Goal: Task Accomplishment & Management: Use online tool/utility

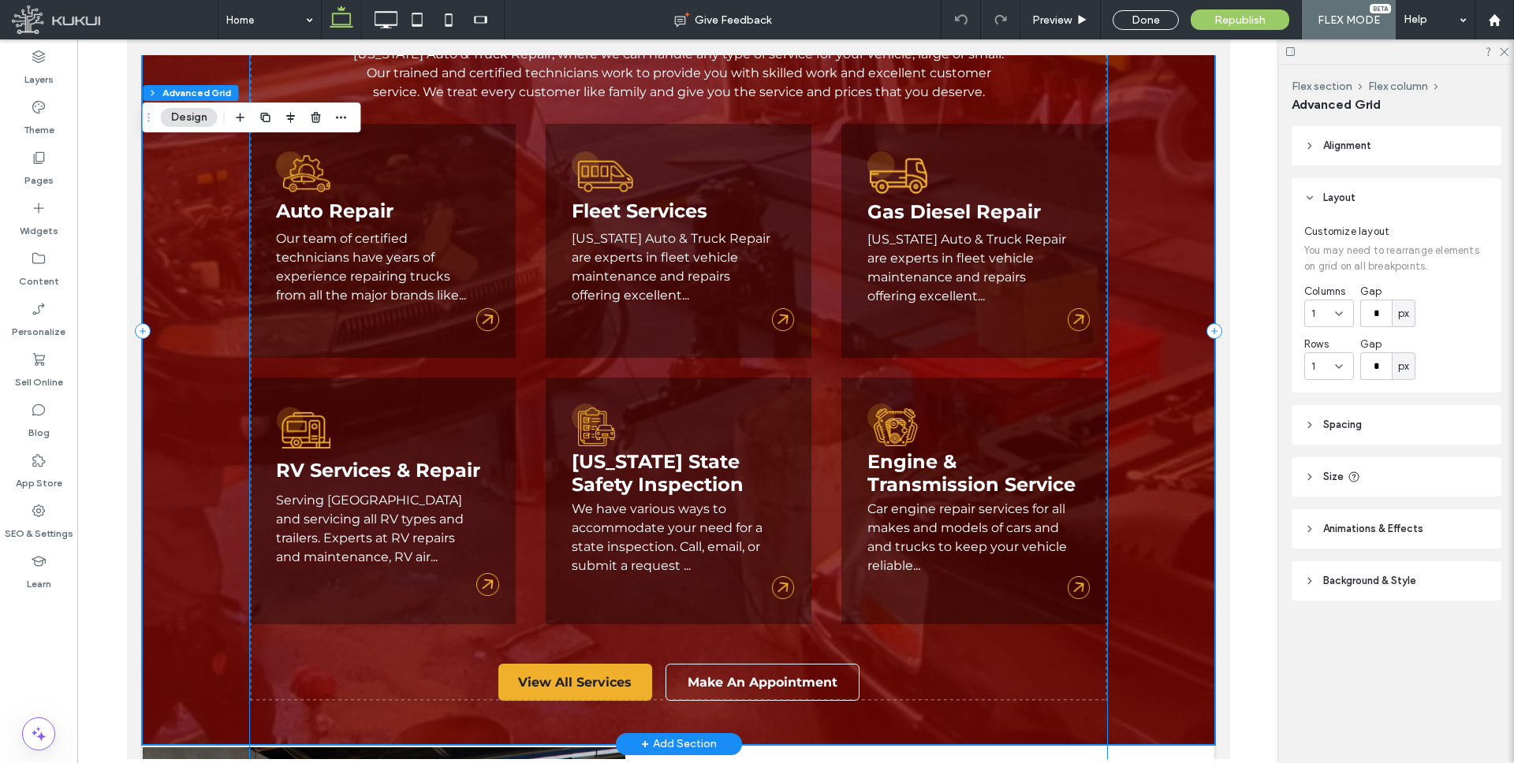
scroll to position [1810, 0]
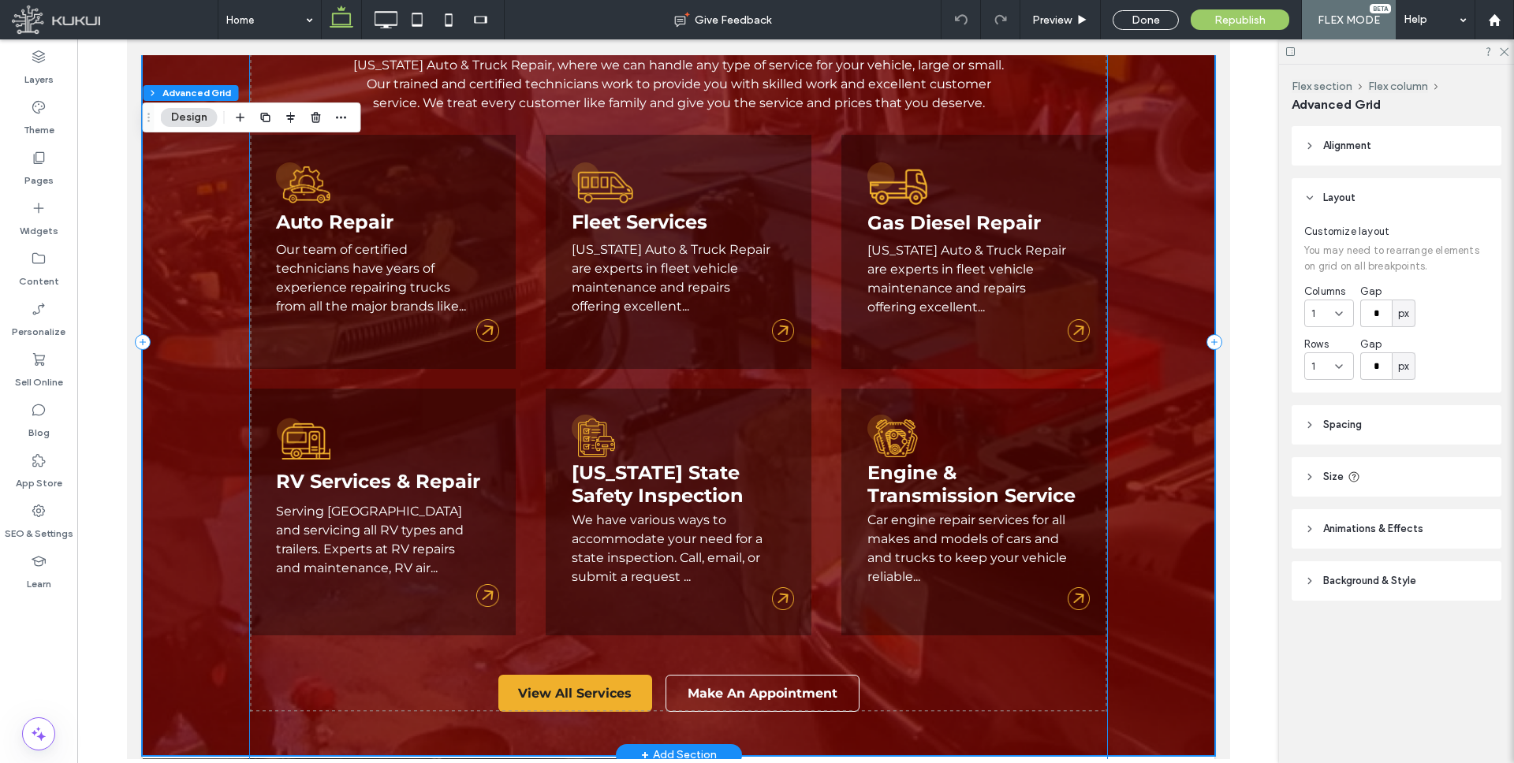
click at [351, 259] on p "Our team of certified technicians have years of experience repairing trucks fro…" at bounding box center [375, 279] width 200 height 76
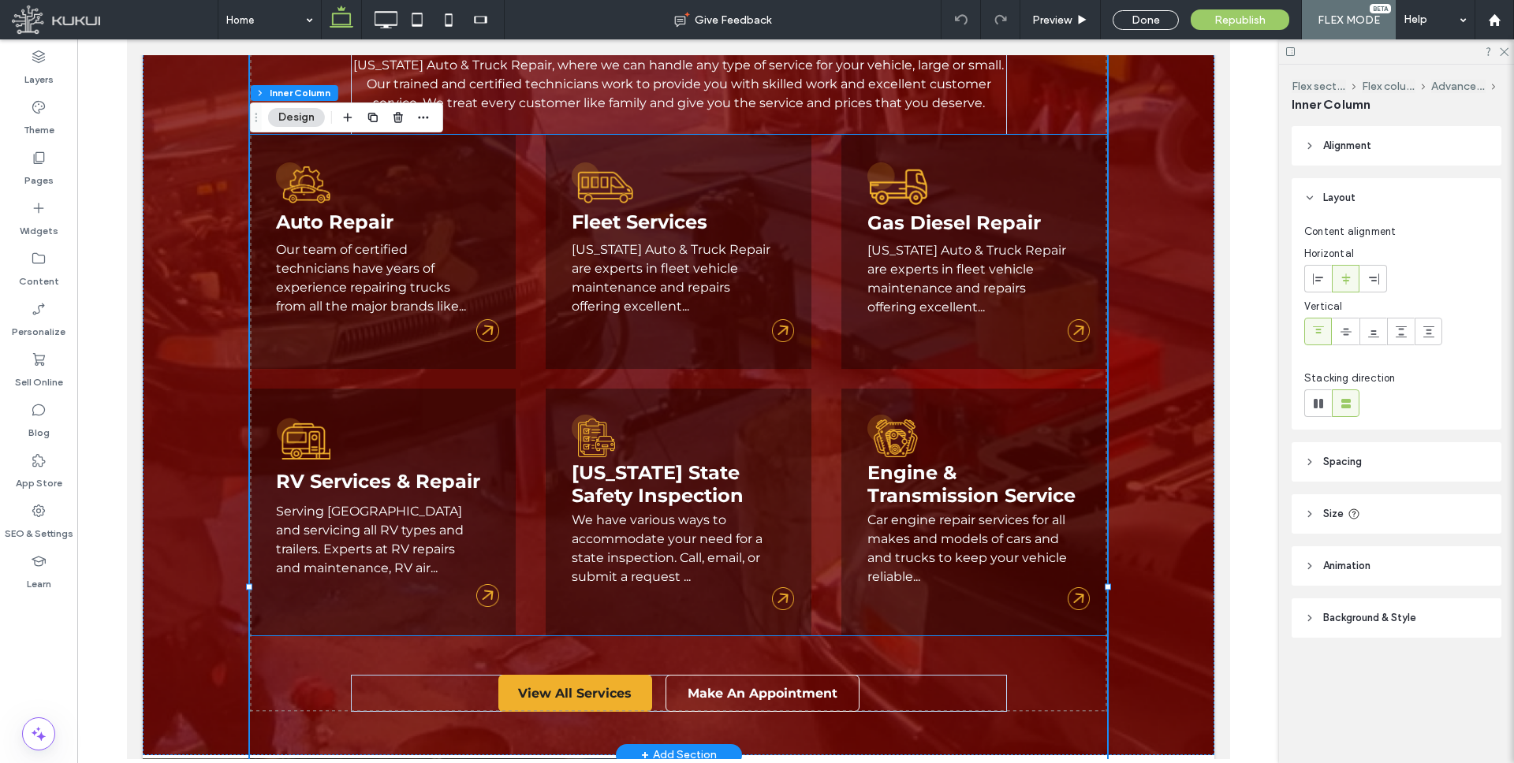
click at [346, 265] on link "Our team of certified technicians have years of experience repairing trucks fro…" at bounding box center [370, 278] width 190 height 72
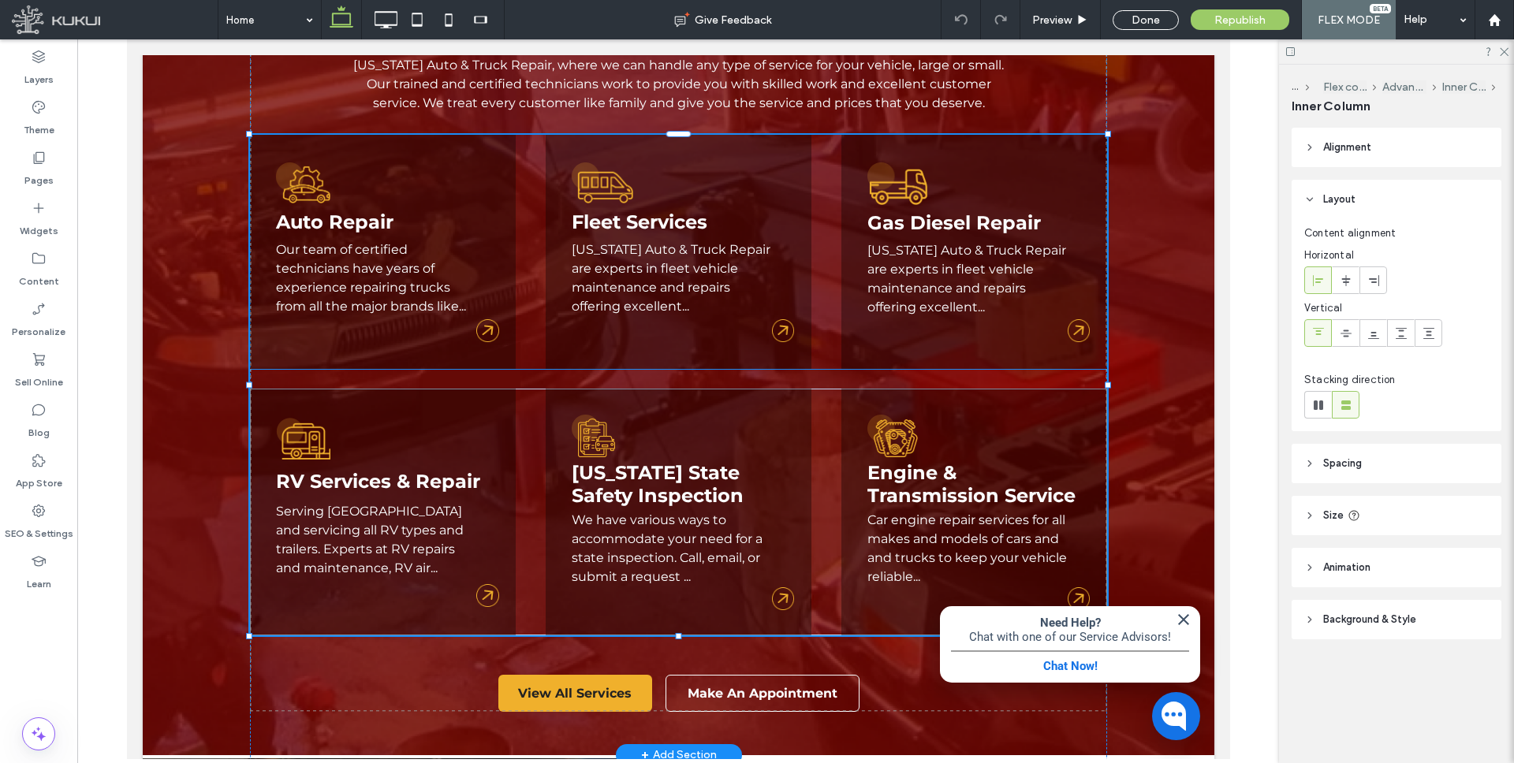
type input "**"
click at [335, 263] on link "Our team of certified technicians have years of experience repairing trucks fro…" at bounding box center [370, 278] width 190 height 72
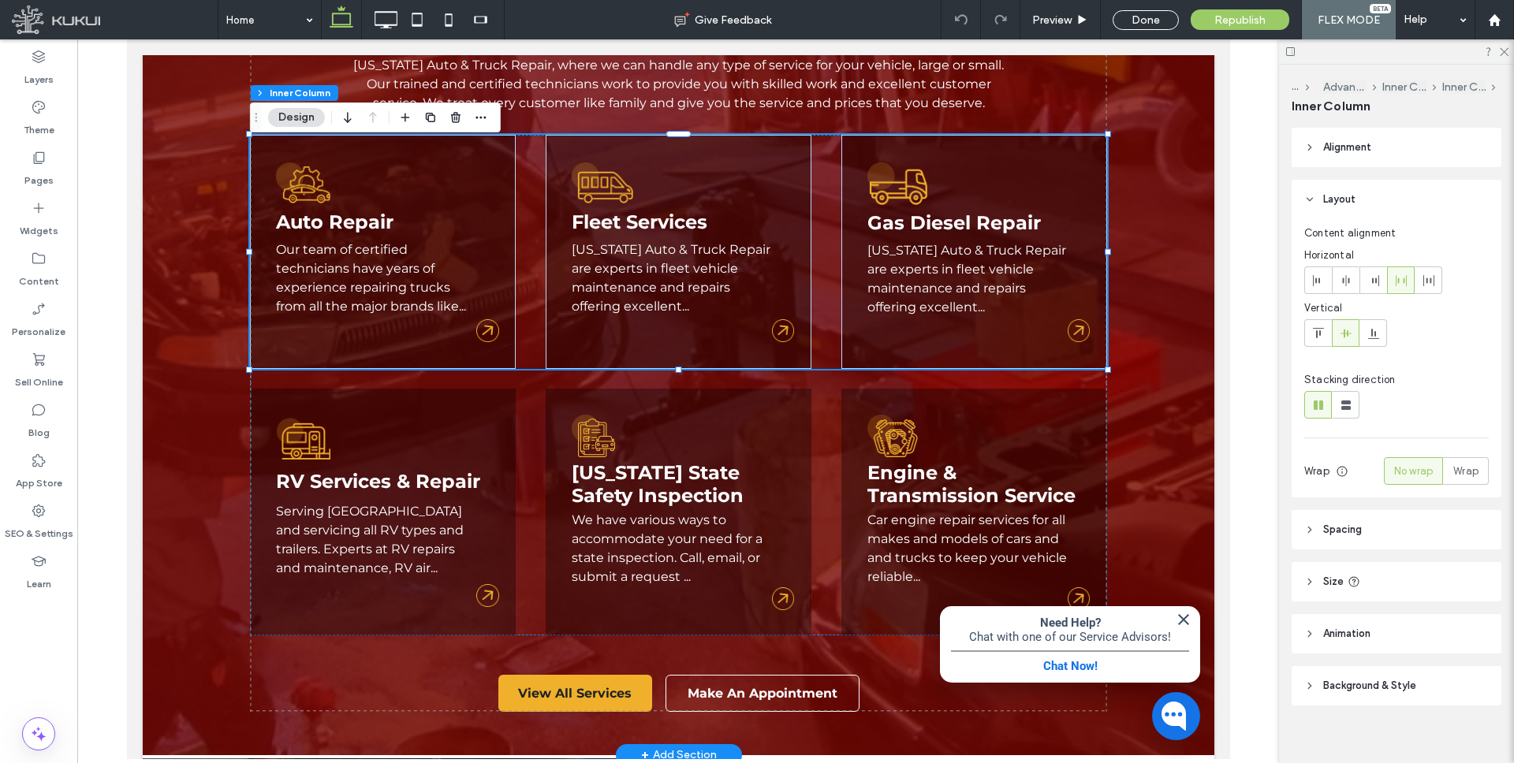
type input "**"
click at [339, 253] on link "Our team of certified technicians have years of experience repairing trucks fro…" at bounding box center [370, 278] width 190 height 72
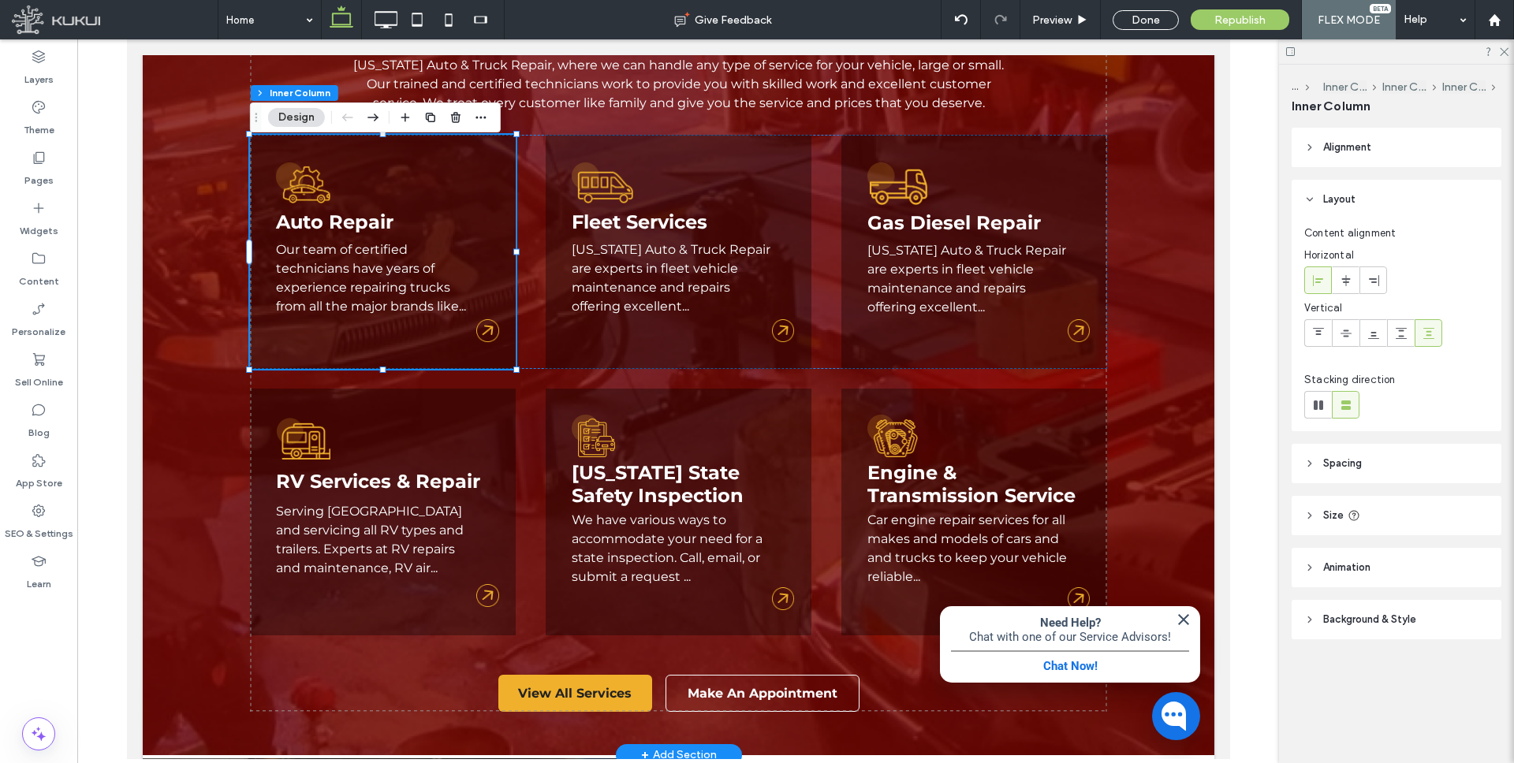
click at [342, 253] on link "Our team of certified technicians have years of experience repairing trucks fro…" at bounding box center [370, 278] width 190 height 72
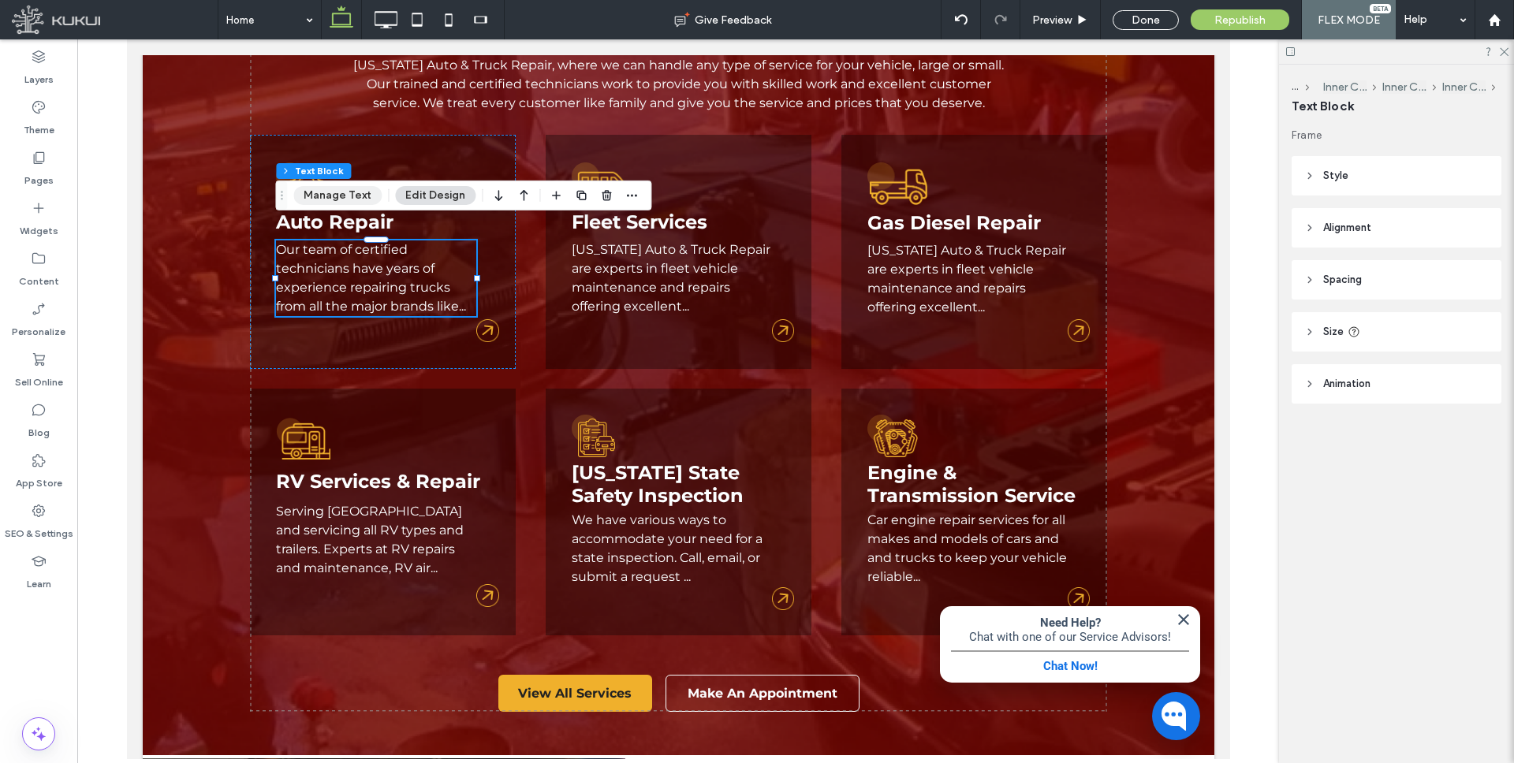
click at [343, 190] on button "Manage Text" at bounding box center [337, 195] width 88 height 19
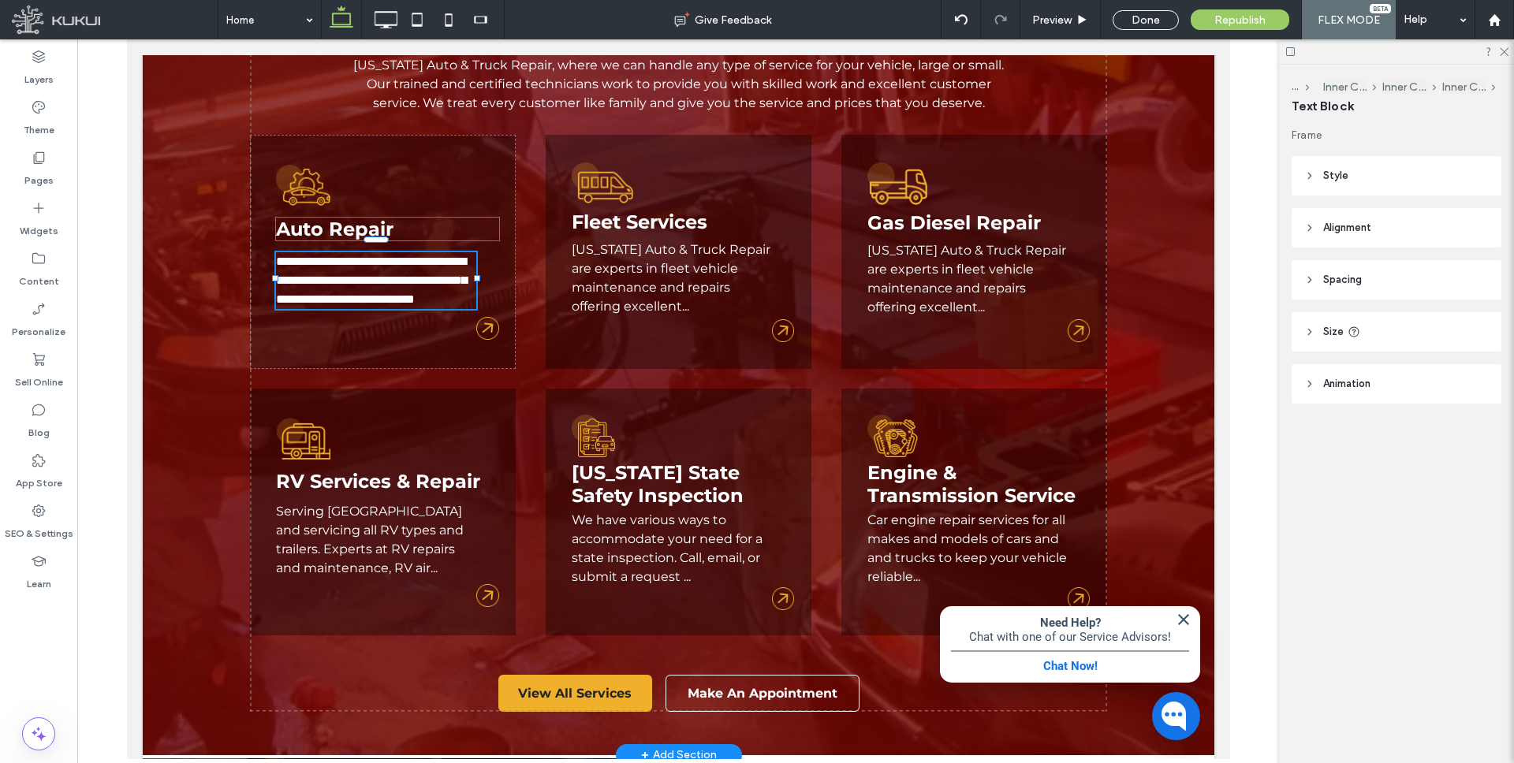
type input "**********"
type input "**"
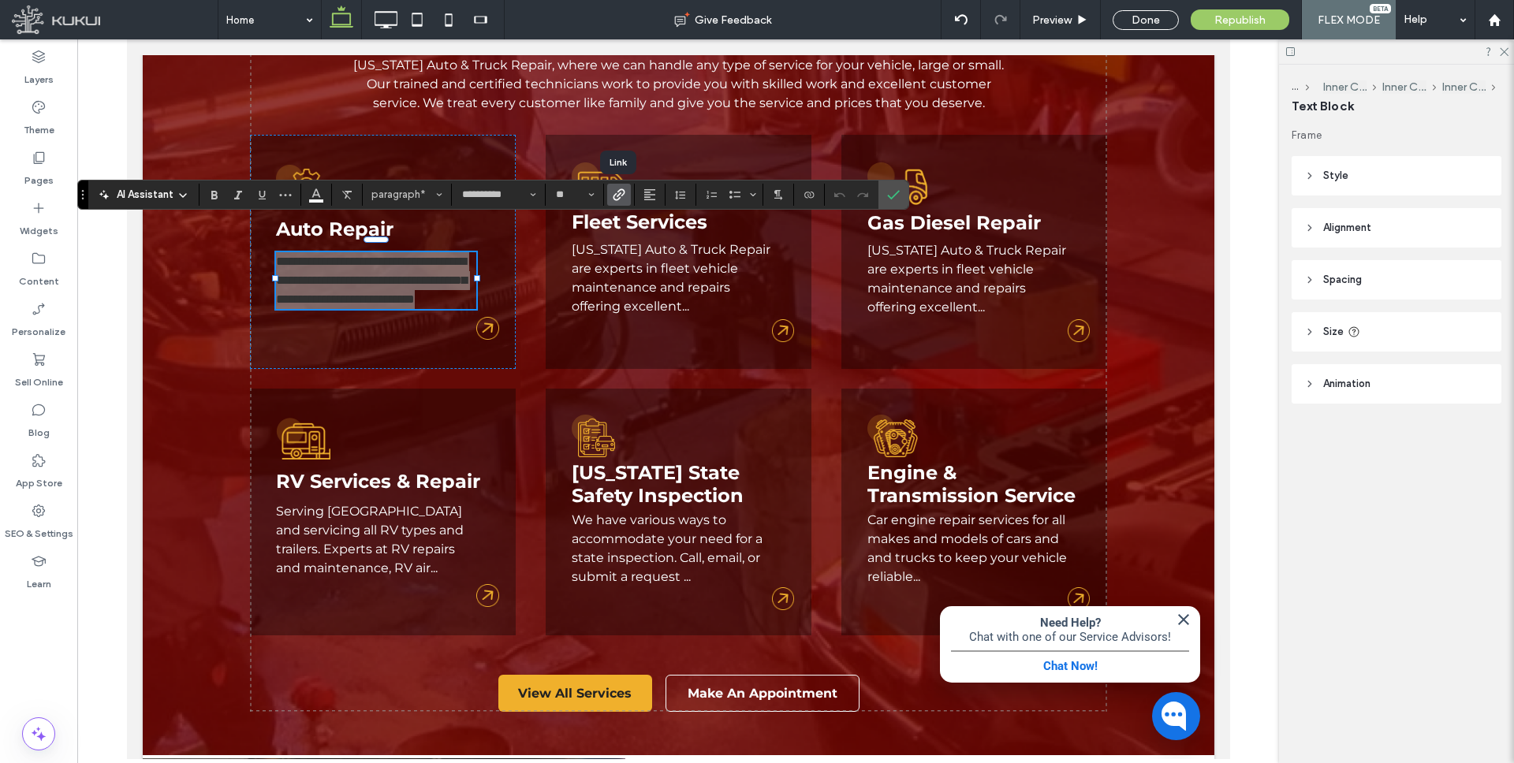
click at [615, 191] on icon "Link" at bounding box center [619, 194] width 13 height 13
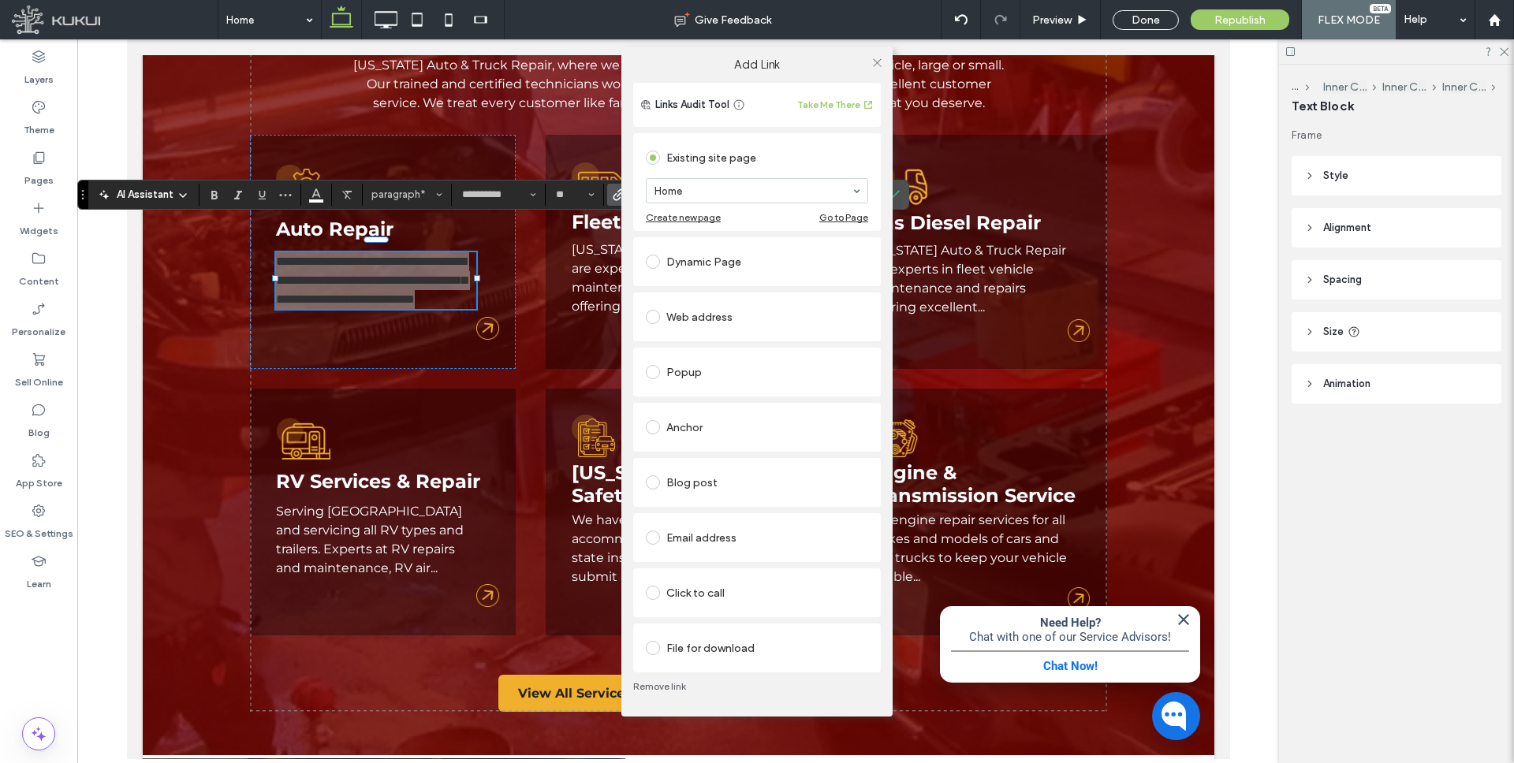
click at [651, 256] on span at bounding box center [653, 262] width 14 height 14
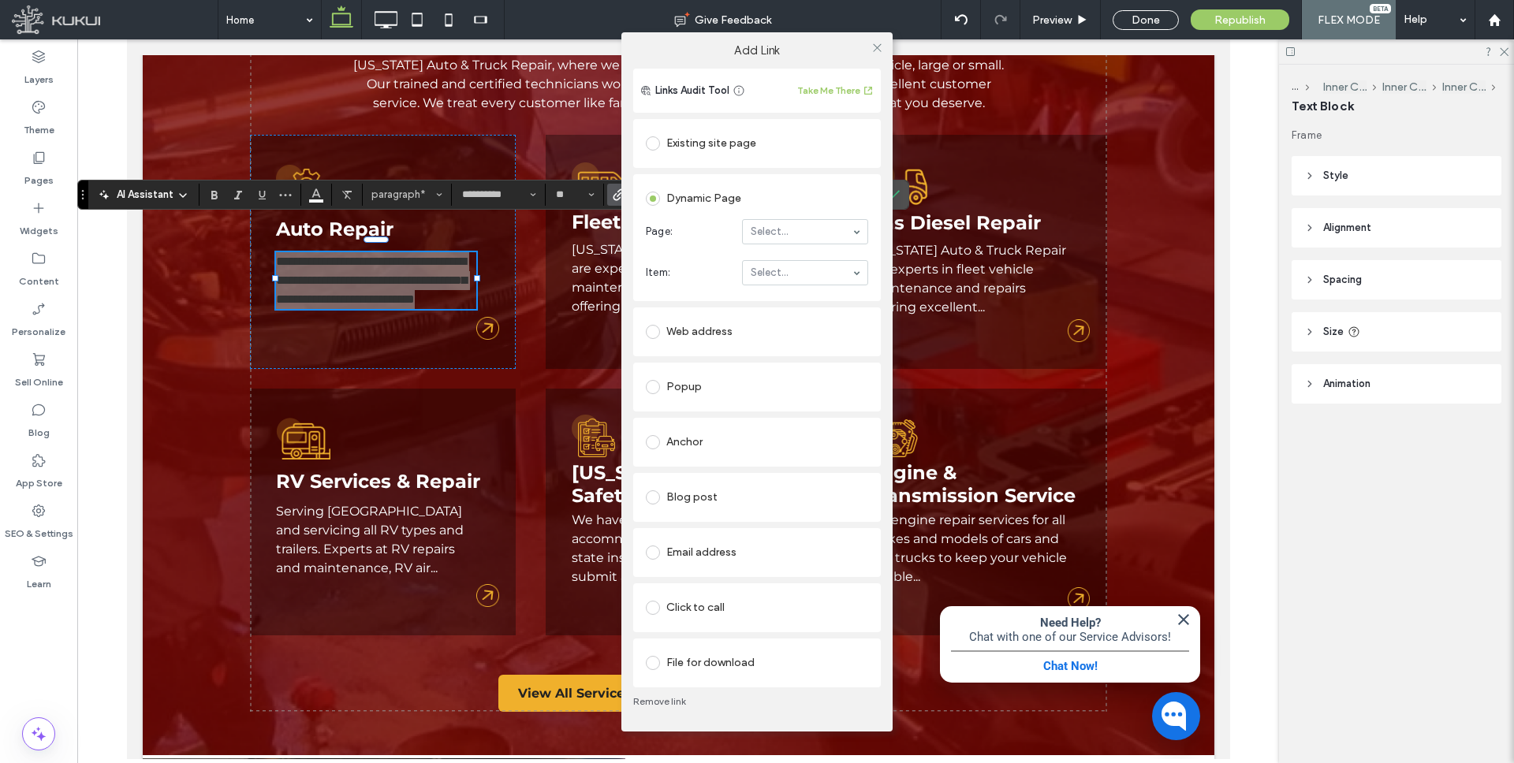
drag, startPoint x: 450, startPoint y: 188, endPoint x: 449, endPoint y: 158, distance: 30.8
click at [449, 158] on div "Add Link Links Audit Tool Take Me There Existing site page Home Create new page…" at bounding box center [757, 381] width 1514 height 763
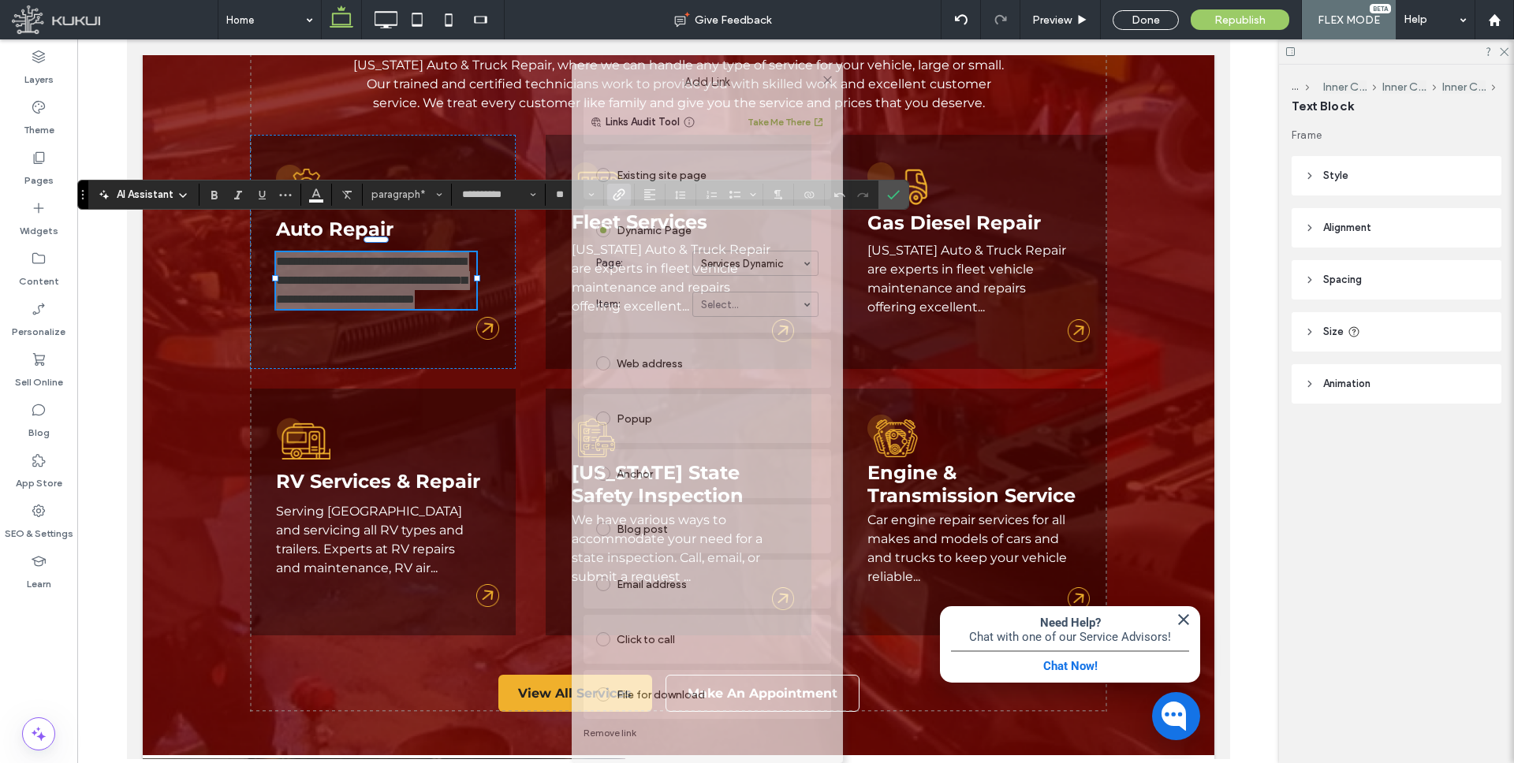
drag, startPoint x: 699, startPoint y: 49, endPoint x: 649, endPoint y: 255, distance: 212.7
click at [649, 255] on div "Add Link Links Audit Tool Take Me There Existing site page Home Create new page…" at bounding box center [707, 413] width 271 height 699
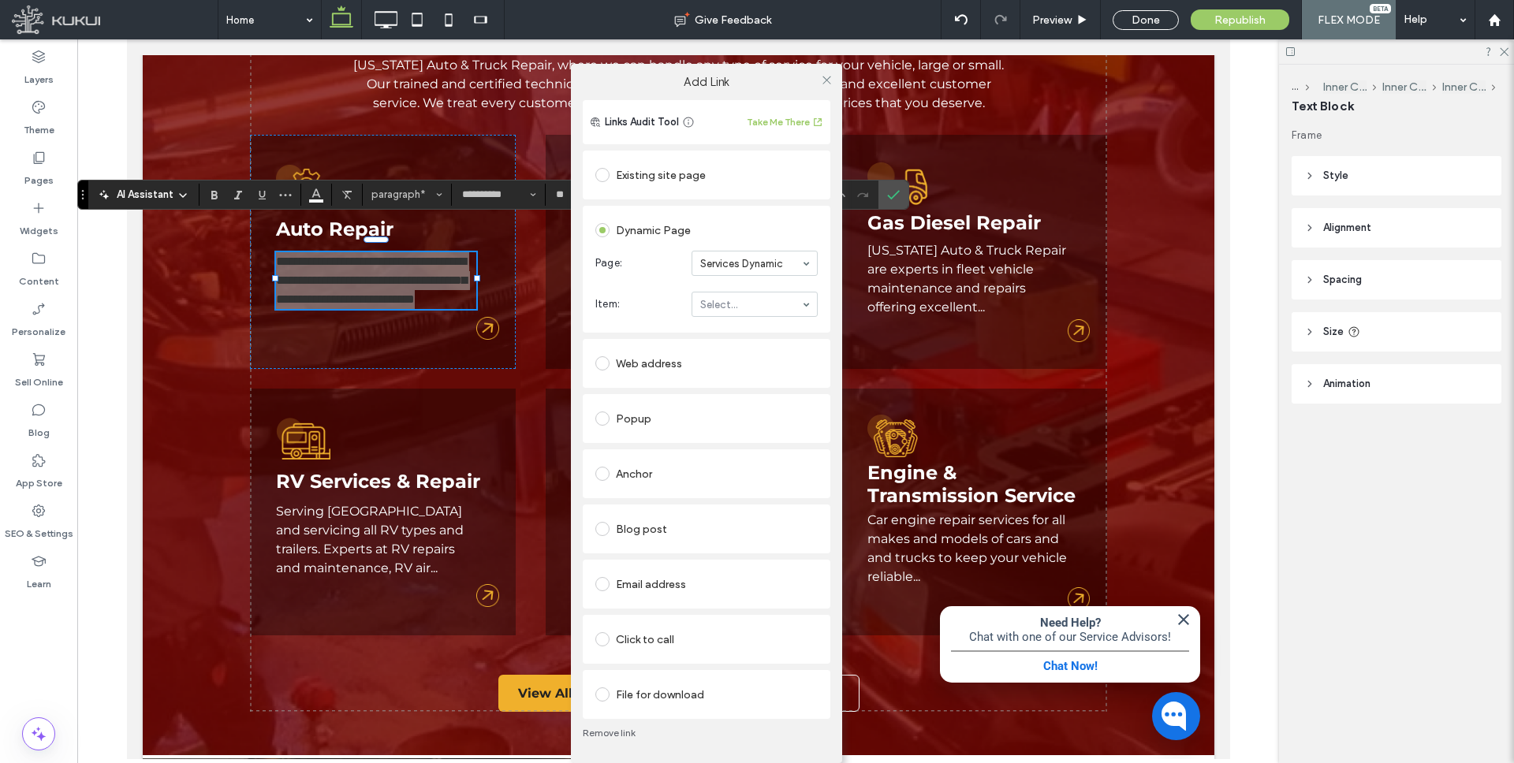
click at [514, 380] on div "Add Link Links Audit Tool Take Me There Existing site page Home Create new page…" at bounding box center [757, 381] width 1514 height 763
click at [828, 76] on icon at bounding box center [827, 80] width 12 height 12
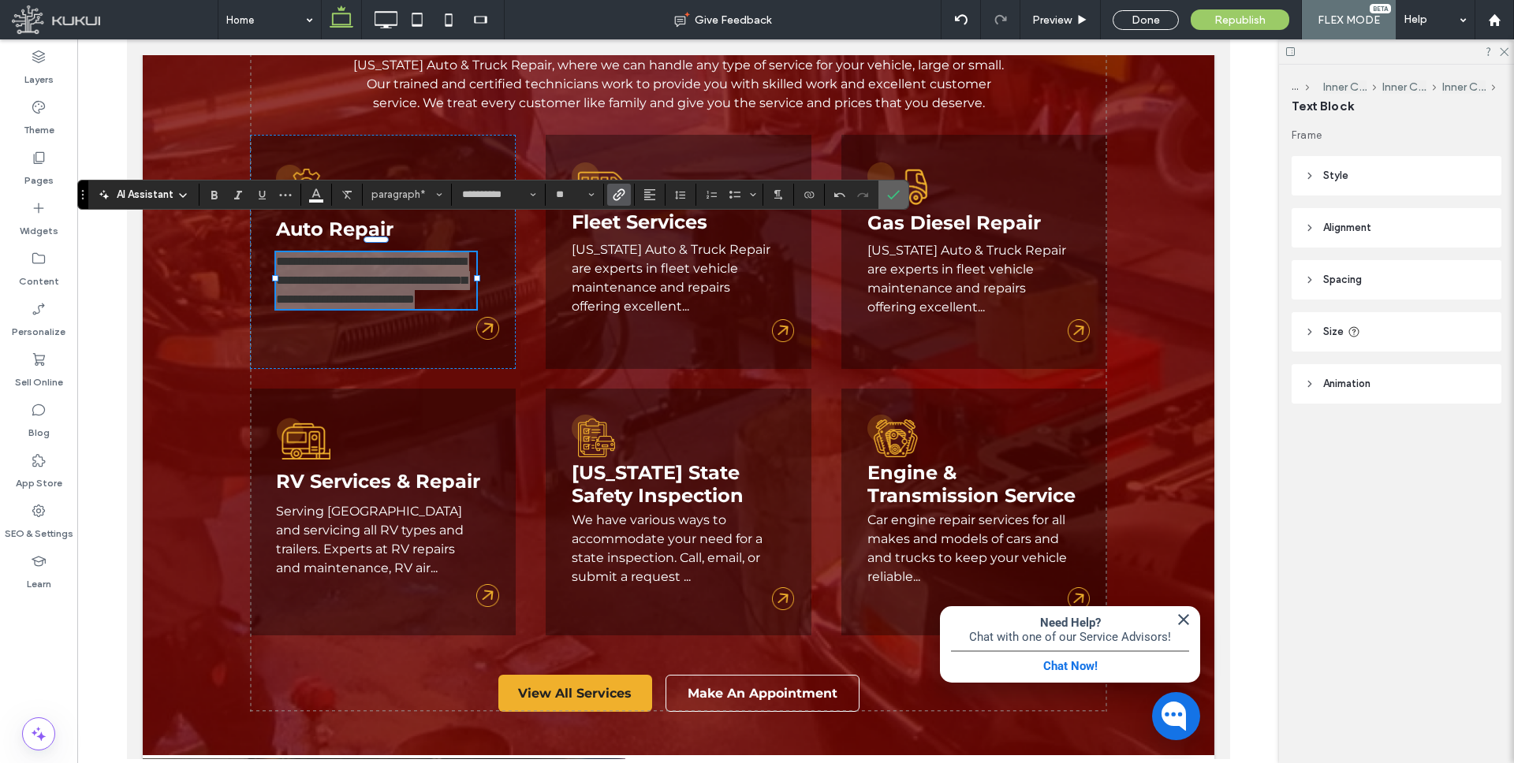
click at [886, 193] on label "Confirm" at bounding box center [894, 195] width 24 height 28
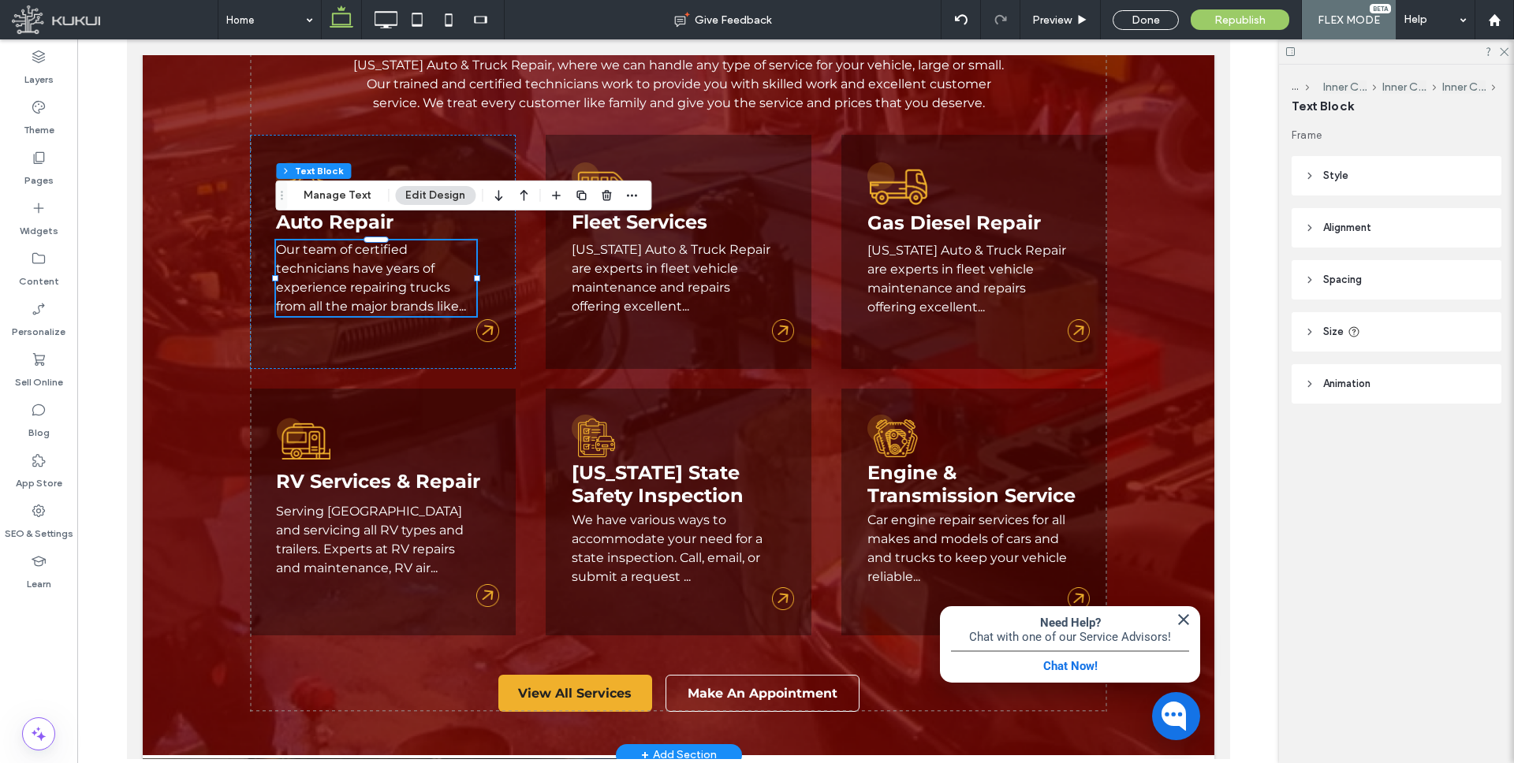
click at [410, 259] on p "Our team of certified technicians have years of experience repairing trucks fro…" at bounding box center [375, 279] width 200 height 76
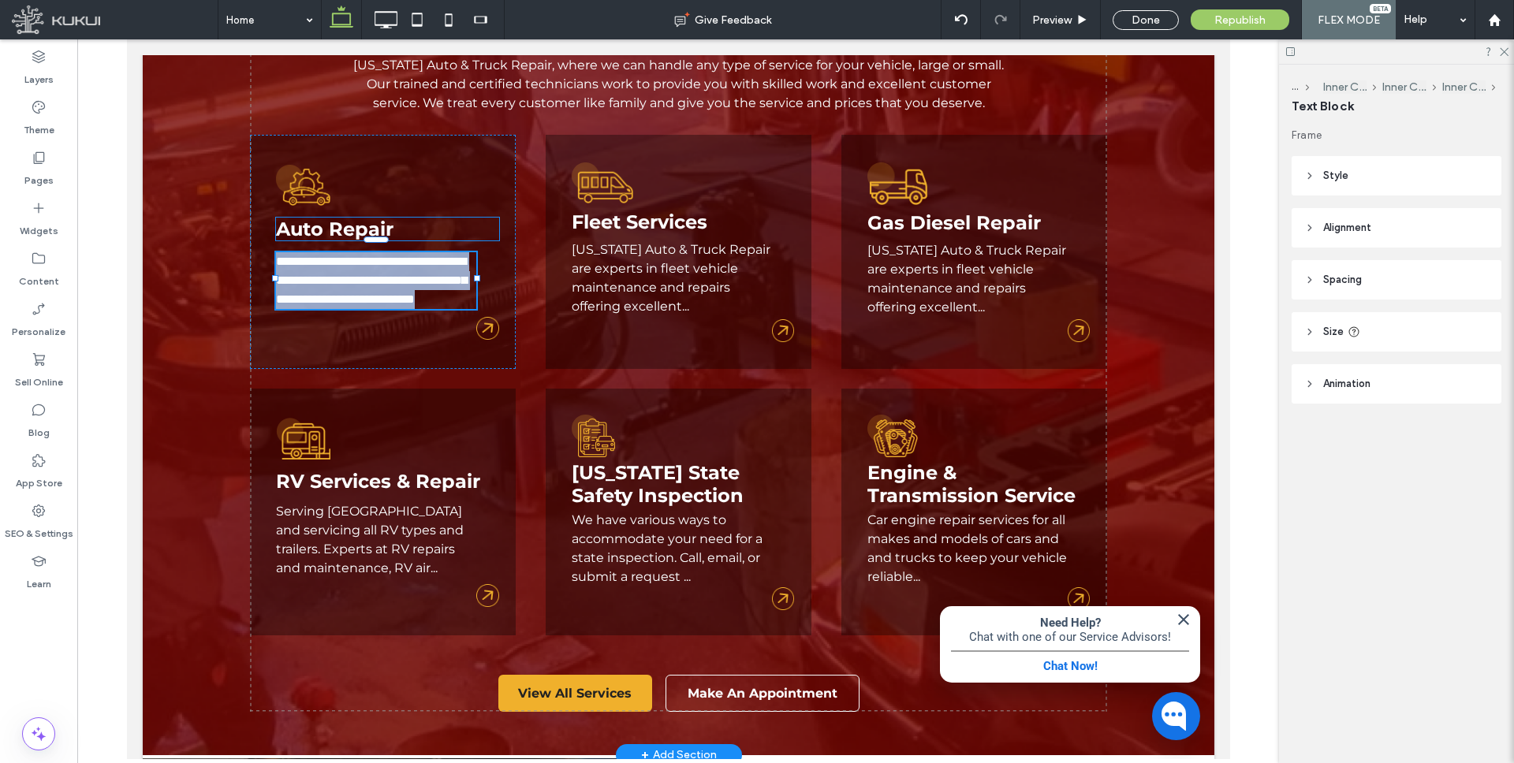
type input "**********"
type input "**"
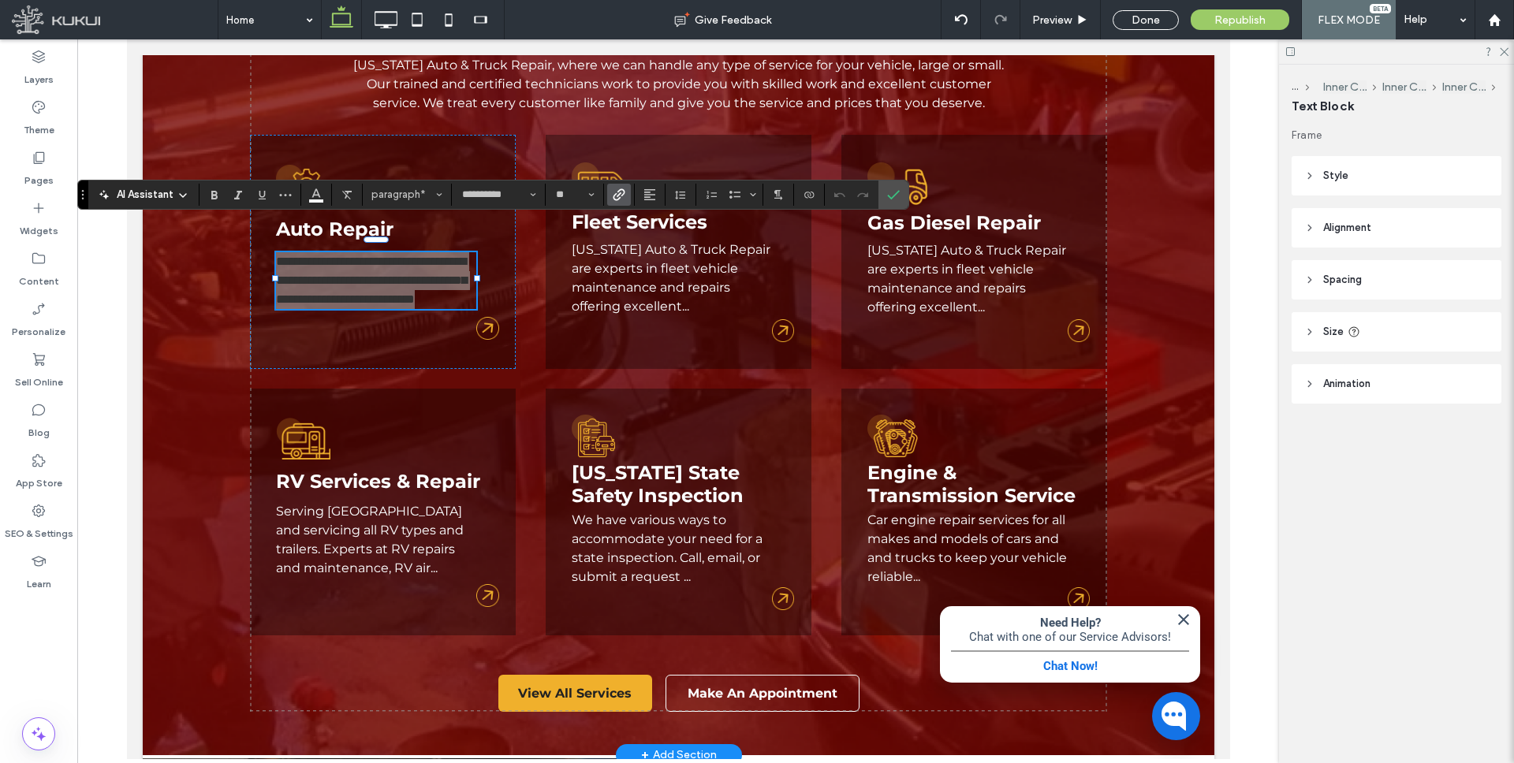
click at [617, 192] on icon "Link" at bounding box center [619, 194] width 13 height 13
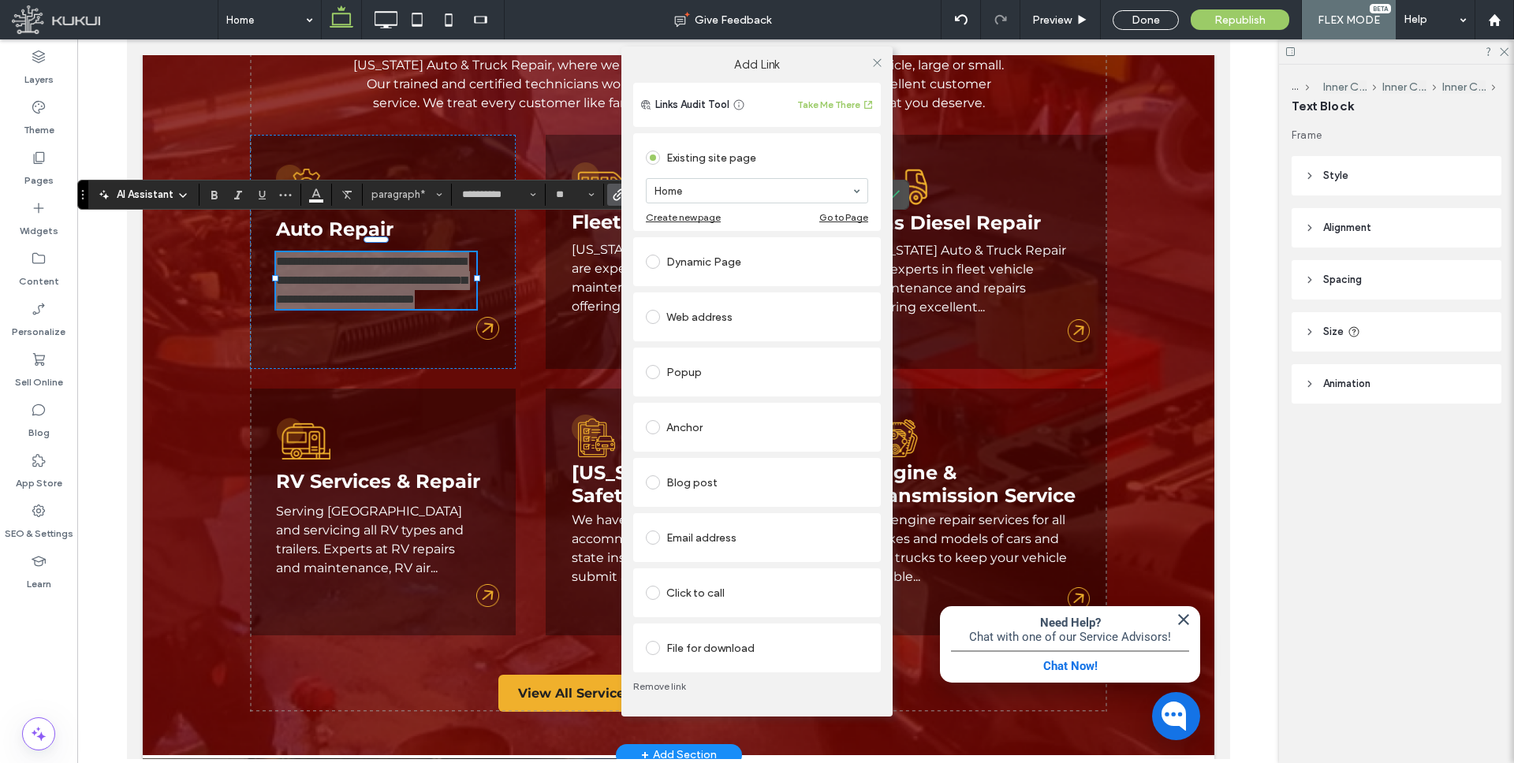
click at [653, 264] on span at bounding box center [653, 262] width 14 height 14
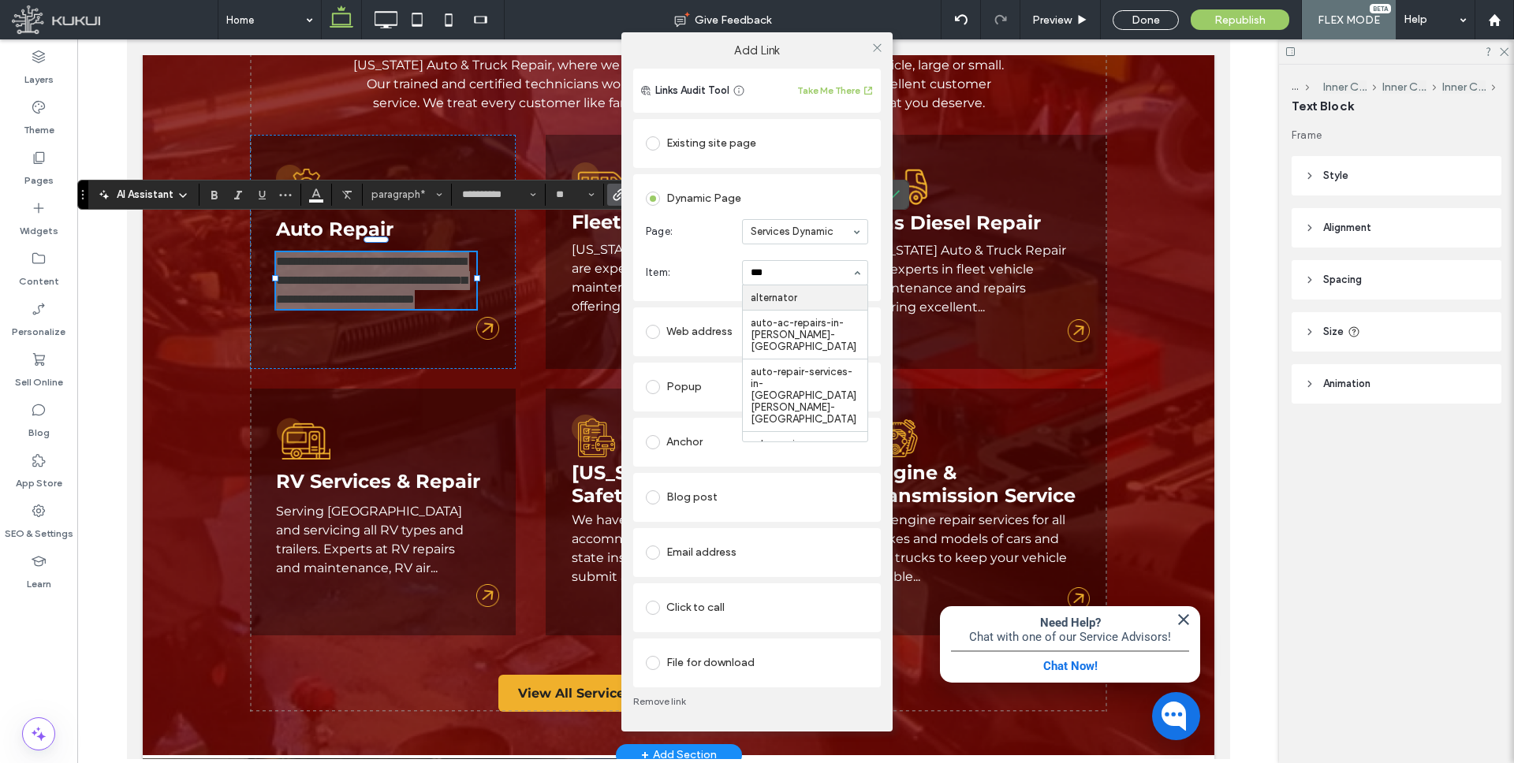
type input "****"
click at [875, 47] on icon at bounding box center [877, 48] width 12 height 12
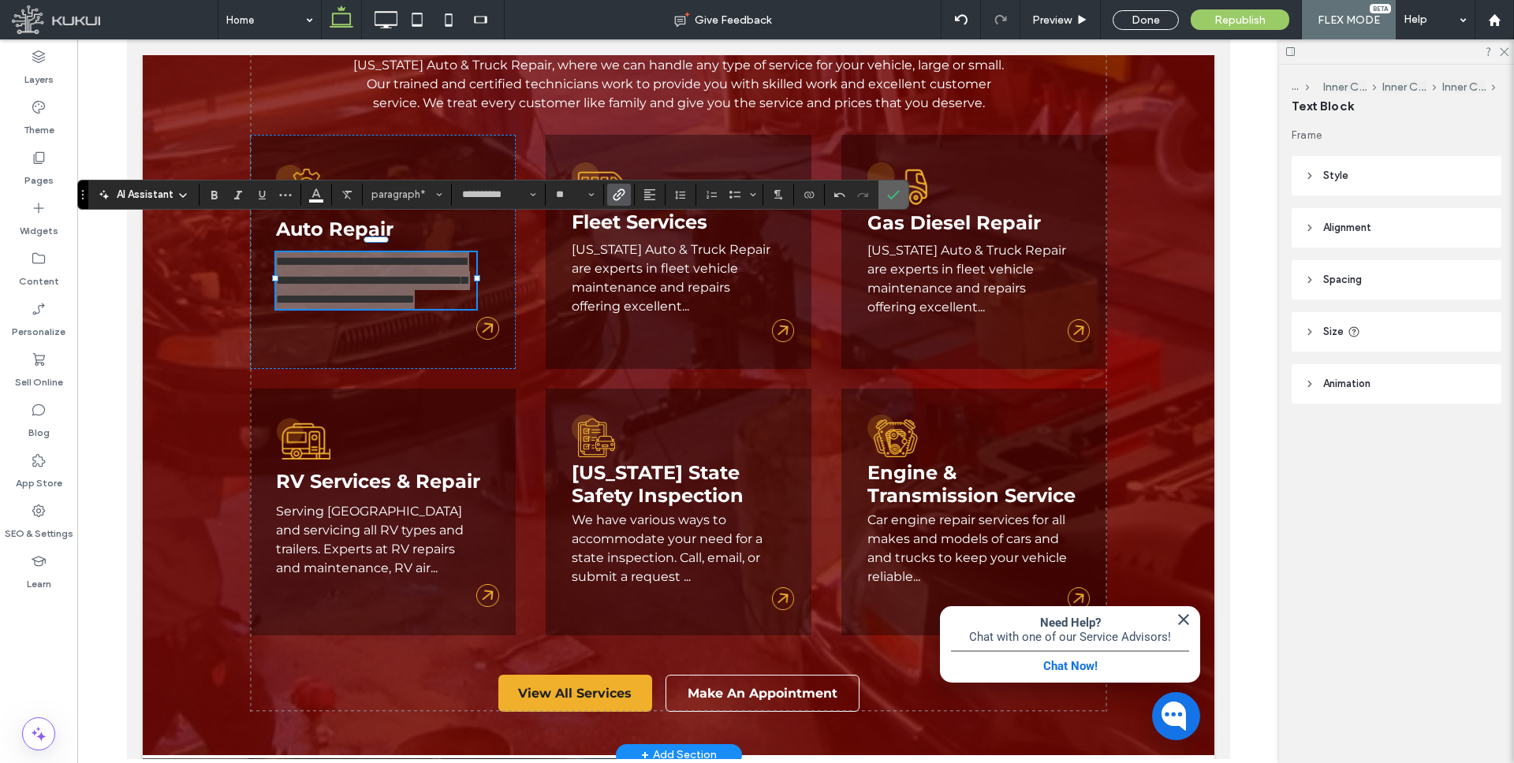
drag, startPoint x: 895, startPoint y: 198, endPoint x: 582, endPoint y: 179, distance: 313.6
click at [895, 198] on icon "Confirm" at bounding box center [893, 194] width 13 height 13
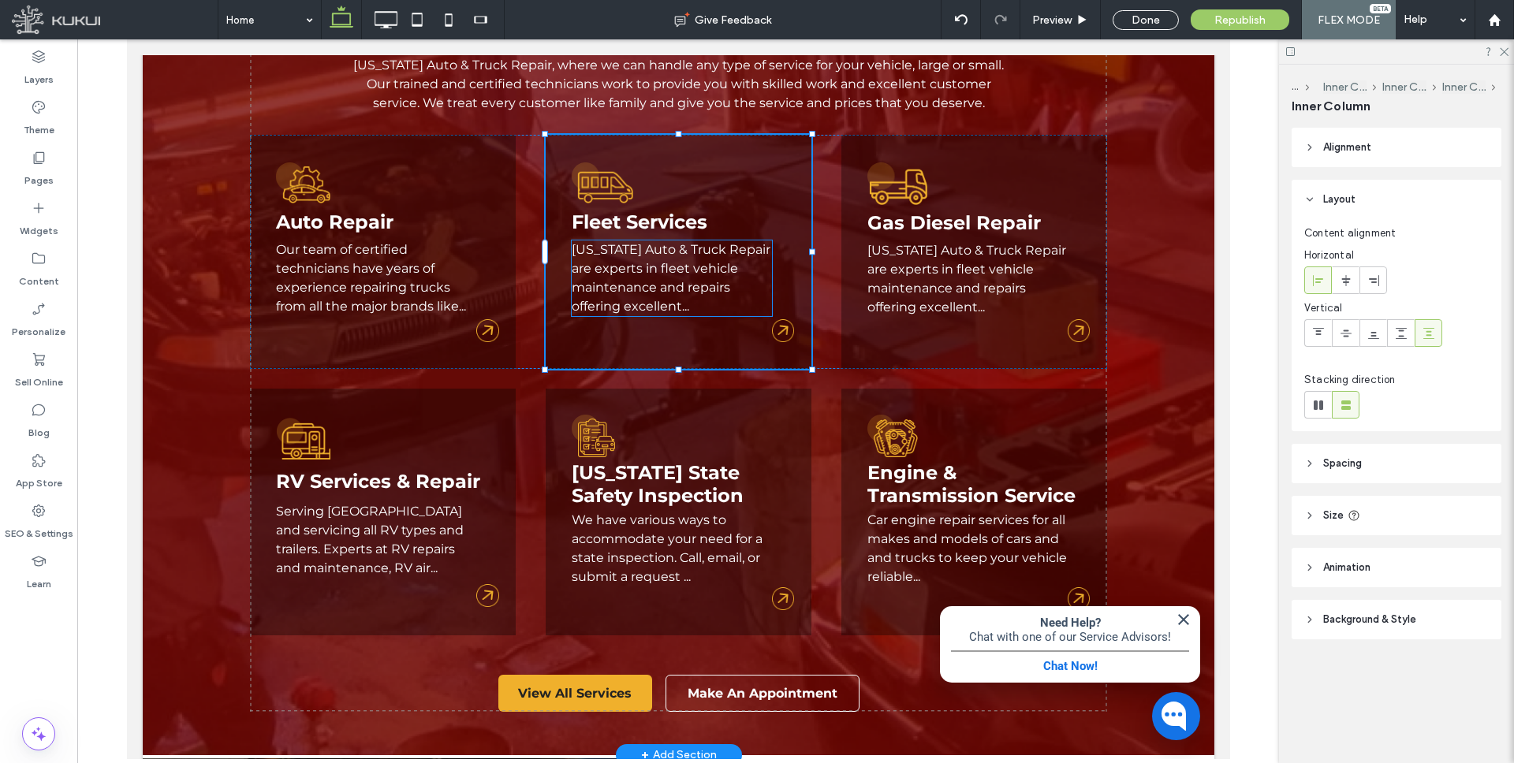
type input "**"
click at [621, 261] on link "are experts in fleet vehicle maintenance and repairs offering excellent..." at bounding box center [654, 287] width 166 height 53
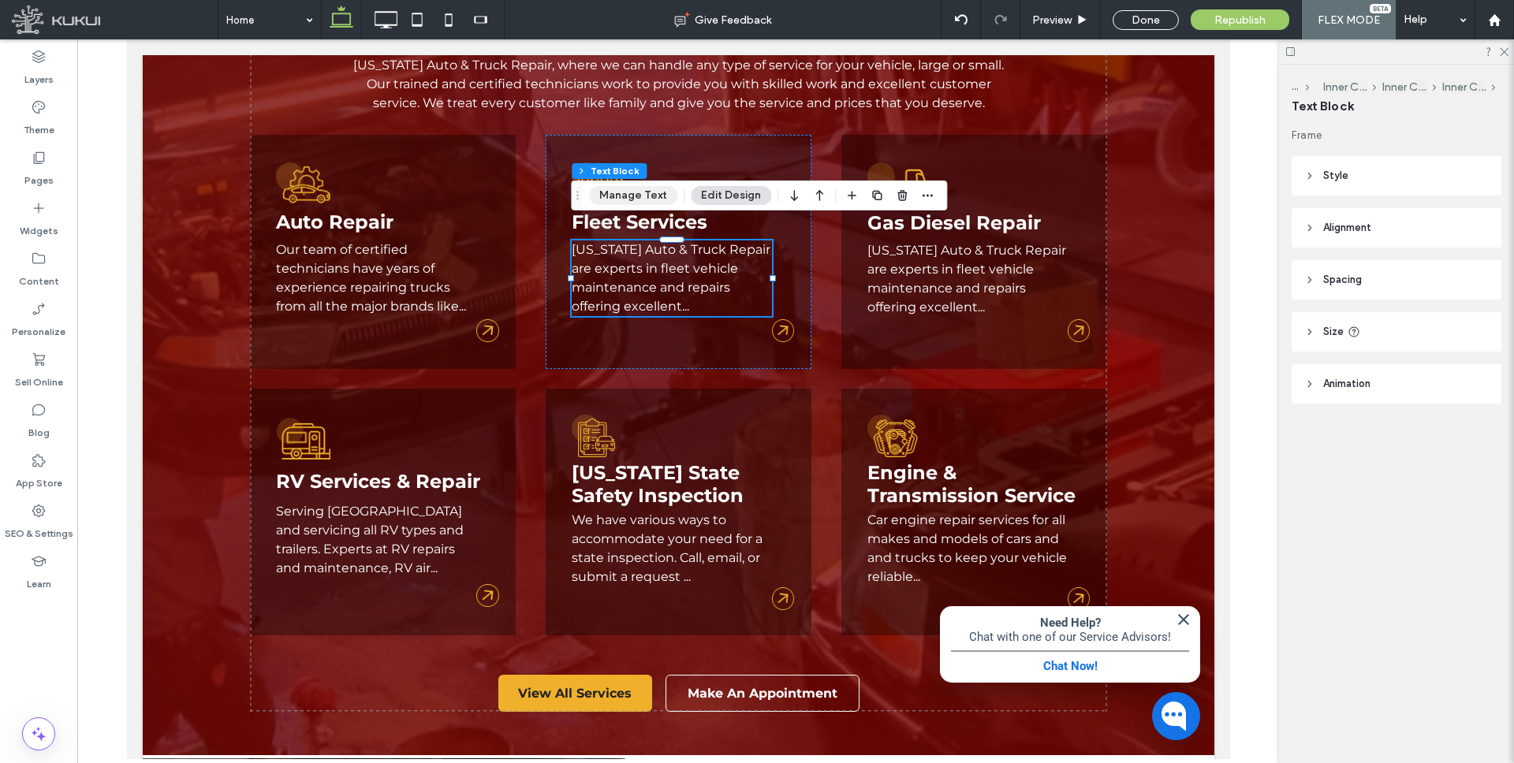
click at [642, 189] on button "Manage Text" at bounding box center [633, 195] width 88 height 19
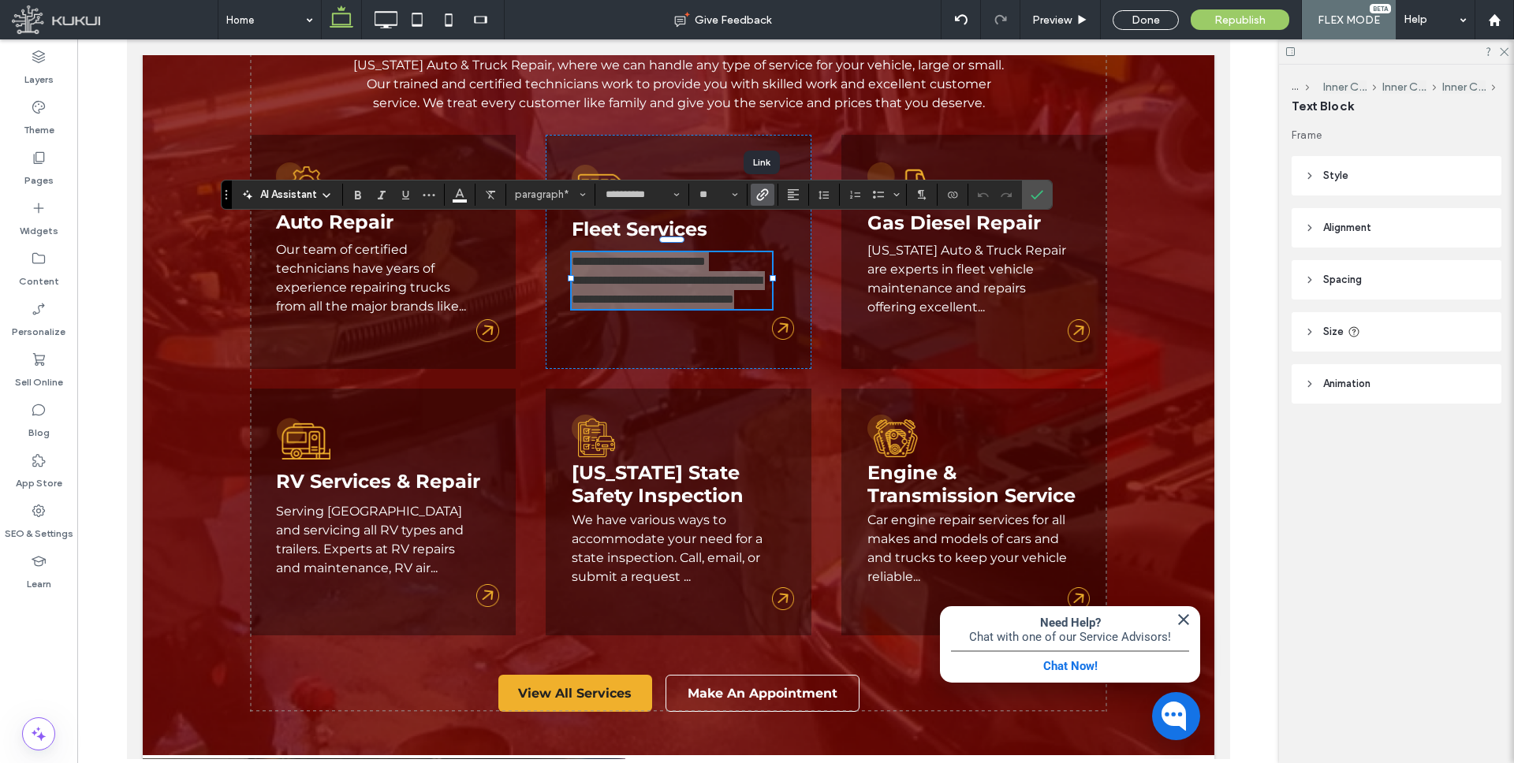
click at [759, 190] on icon "Link" at bounding box center [762, 194] width 13 height 13
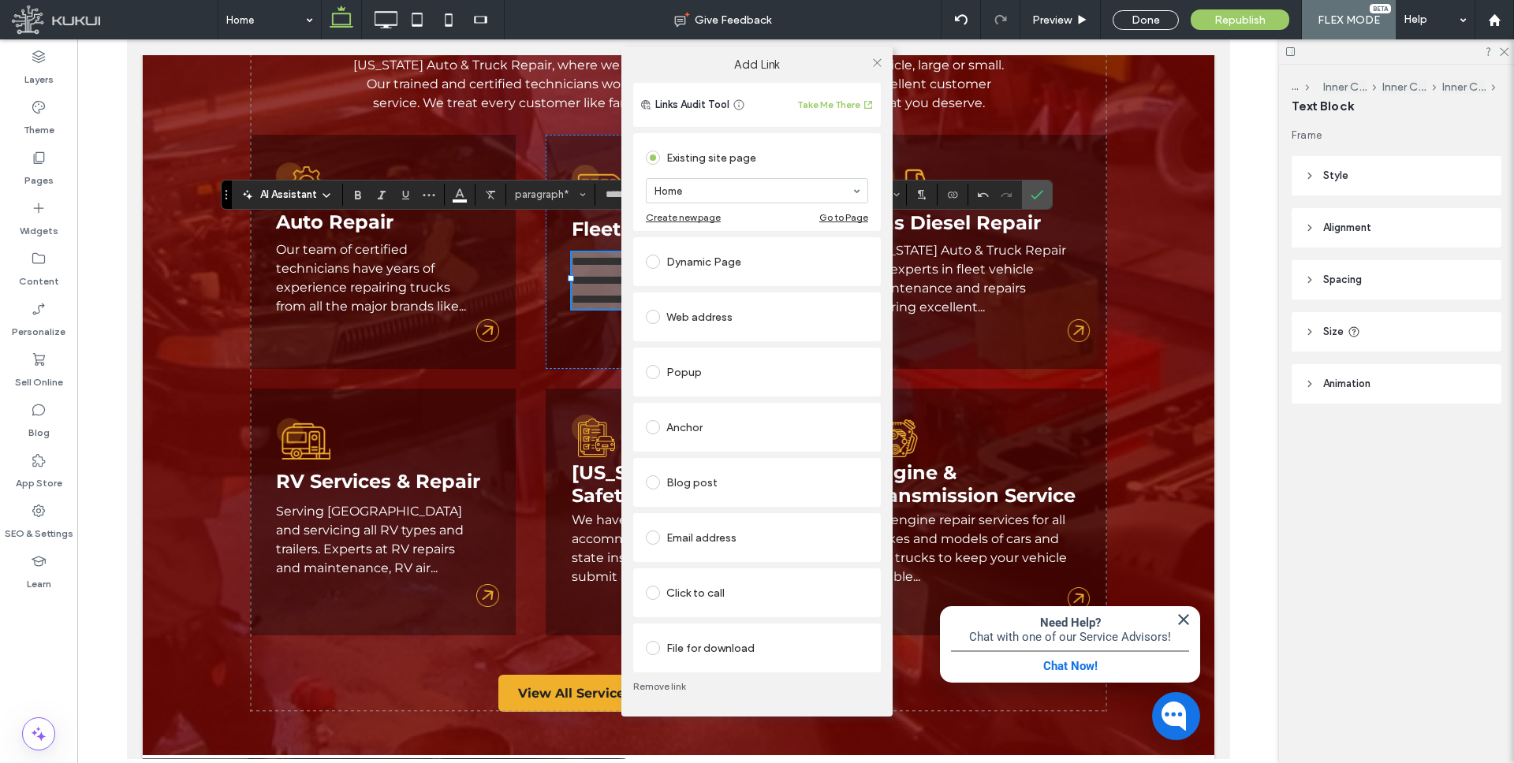
click at [658, 262] on span at bounding box center [653, 262] width 14 height 14
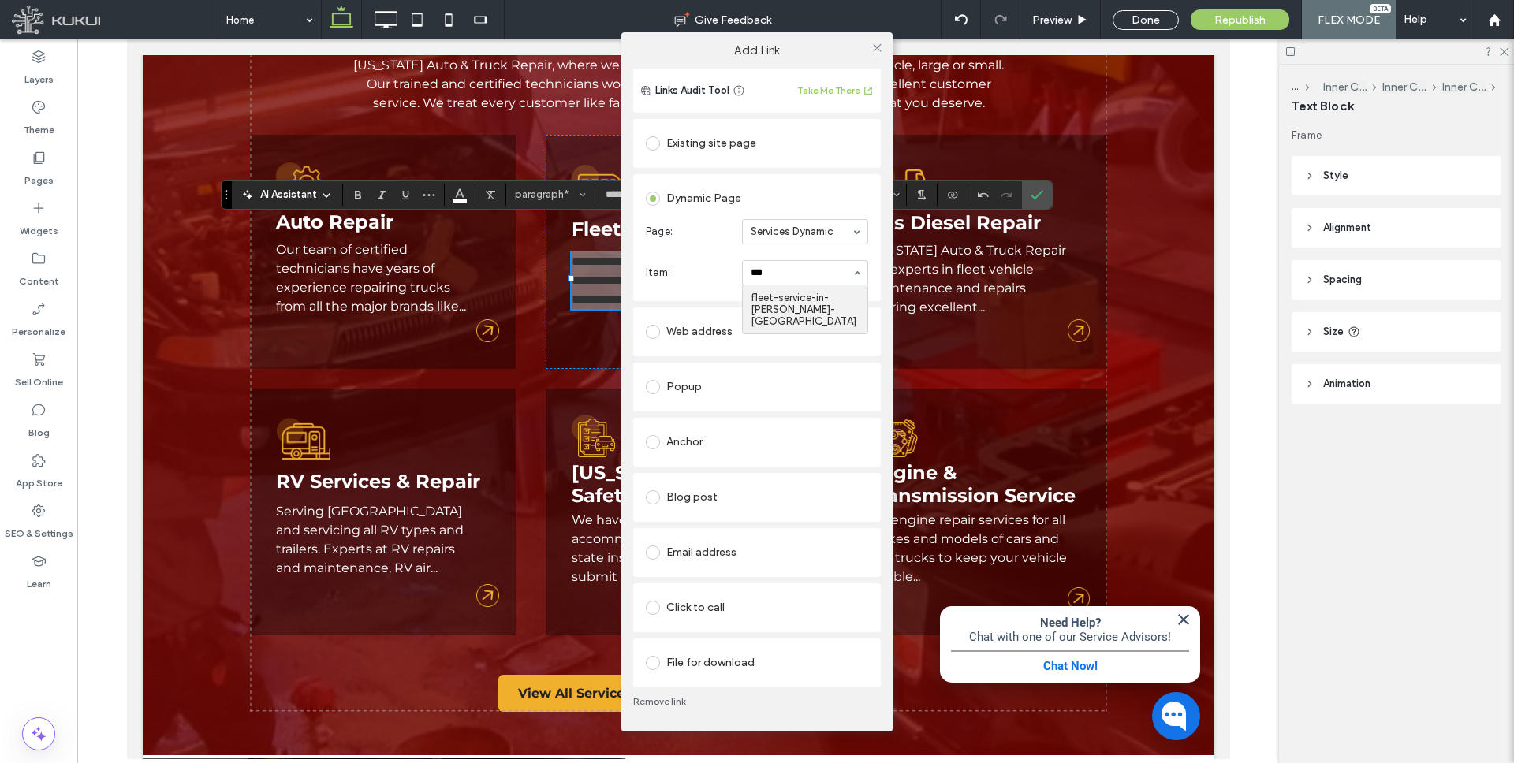
type input "****"
drag, startPoint x: 878, startPoint y: 49, endPoint x: 878, endPoint y: 58, distance: 9.5
click at [878, 49] on use at bounding box center [877, 48] width 8 height 8
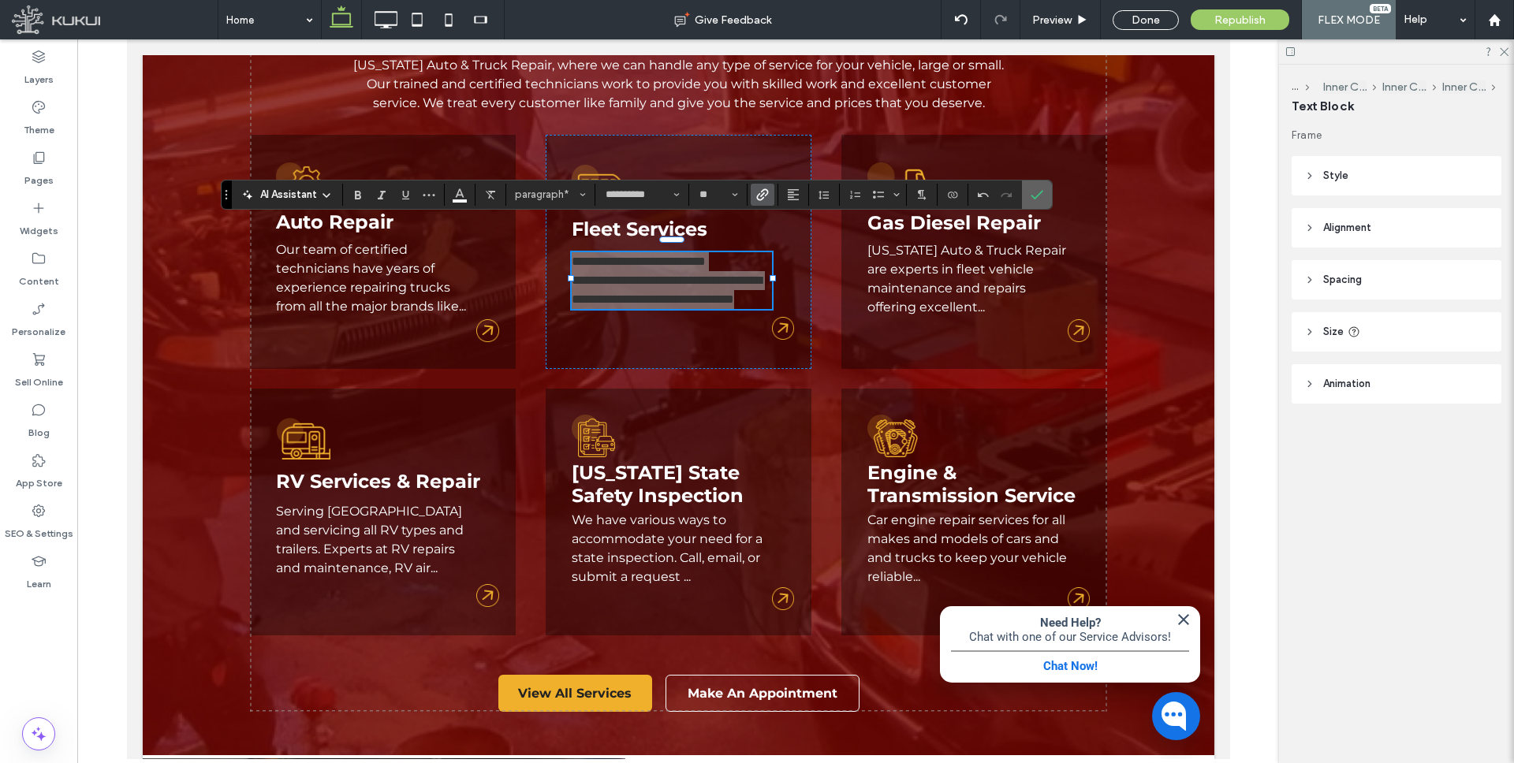
click at [1038, 193] on icon "Confirm" at bounding box center [1037, 194] width 13 height 13
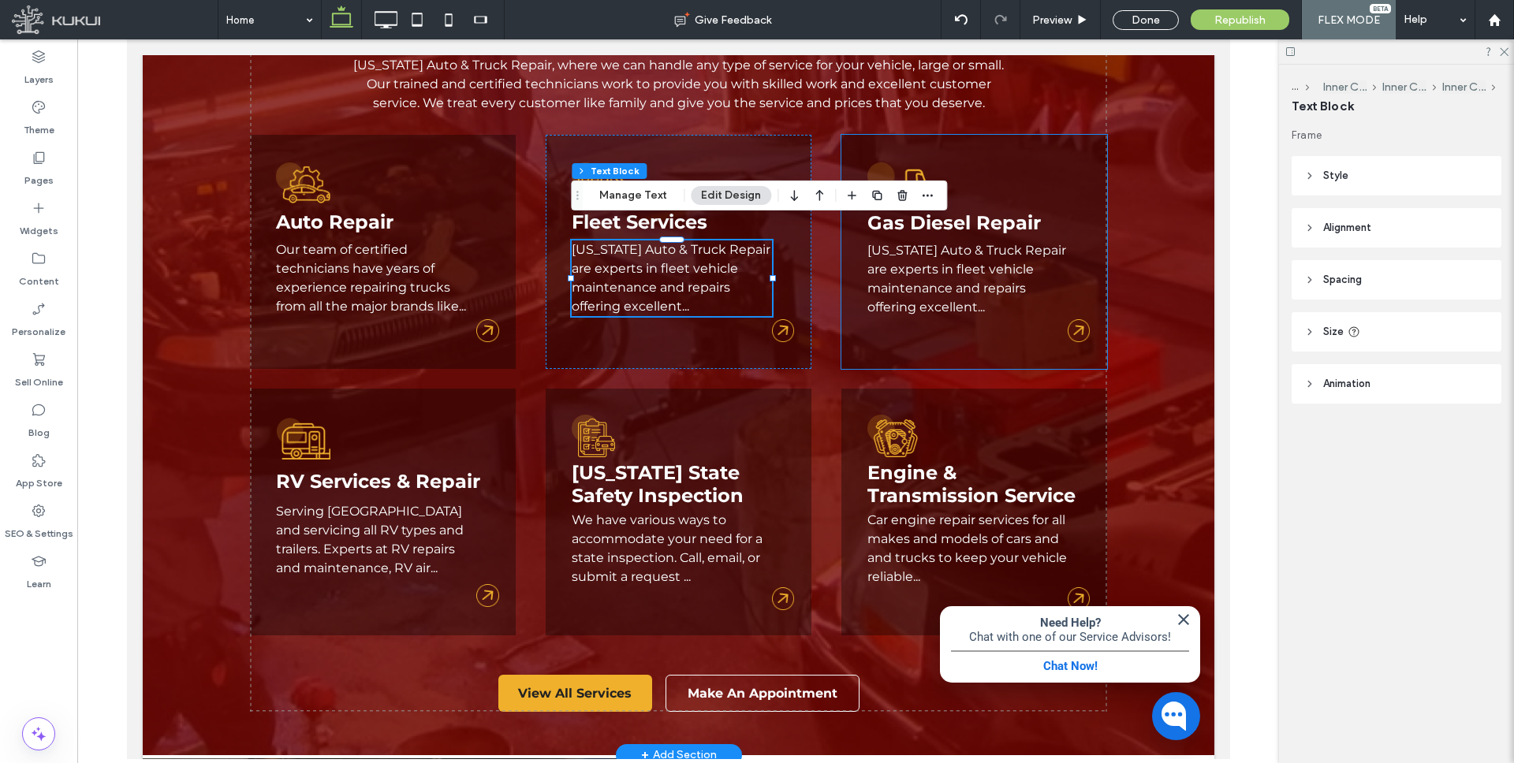
click at [948, 267] on link "Maryland Auto & Truck Repair are experts in fleet vehicle maintenance and repai…" at bounding box center [966, 279] width 199 height 72
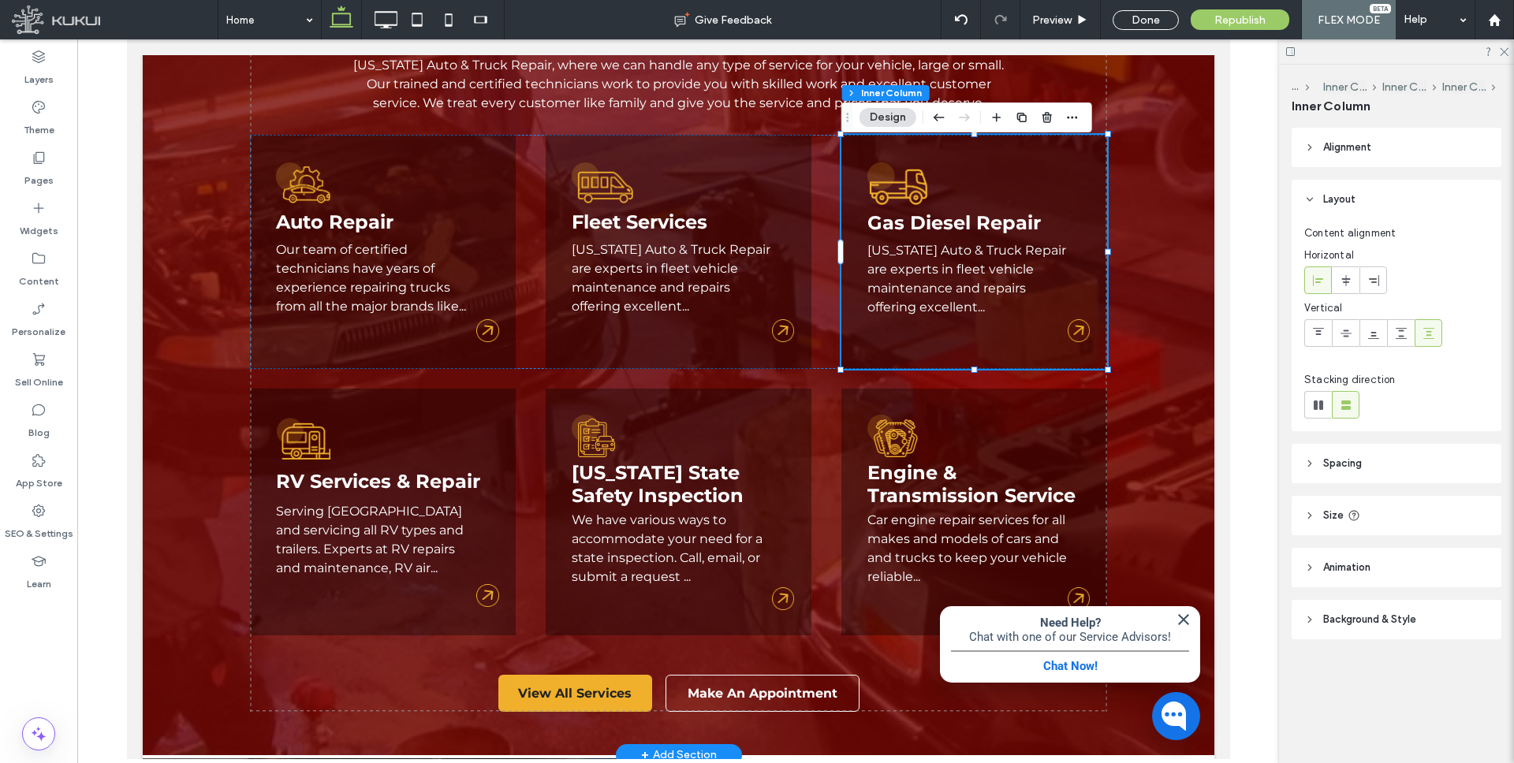
type input "**"
click at [923, 265] on link "Maryland Auto & Truck Repair are experts in fleet vehicle maintenance and repai…" at bounding box center [966, 279] width 199 height 72
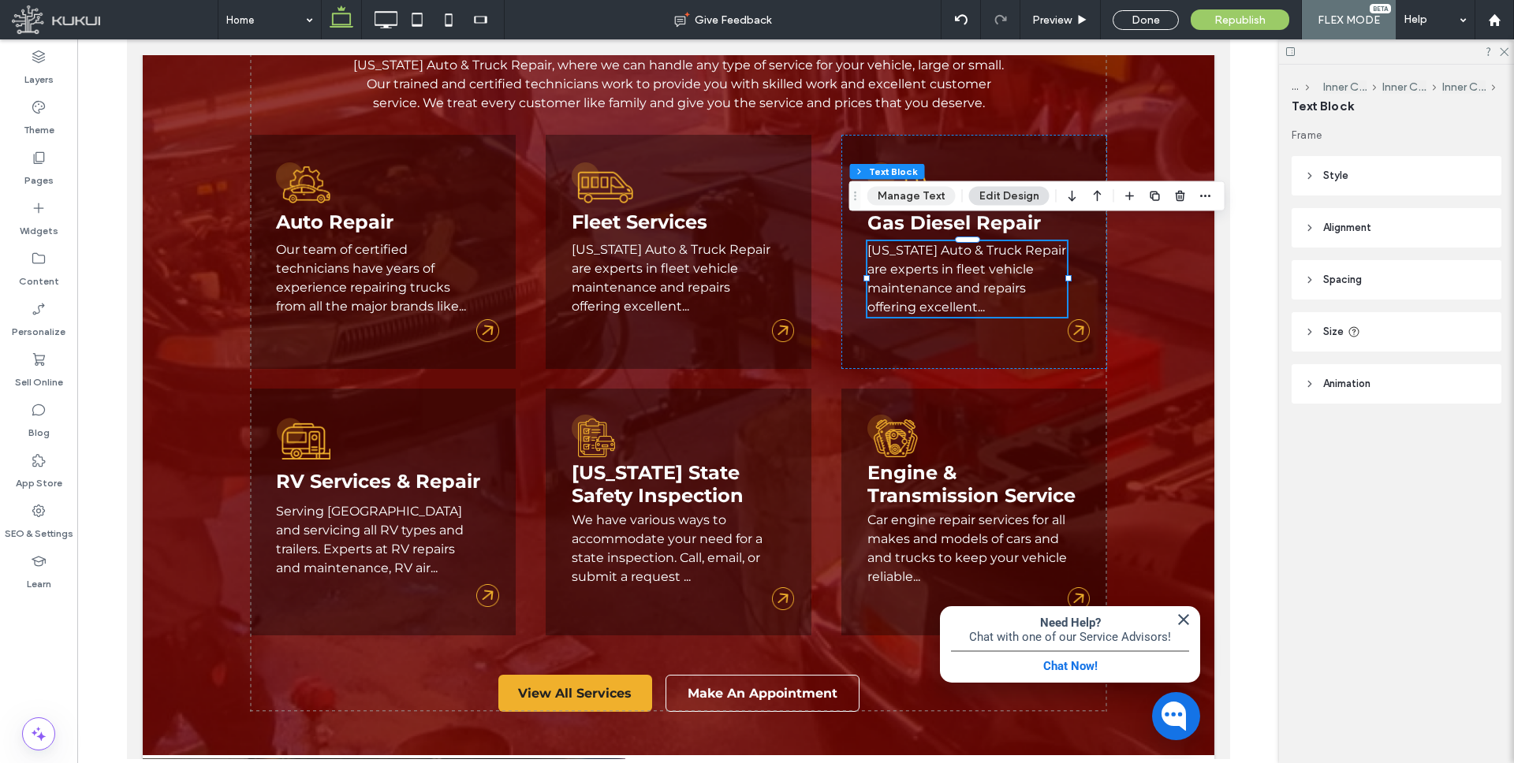
click at [921, 195] on button "Manage Text" at bounding box center [911, 196] width 88 height 19
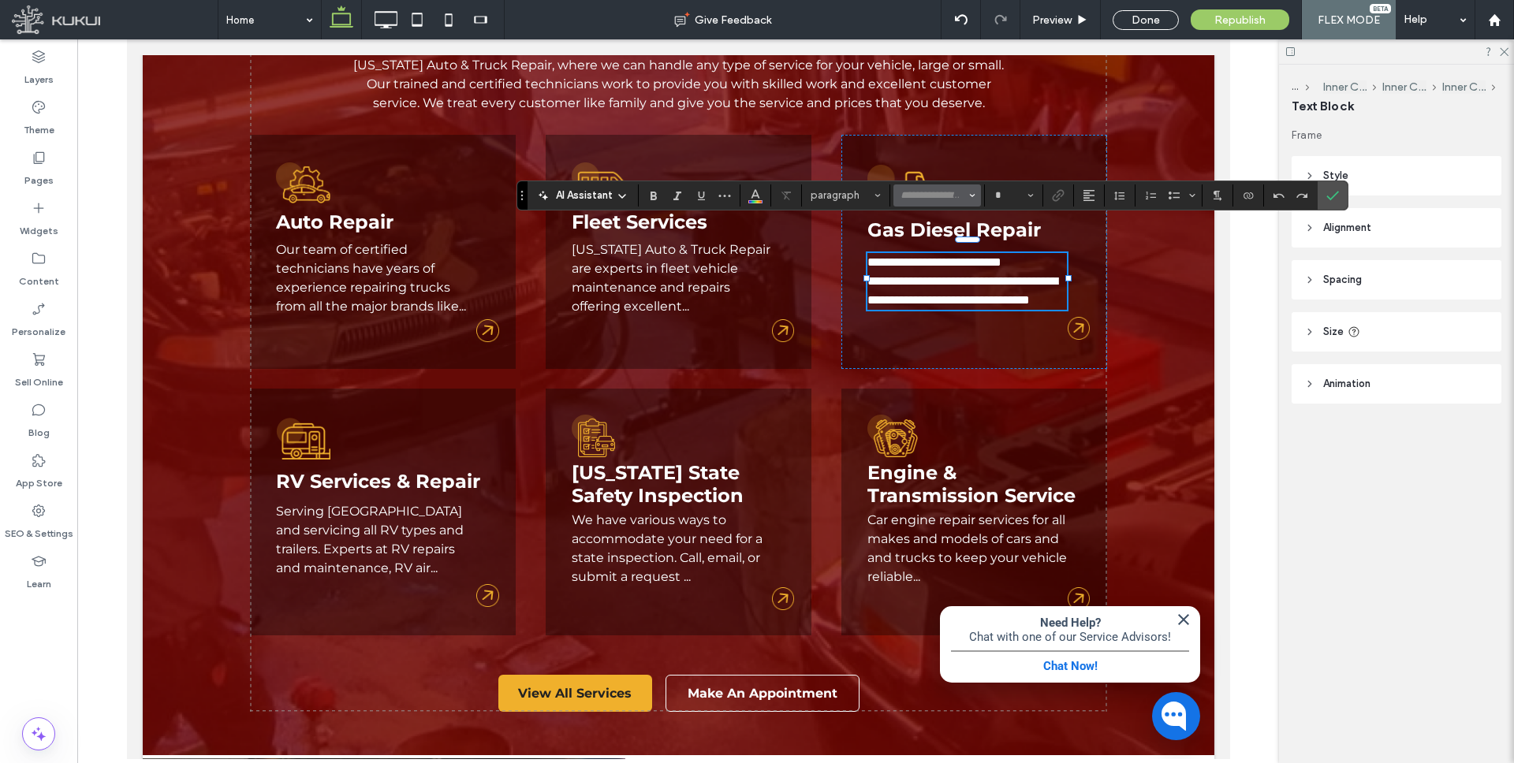
type input "**********"
type input "**"
click at [1058, 195] on use "Link" at bounding box center [1058, 195] width 12 height 12
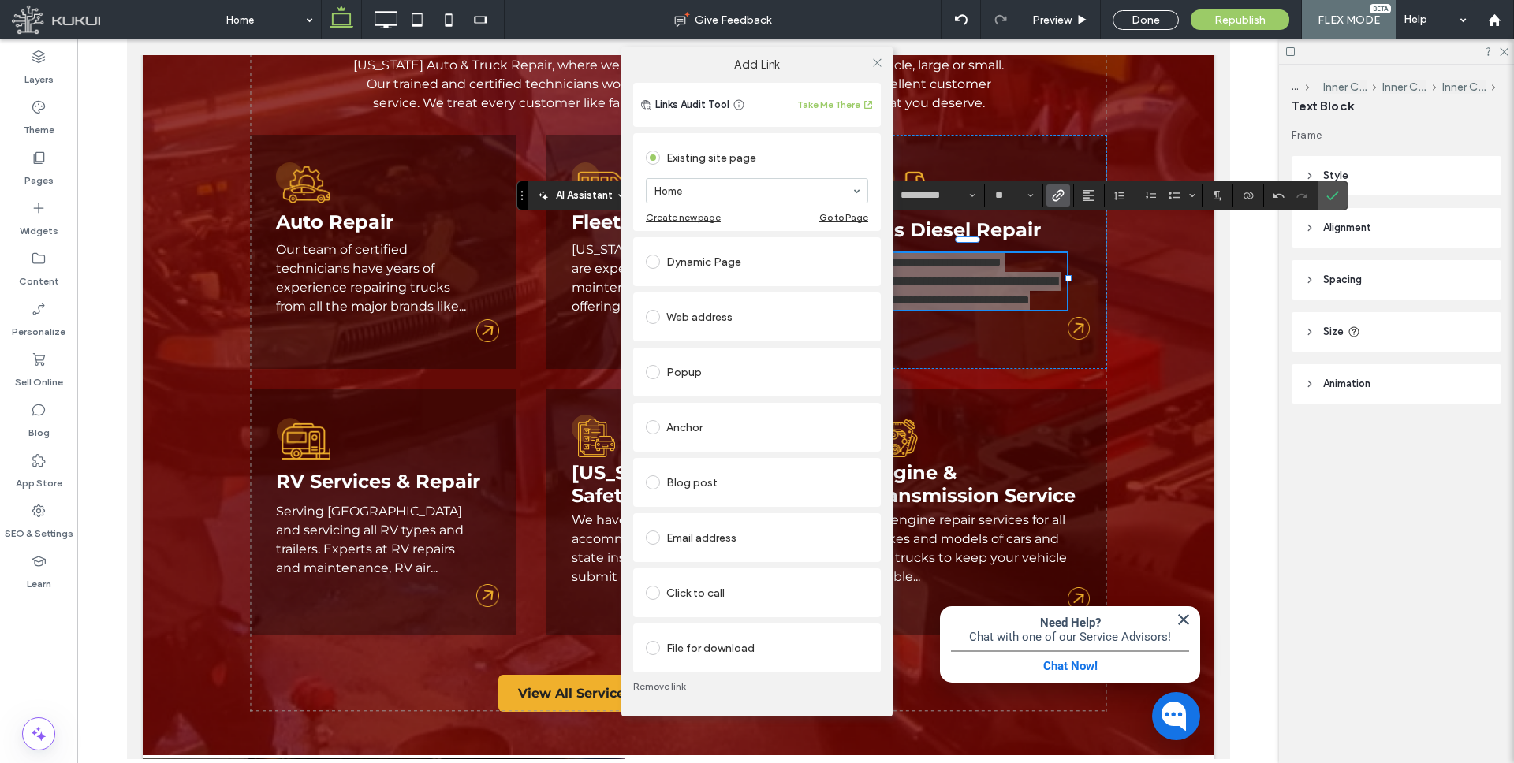
click at [689, 261] on div "Dynamic Page" at bounding box center [757, 261] width 222 height 25
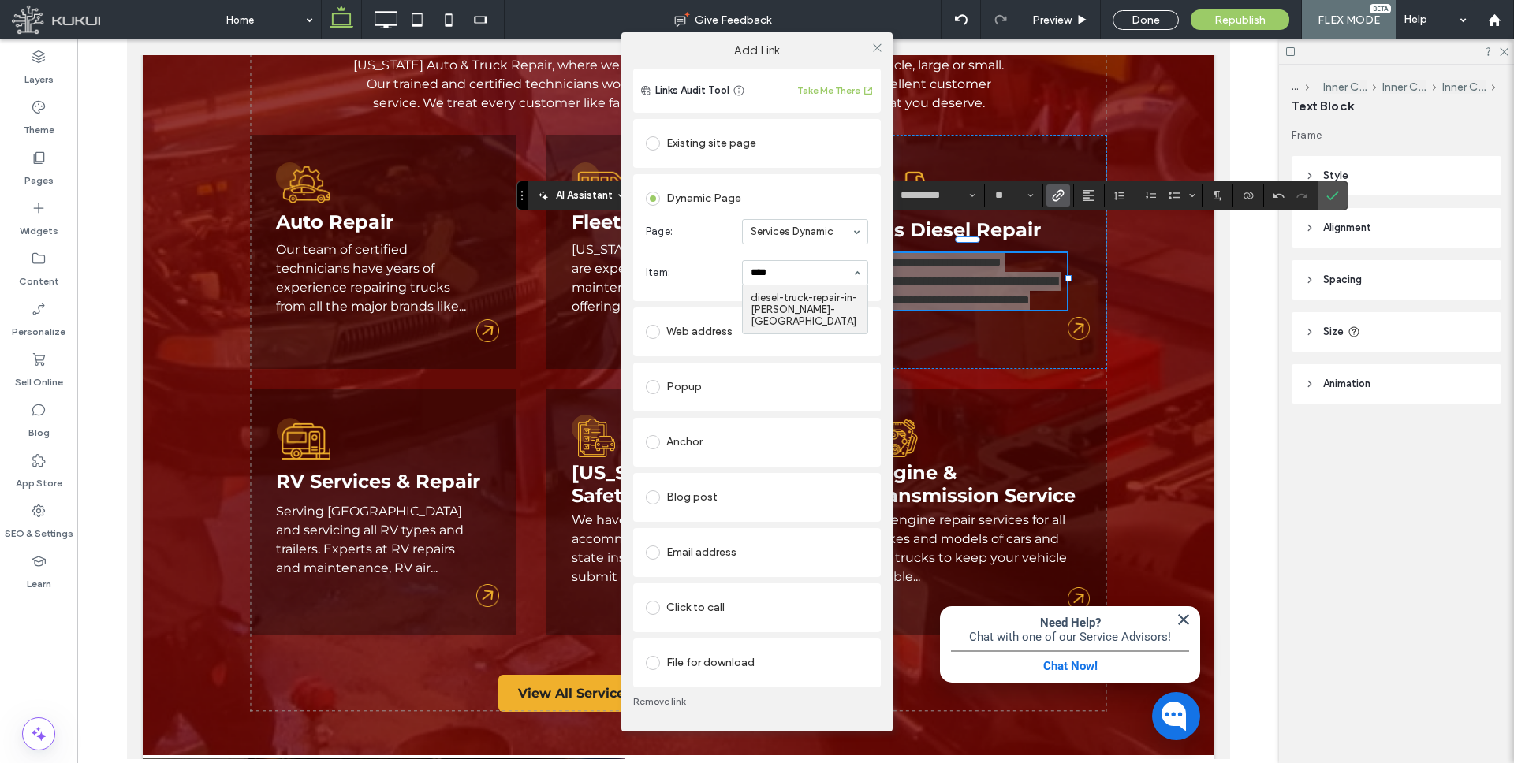
type input "*****"
drag, startPoint x: 875, startPoint y: 47, endPoint x: 931, endPoint y: 50, distance: 56.1
click at [875, 47] on use at bounding box center [877, 48] width 8 height 8
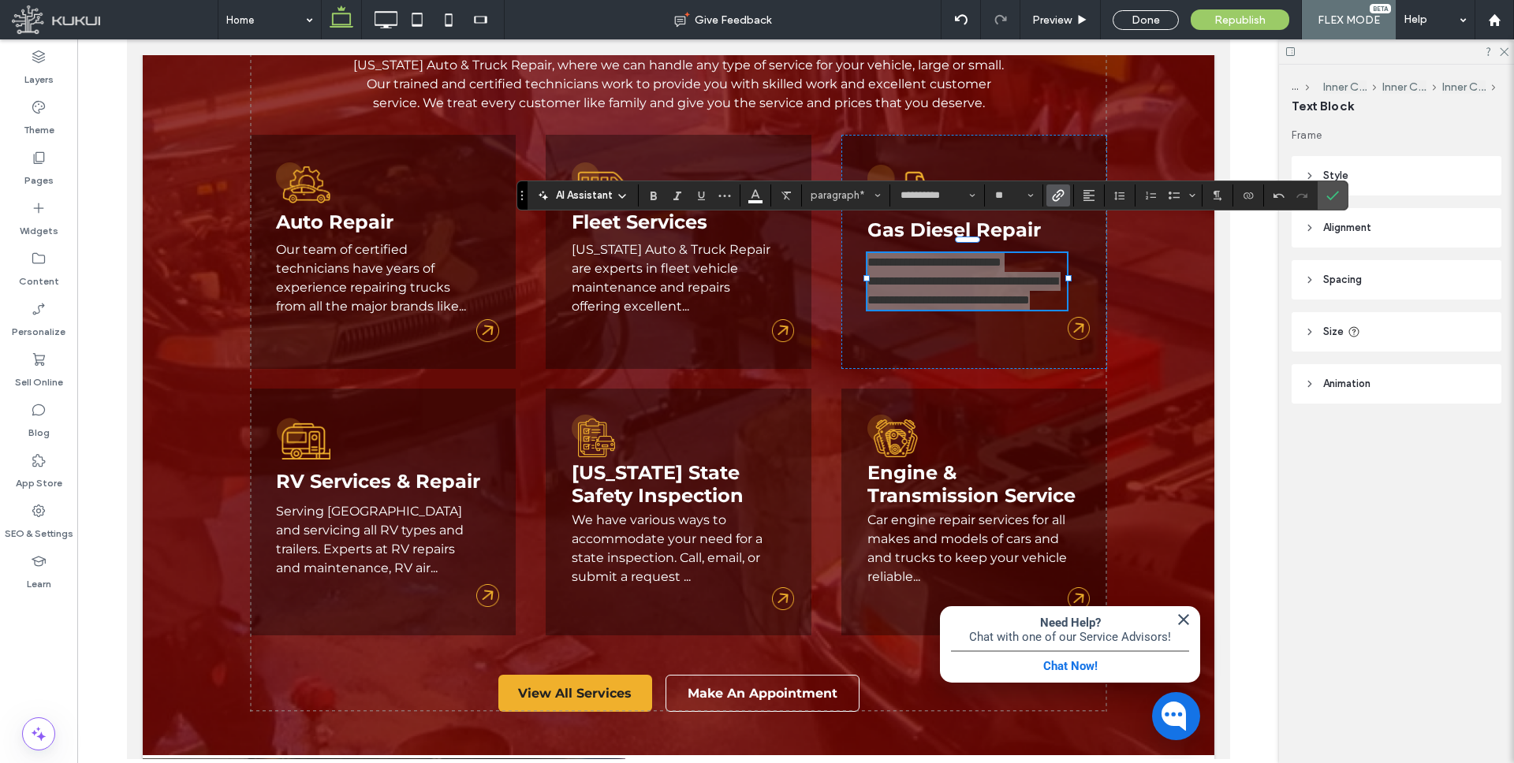
click at [1330, 189] on icon "Confirm" at bounding box center [1332, 195] width 13 height 13
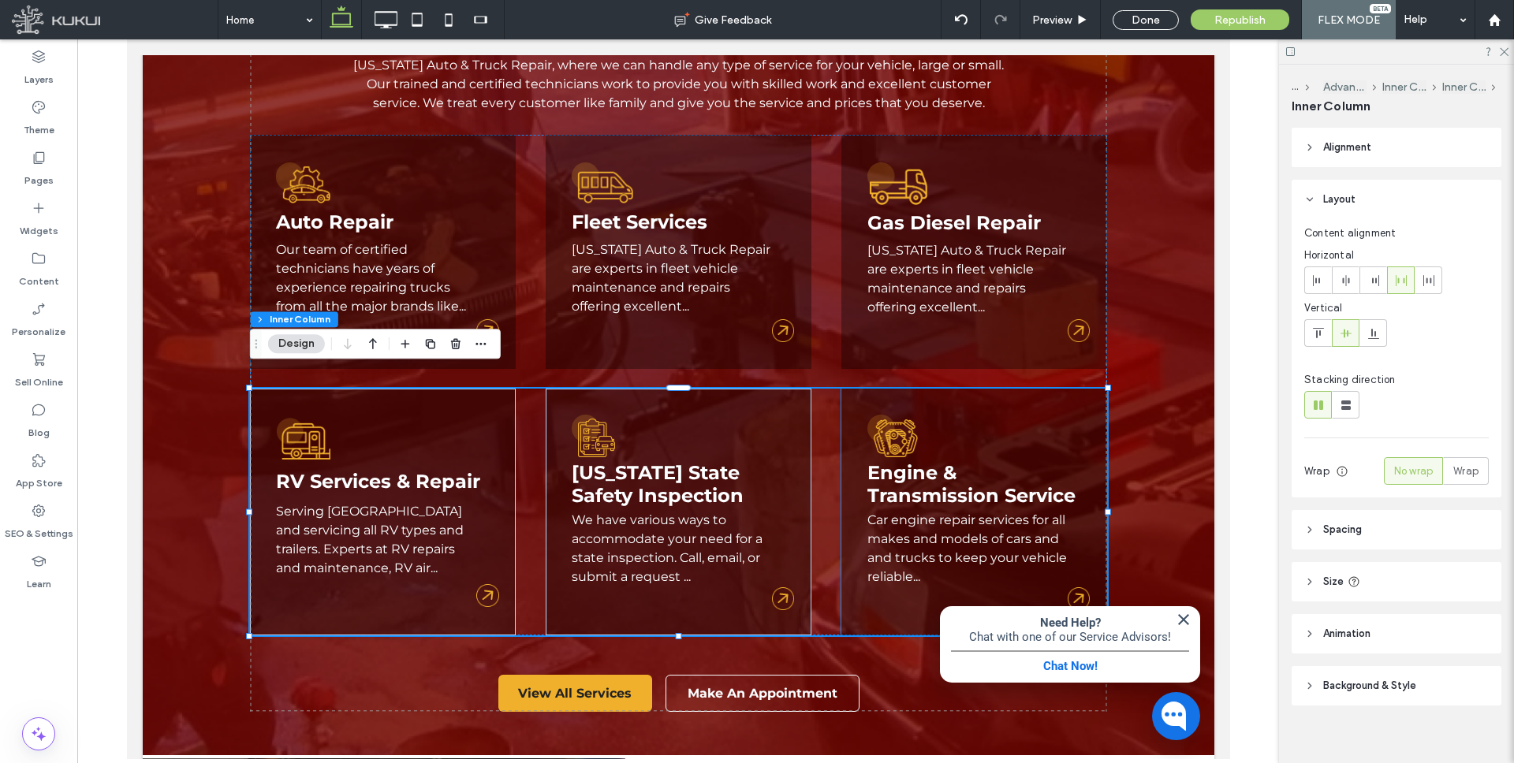
type input "**"
click at [911, 527] on link "Car engine repair services for all makes and models of cars and and trucks to k…" at bounding box center [966, 549] width 199 height 72
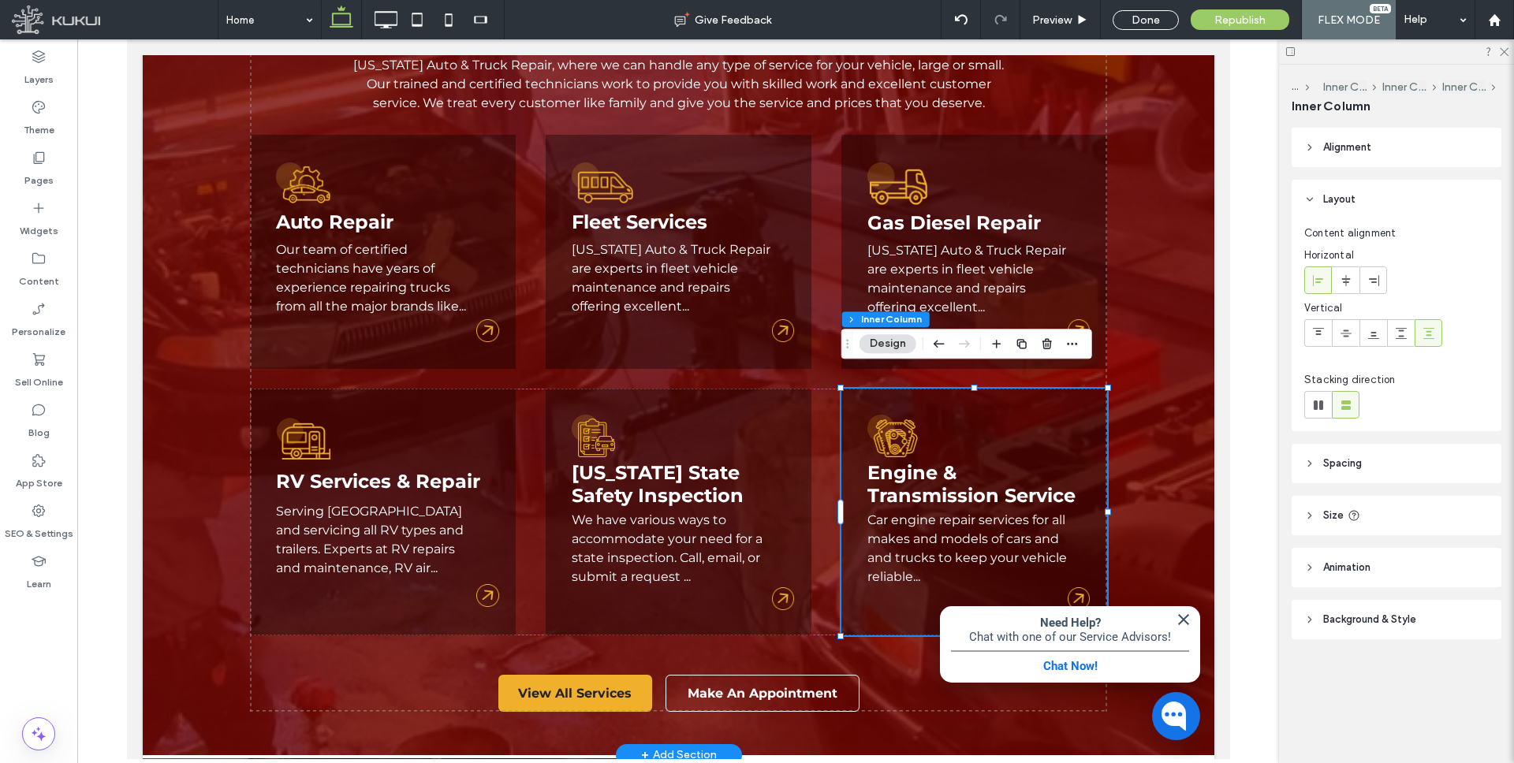
click at [905, 513] on link "Car engine repair services for all makes and models of cars and and trucks to k…" at bounding box center [966, 549] width 199 height 72
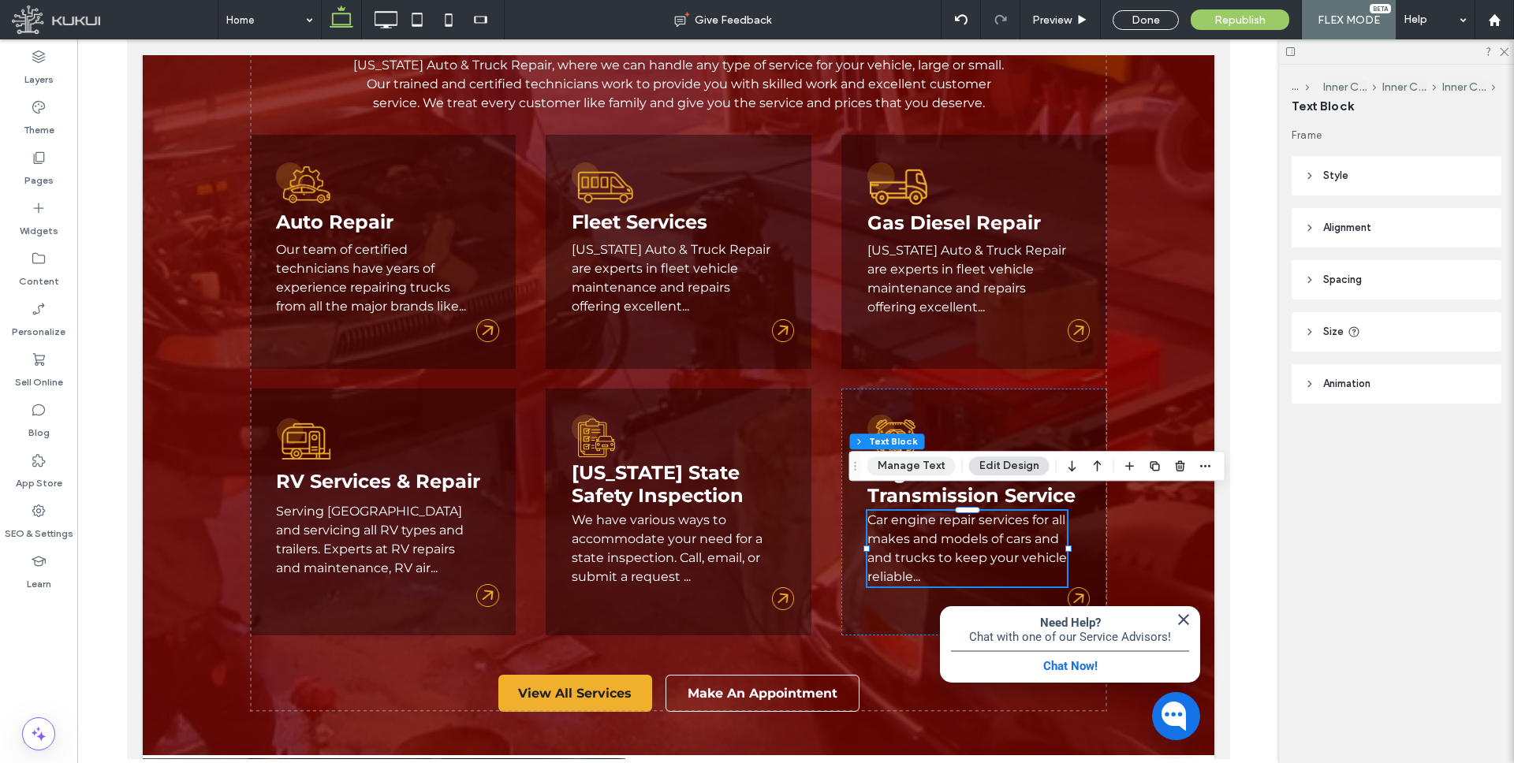
click at [919, 467] on button "Manage Text" at bounding box center [911, 466] width 88 height 19
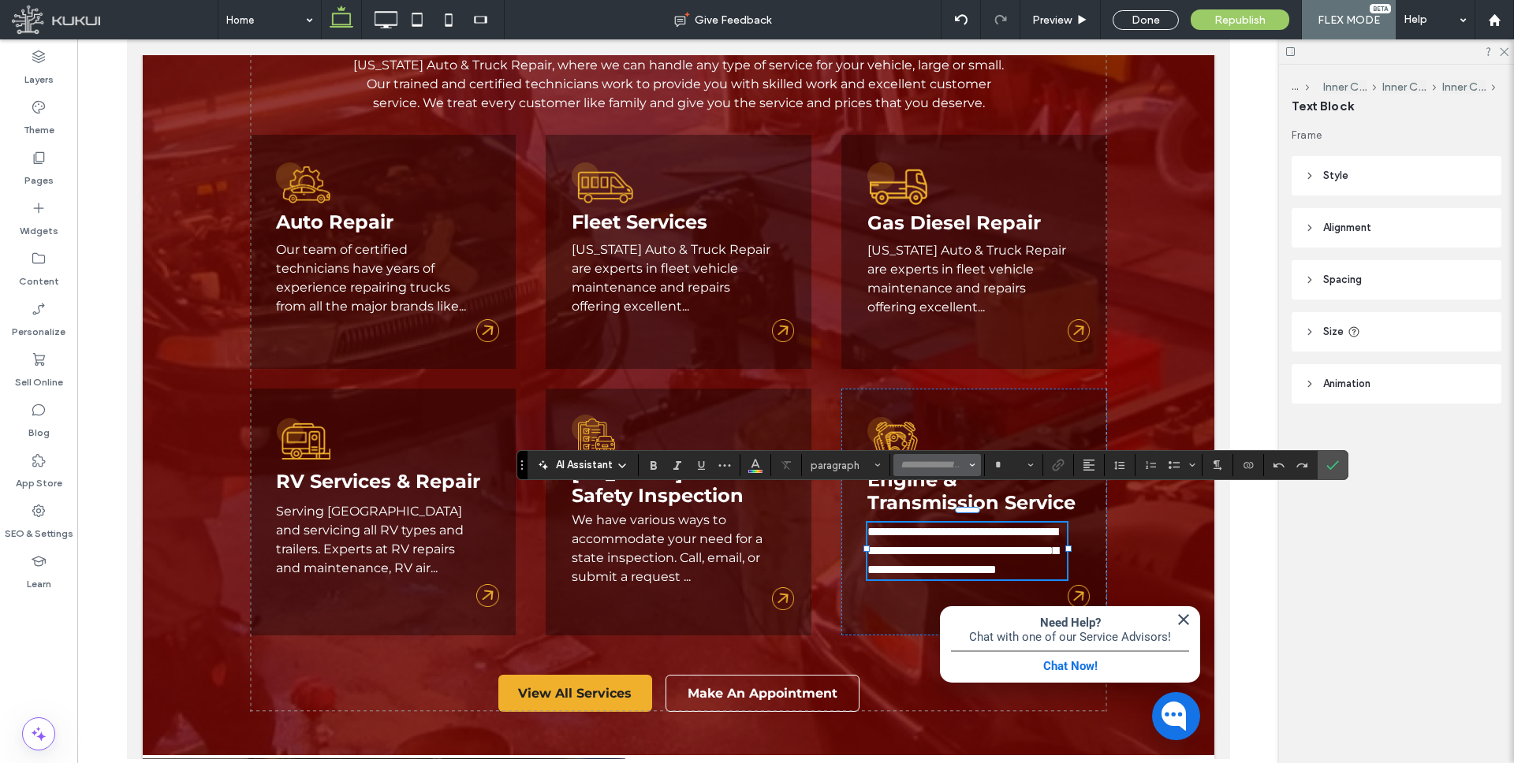
type input "**********"
type input "**"
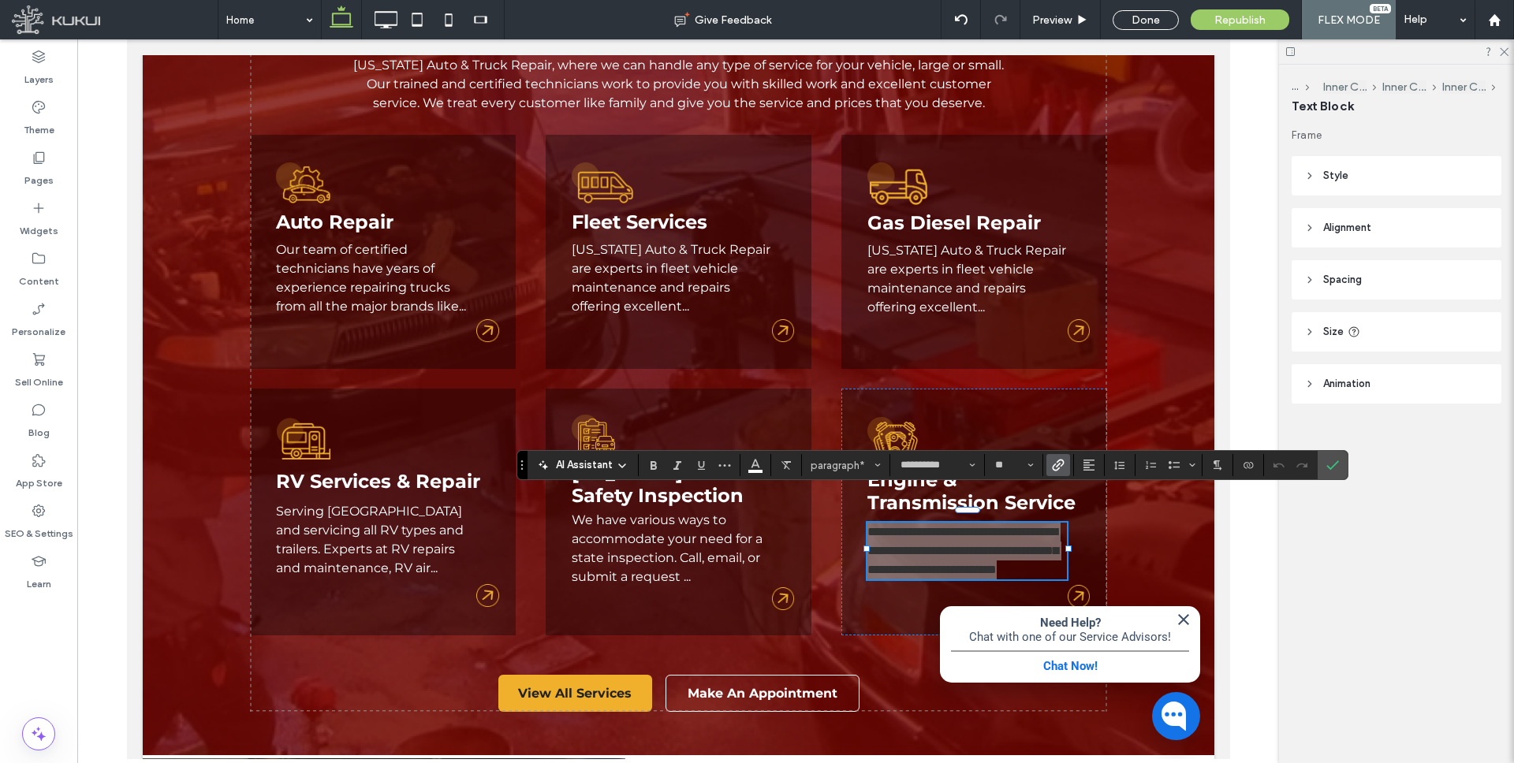
click at [1062, 461] on use "Link" at bounding box center [1058, 466] width 12 height 12
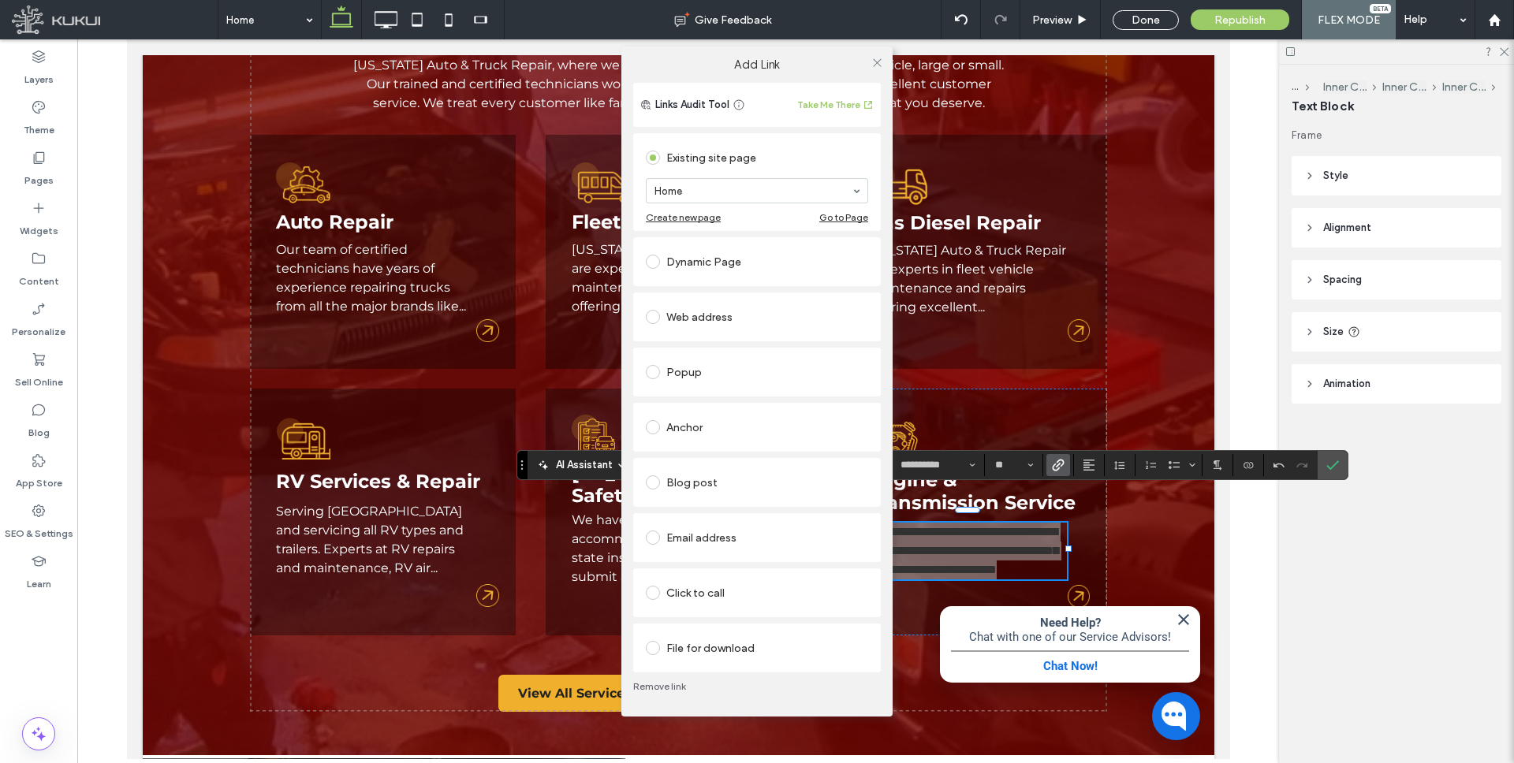
click at [720, 260] on div "Dynamic Page" at bounding box center [757, 261] width 222 height 25
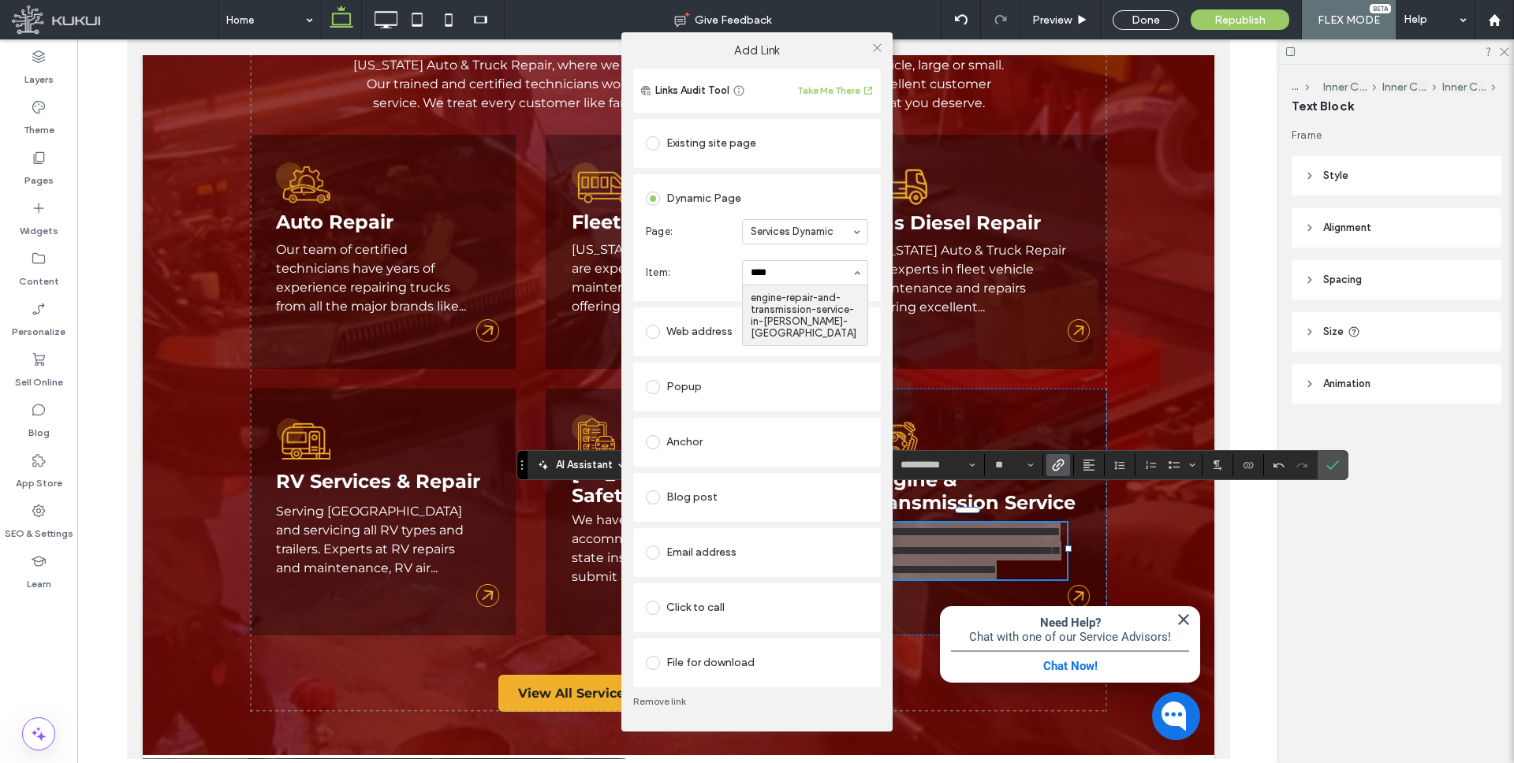
type input "*****"
drag, startPoint x: 878, startPoint y: 50, endPoint x: 886, endPoint y: 59, distance: 12.3
click at [878, 50] on use at bounding box center [877, 48] width 8 height 8
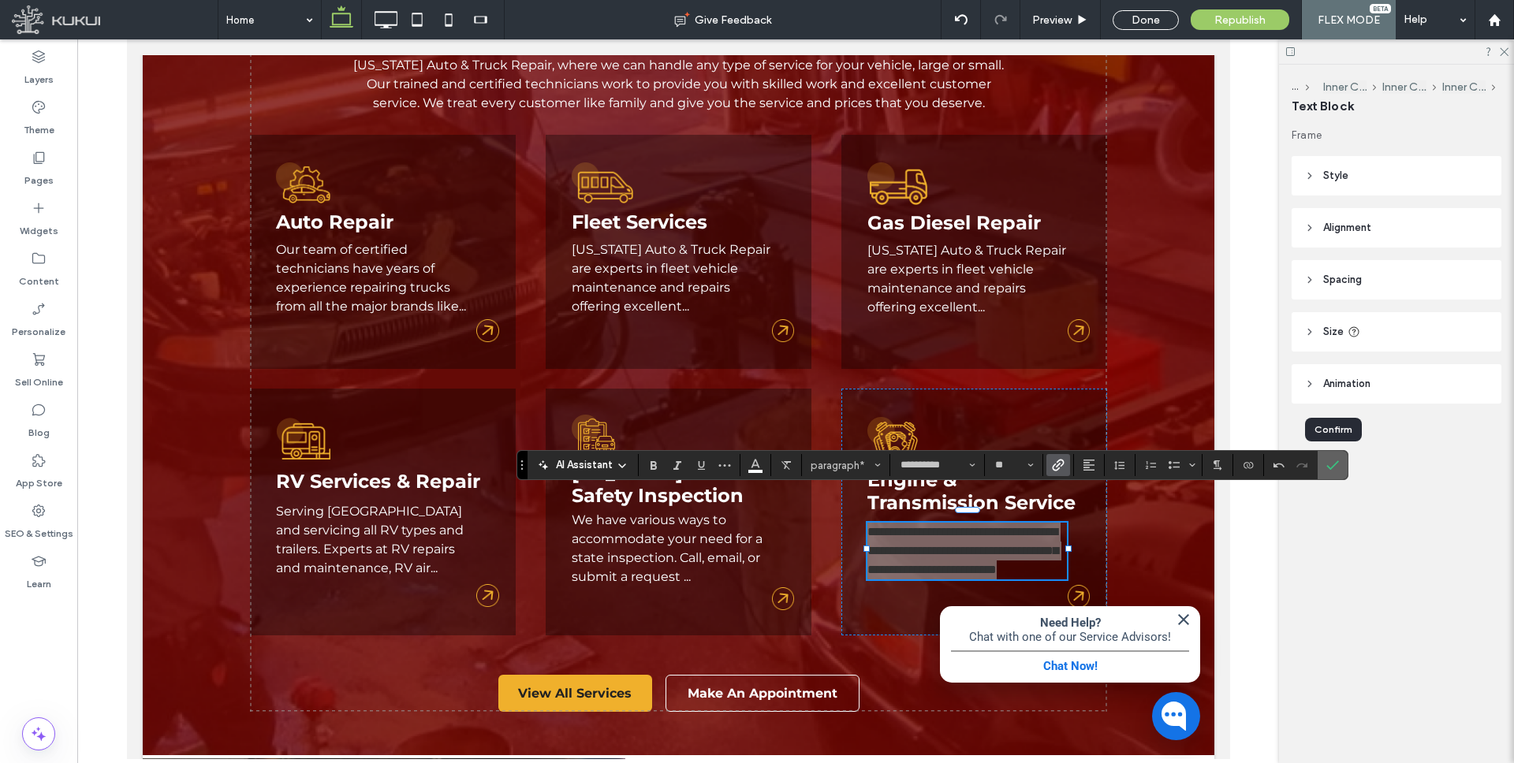
click at [1327, 464] on icon "Confirm" at bounding box center [1332, 465] width 13 height 13
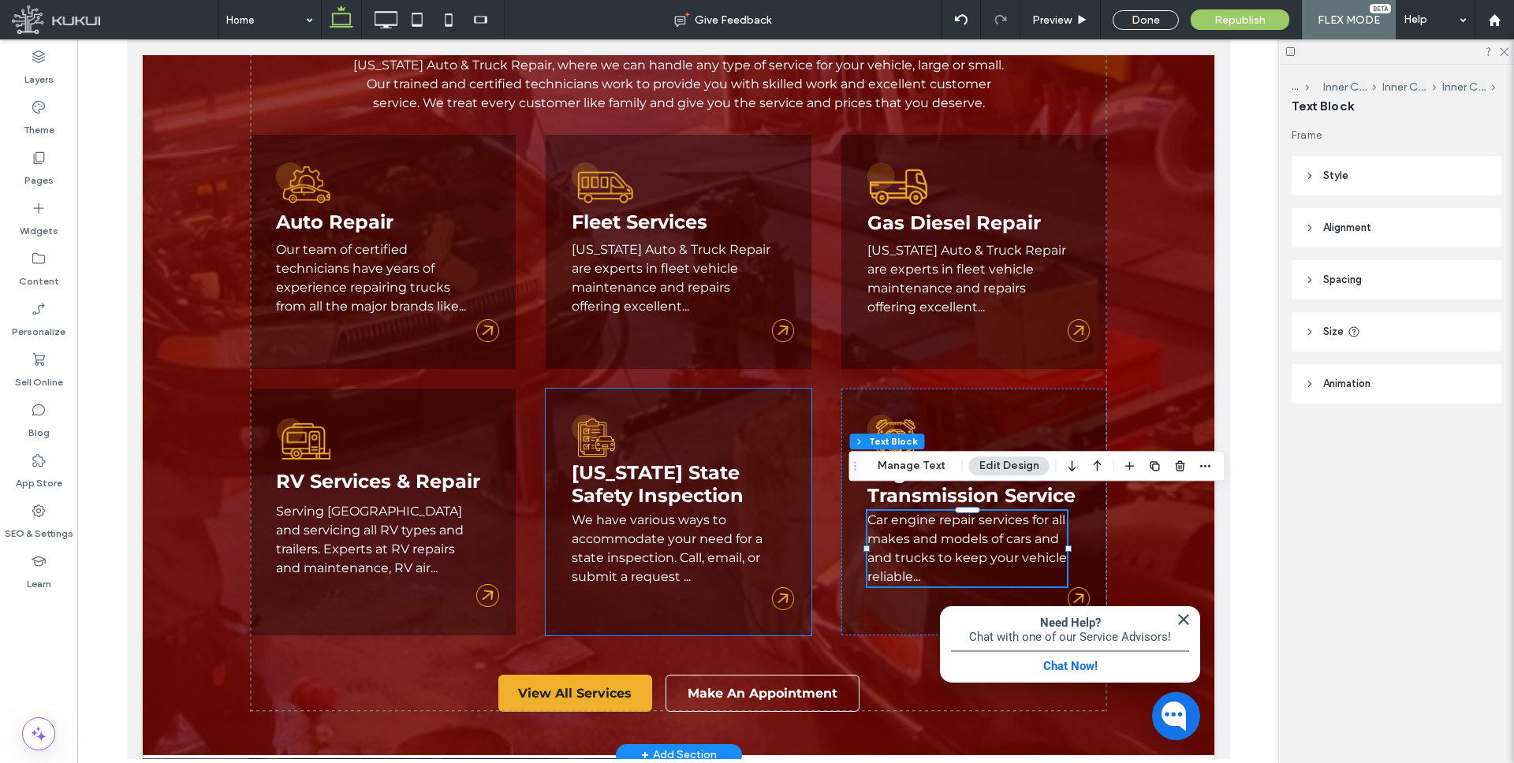
click at [641, 520] on link "We have various ways to accommodate your need for a state inspection. Call, ema…" at bounding box center [666, 549] width 191 height 72
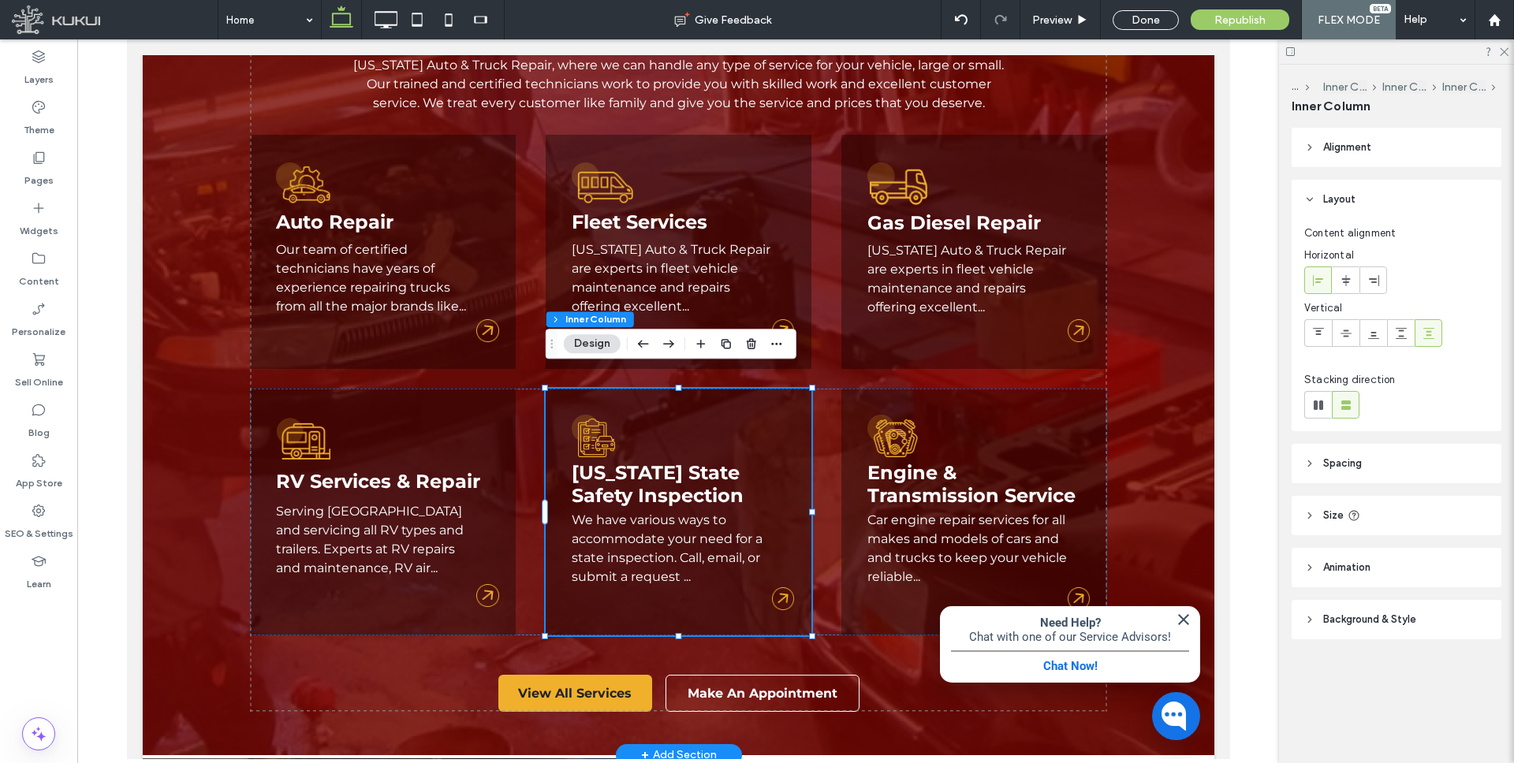
click at [643, 520] on link "We have various ways to accommodate your need for a state inspection. Call, ema…" at bounding box center [666, 549] width 191 height 72
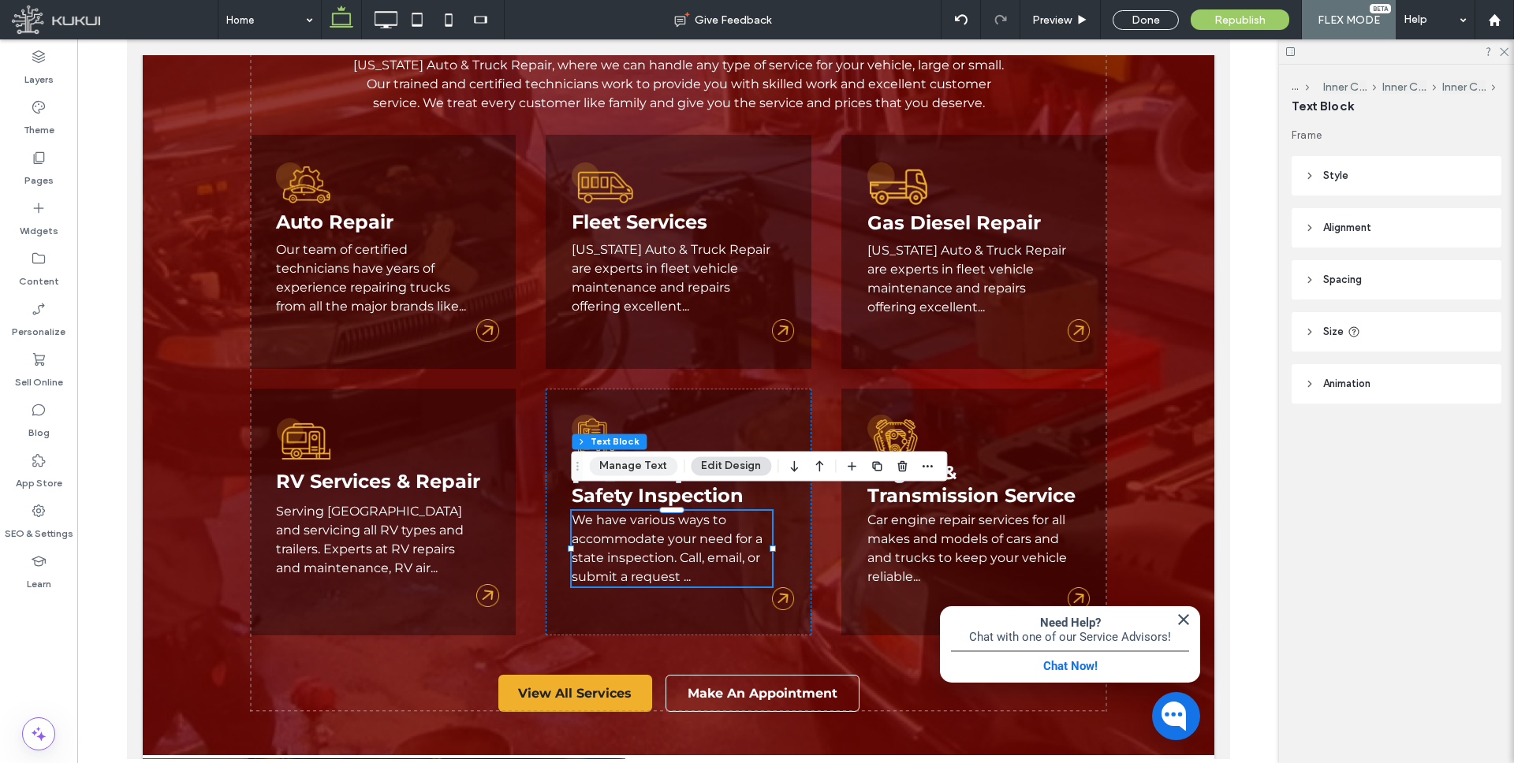
drag, startPoint x: 636, startPoint y: 467, endPoint x: 510, endPoint y: 428, distance: 131.2
click at [636, 467] on button "Manage Text" at bounding box center [633, 466] width 88 height 19
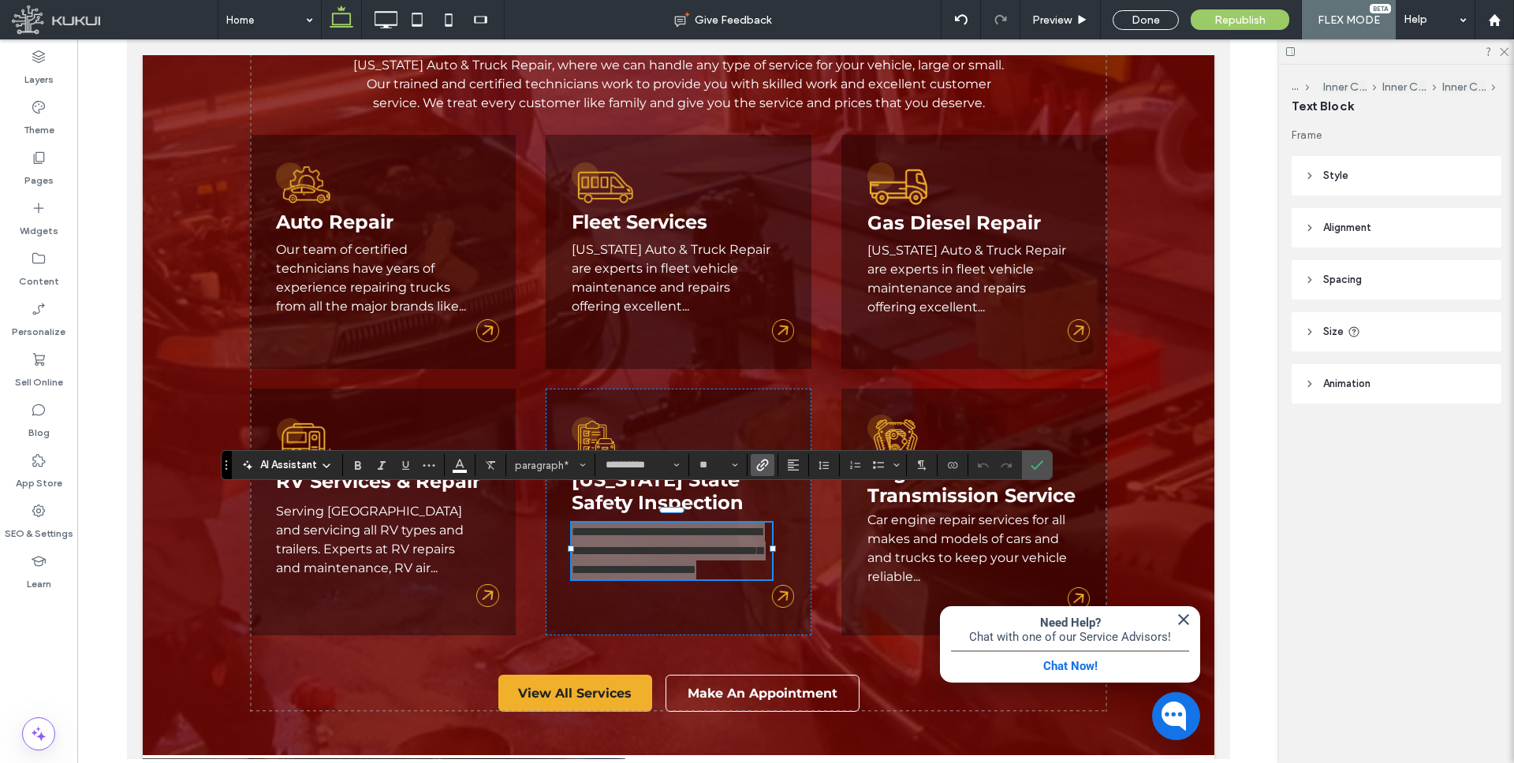
click at [764, 465] on icon "Link" at bounding box center [762, 465] width 13 height 13
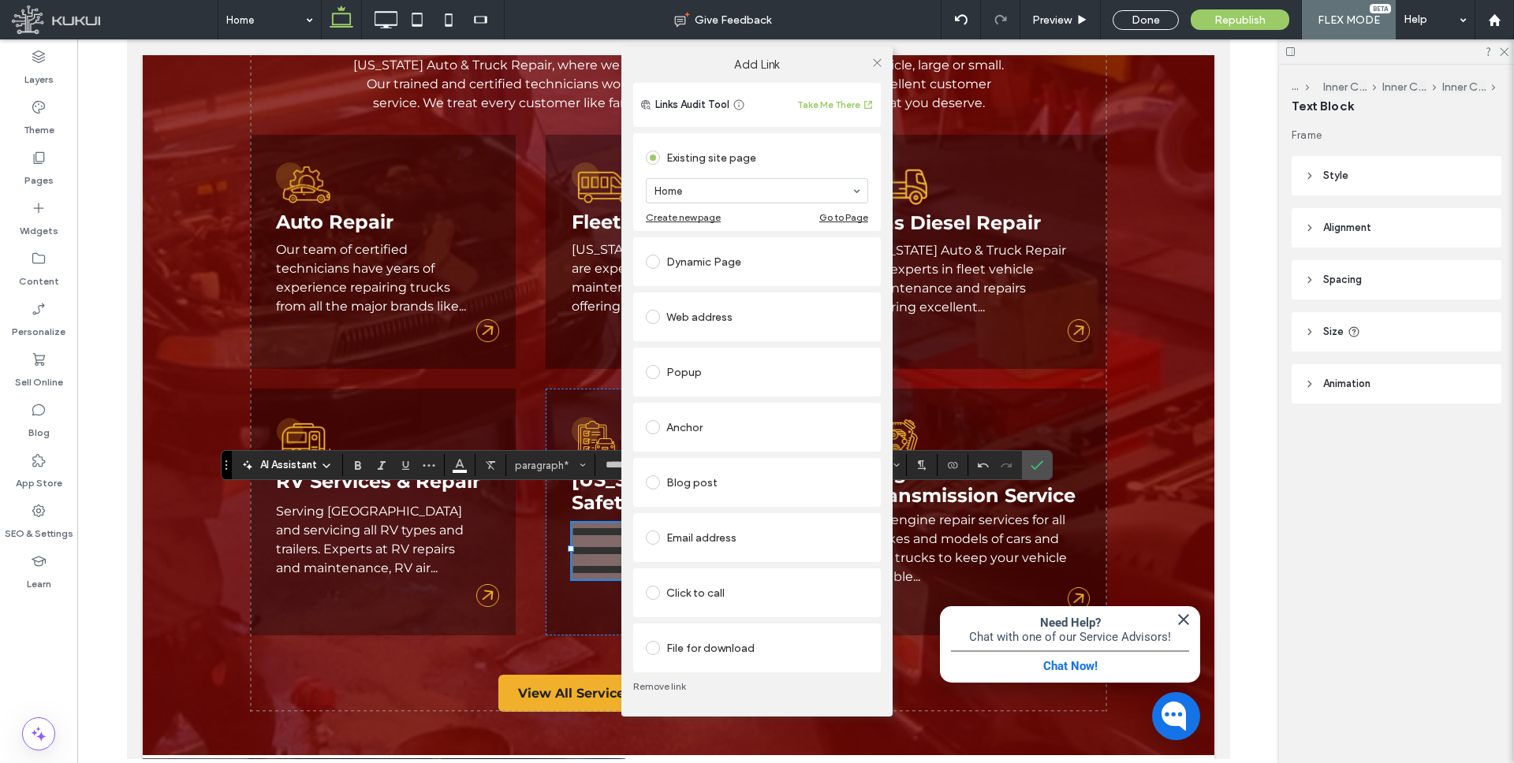
click at [729, 259] on div "Dynamic Page" at bounding box center [757, 261] width 222 height 25
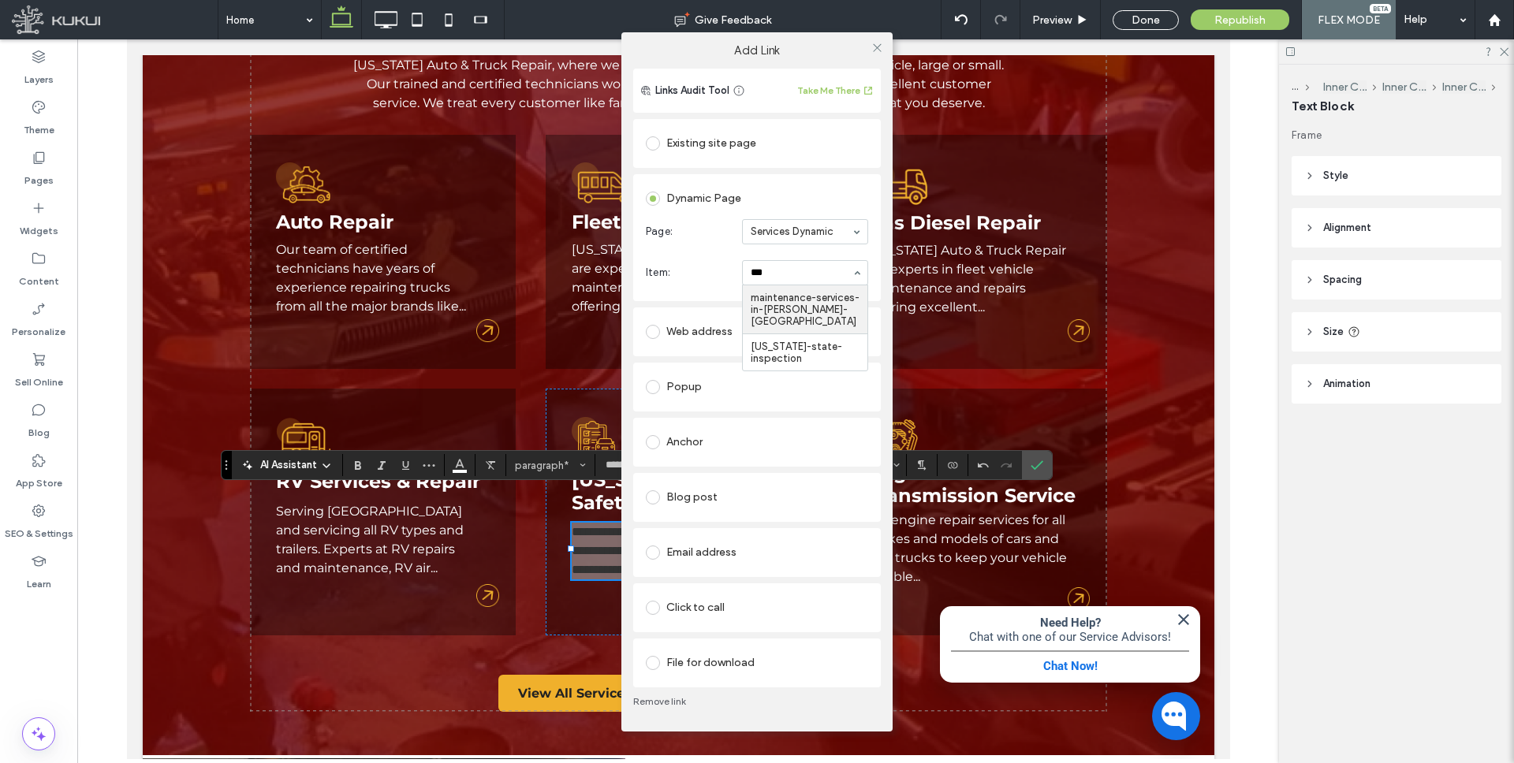
type input "****"
click at [879, 42] on icon at bounding box center [877, 48] width 12 height 12
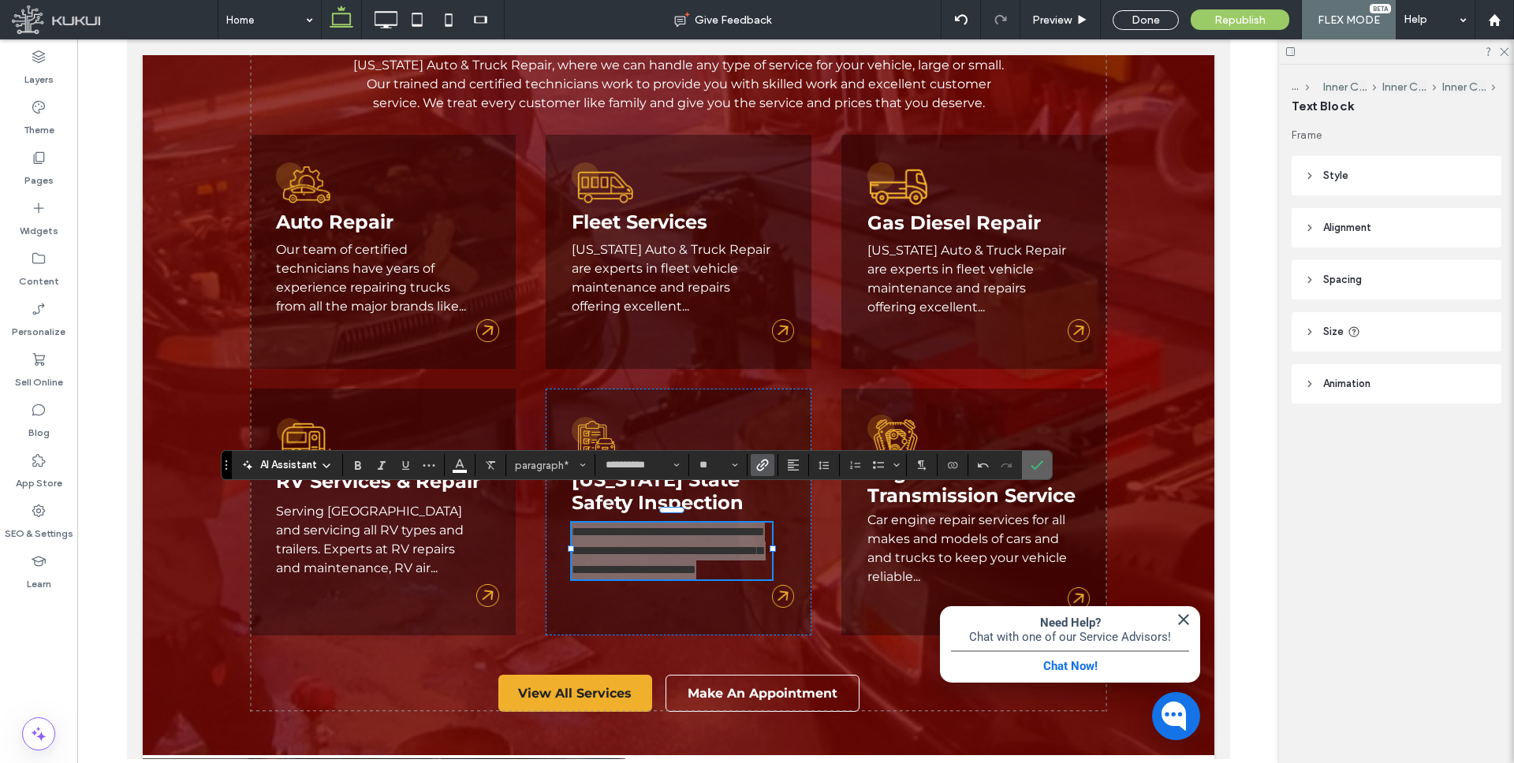
click at [1035, 468] on use "Confirm" at bounding box center [1037, 465] width 13 height 9
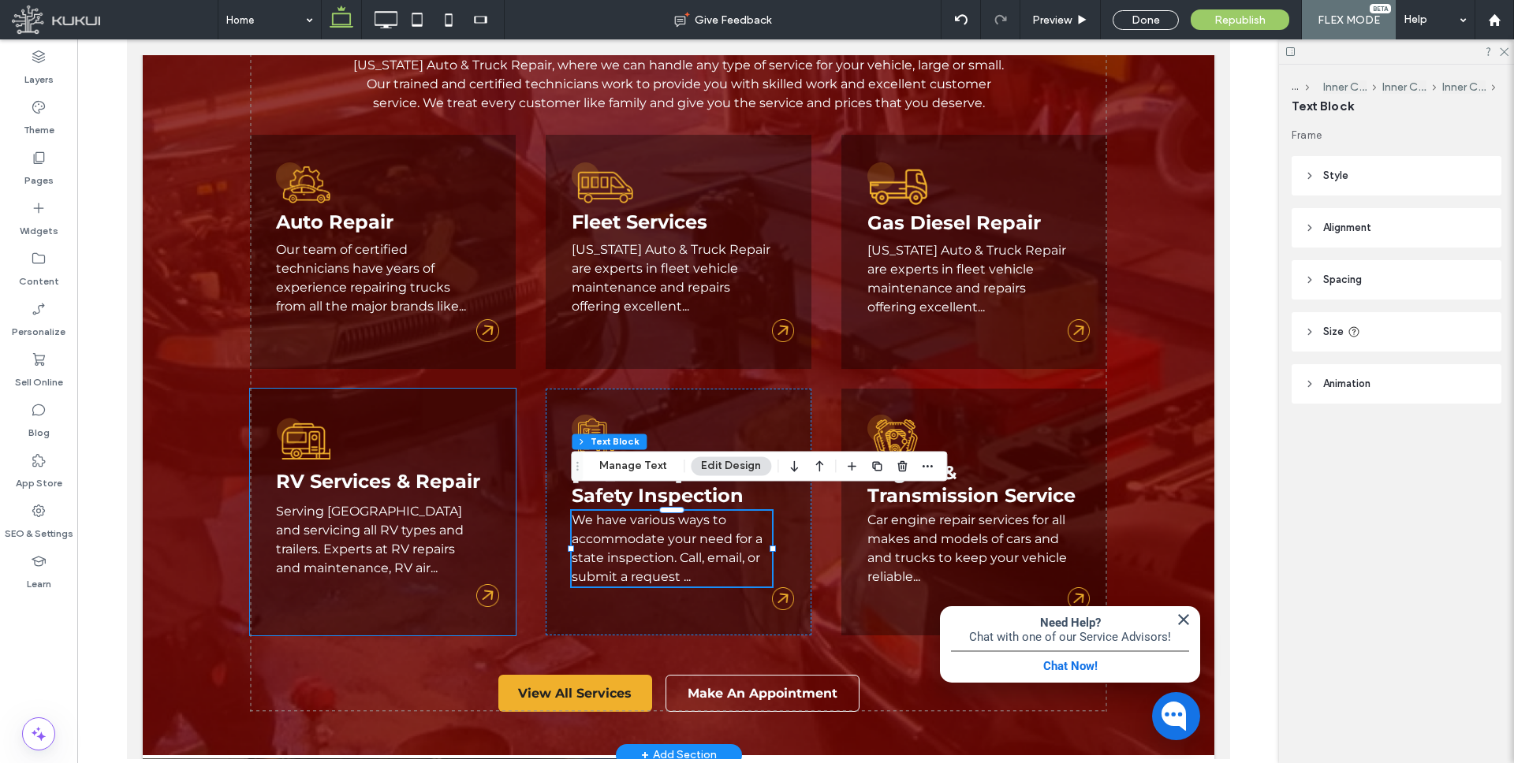
click at [395, 524] on link "Serving Baltimore and servicing all RV types and trailers. Experts at RV repair…" at bounding box center [369, 540] width 188 height 72
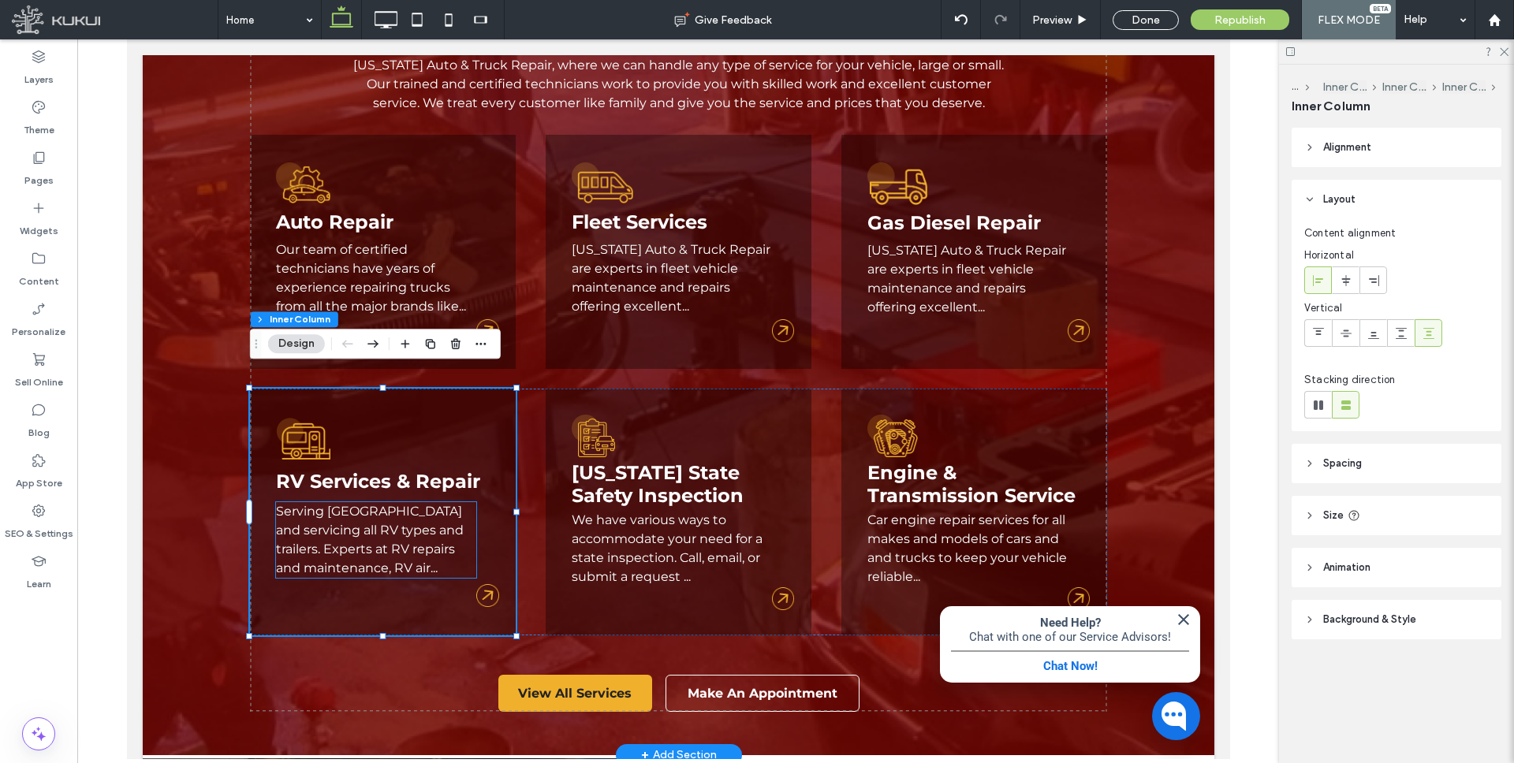
type input "**"
click at [377, 520] on p "Serving Baltimore and servicing all RV types and trailers. Experts at RV repair…" at bounding box center [375, 540] width 200 height 76
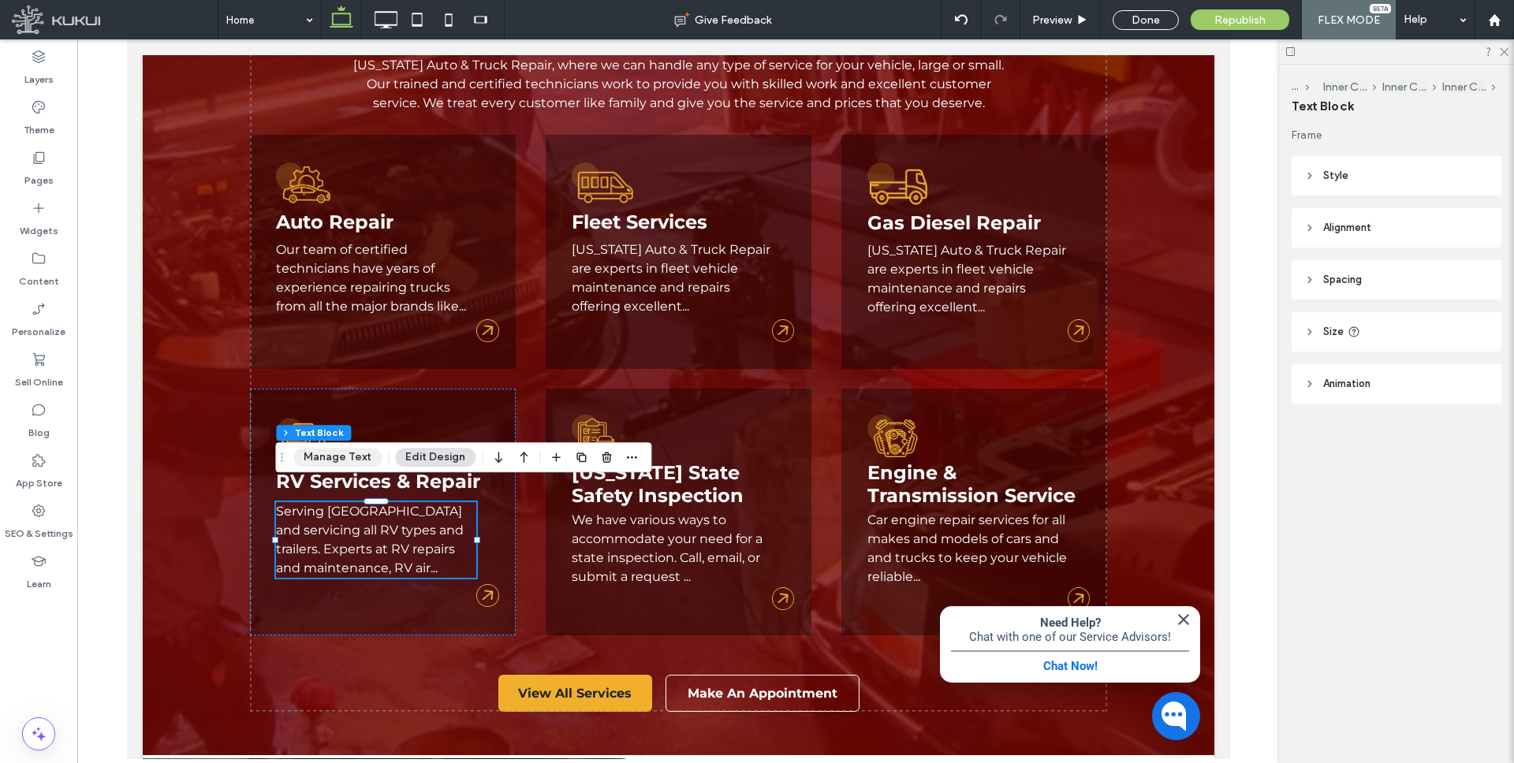
click at [341, 453] on button "Manage Text" at bounding box center [337, 457] width 88 height 19
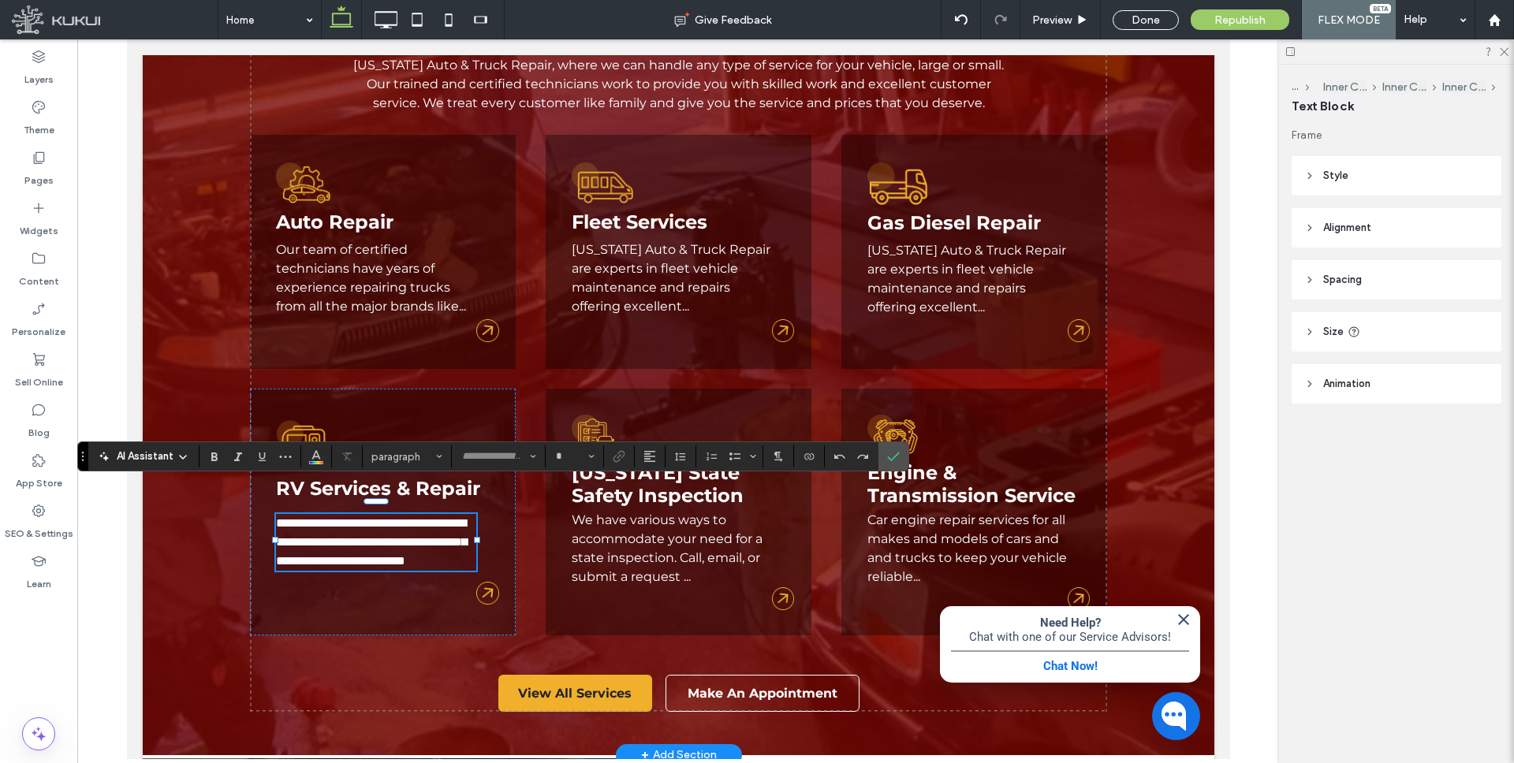
type input "**********"
type input "**"
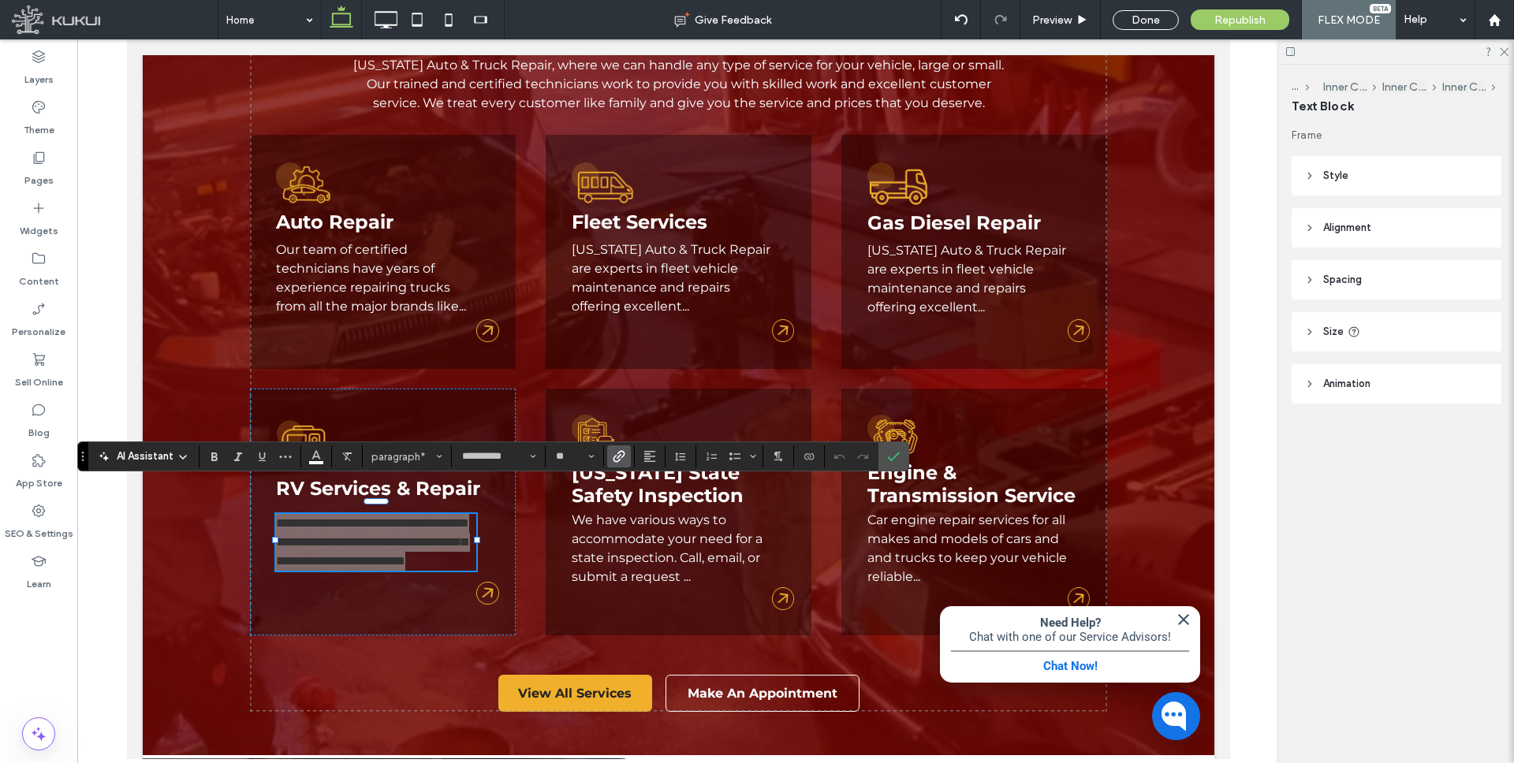
click at [616, 450] on icon "Link" at bounding box center [619, 456] width 13 height 13
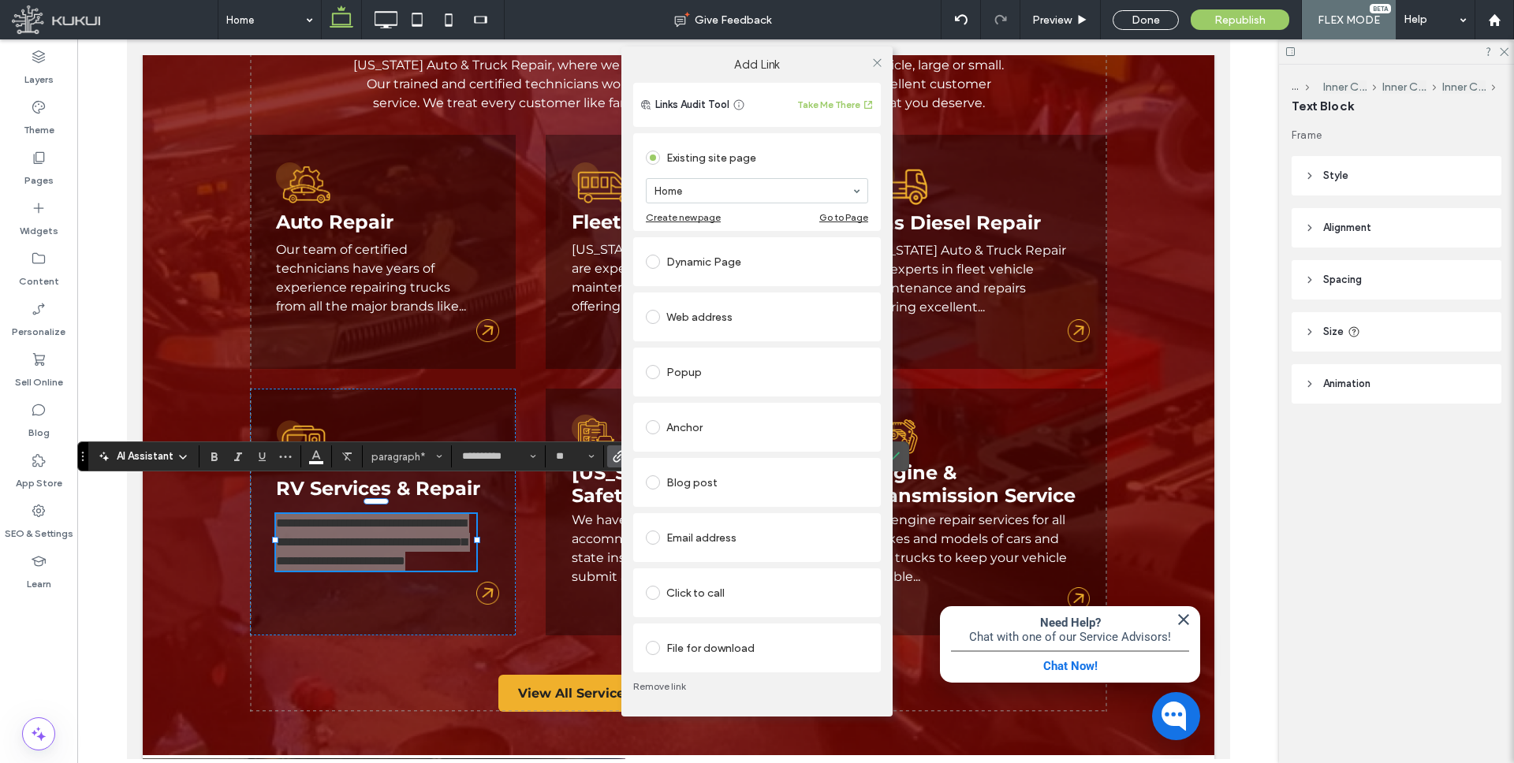
click at [694, 265] on div "Dynamic Page" at bounding box center [757, 261] width 222 height 25
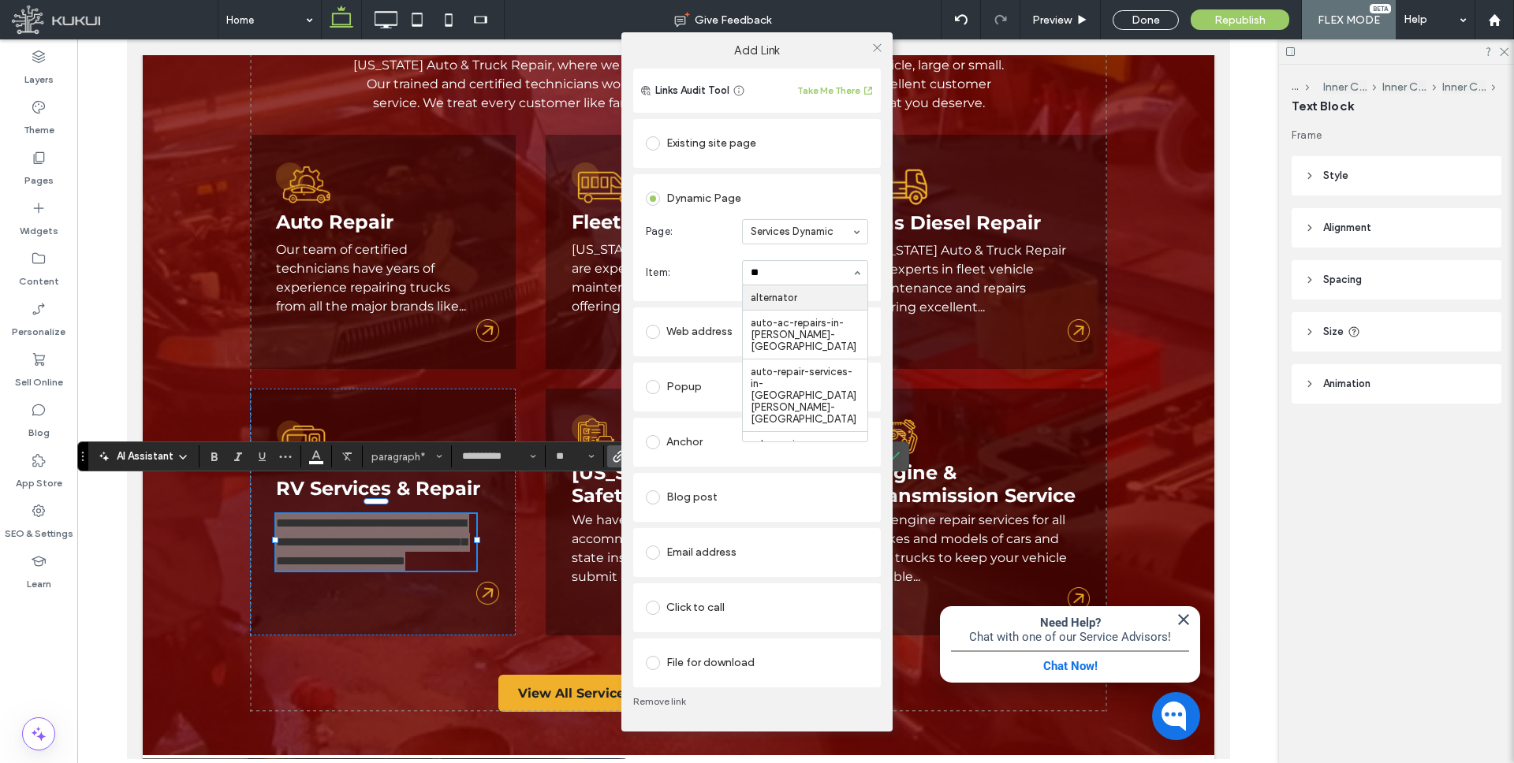
type input "***"
click at [881, 42] on icon at bounding box center [877, 48] width 12 height 12
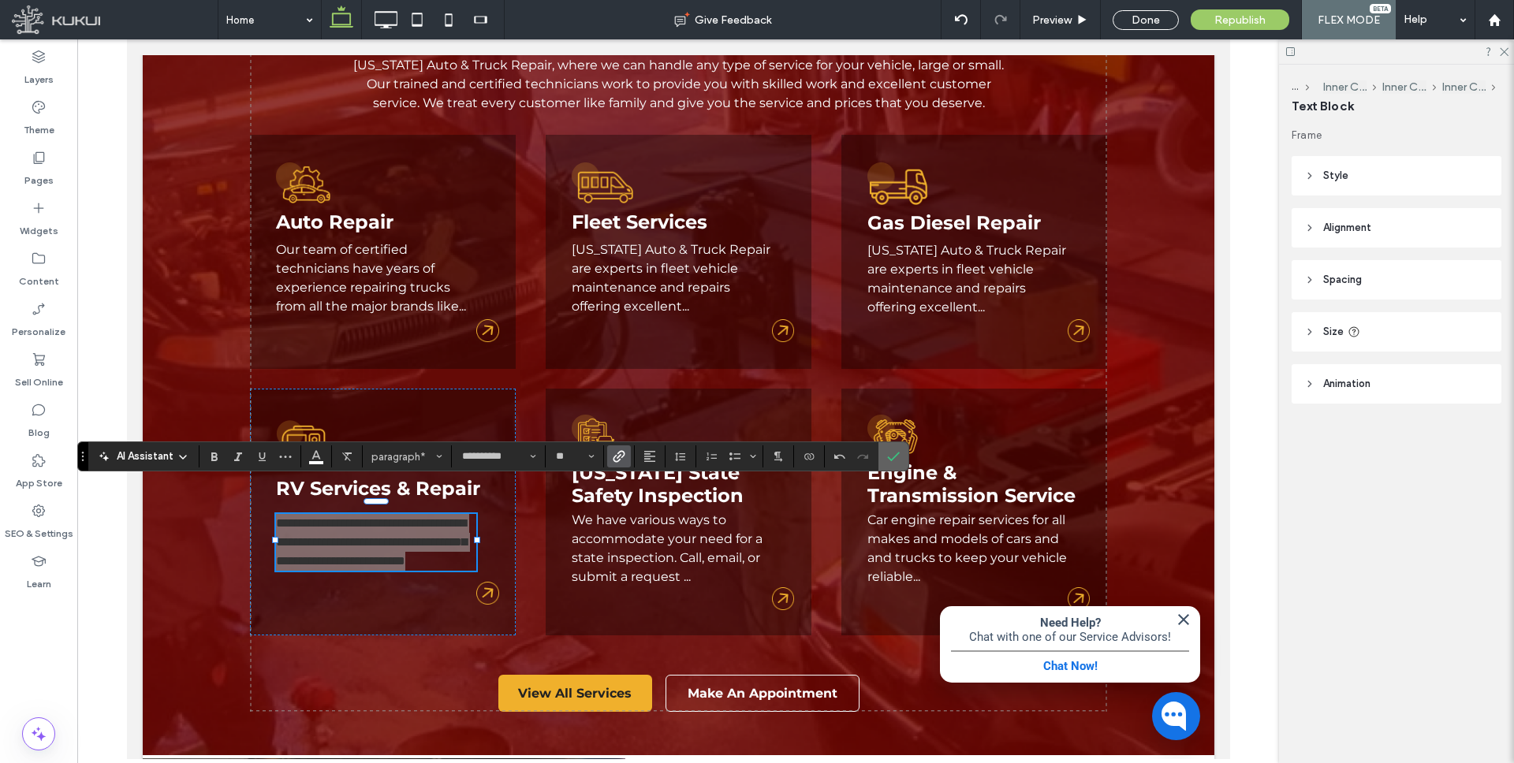
click at [893, 454] on icon "Confirm" at bounding box center [893, 456] width 13 height 13
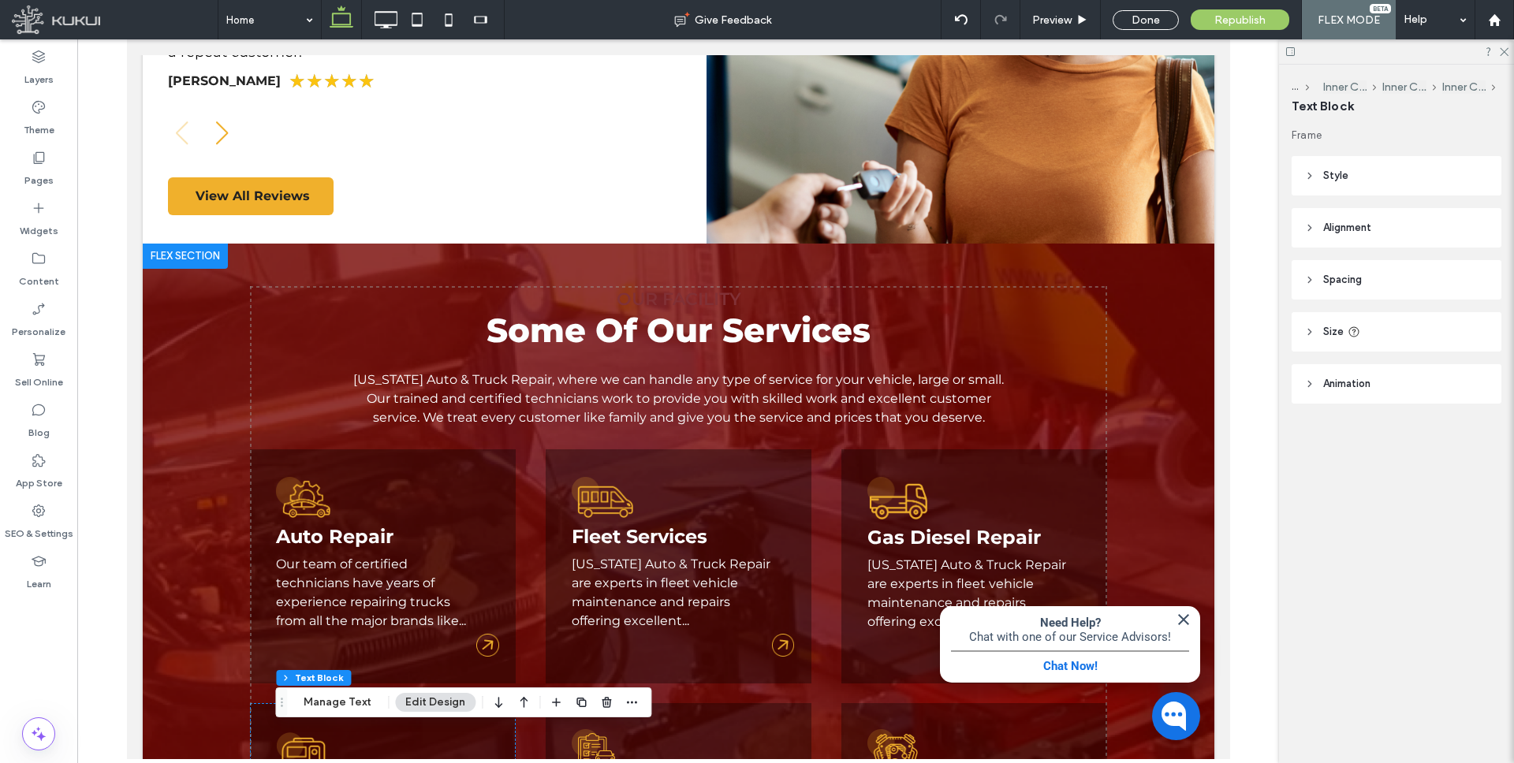
scroll to position [1357, 0]
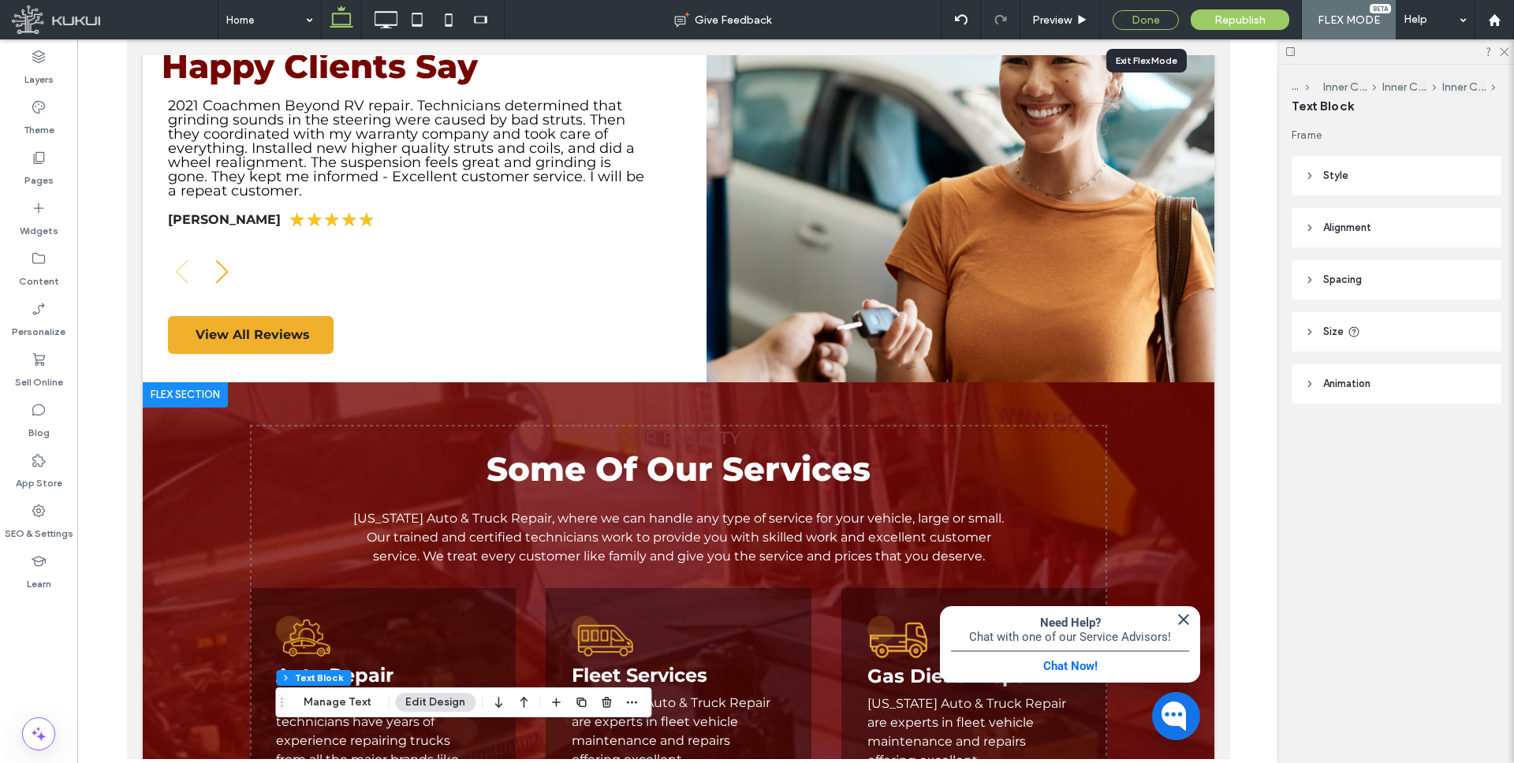
click at [1143, 22] on div "Done" at bounding box center [1146, 20] width 66 height 20
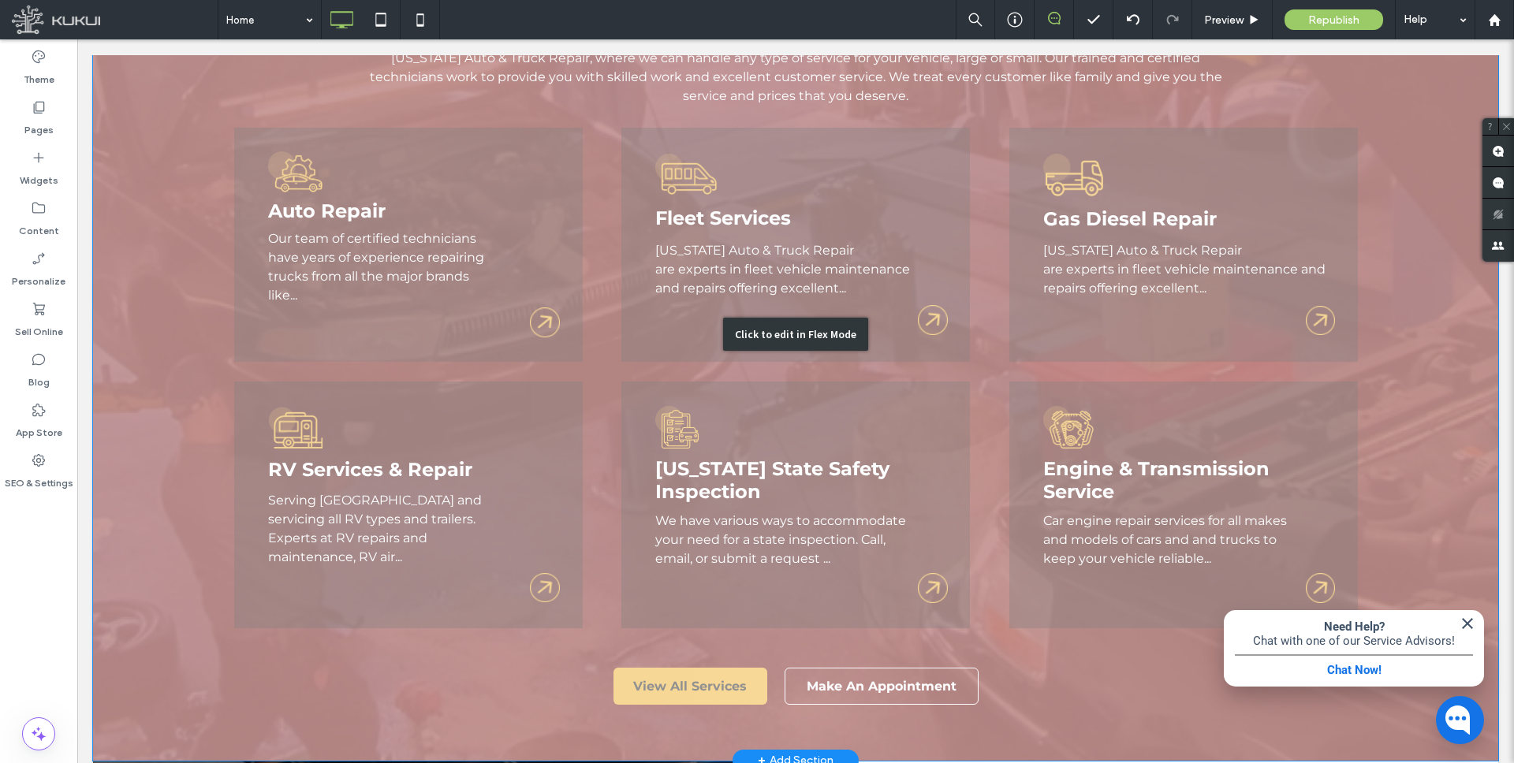
scroll to position [2129, 0]
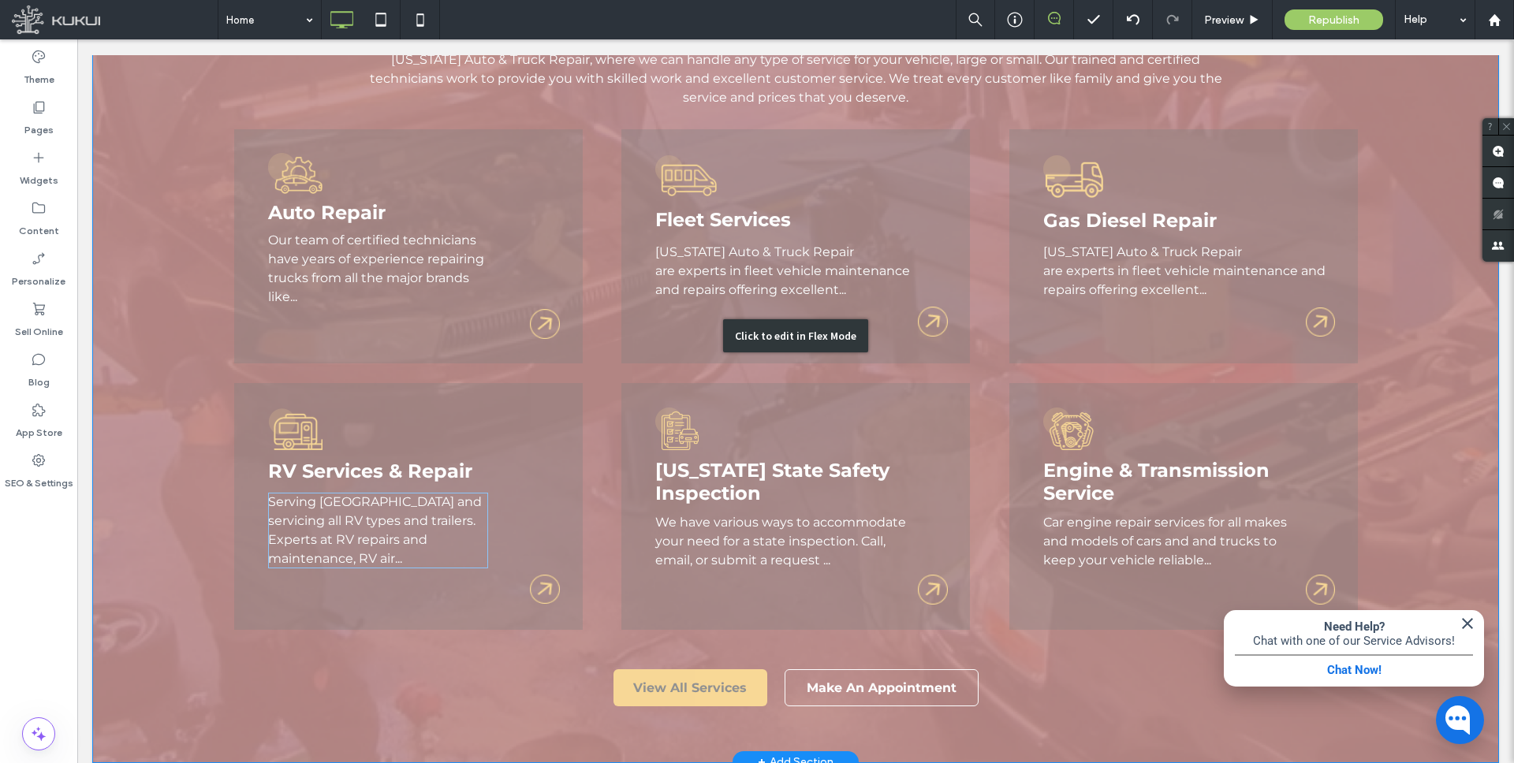
click at [365, 502] on div "Click to edit in Flex Mode" at bounding box center [795, 335] width 1405 height 853
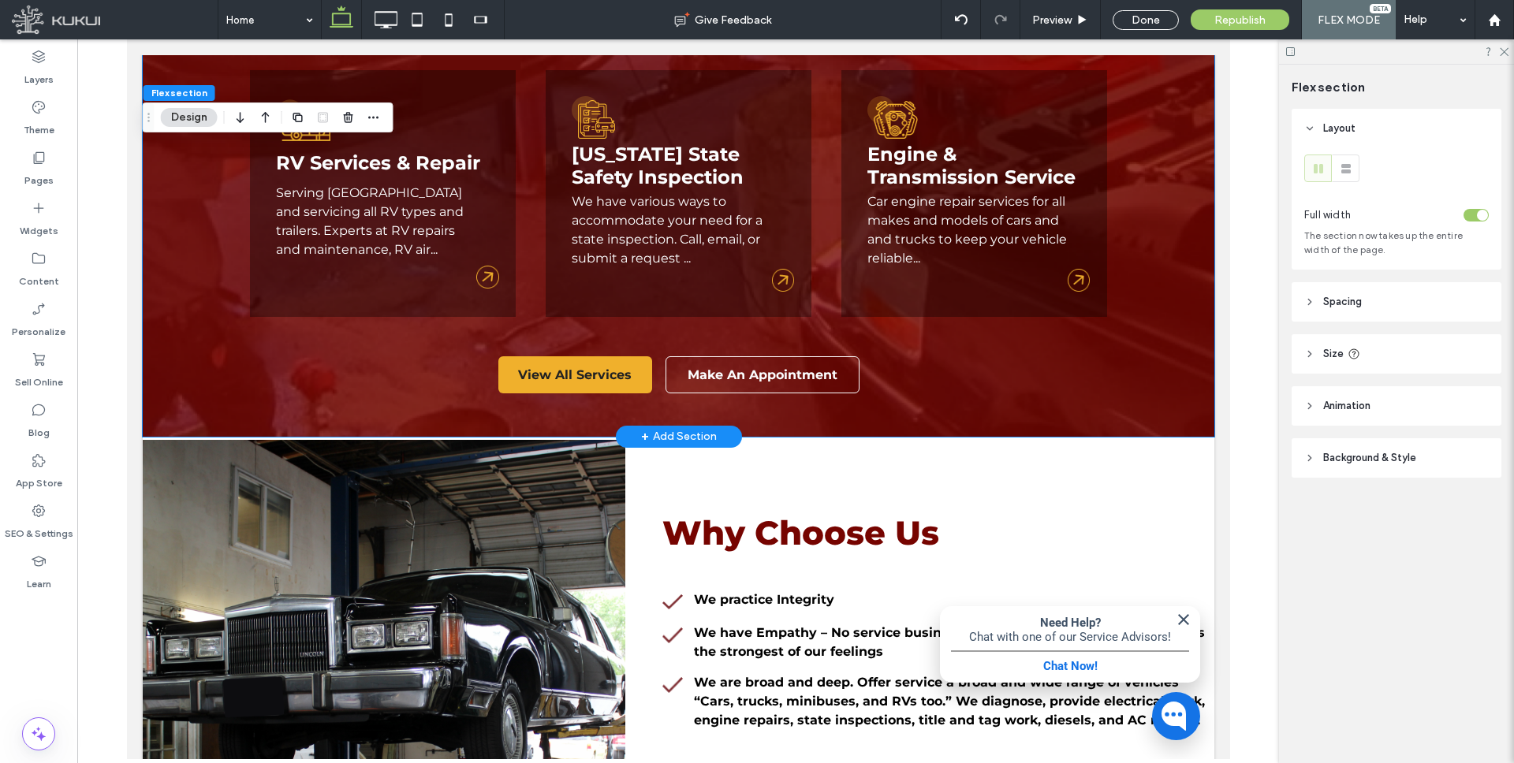
drag, startPoint x: 356, startPoint y: 199, endPoint x: 354, endPoint y: 211, distance: 11.2
click at [356, 199] on link "Serving Baltimore and servicing all RV types and trailers. Experts at RV repair…" at bounding box center [369, 221] width 188 height 72
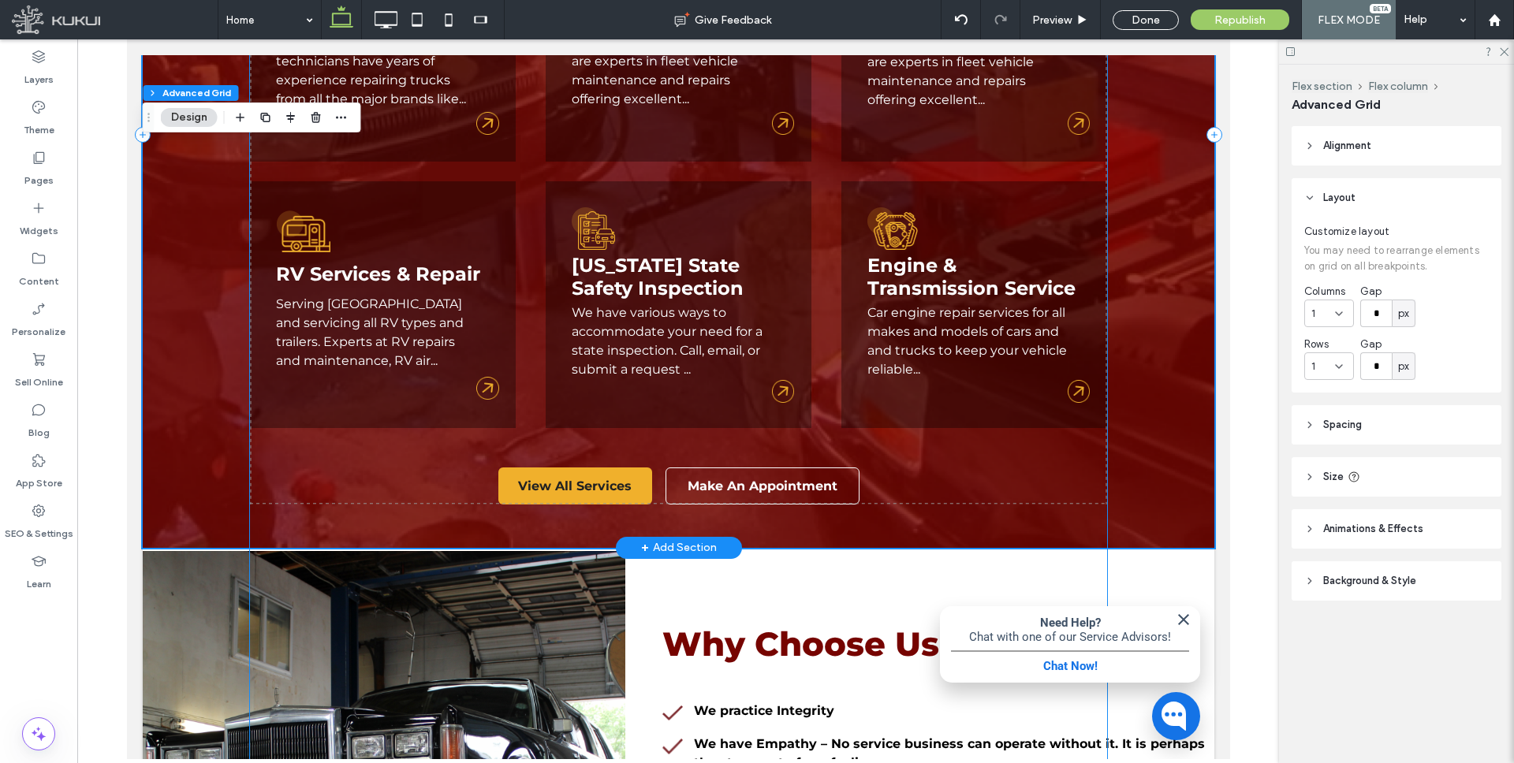
scroll to position [2017, 0]
click at [340, 336] on link "Serving Baltimore and servicing all RV types and trailers. Experts at RV repair…" at bounding box center [369, 333] width 188 height 72
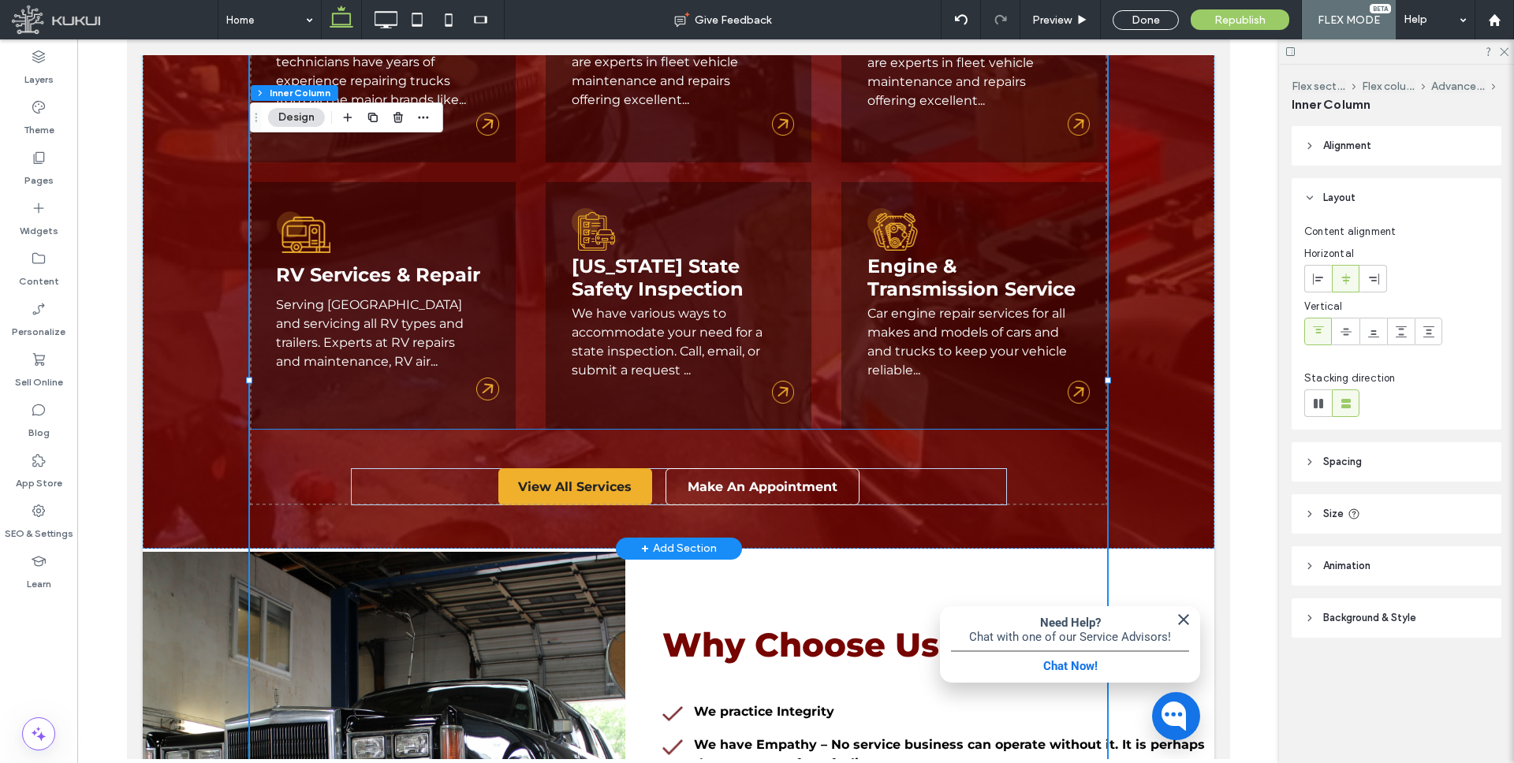
click at [340, 319] on link "Serving Baltimore and servicing all RV types and trailers. Experts at RV repair…" at bounding box center [369, 333] width 188 height 72
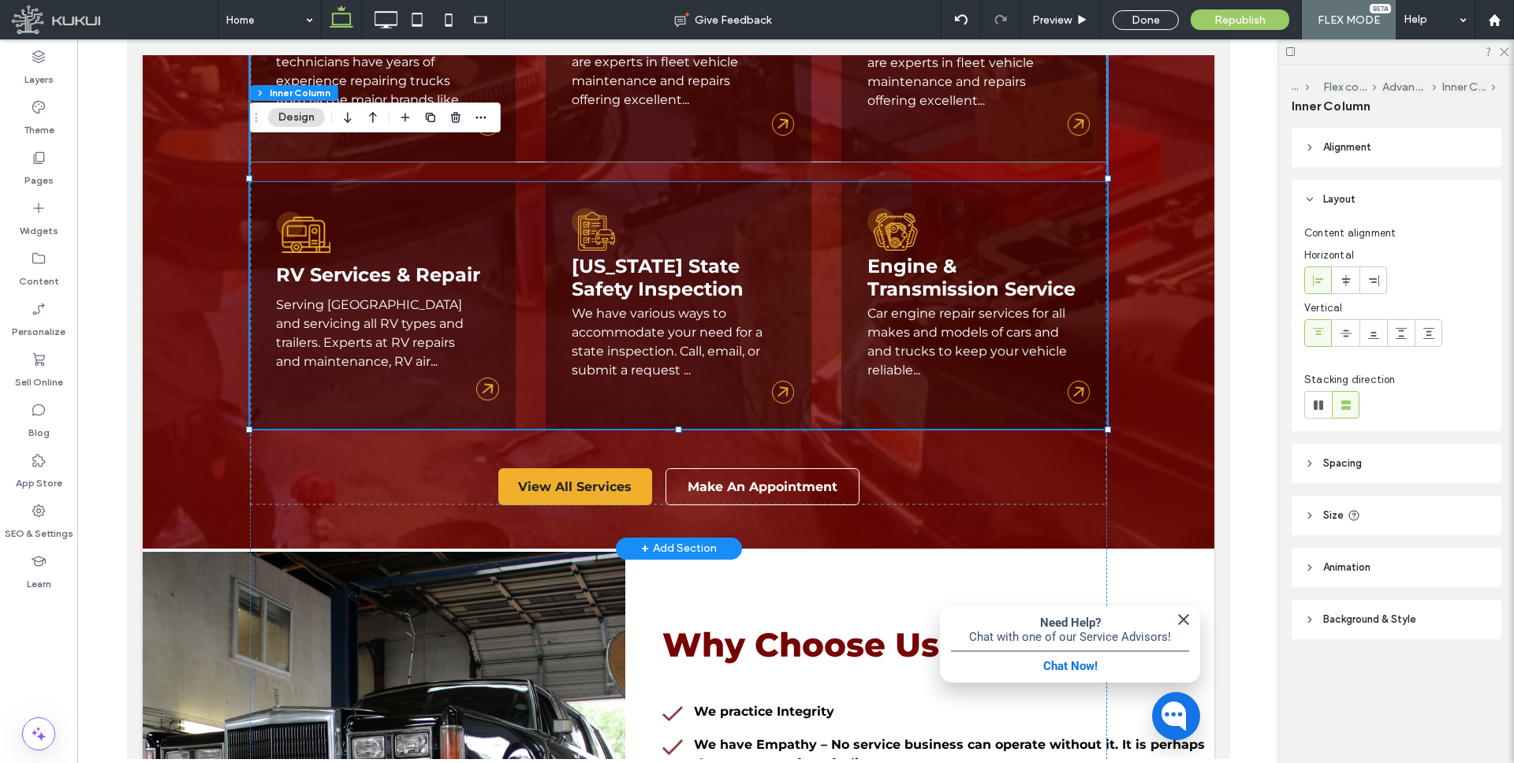
click at [340, 310] on link "Serving Baltimore and servicing all RV types and trailers. Experts at RV repair…" at bounding box center [369, 333] width 188 height 72
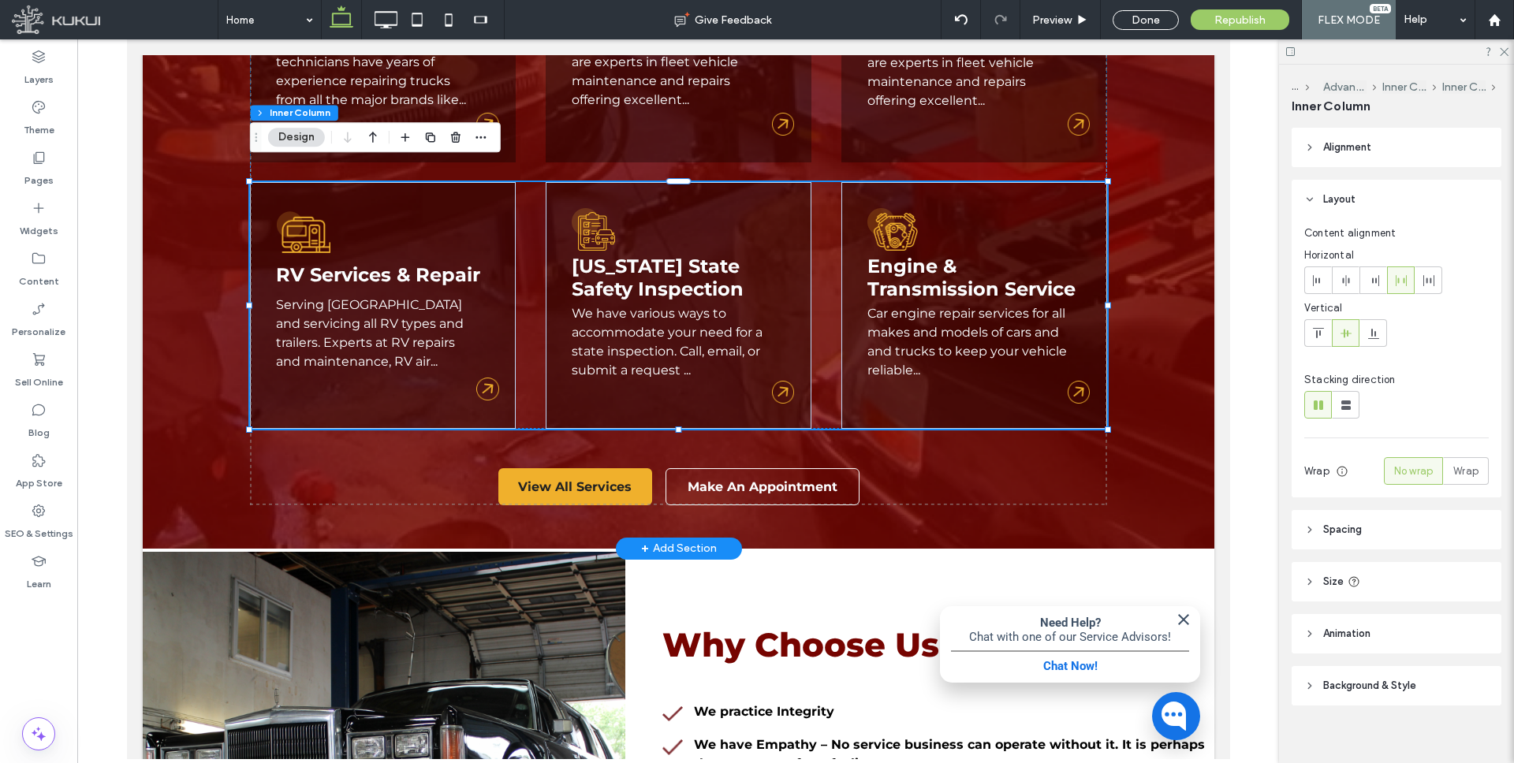
type input "**"
click at [340, 311] on link "Serving Baltimore and servicing all RV types and trailers. Experts at RV repair…" at bounding box center [369, 333] width 188 height 72
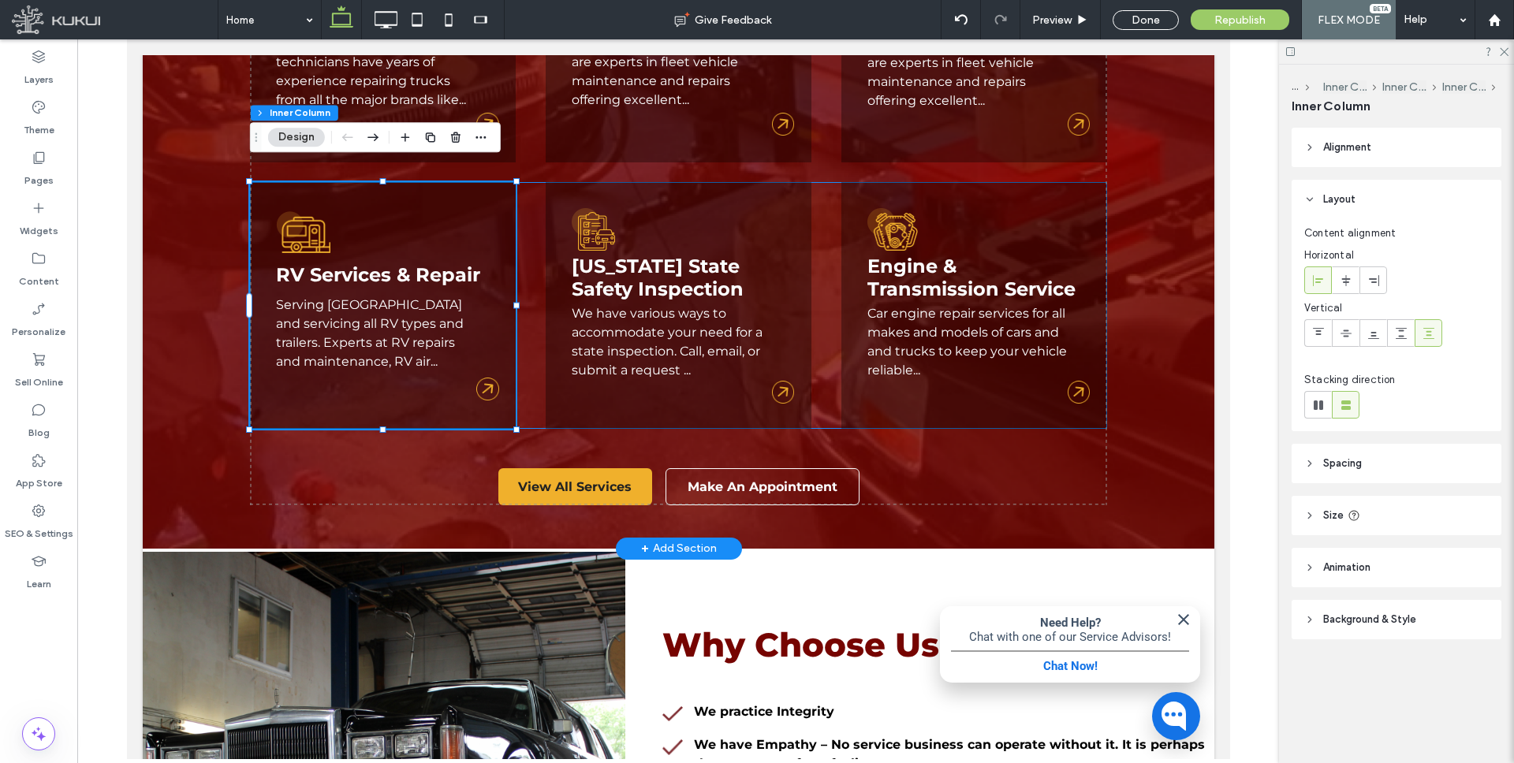
type input "**"
click at [342, 311] on link "Serving Baltimore and servicing all RV types and trailers. Experts at RV repair…" at bounding box center [369, 333] width 188 height 72
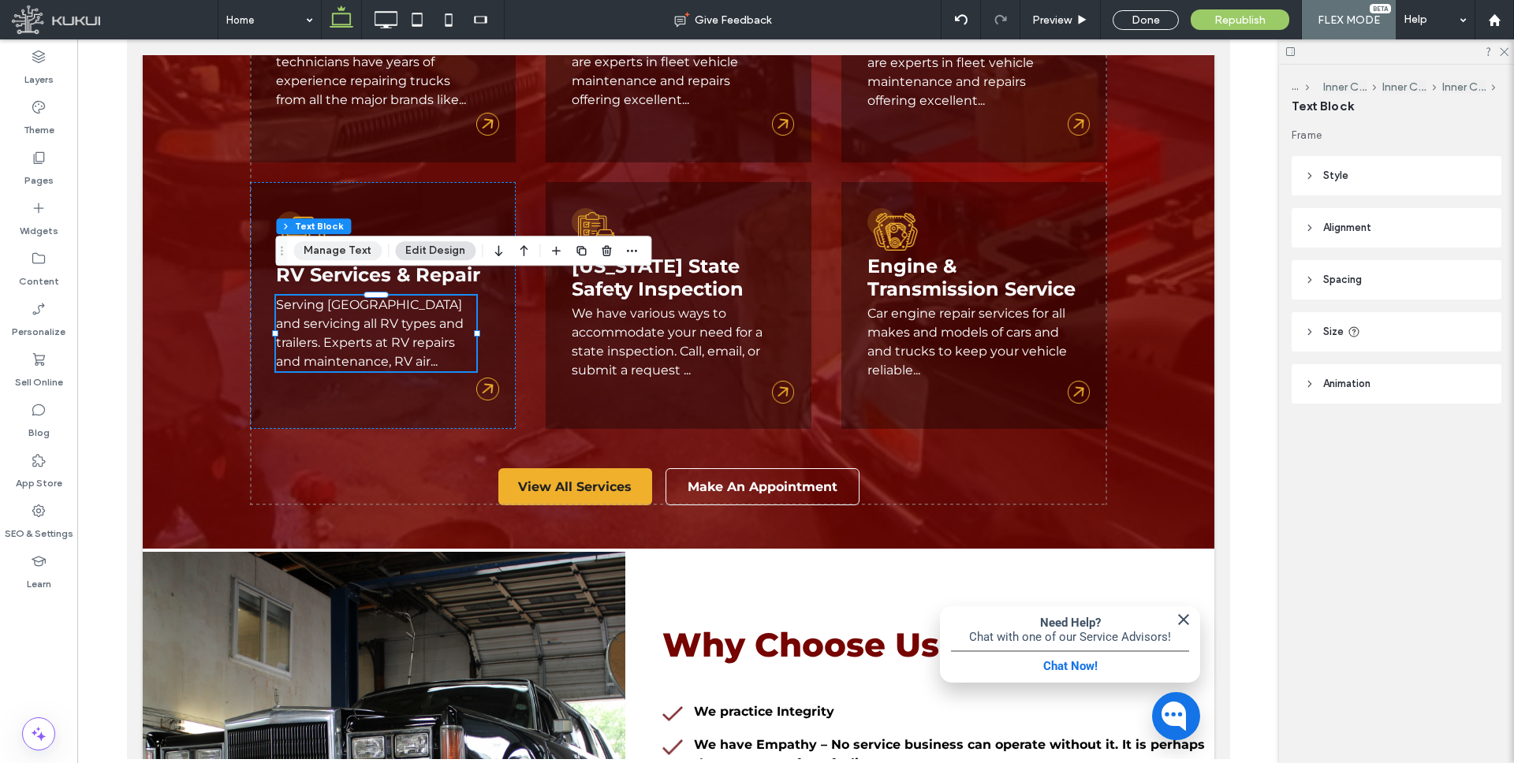
click at [349, 250] on button "Manage Text" at bounding box center [337, 250] width 88 height 19
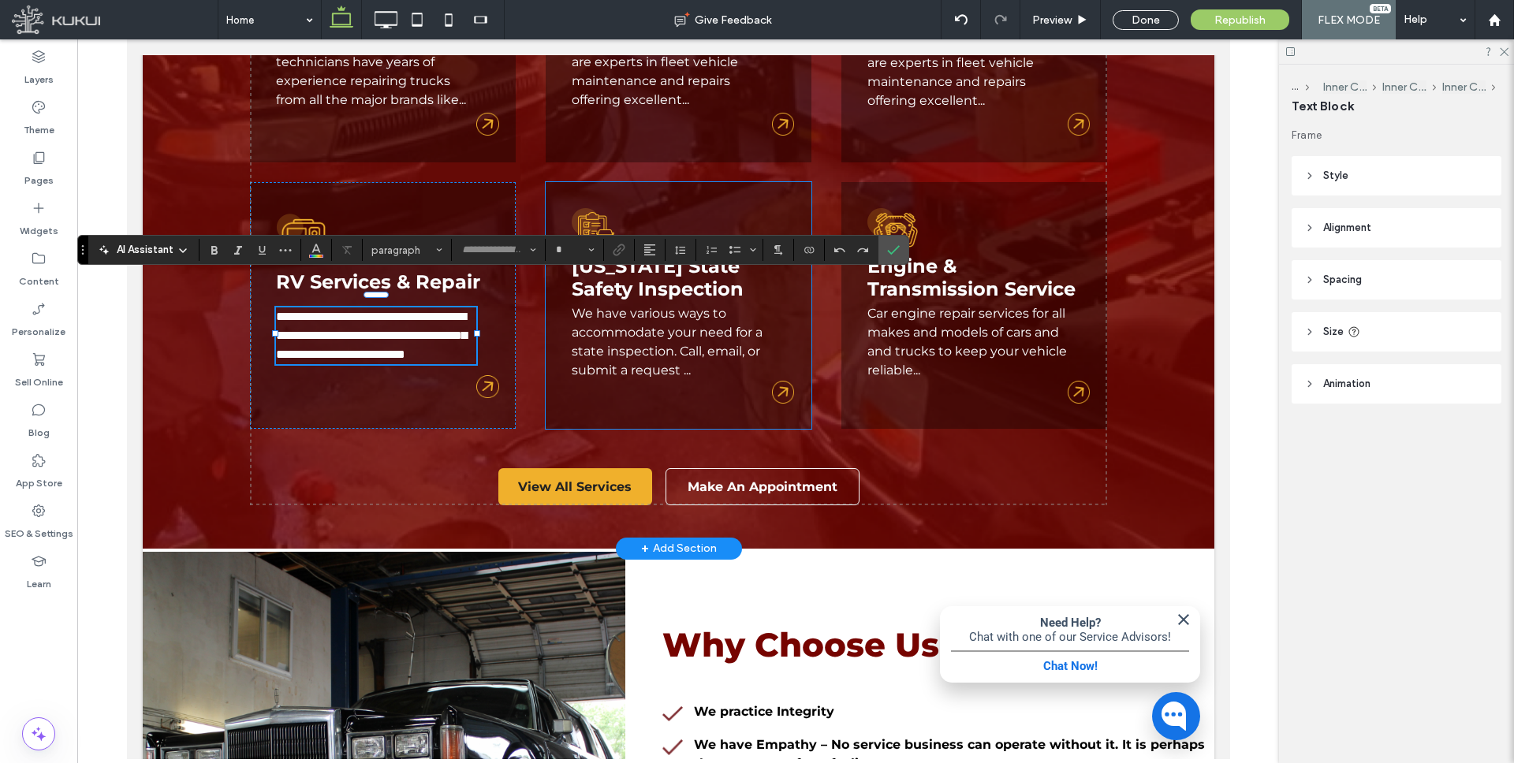
type input "**********"
type input "**"
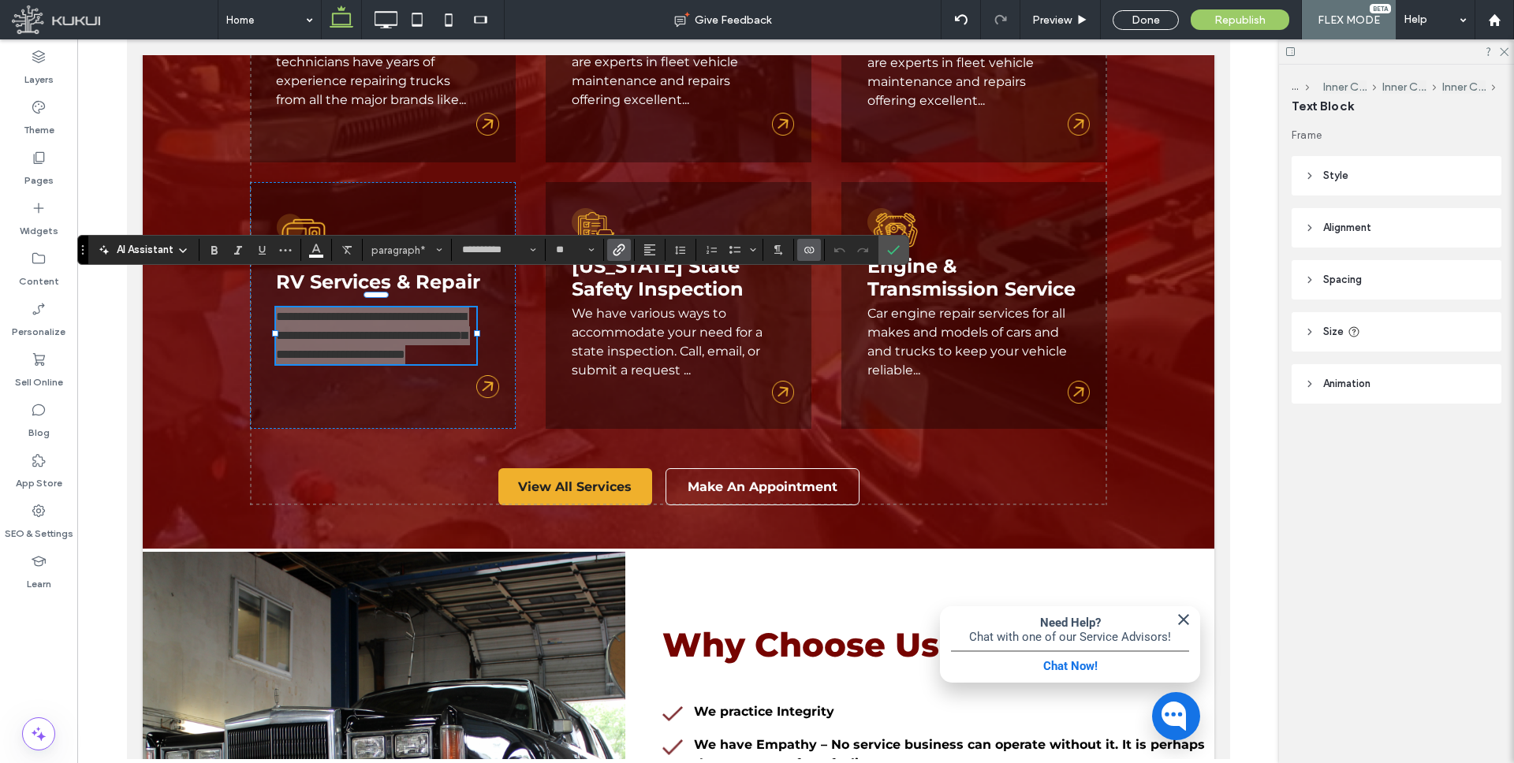
click at [808, 244] on icon "Connect To Data" at bounding box center [809, 250] width 13 height 13
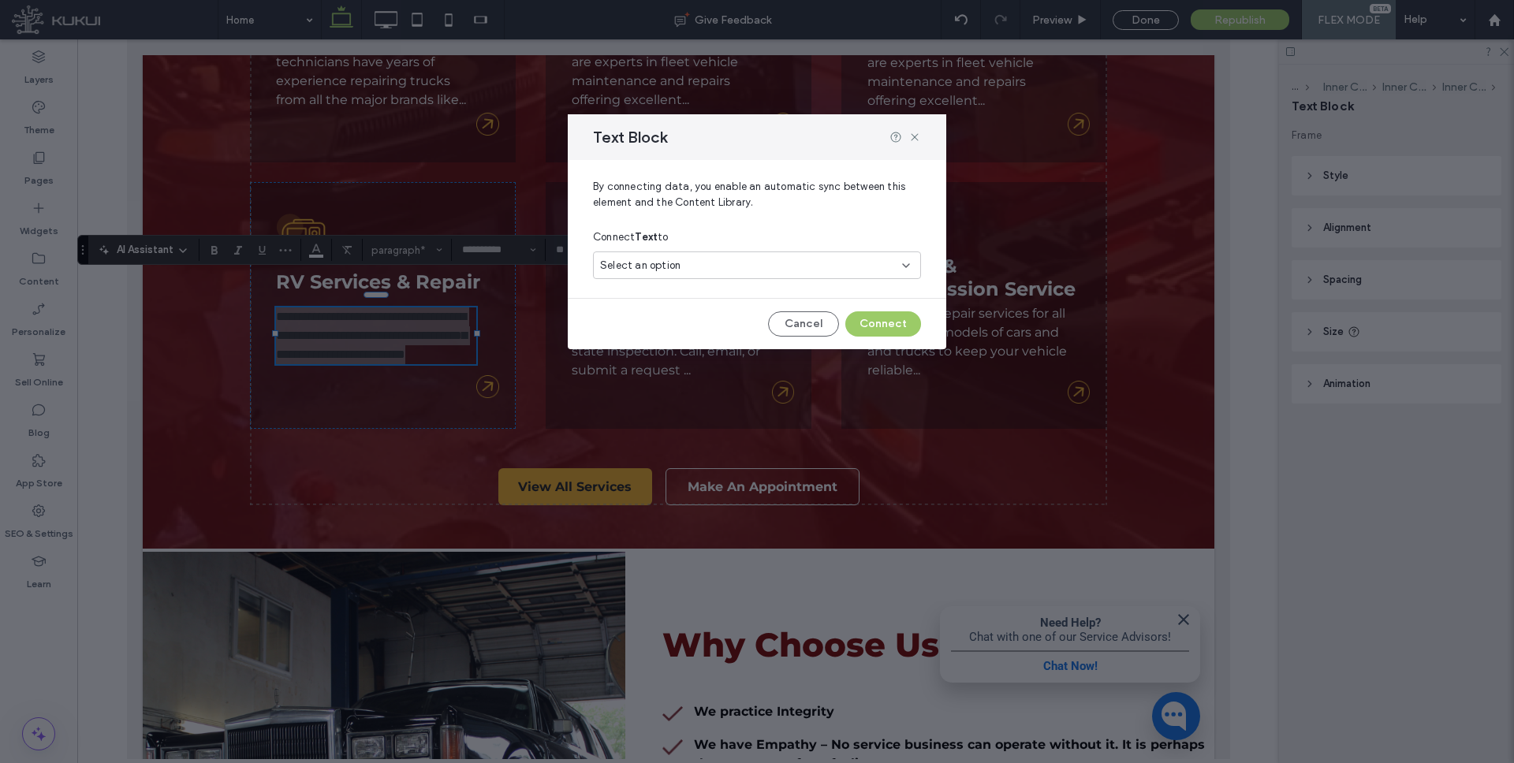
click at [719, 261] on div "Select an option" at bounding box center [747, 266] width 295 height 16
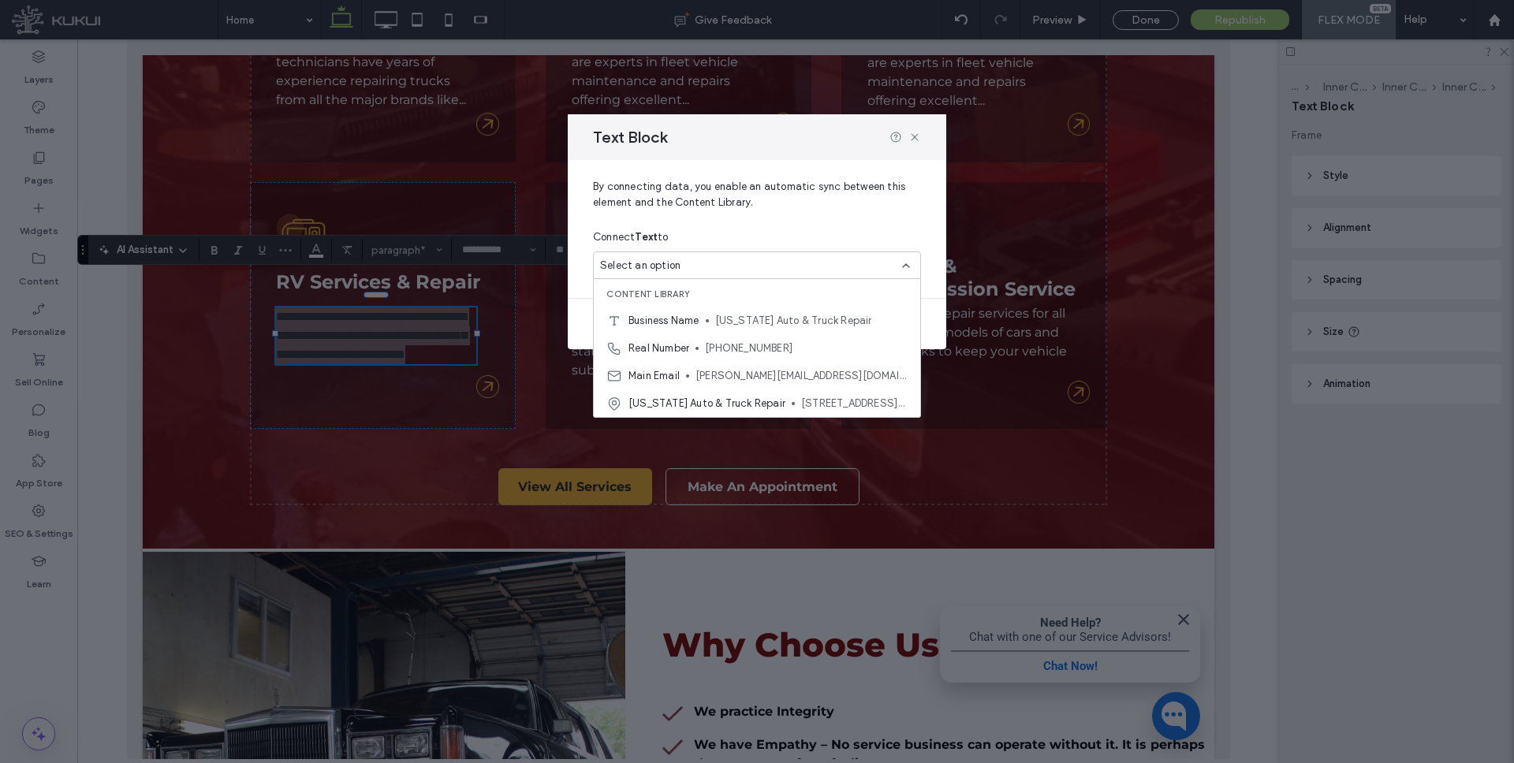
click at [701, 262] on div "Select an option" at bounding box center [747, 266] width 295 height 16
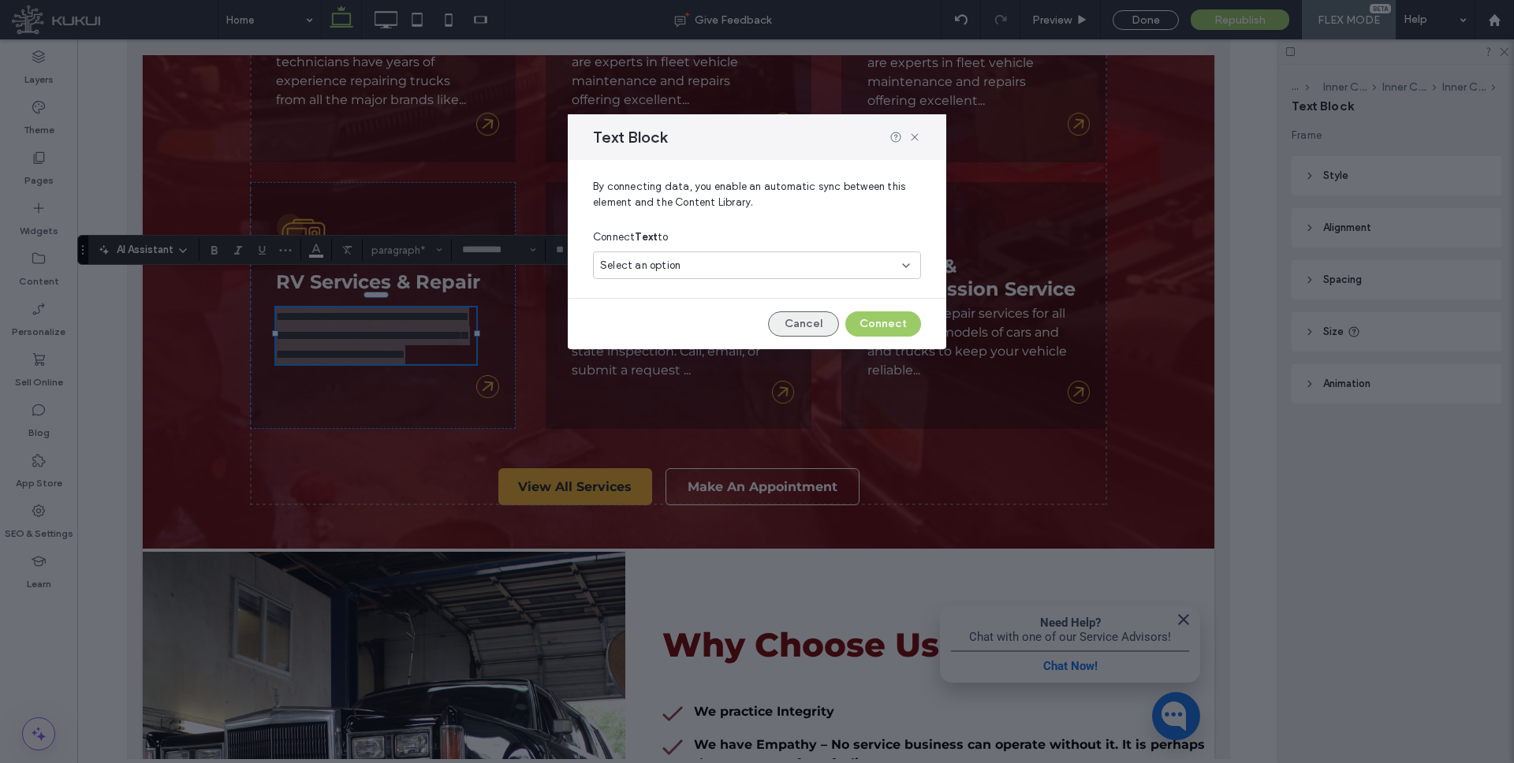
click at [803, 327] on button "Cancel" at bounding box center [803, 323] width 71 height 25
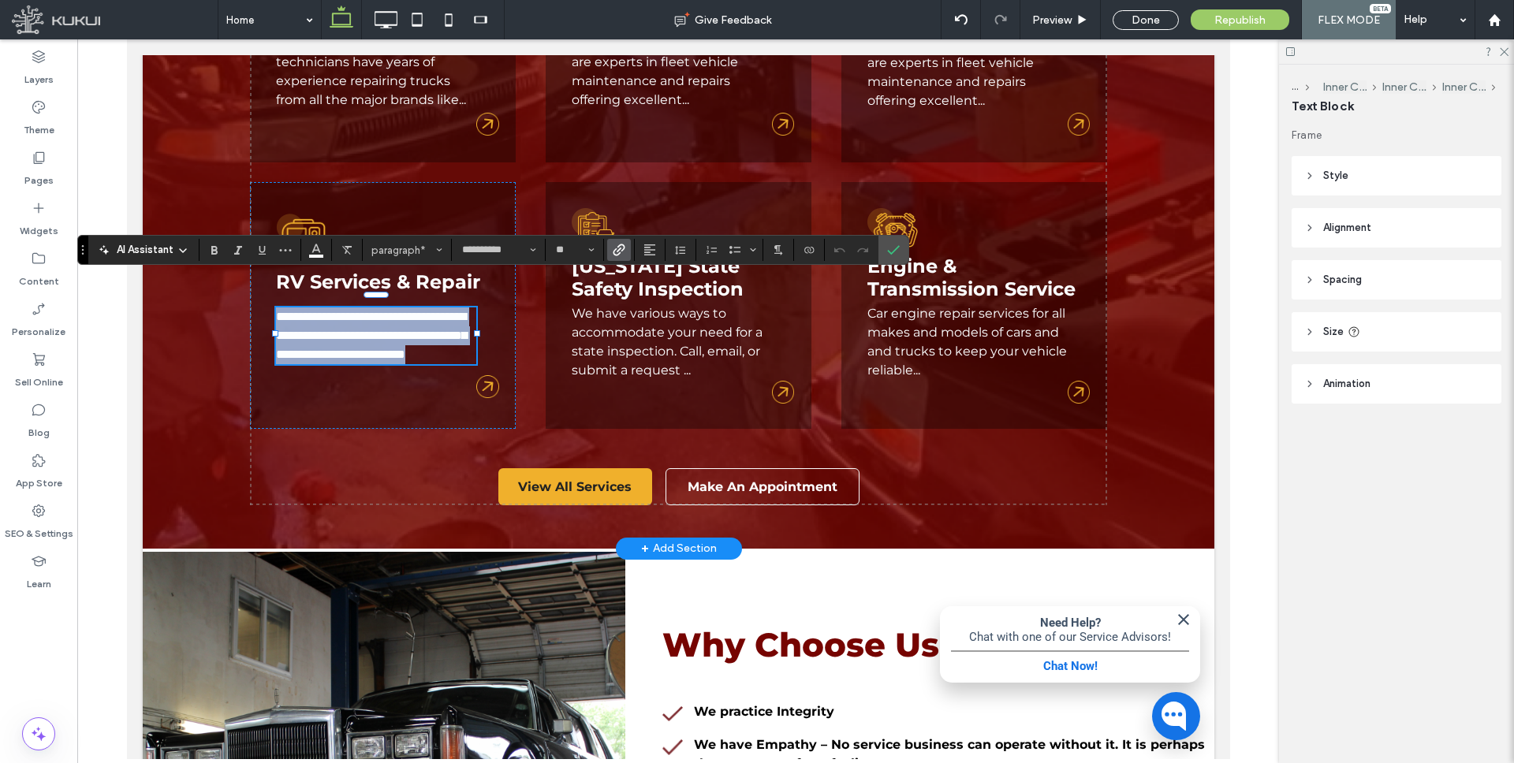
click at [347, 311] on link "**********" at bounding box center [370, 336] width 191 height 50
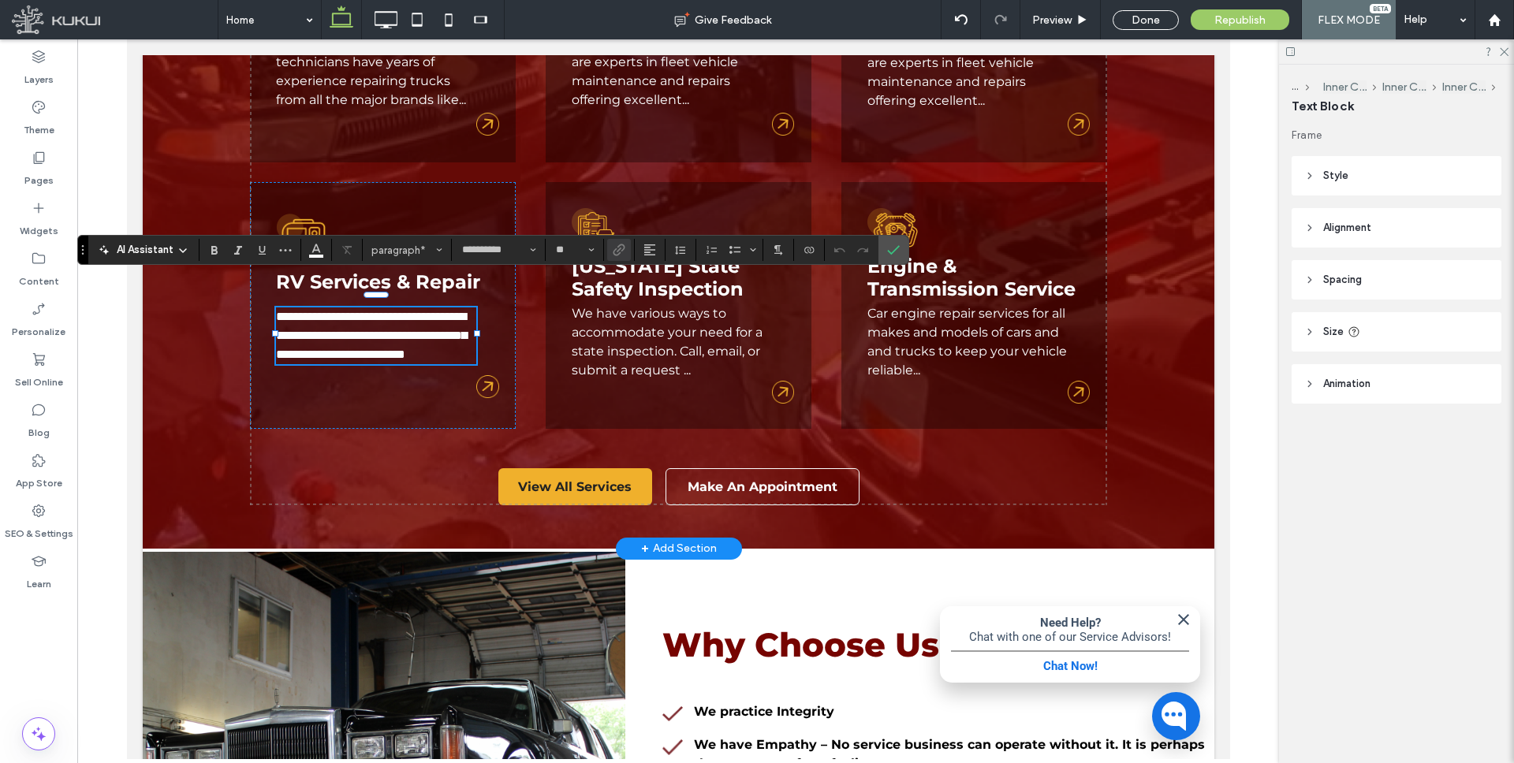
click at [347, 311] on link "**********" at bounding box center [370, 336] width 191 height 50
click at [348, 311] on link "**********" at bounding box center [370, 336] width 191 height 50
drag, startPoint x: 280, startPoint y: 289, endPoint x: 442, endPoint y: 342, distance: 170.3
click at [442, 342] on p "**********" at bounding box center [375, 336] width 200 height 57
click at [449, 341] on p "**********" at bounding box center [375, 336] width 200 height 57
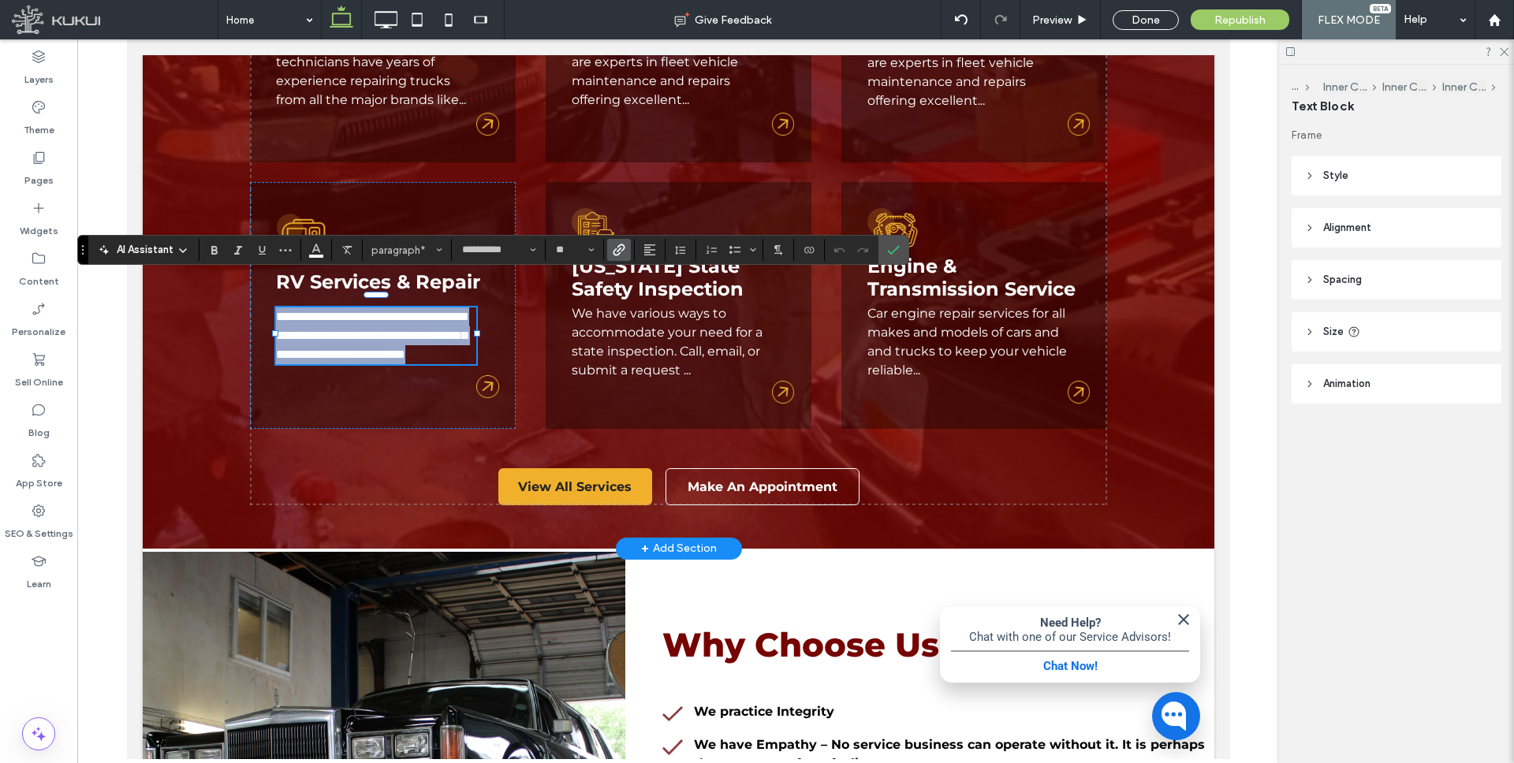
drag, startPoint x: 398, startPoint y: 340, endPoint x: 275, endPoint y: 285, distance: 134.8
click at [275, 285] on div "OUR FACILITY Some Of Our Services Maryland Auto & Truck Repair, where we can ha…" at bounding box center [678, 135] width 1072 height 826
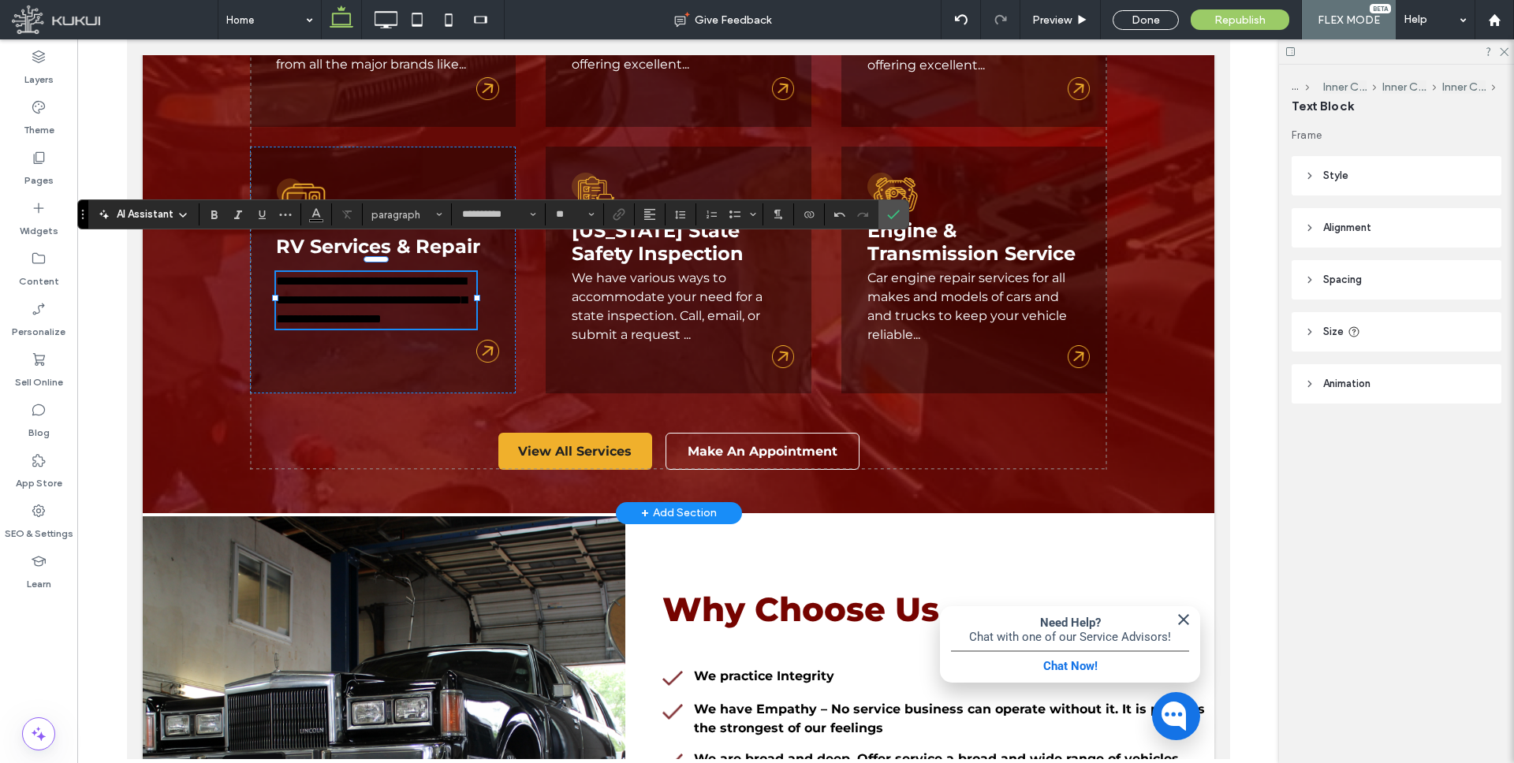
click at [337, 275] on span "**********" at bounding box center [370, 300] width 191 height 50
click at [359, 275] on span "**********" at bounding box center [370, 300] width 191 height 50
click at [342, 289] on span "**********" at bounding box center [370, 300] width 191 height 50
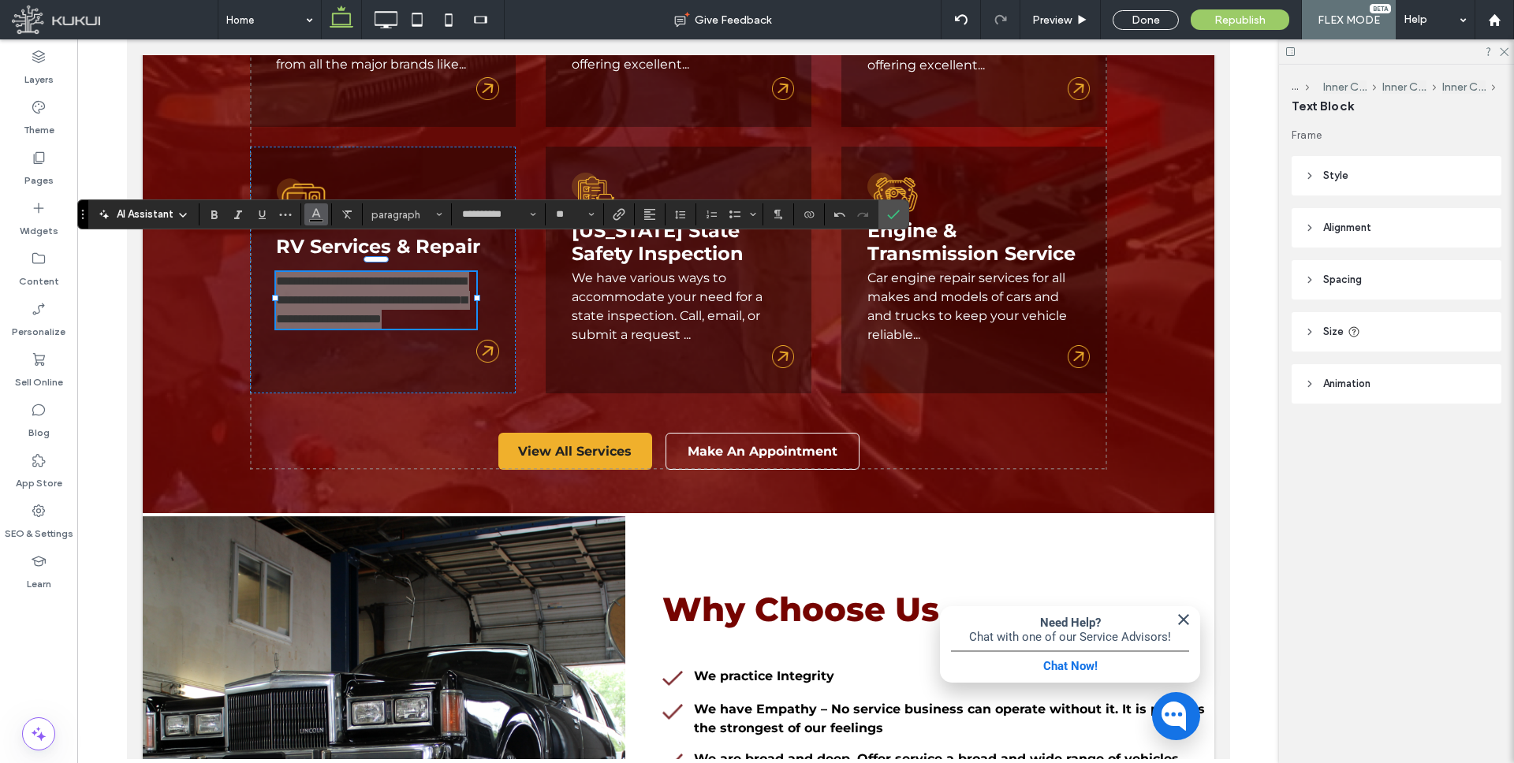
click at [319, 215] on use "Color" at bounding box center [316, 213] width 9 height 9
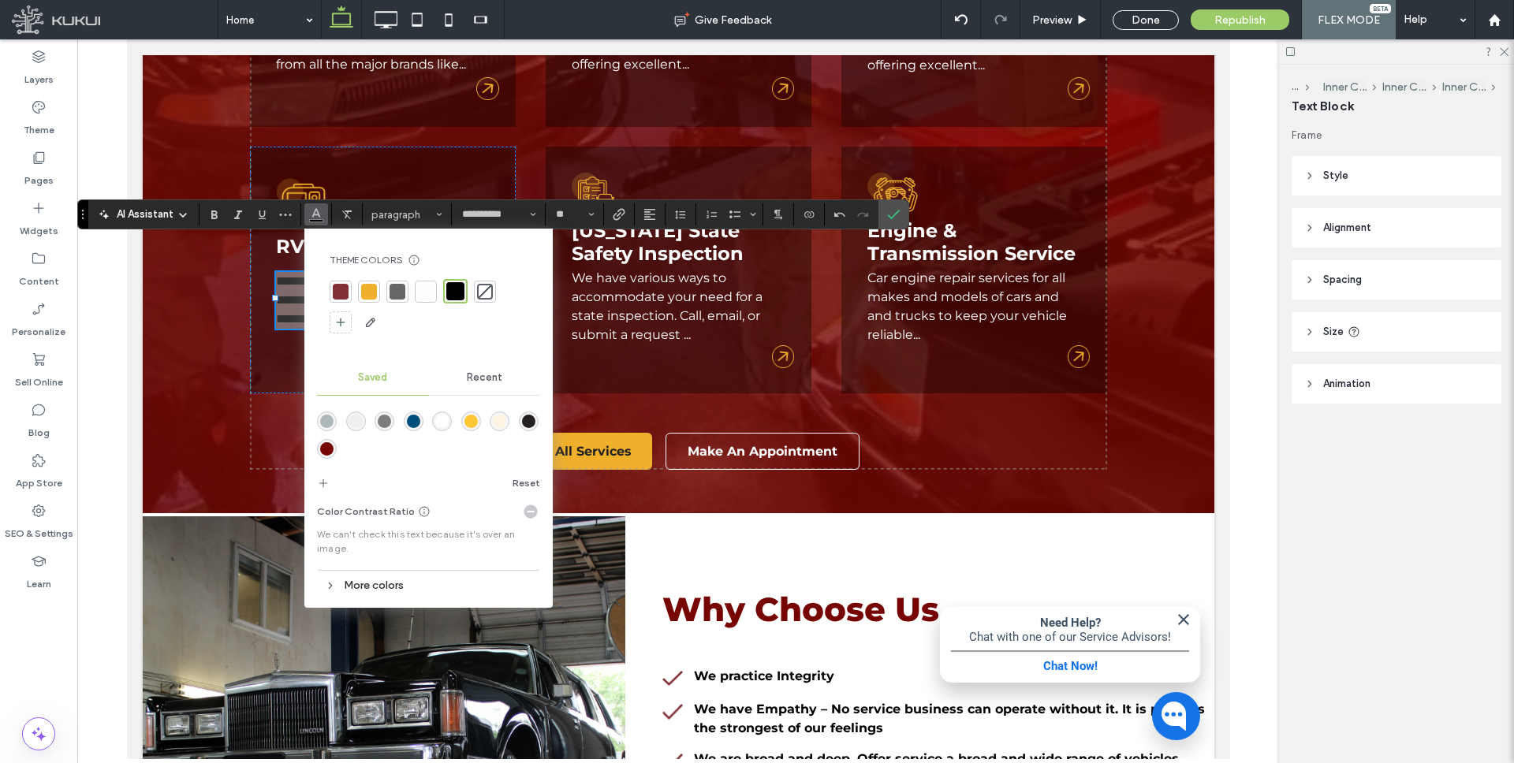
click at [440, 415] on div "rgba(255,255,255,1)" at bounding box center [441, 421] width 13 height 13
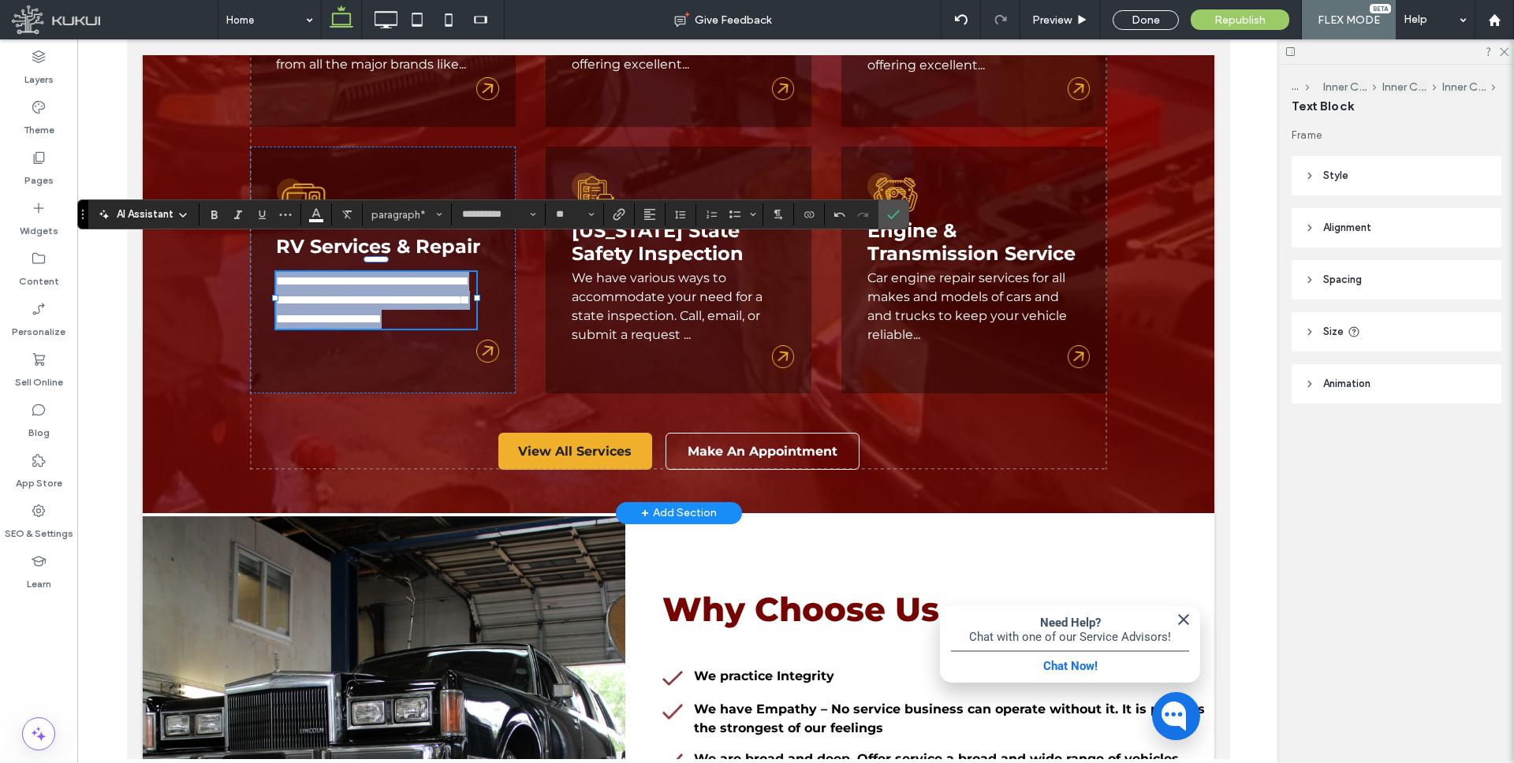
click at [357, 275] on span "**********" at bounding box center [370, 300] width 191 height 50
click at [443, 304] on p "**********" at bounding box center [375, 300] width 200 height 57
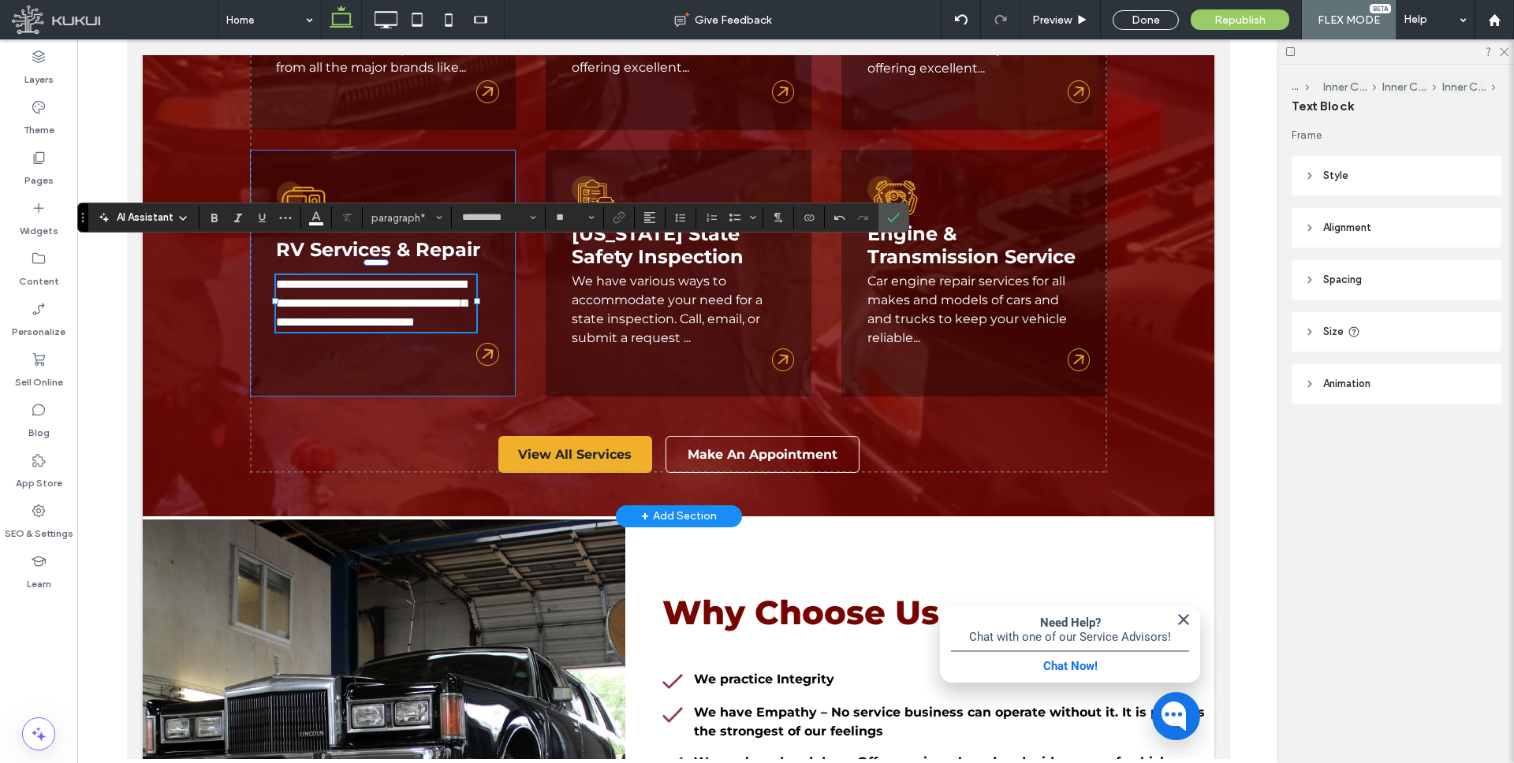
scroll to position [2051, 0]
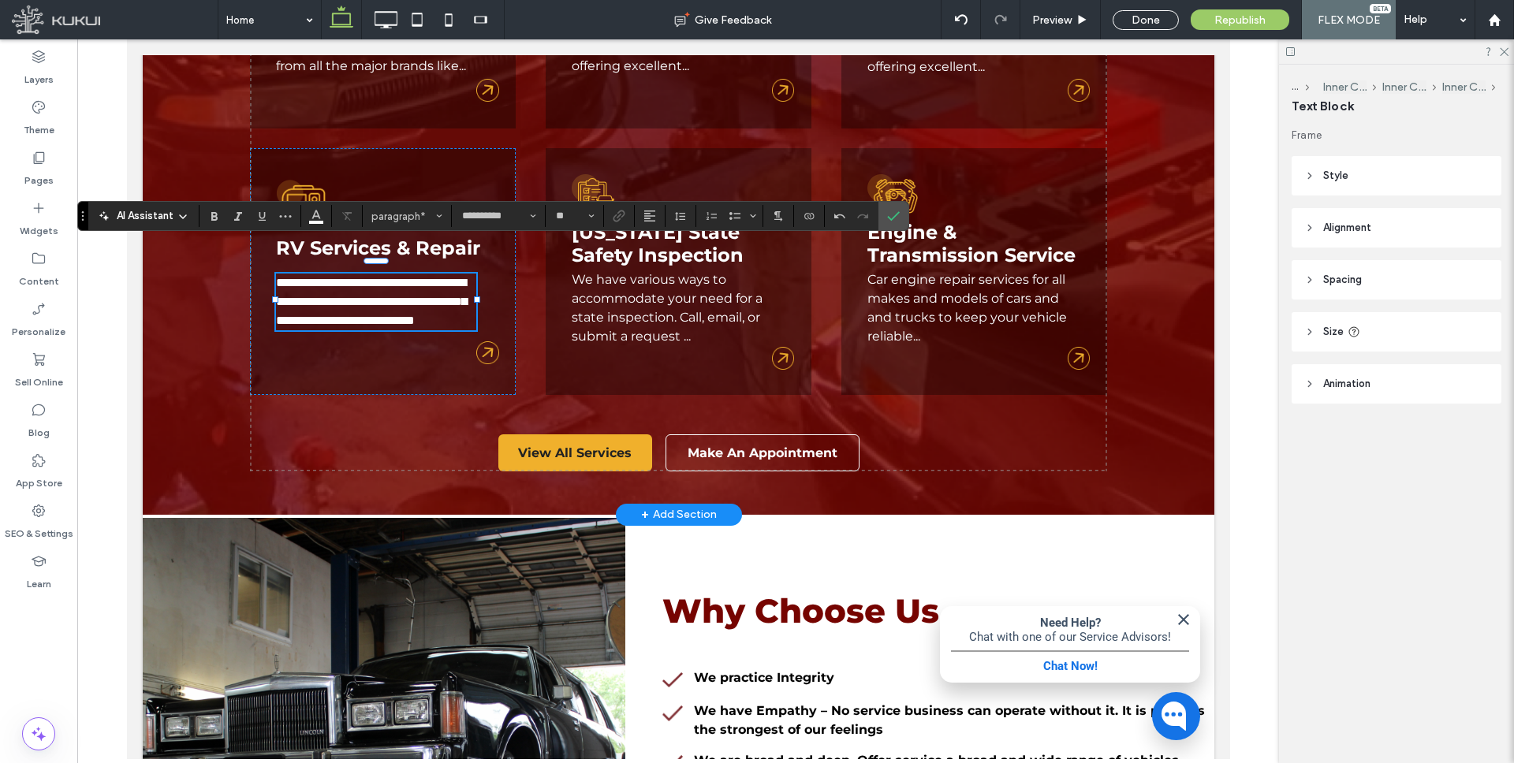
click at [382, 287] on span "**********" at bounding box center [370, 302] width 191 height 50
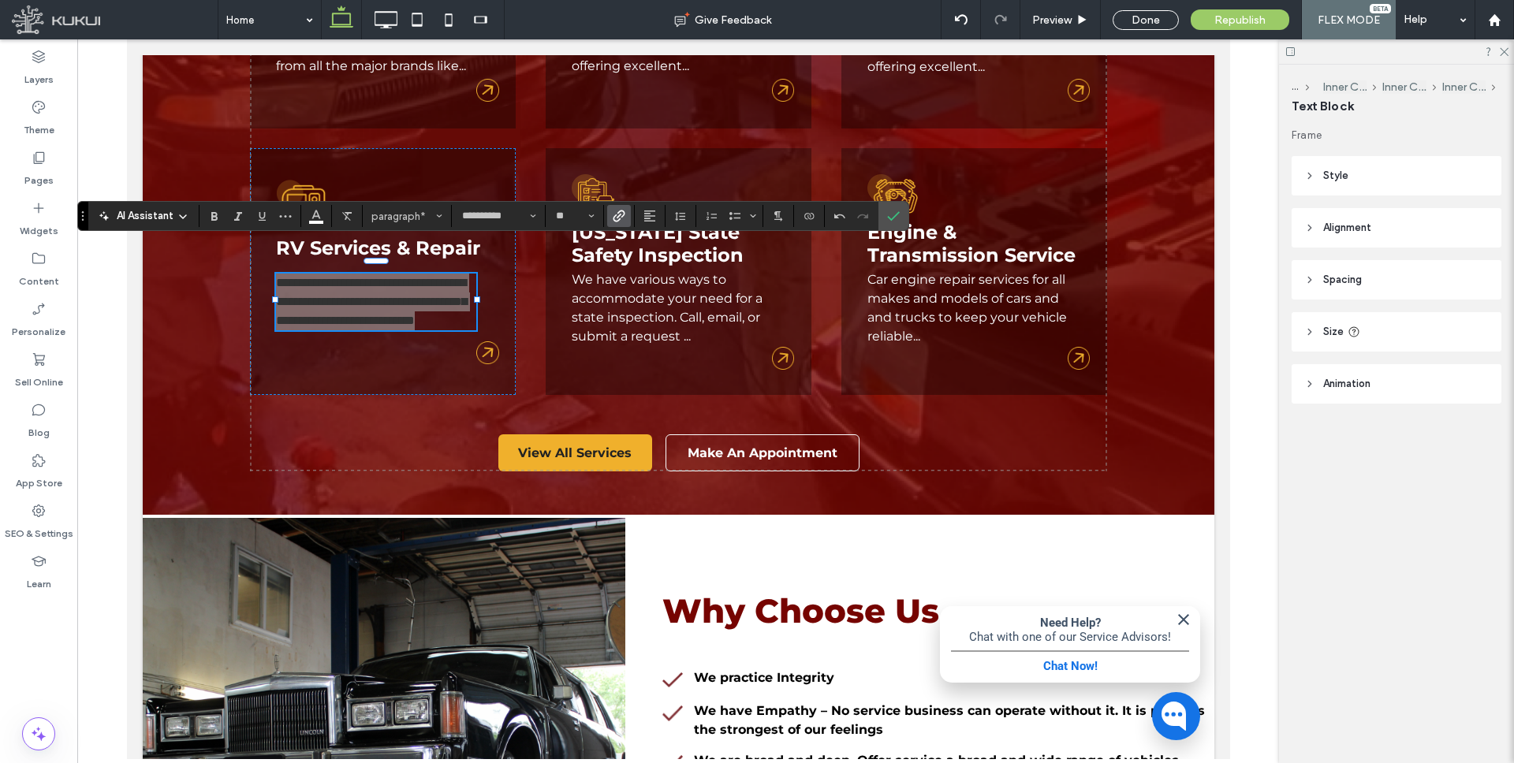
click at [626, 213] on label "Link" at bounding box center [619, 216] width 24 height 22
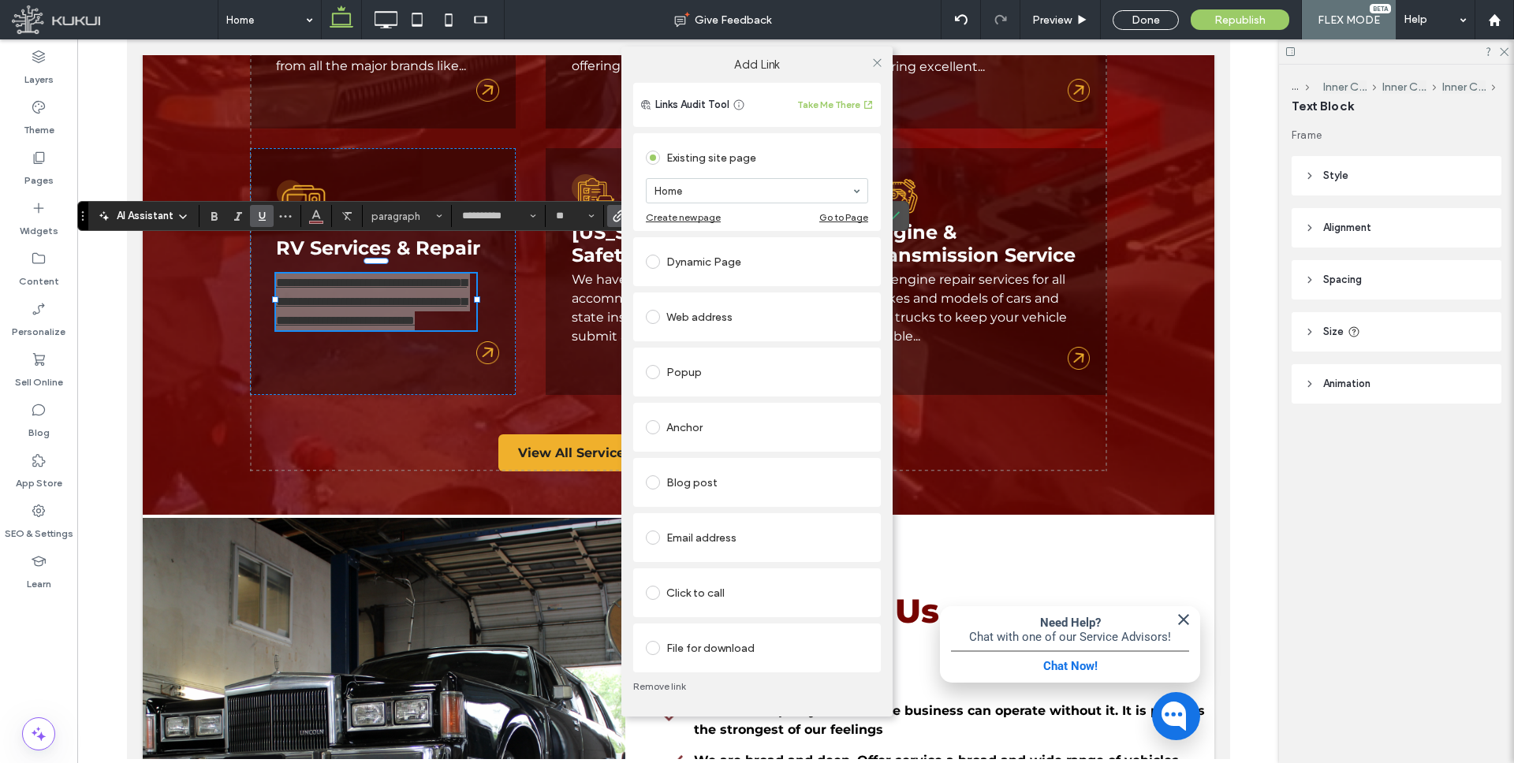
click at [718, 258] on div "Dynamic Page" at bounding box center [757, 261] width 222 height 25
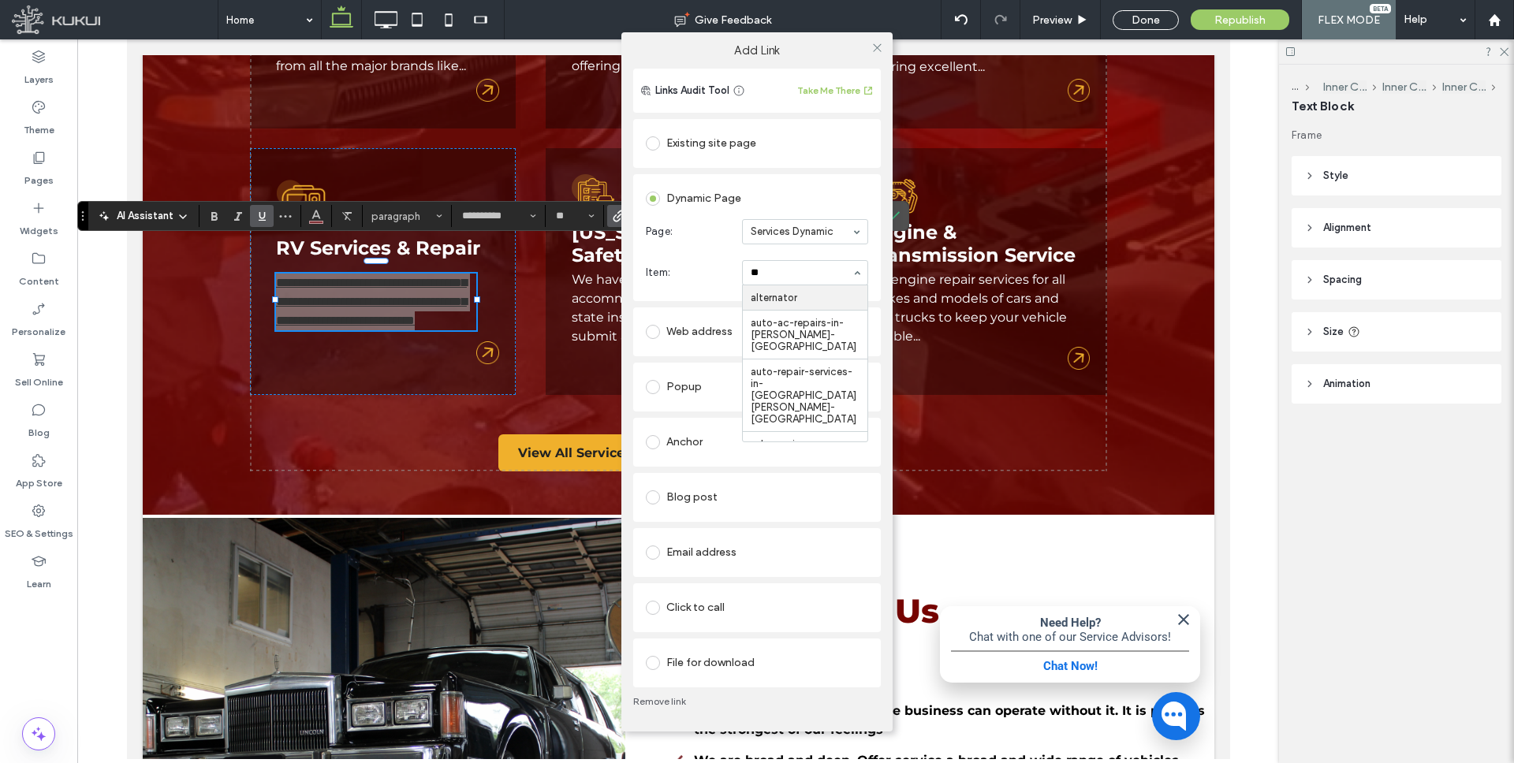
type input "***"
click at [878, 40] on span at bounding box center [877, 48] width 12 height 24
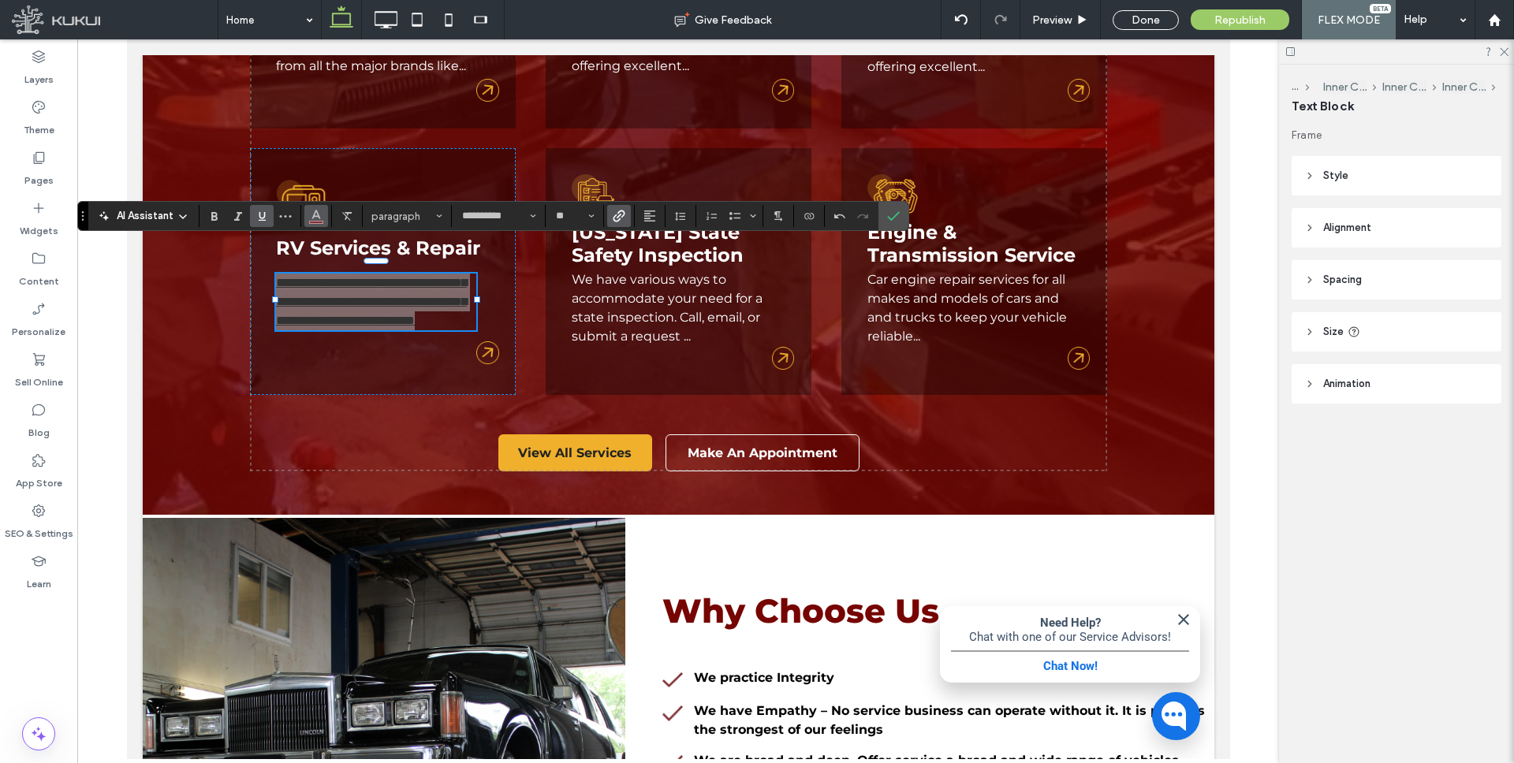
click at [311, 214] on icon "Color" at bounding box center [316, 214] width 13 height 13
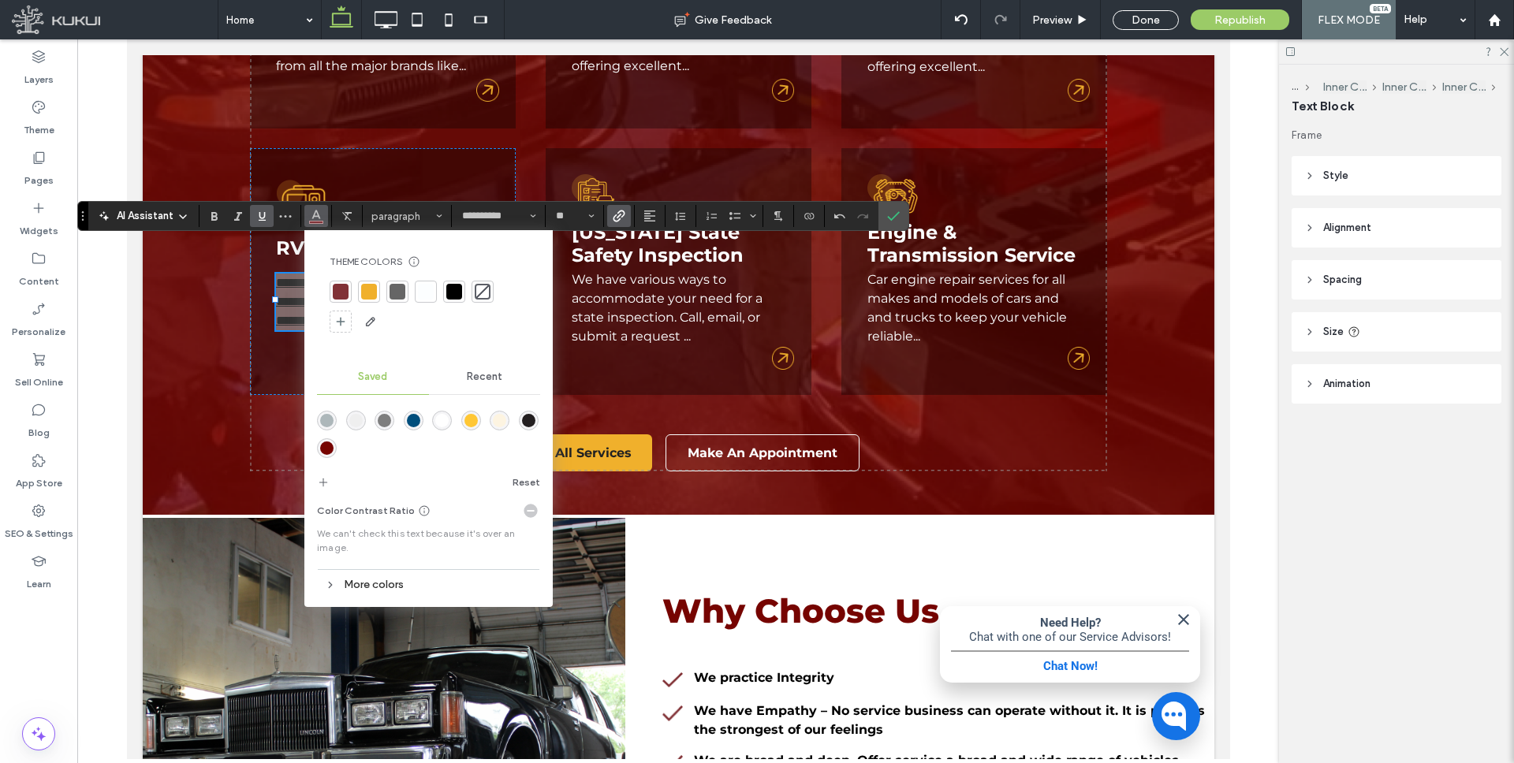
click at [443, 416] on div "rgba(255,255,255,1)" at bounding box center [441, 420] width 13 height 13
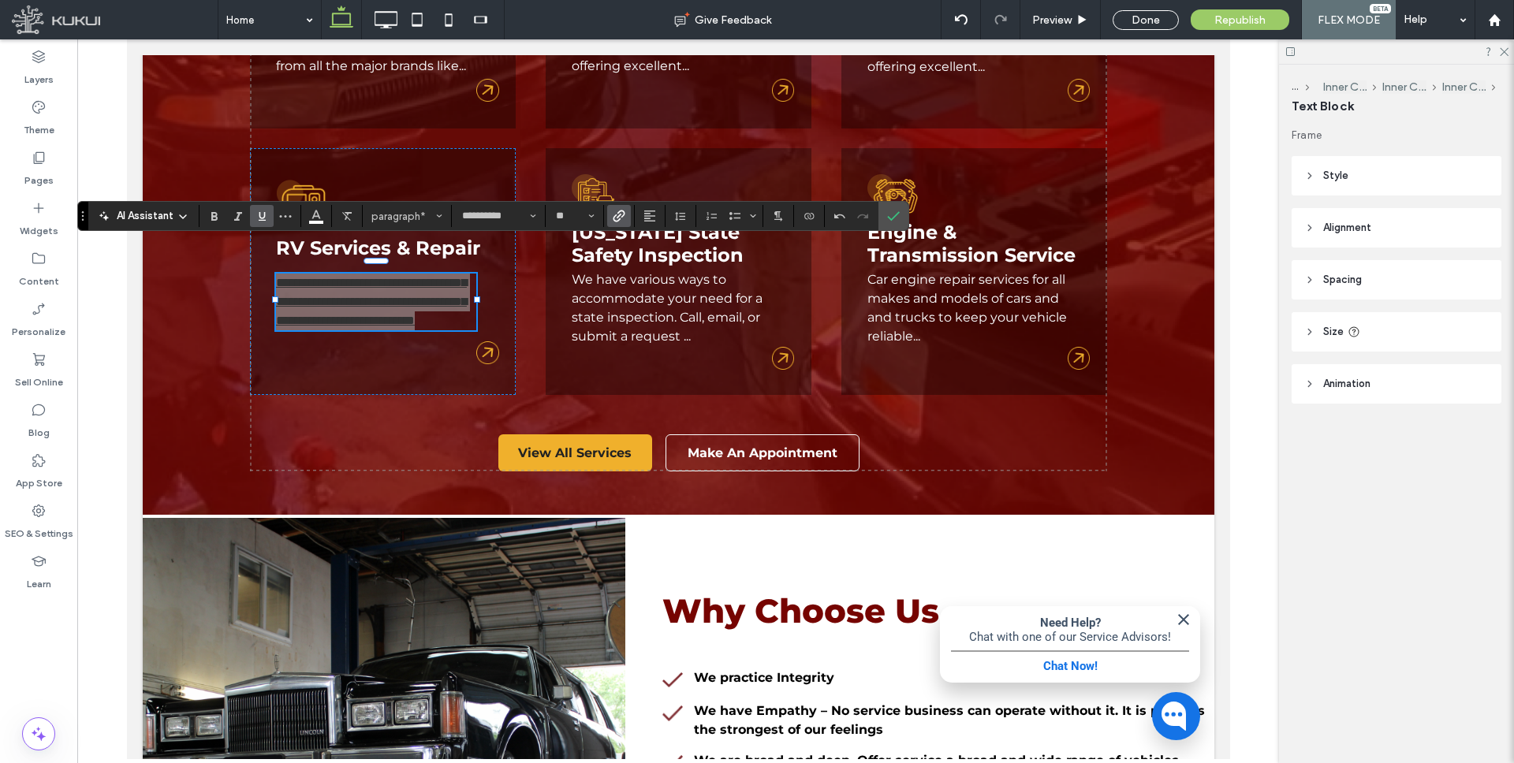
drag, startPoint x: 257, startPoint y: 212, endPoint x: 220, endPoint y: 216, distance: 37.3
click at [257, 213] on icon "Underline" at bounding box center [261, 216] width 13 height 13
click at [258, 217] on icon "Underline" at bounding box center [261, 216] width 13 height 13
click at [213, 215] on icon "Bold" at bounding box center [214, 216] width 13 height 13
click at [215, 214] on icon "Bold" at bounding box center [214, 216] width 13 height 13
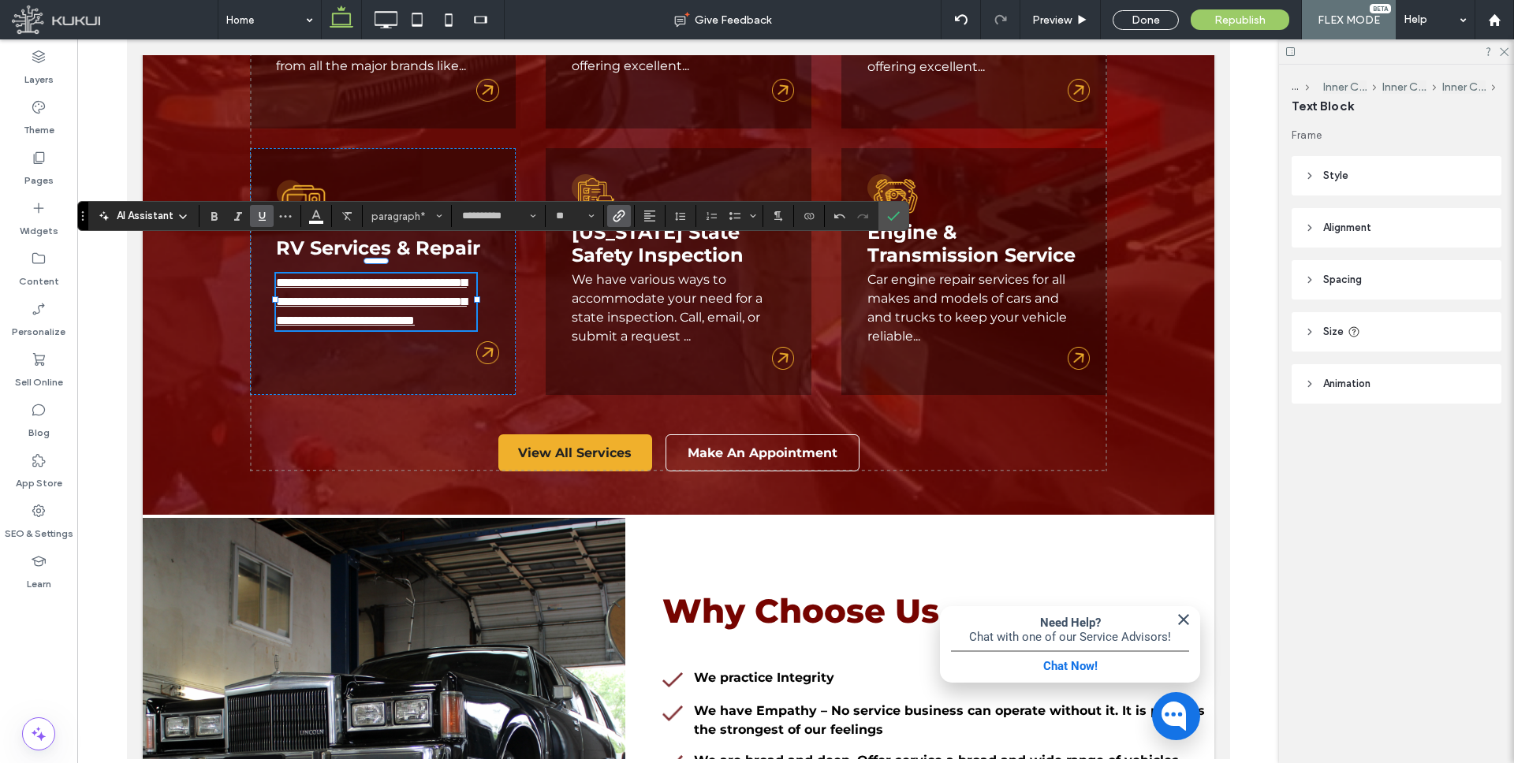
click at [261, 211] on icon "Underline" at bounding box center [261, 216] width 13 height 13
click at [895, 212] on icon "Confirm" at bounding box center [893, 216] width 13 height 13
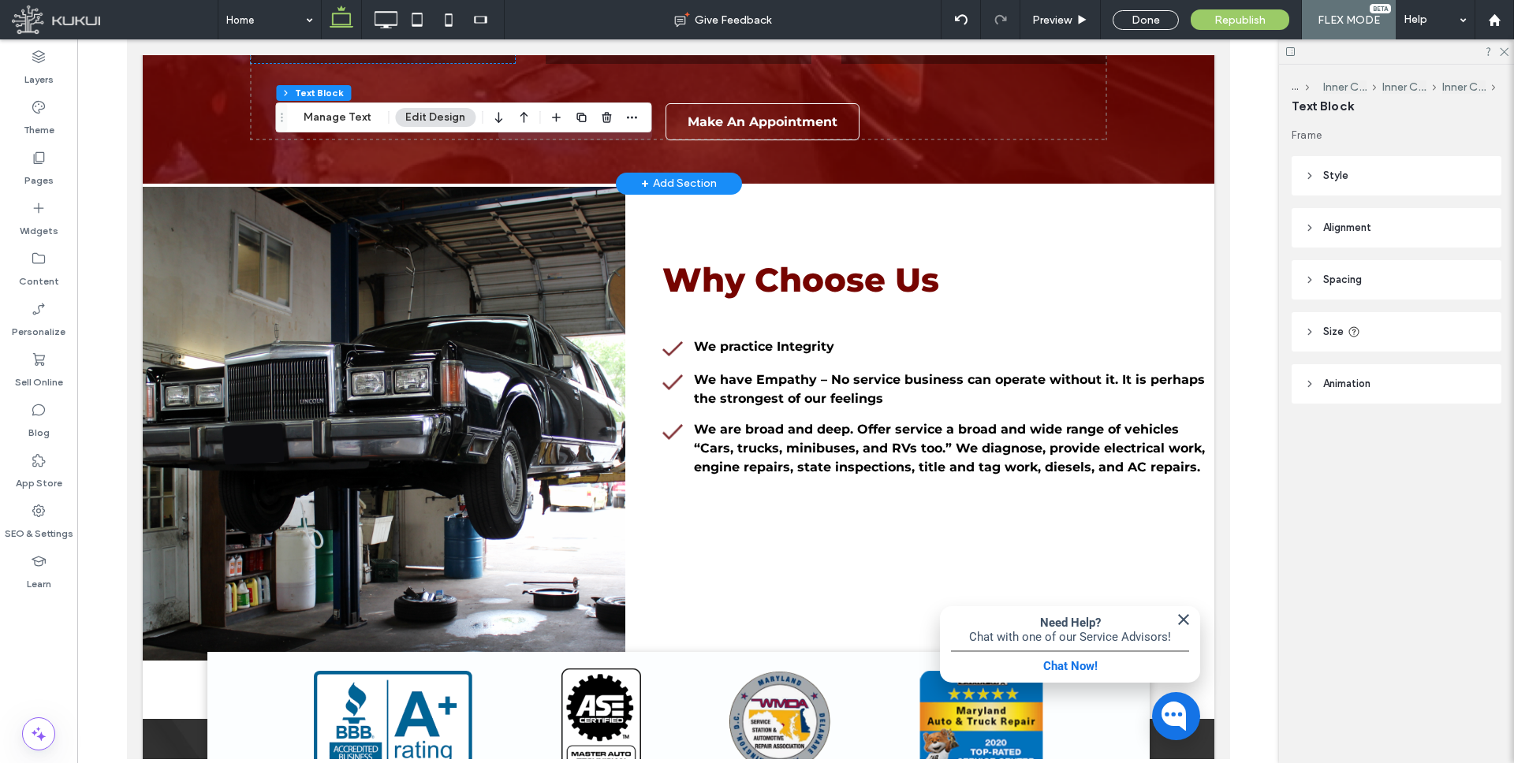
scroll to position [2374, 0]
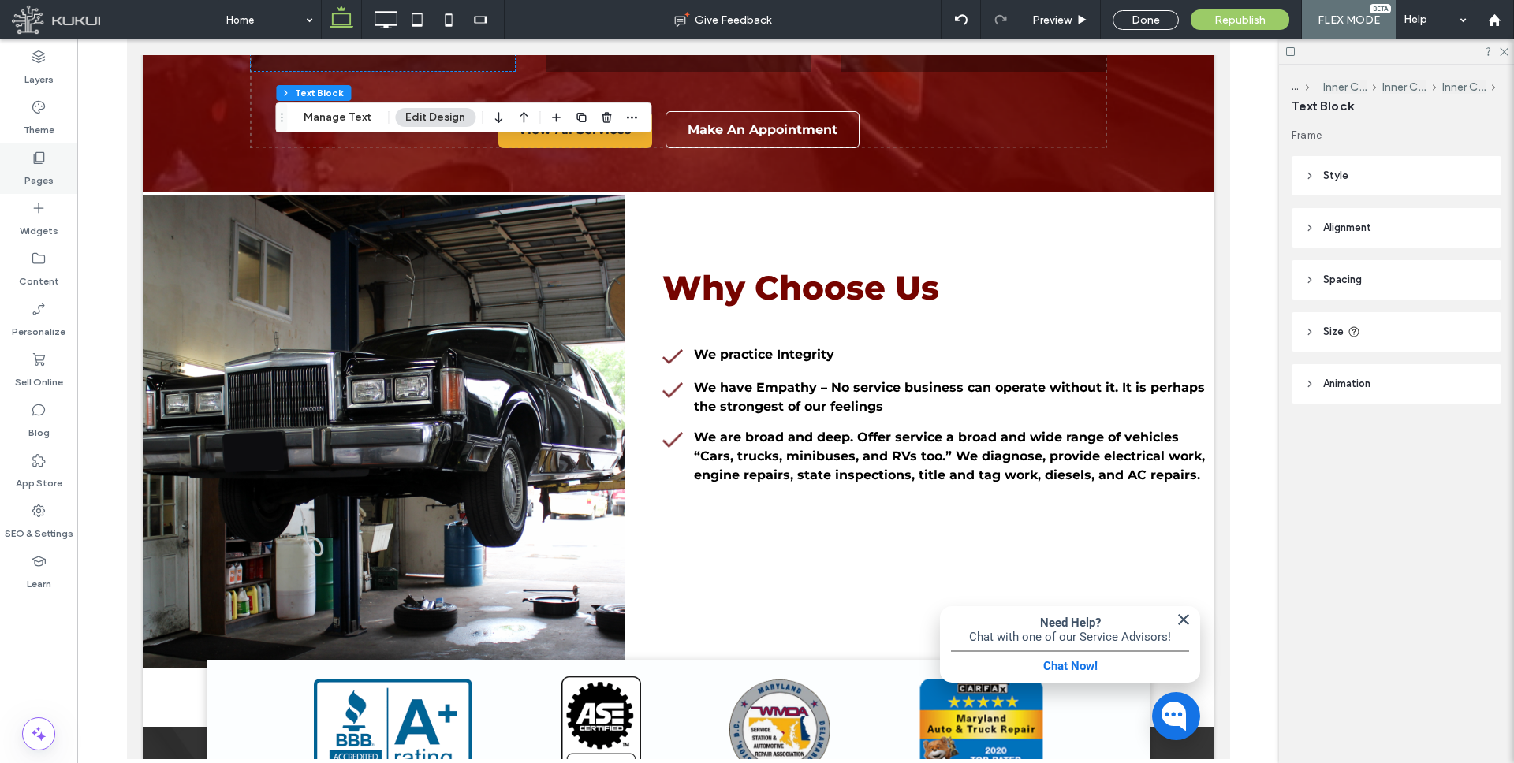
click at [41, 165] on icon at bounding box center [39, 158] width 16 height 16
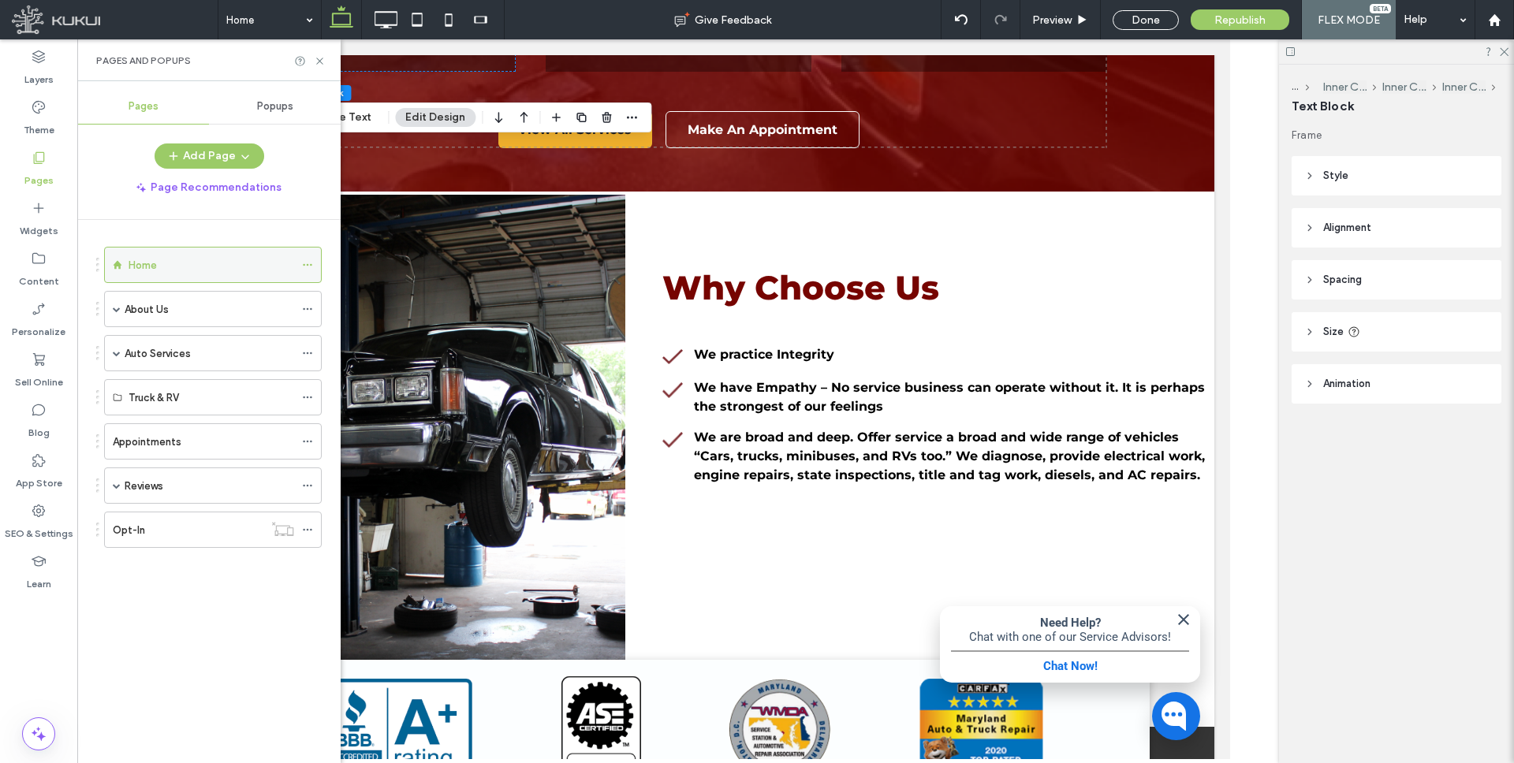
click at [186, 263] on div "Home" at bounding box center [212, 265] width 166 height 17
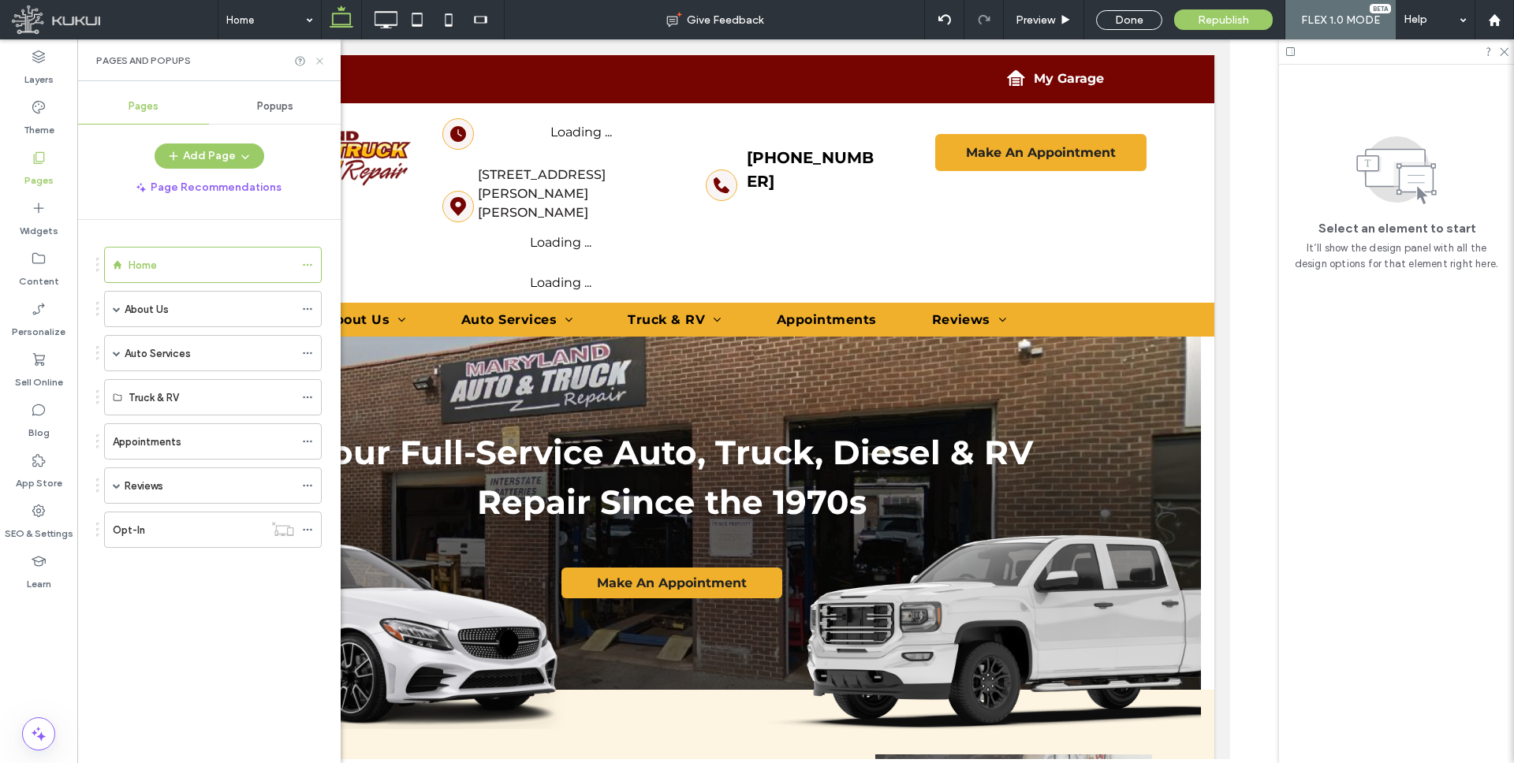
scroll to position [0, 0]
click at [316, 62] on icon at bounding box center [320, 61] width 12 height 12
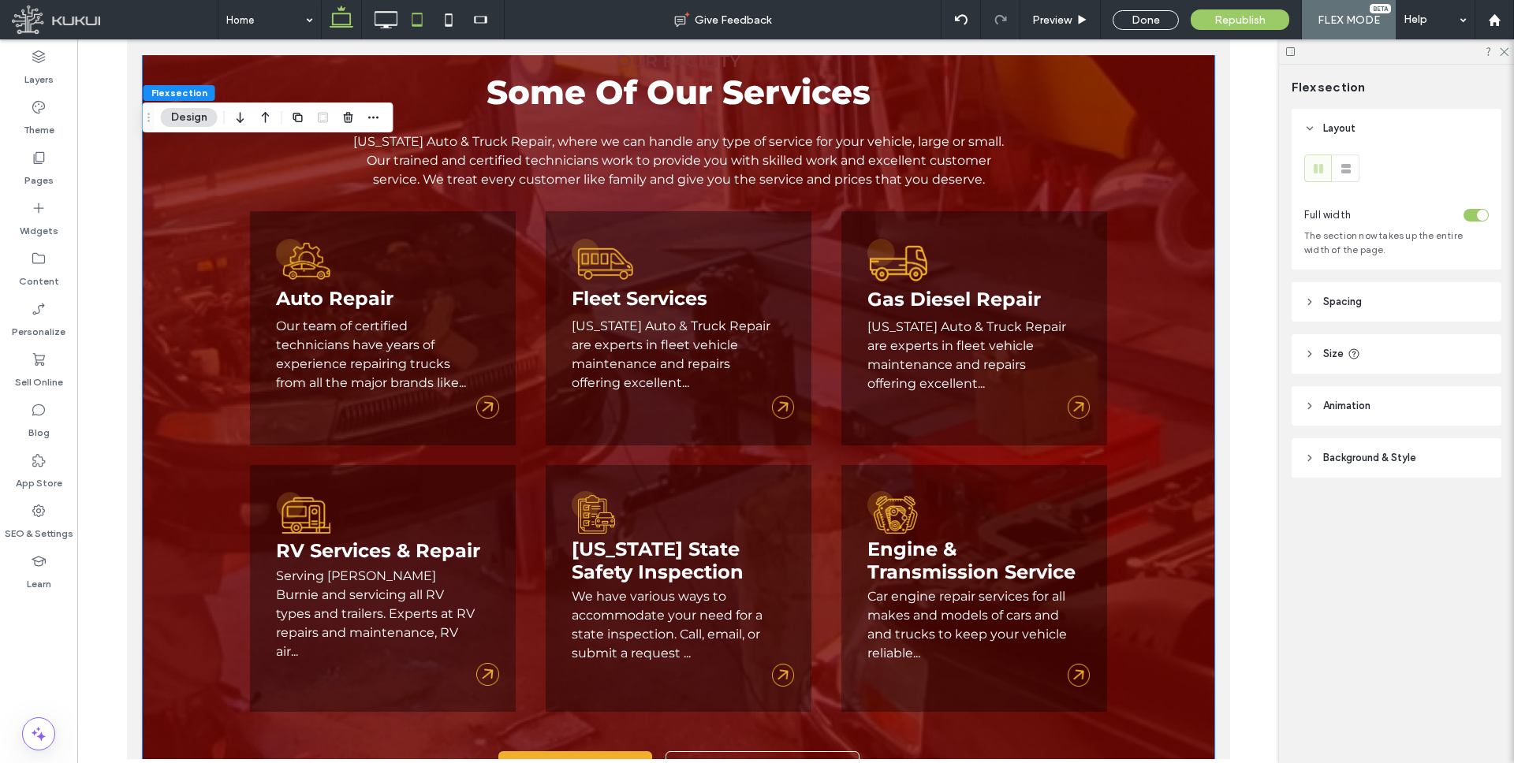
click at [421, 20] on icon at bounding box center [417, 20] width 32 height 32
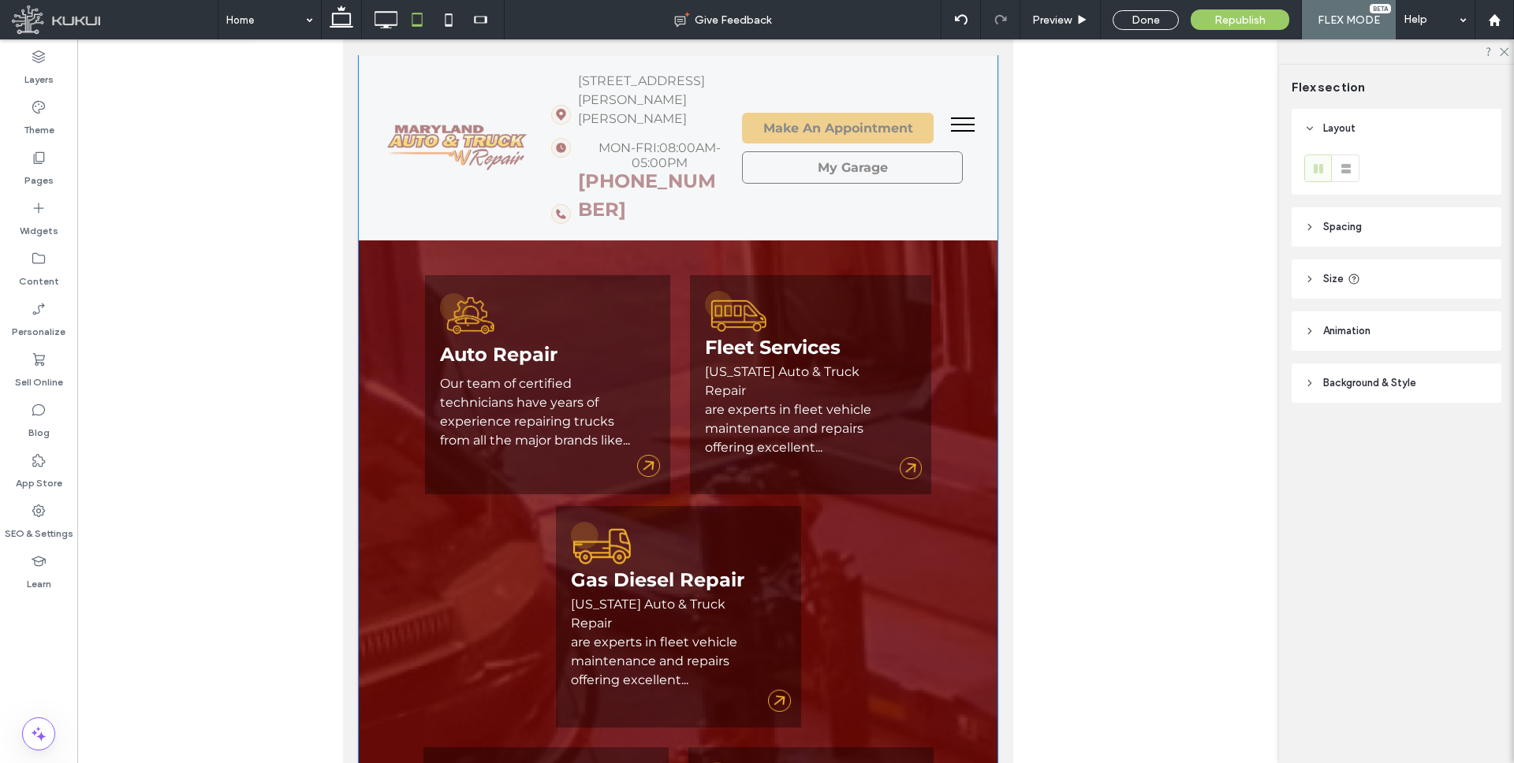
type input "***"
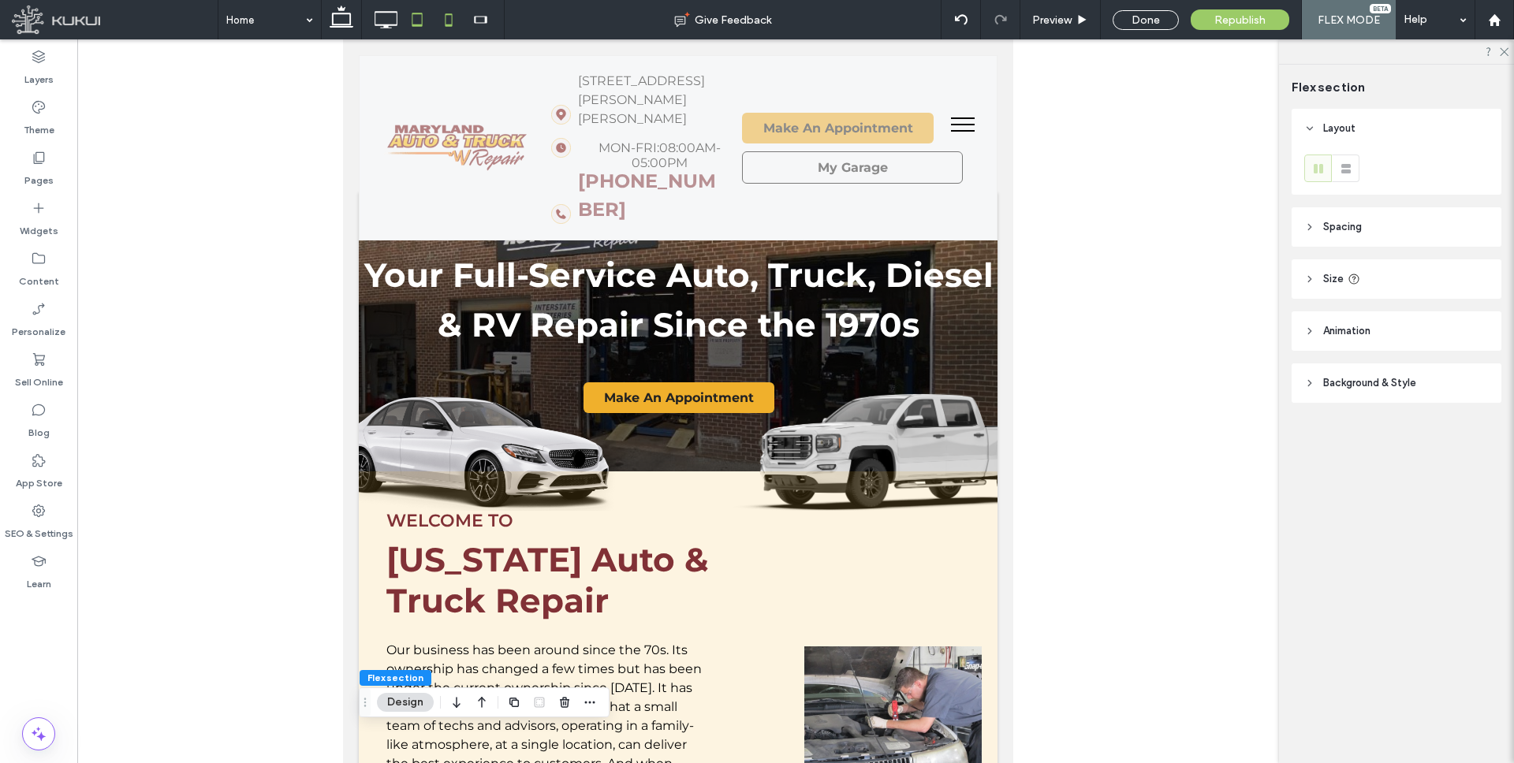
click at [449, 17] on icon at bounding box center [449, 20] width 32 height 32
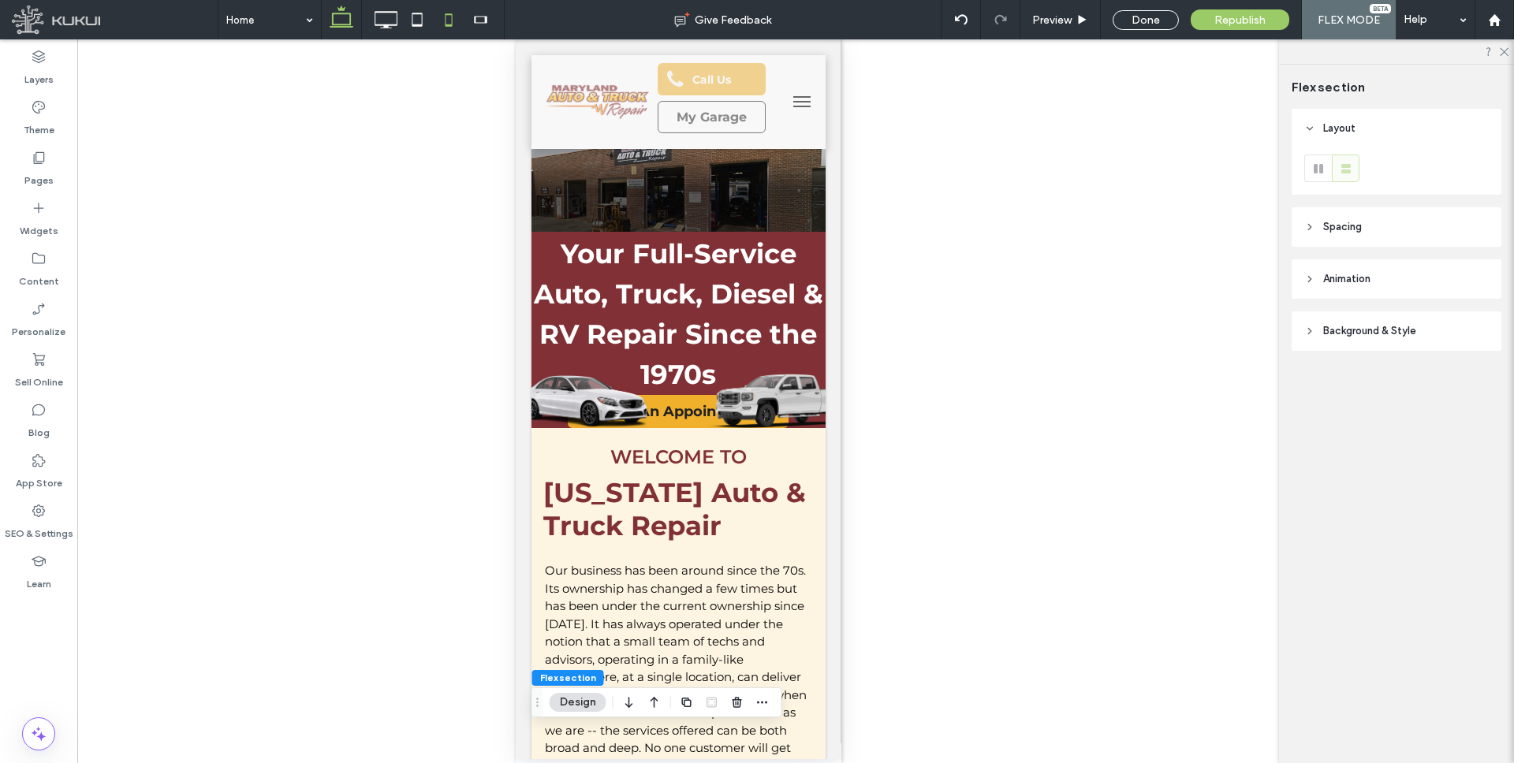
click at [345, 19] on icon at bounding box center [342, 20] width 32 height 32
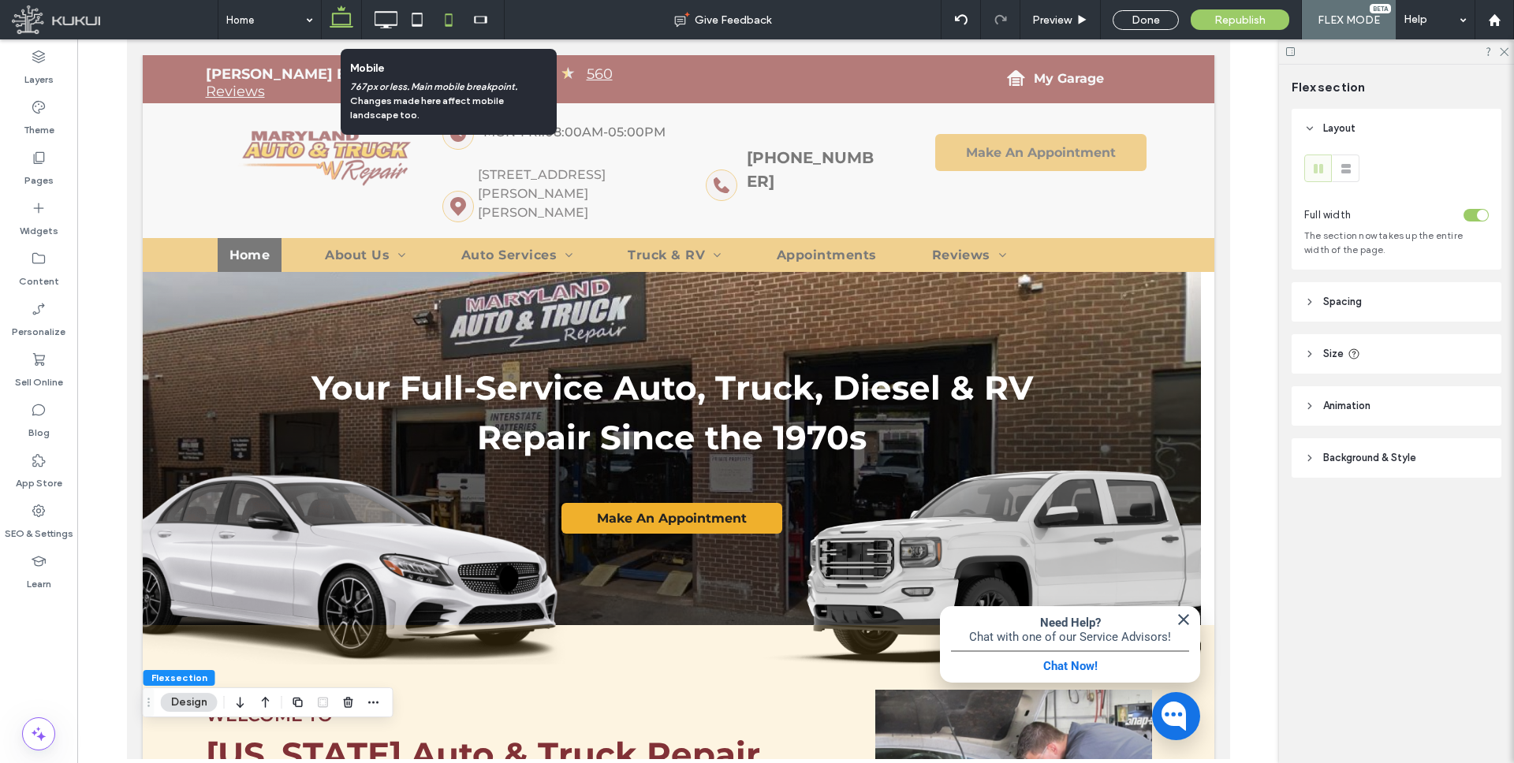
click at [443, 15] on icon at bounding box center [449, 20] width 32 height 32
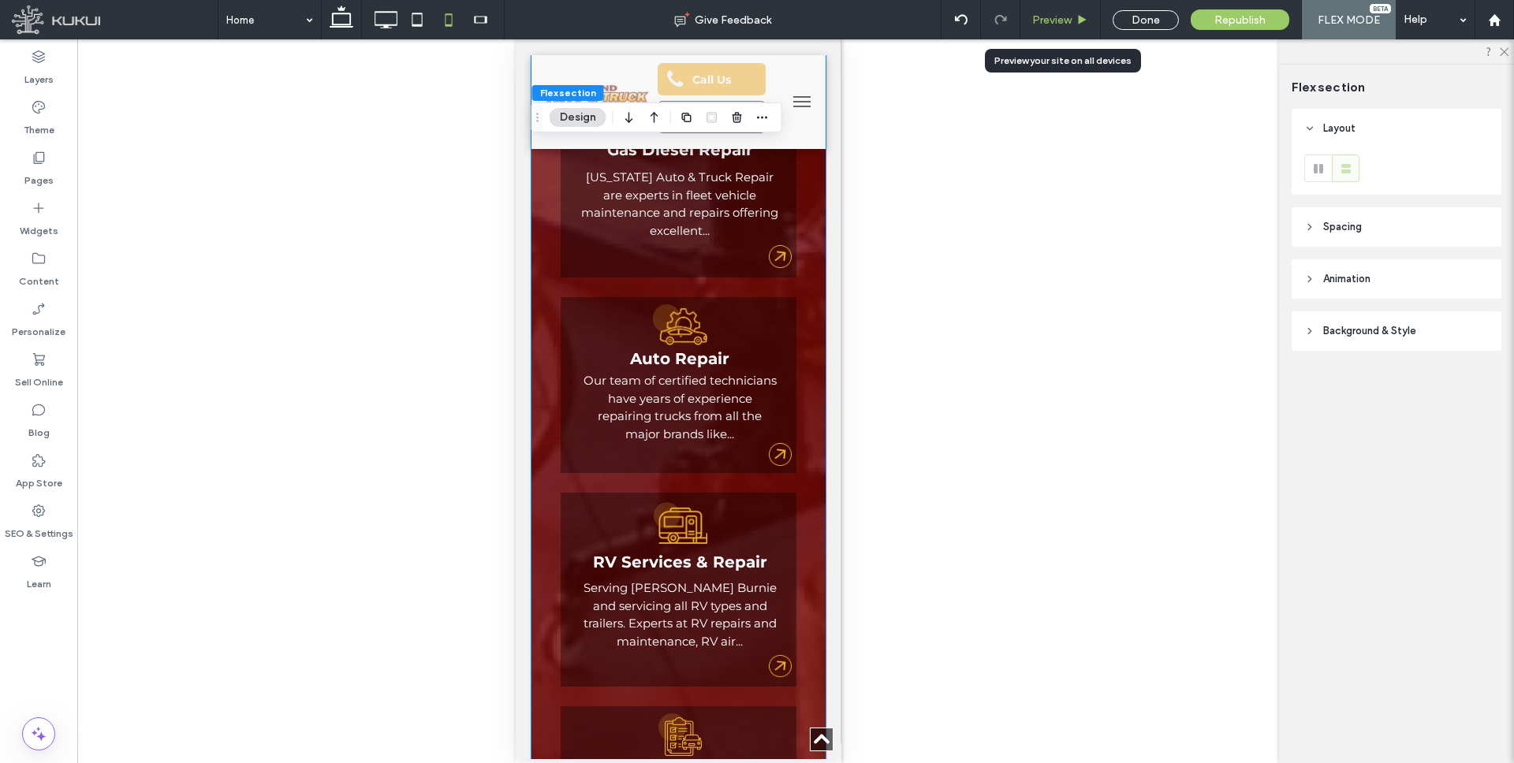
click at [1046, 17] on span "Preview" at bounding box center [1051, 19] width 39 height 13
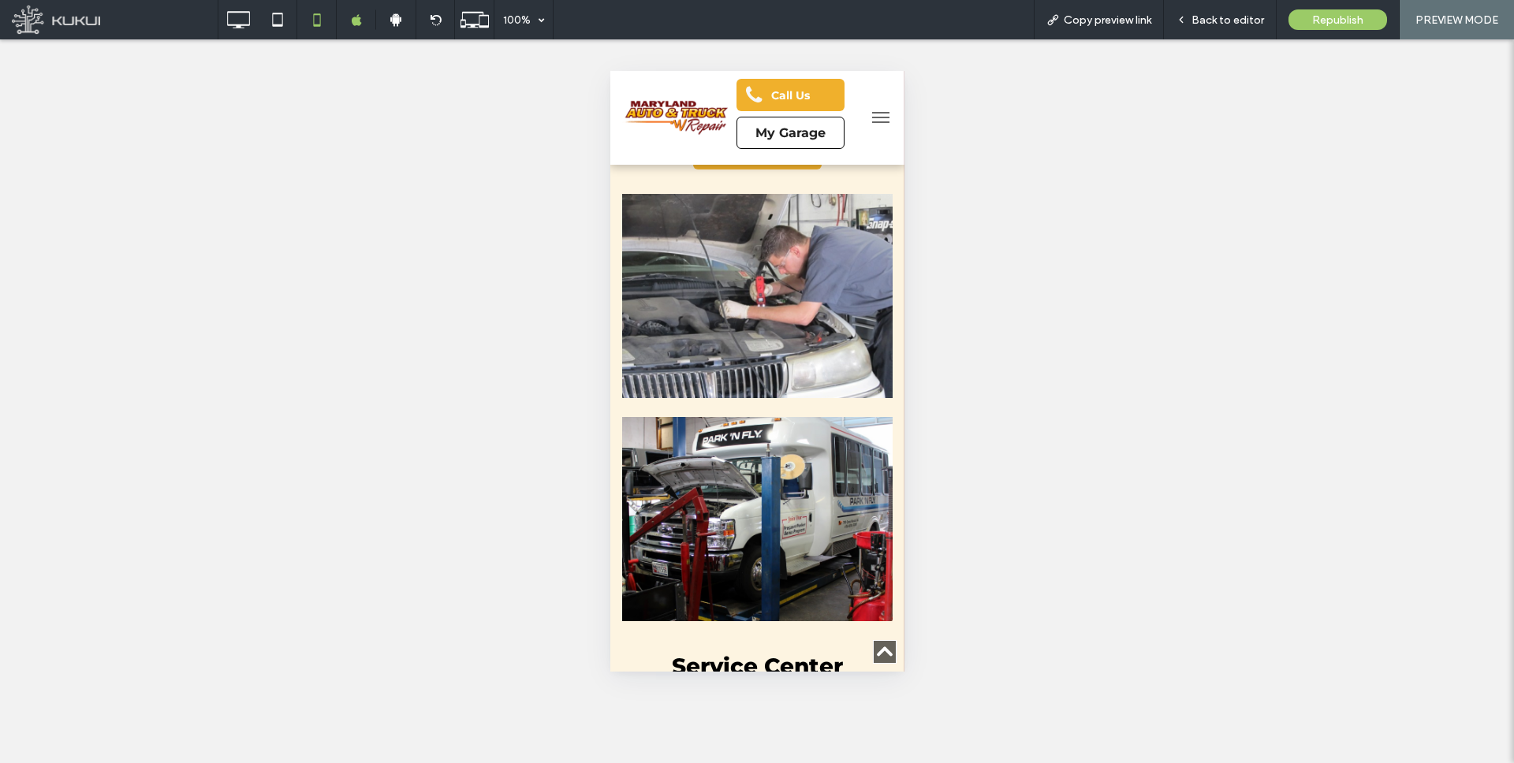
scroll to position [598, 0]
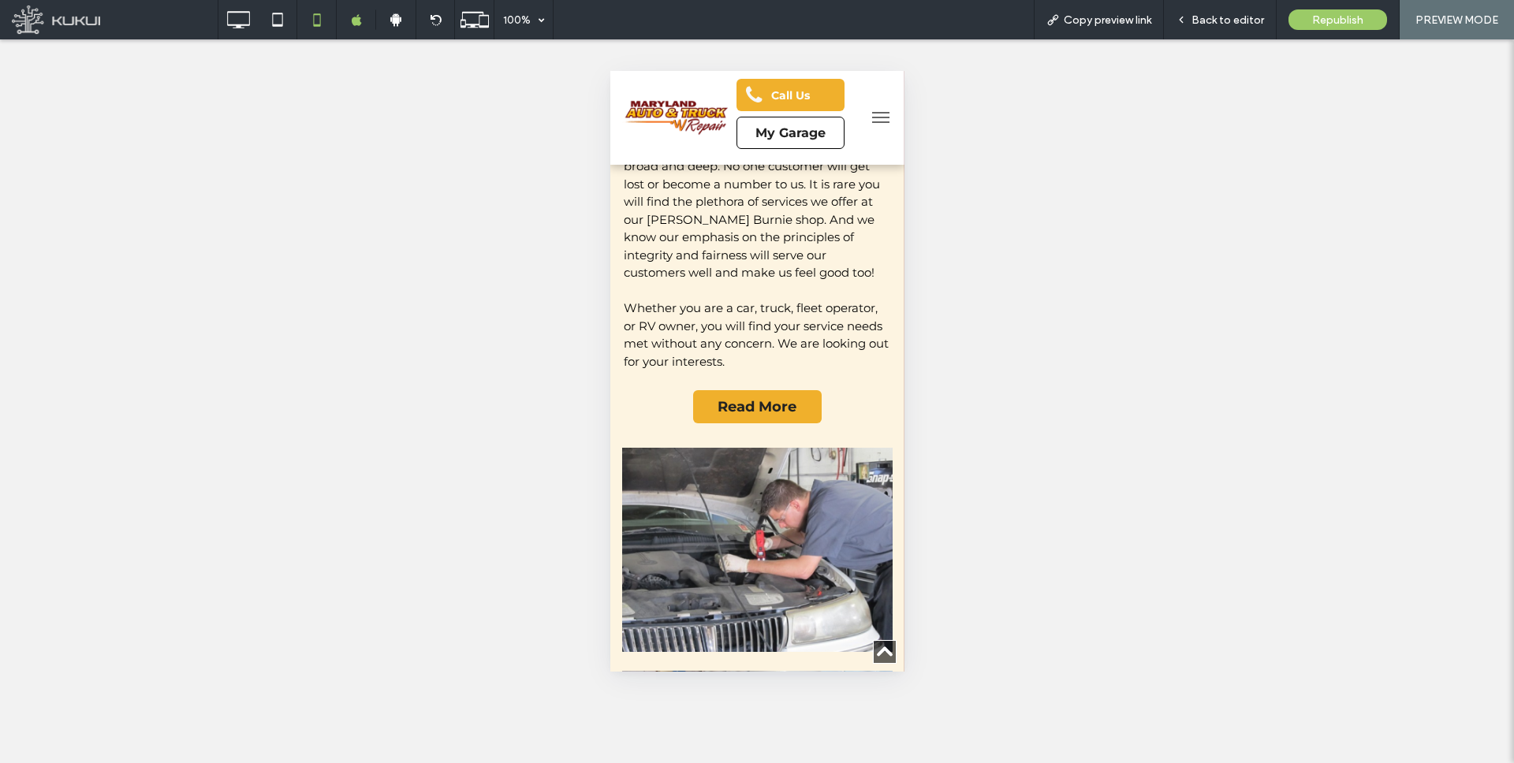
click at [878, 117] on span "menu" at bounding box center [879, 118] width 17 height 2
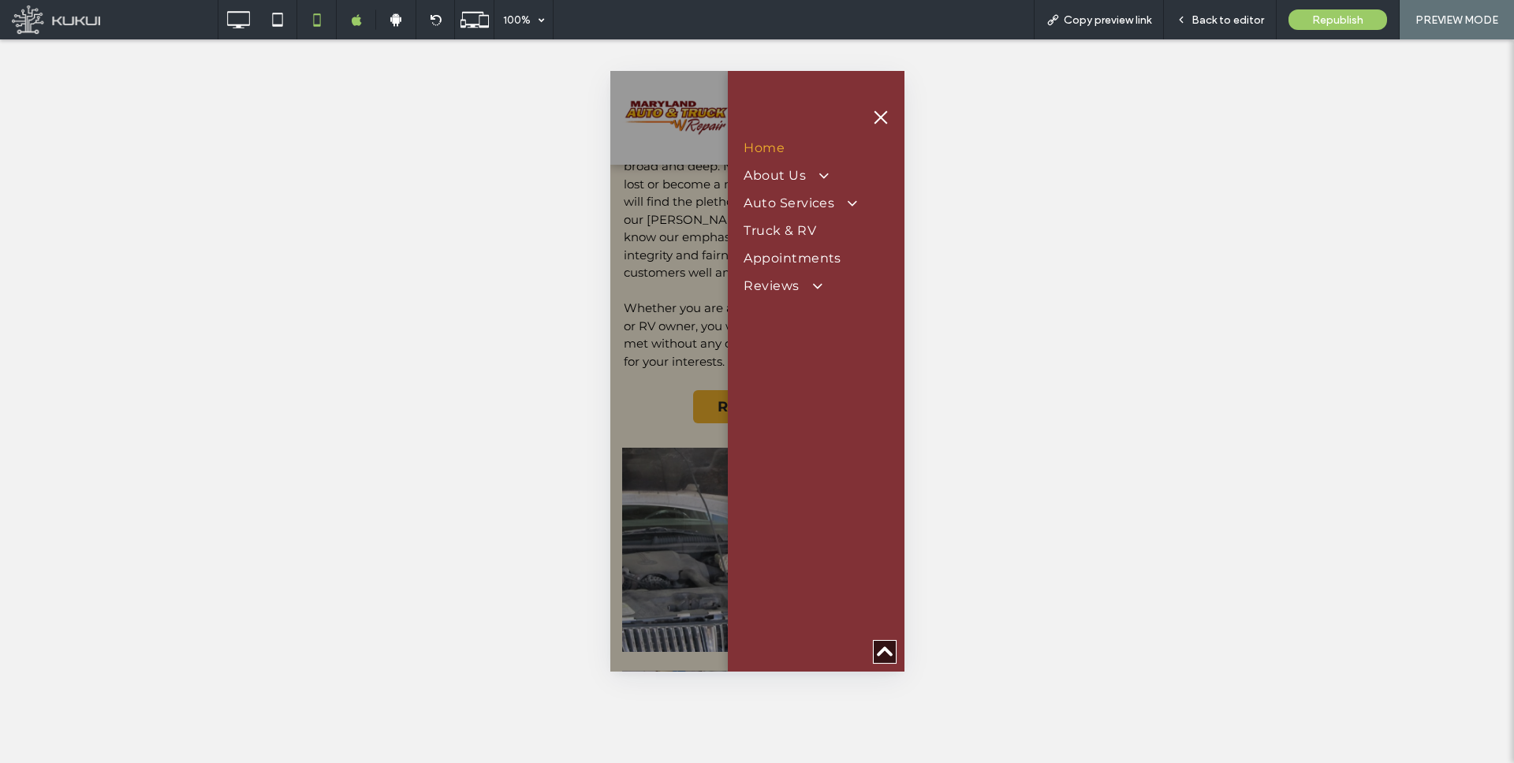
click at [804, 228] on span "Truck & RV" at bounding box center [779, 230] width 73 height 15
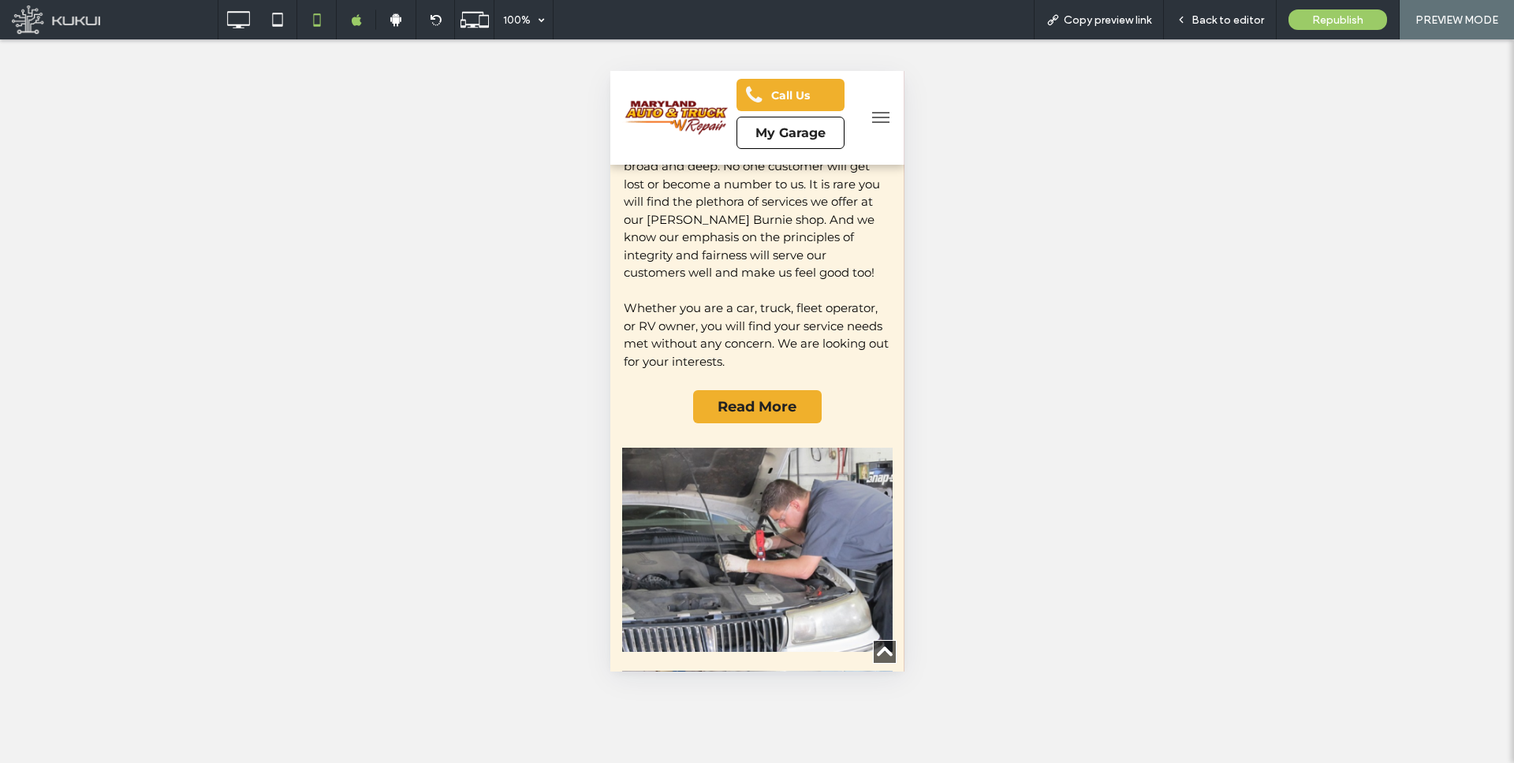
click at [882, 113] on span "menu" at bounding box center [879, 113] width 17 height 2
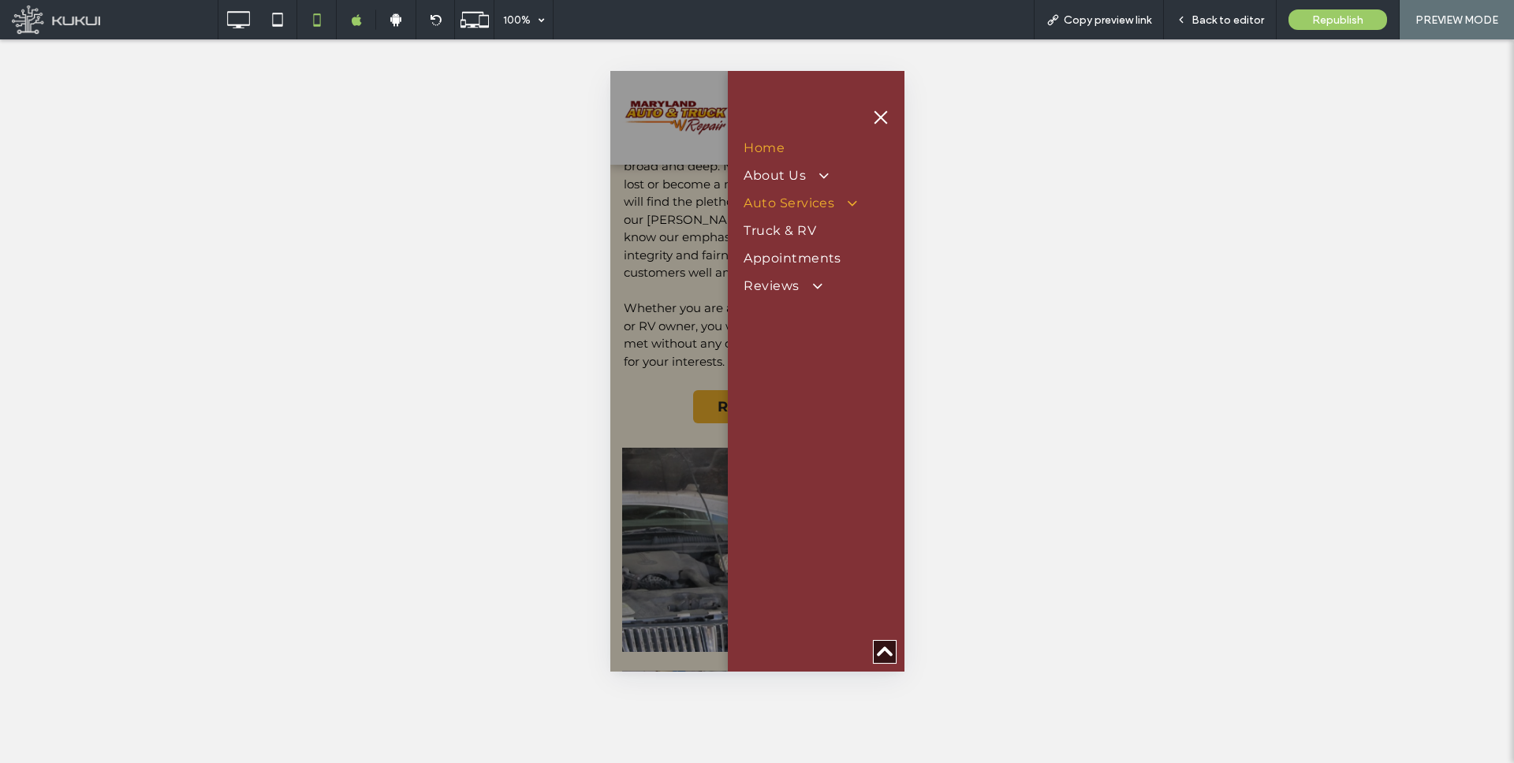
click at [818, 201] on span "Auto Services" at bounding box center [798, 203] width 111 height 15
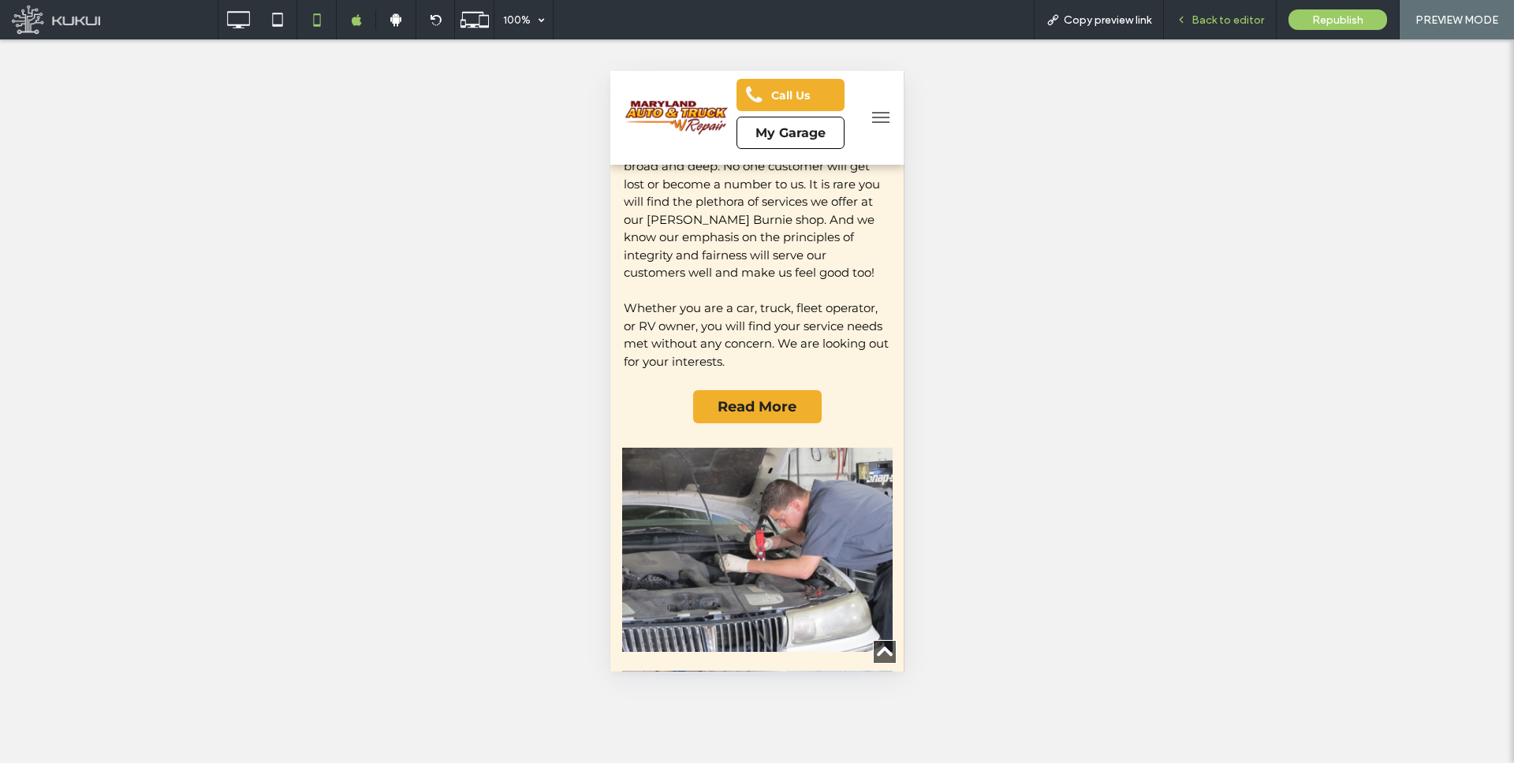
click at [1213, 20] on span "Back to editor" at bounding box center [1227, 19] width 73 height 13
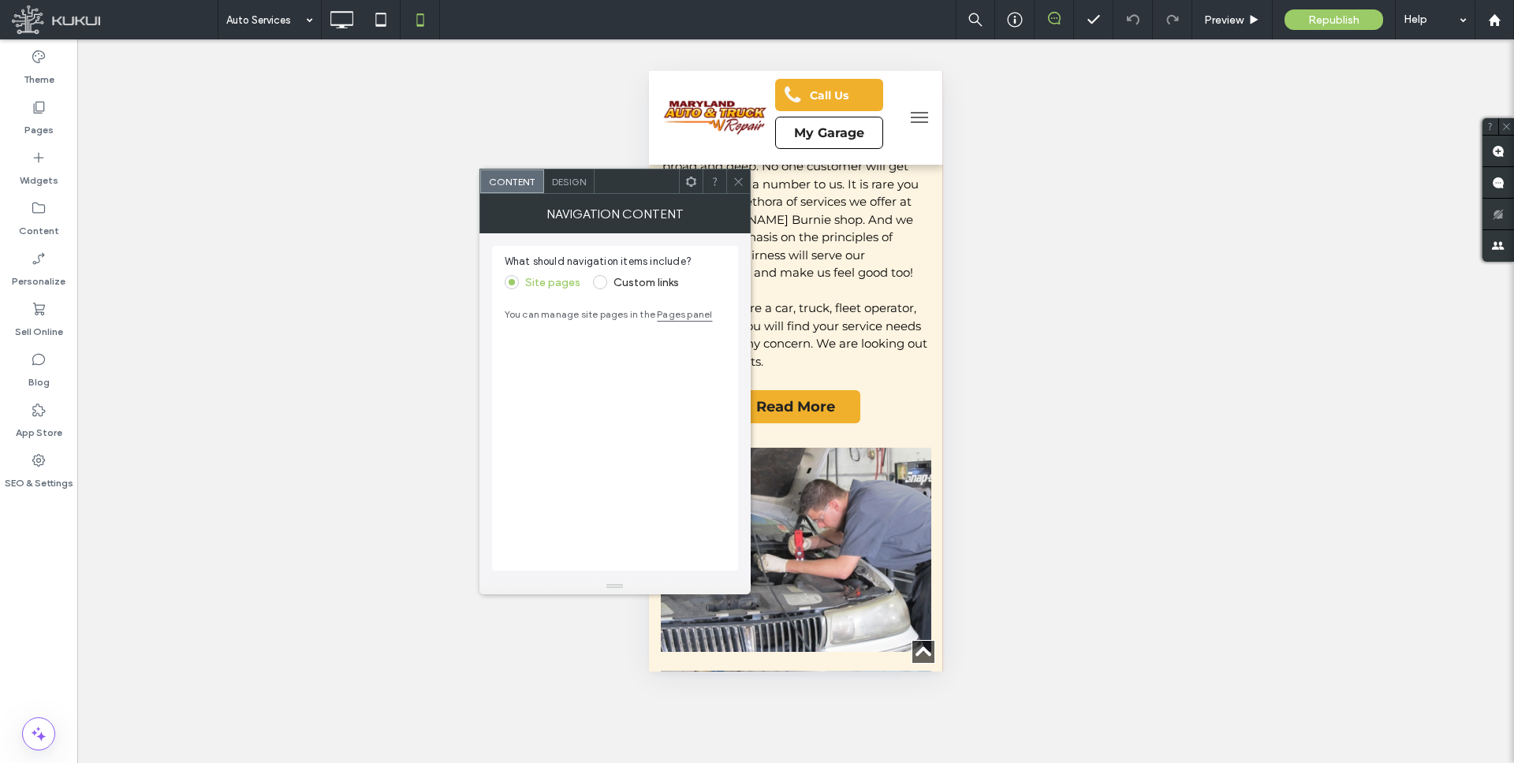
click at [598, 282] on span at bounding box center [600, 282] width 14 height 14
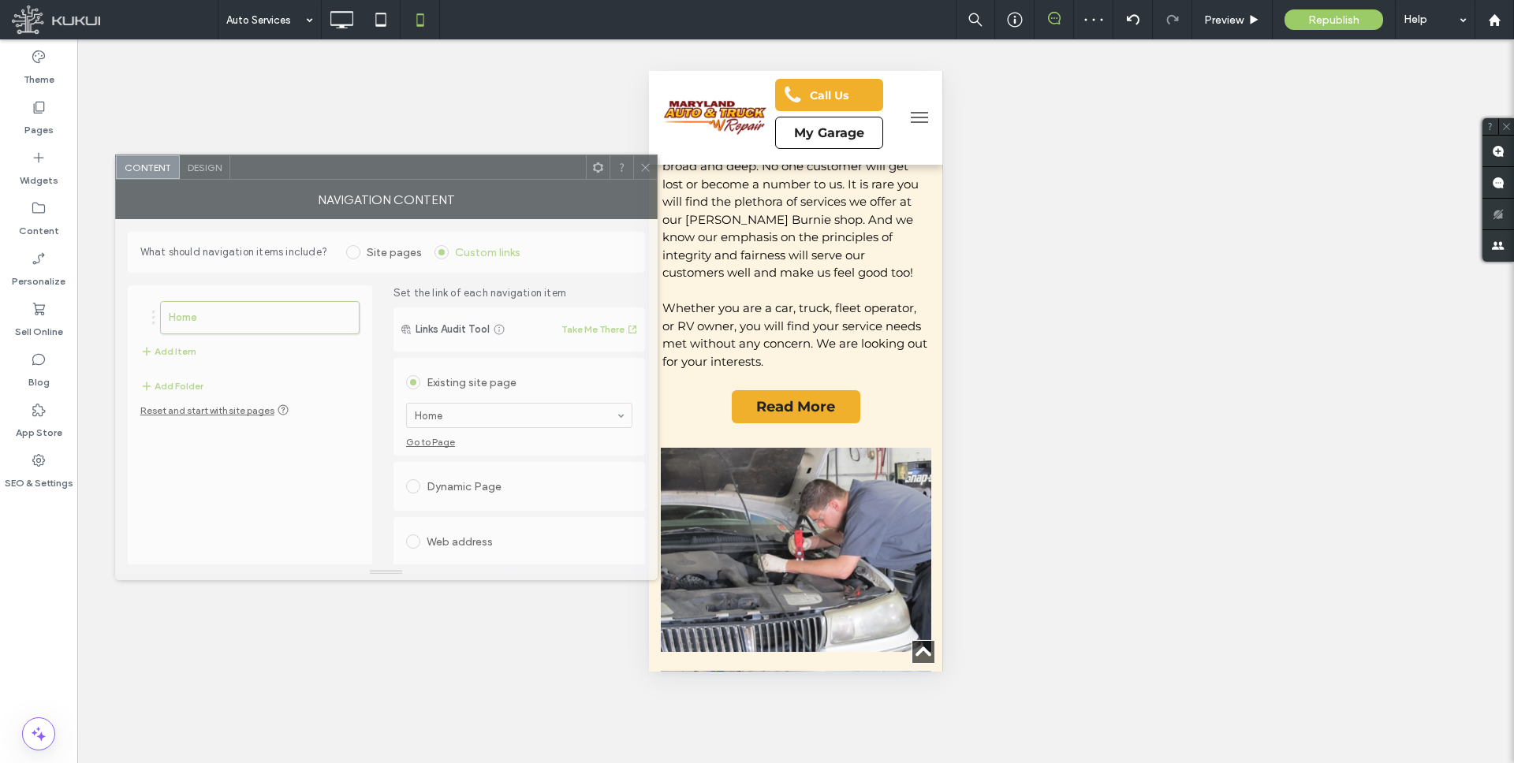
drag, startPoint x: 874, startPoint y: 182, endPoint x: 510, endPoint y: 167, distance: 364.6
click at [510, 168] on div at bounding box center [408, 167] width 356 height 24
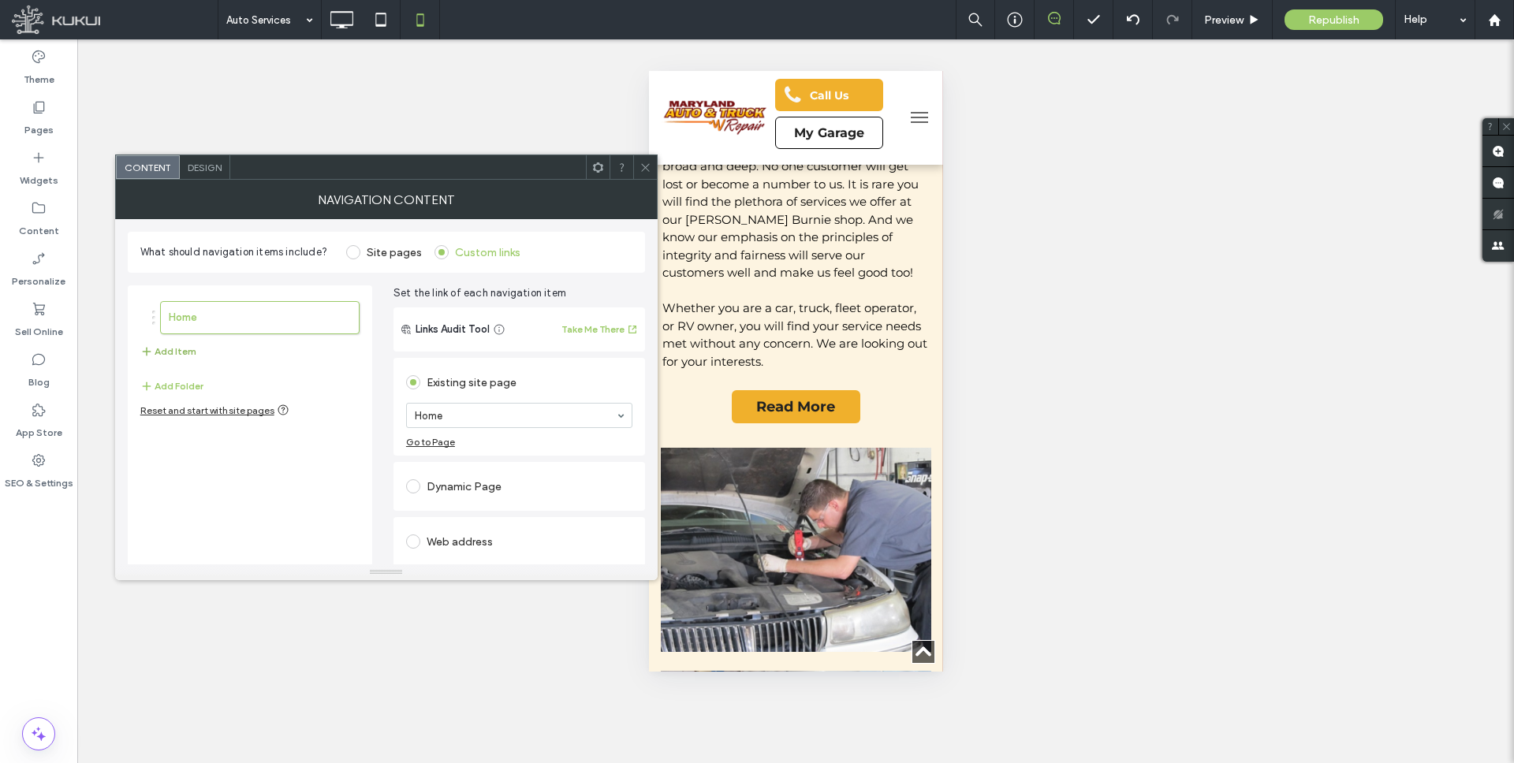
click at [182, 351] on button "Add Item" at bounding box center [168, 351] width 56 height 19
click at [179, 384] on button "Add Item" at bounding box center [168, 392] width 56 height 19
click at [186, 433] on button "Add Item" at bounding box center [168, 433] width 56 height 19
click at [175, 474] on button "Add Item" at bounding box center [168, 474] width 56 height 19
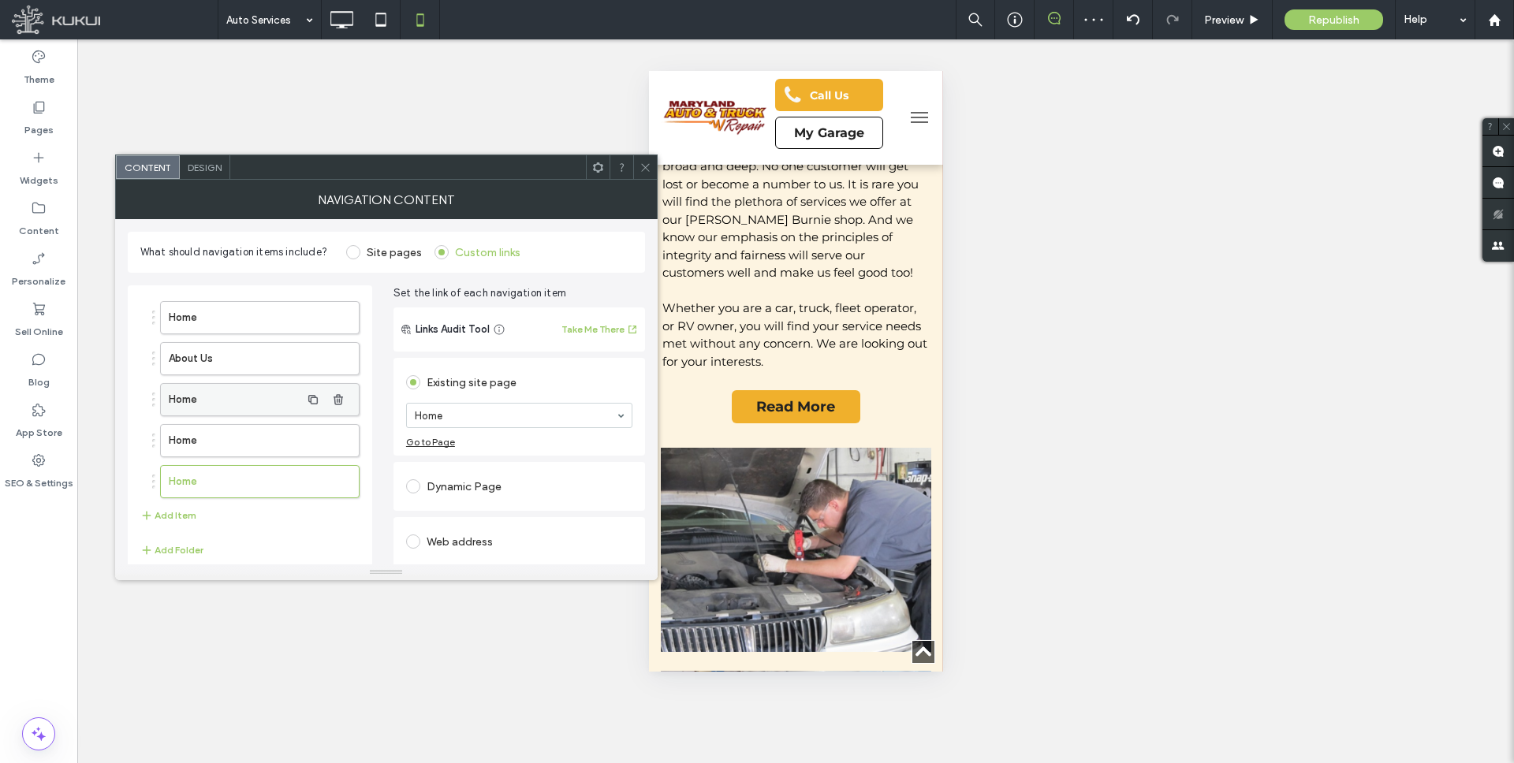
click at [224, 396] on label "Home" at bounding box center [235, 400] width 132 height 32
click at [278, 442] on label "Home" at bounding box center [235, 441] width 132 height 32
drag, startPoint x: 456, startPoint y: 507, endPoint x: 378, endPoint y: 466, distance: 88.2
click at [218, 475] on label "Home" at bounding box center [235, 482] width 132 height 32
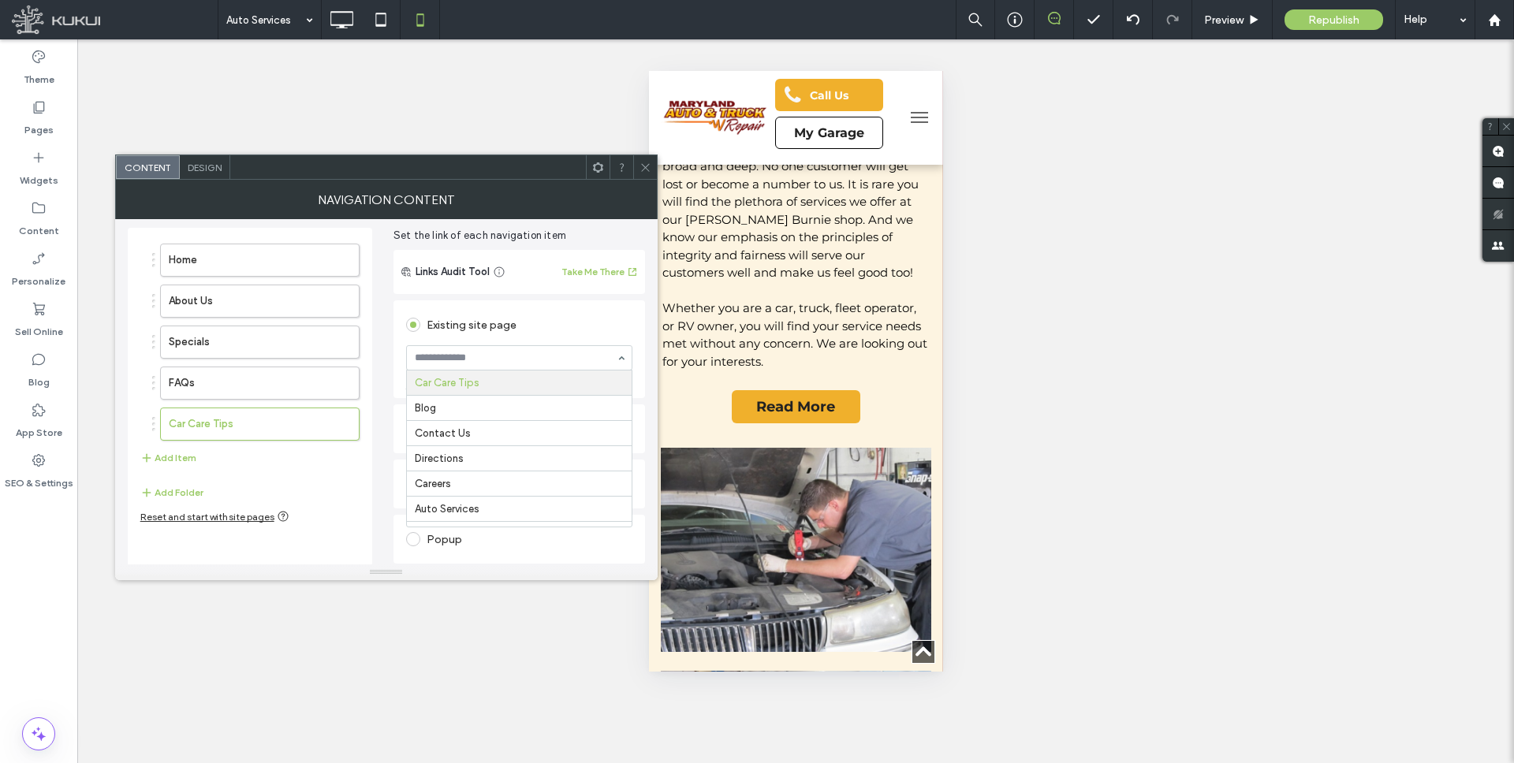
scroll to position [82, 0]
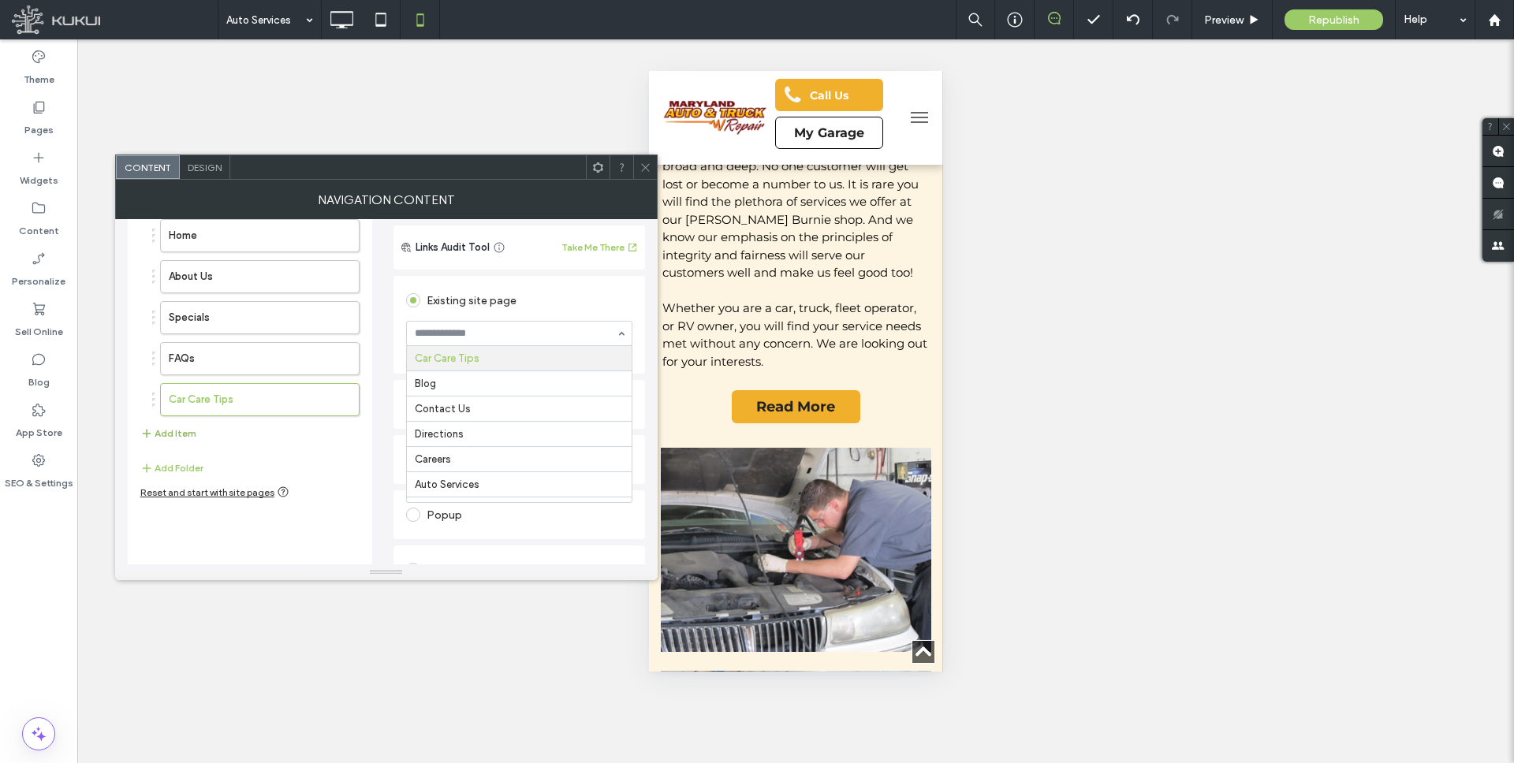
click at [172, 437] on button "Add Item" at bounding box center [168, 433] width 56 height 19
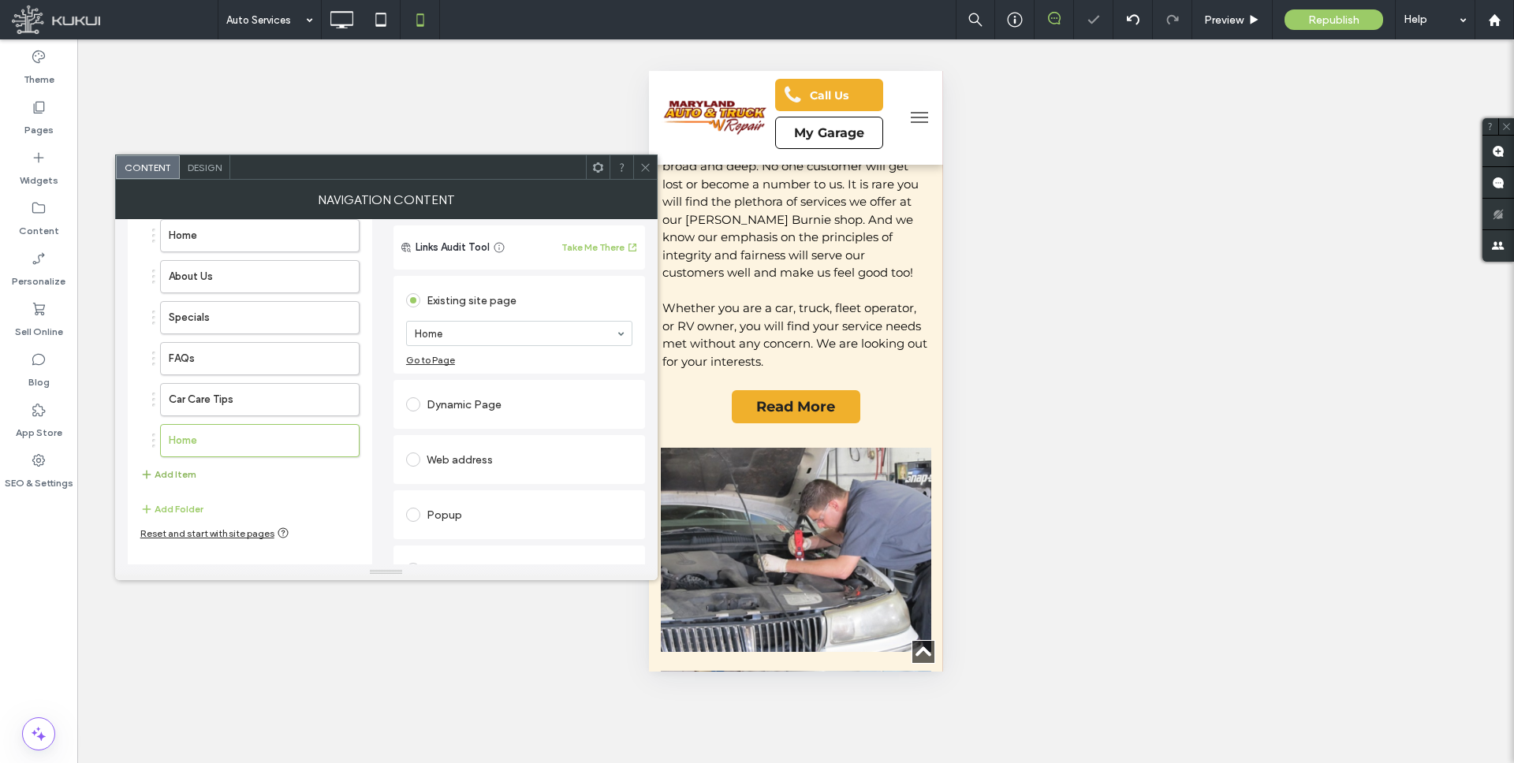
click at [161, 477] on button "Add Item" at bounding box center [168, 474] width 56 height 19
click at [219, 437] on label "Home" at bounding box center [235, 441] width 132 height 32
click at [217, 475] on label "Home" at bounding box center [235, 482] width 132 height 32
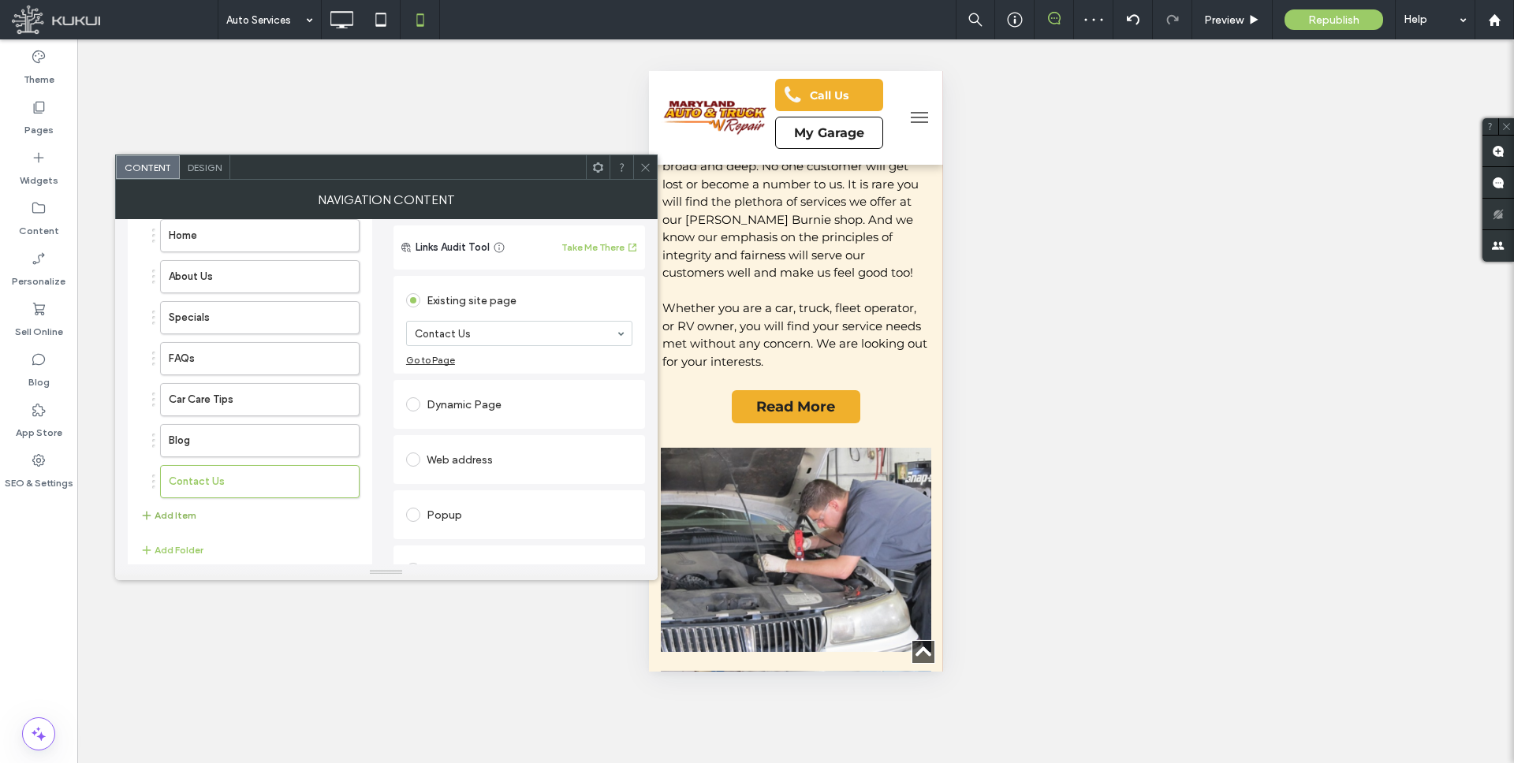
click at [177, 514] on button "Add Item" at bounding box center [168, 515] width 56 height 19
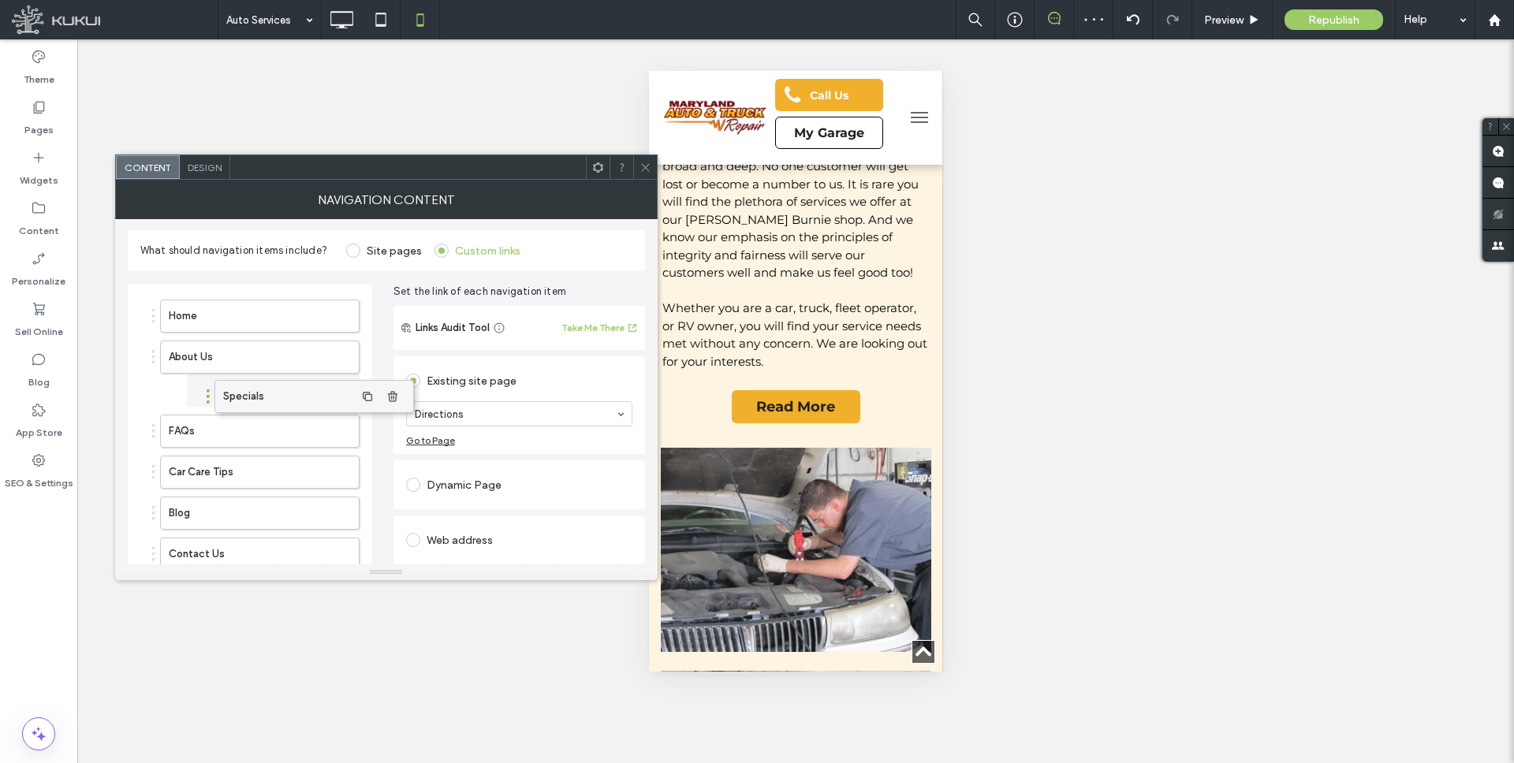
drag, startPoint x: 194, startPoint y: 397, endPoint x: 248, endPoint y: 395, distance: 53.6
drag, startPoint x: 207, startPoint y: 423, endPoint x: 238, endPoint y: 429, distance: 31.4
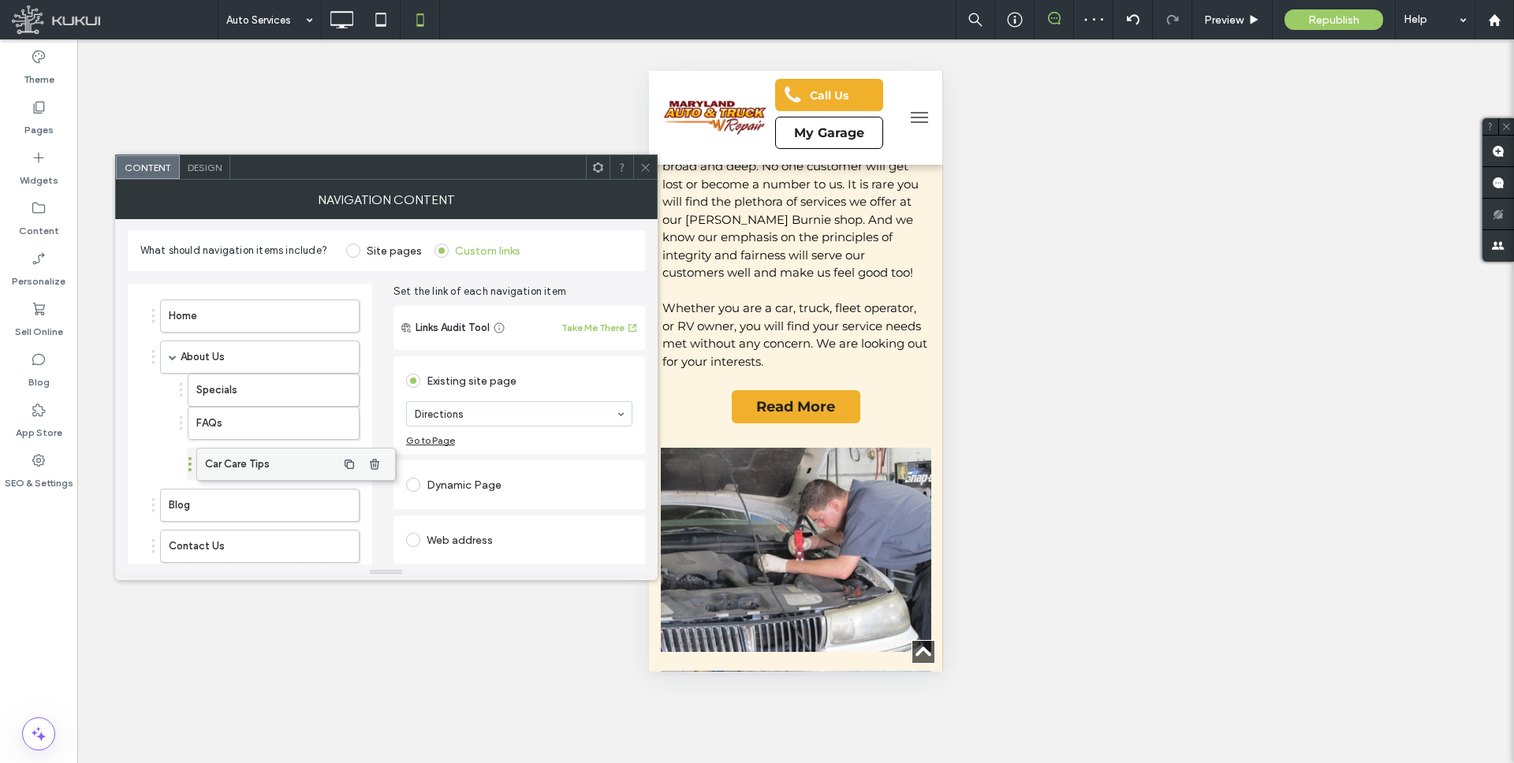
drag, startPoint x: 196, startPoint y: 456, endPoint x: 232, endPoint y: 456, distance: 36.3
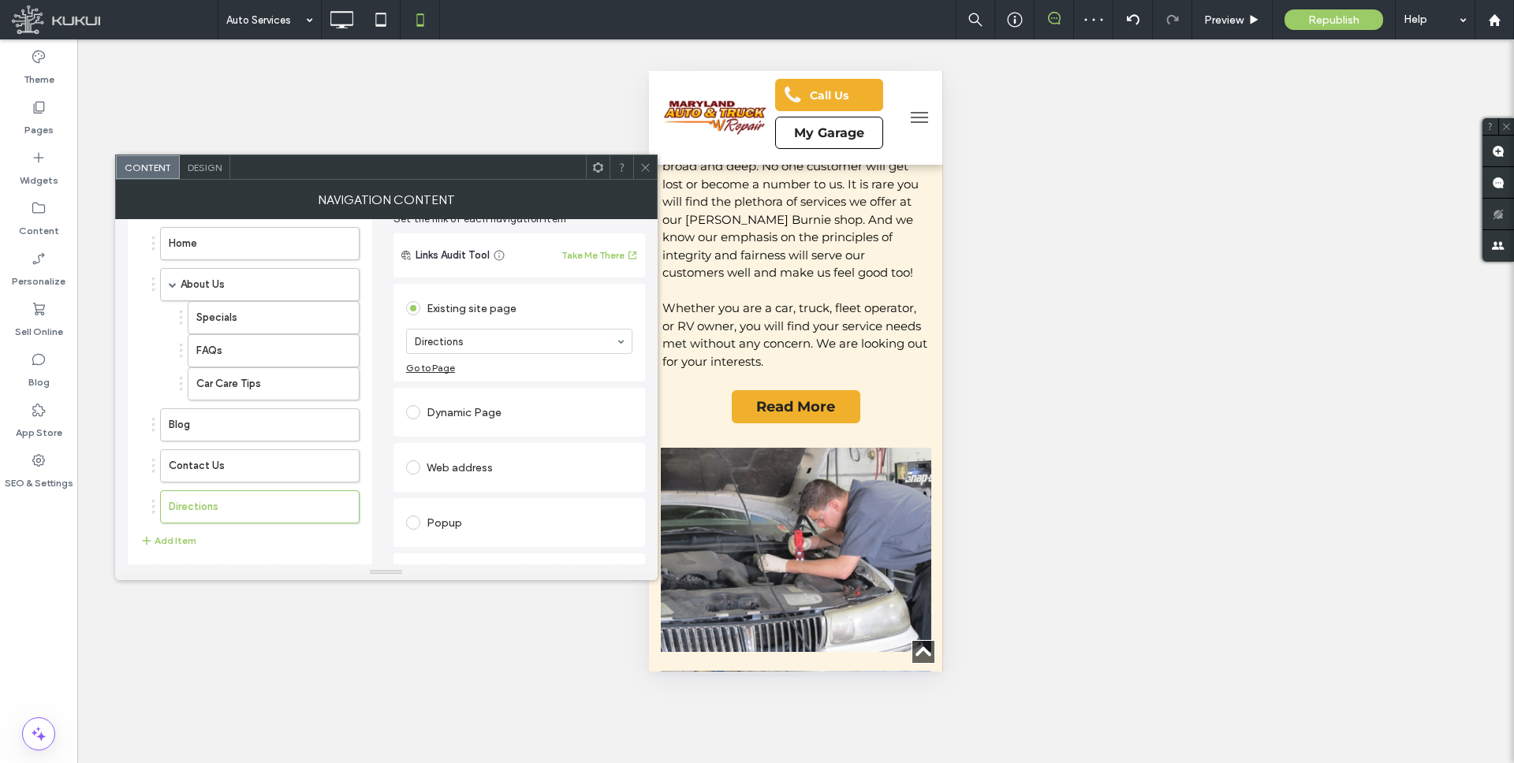
scroll to position [123, 0]
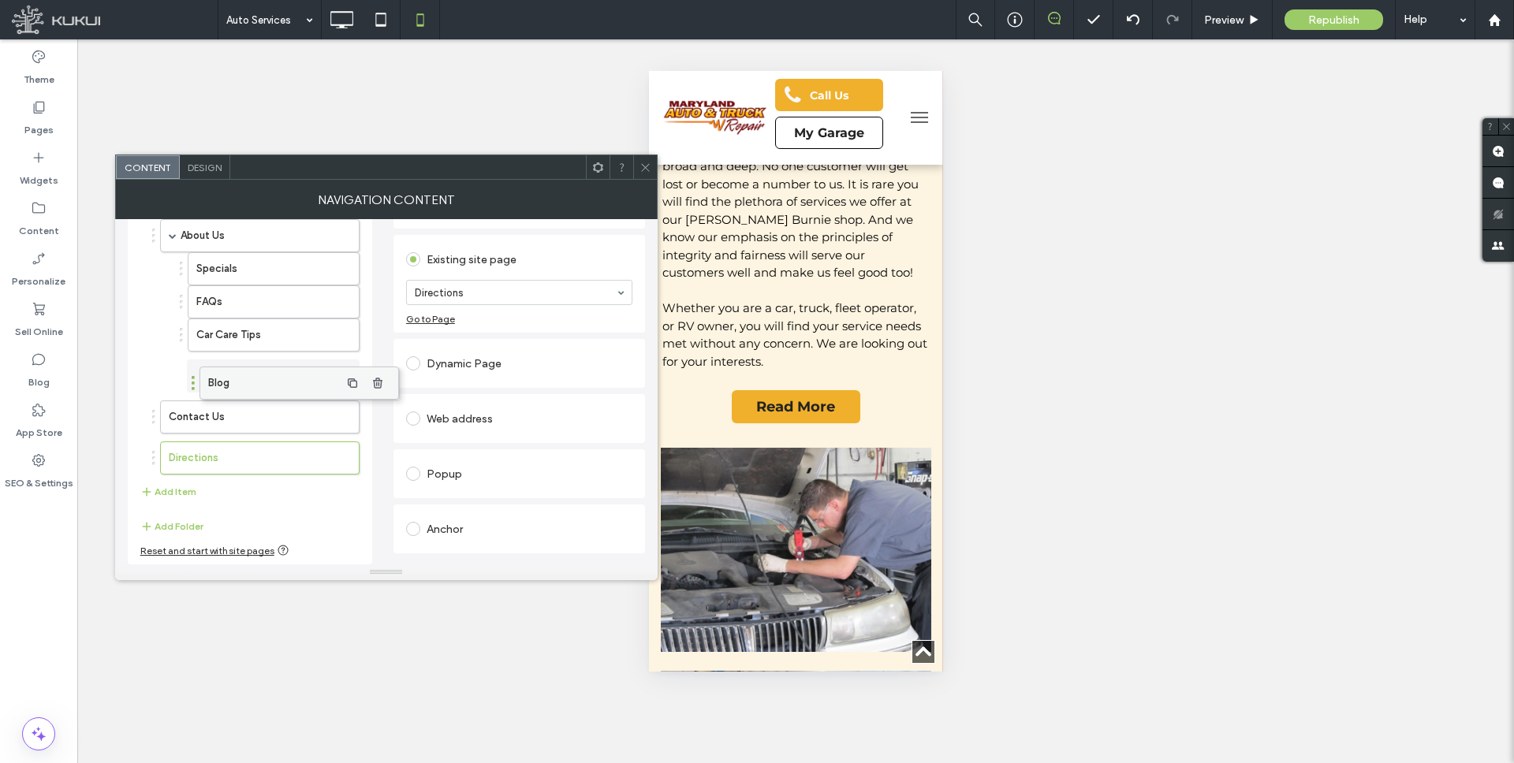
drag, startPoint x: 208, startPoint y: 377, endPoint x: 242, endPoint y: 385, distance: 34.8
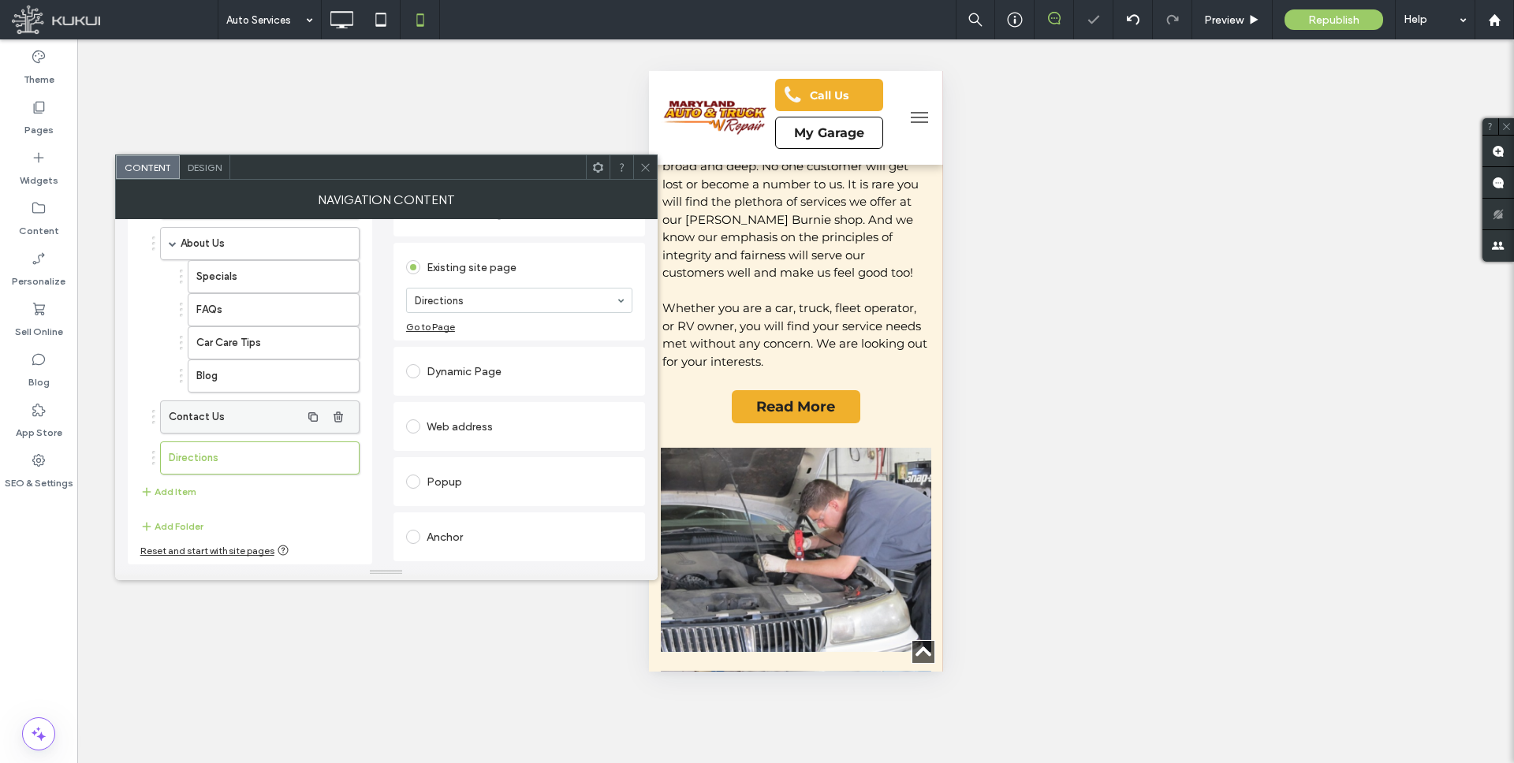
scroll to position [115, 0]
drag, startPoint x: 191, startPoint y: 415, endPoint x: 222, endPoint y: 416, distance: 31.6
drag, startPoint x: 189, startPoint y: 445, endPoint x: 217, endPoint y: 454, distance: 29.2
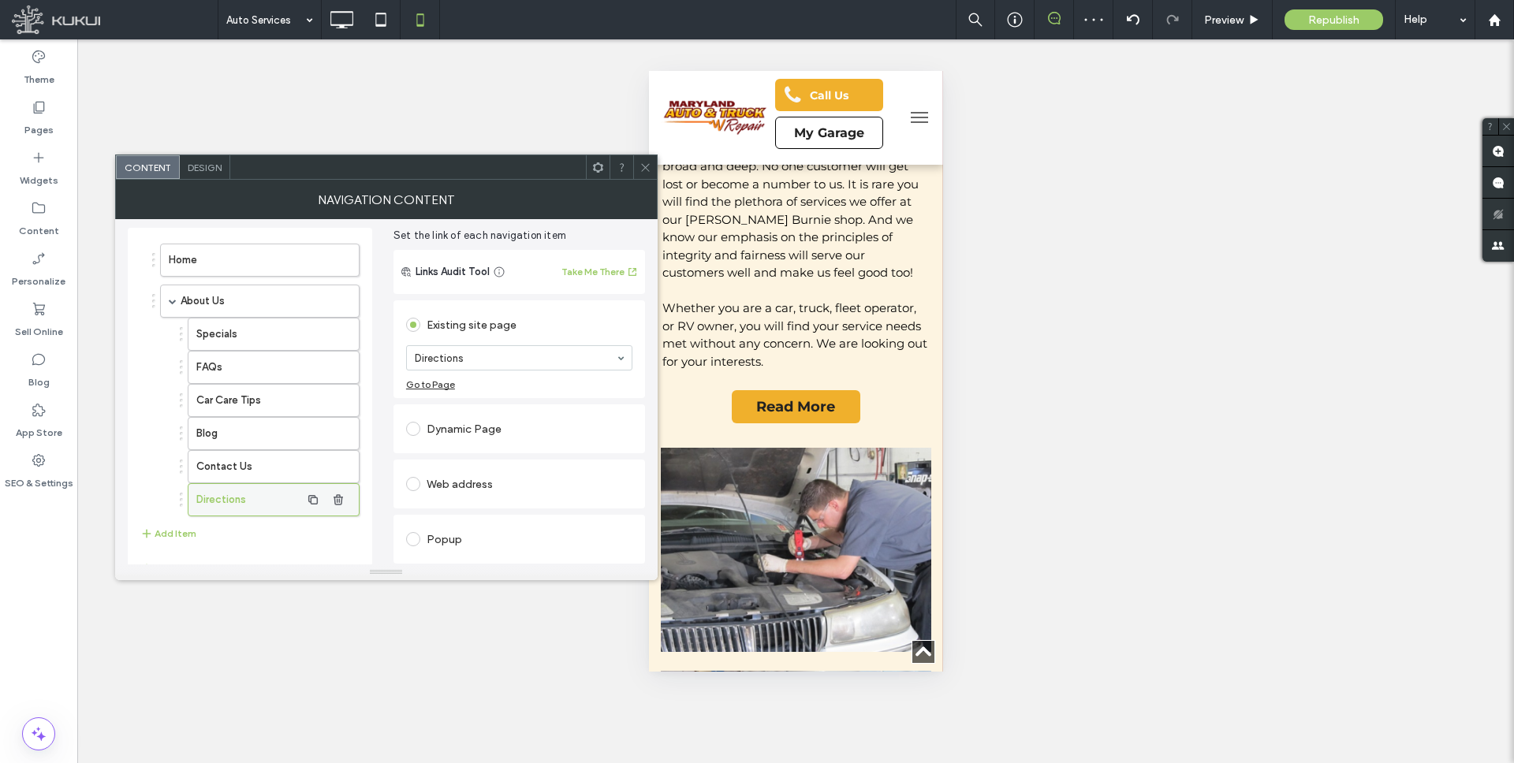
scroll to position [47, 0]
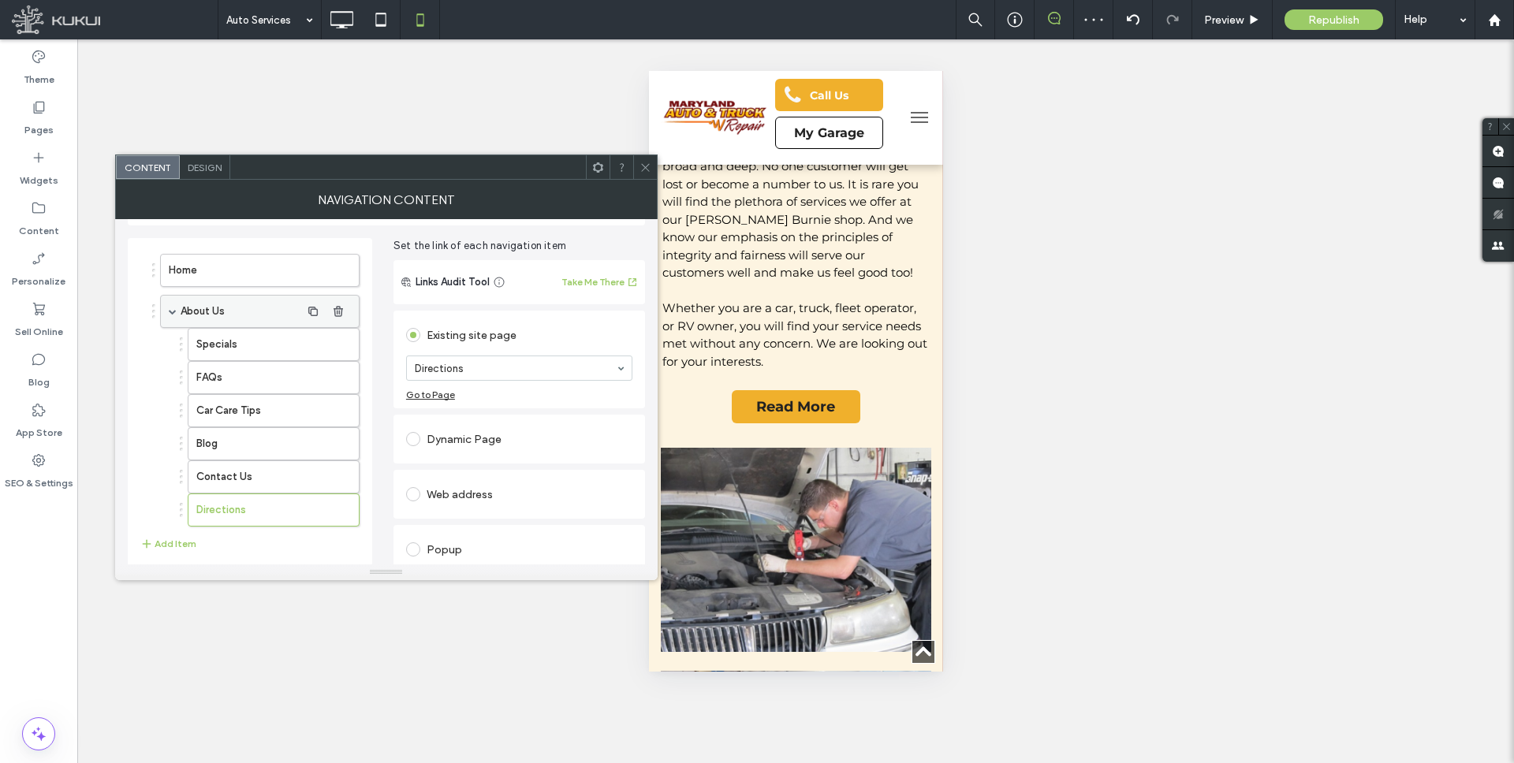
click at [171, 310] on span at bounding box center [173, 312] width 8 height 8
click at [169, 348] on button "Add Item" at bounding box center [168, 345] width 56 height 19
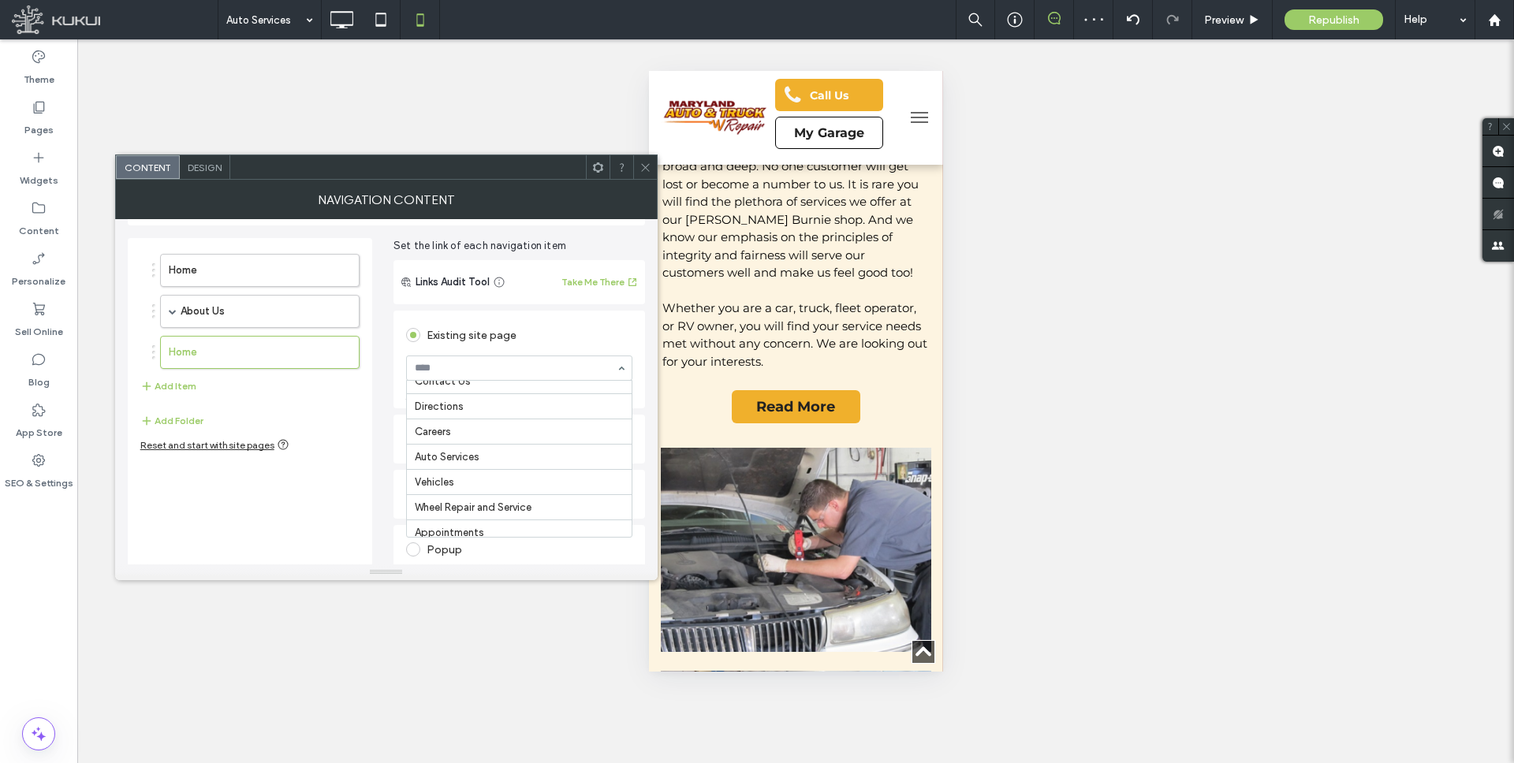
scroll to position [165, 0]
click at [167, 386] on button "Add Item" at bounding box center [168, 386] width 56 height 19
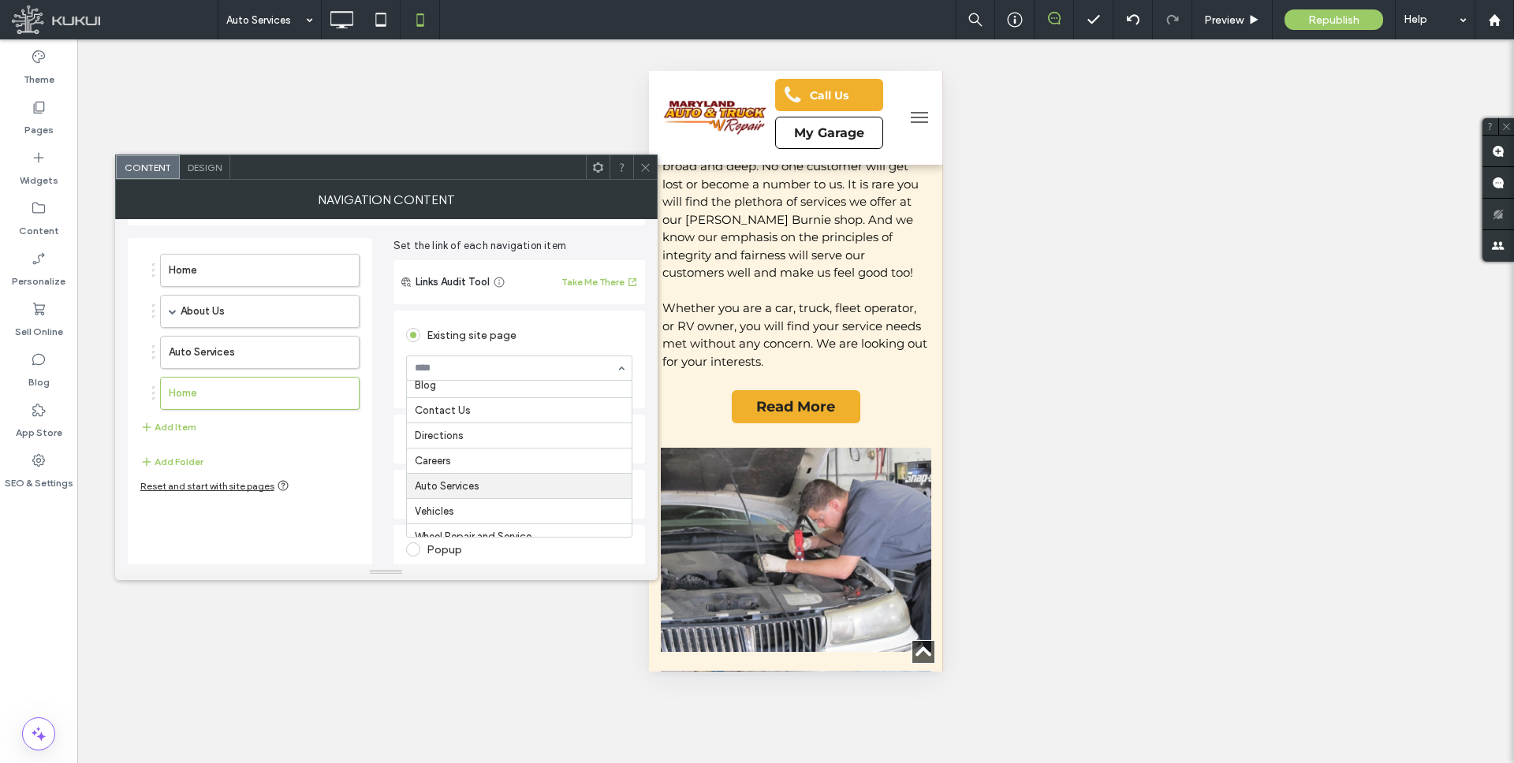
scroll to position [136, 0]
drag, startPoint x: 447, startPoint y: 505, endPoint x: 423, endPoint y: 498, distance: 25.5
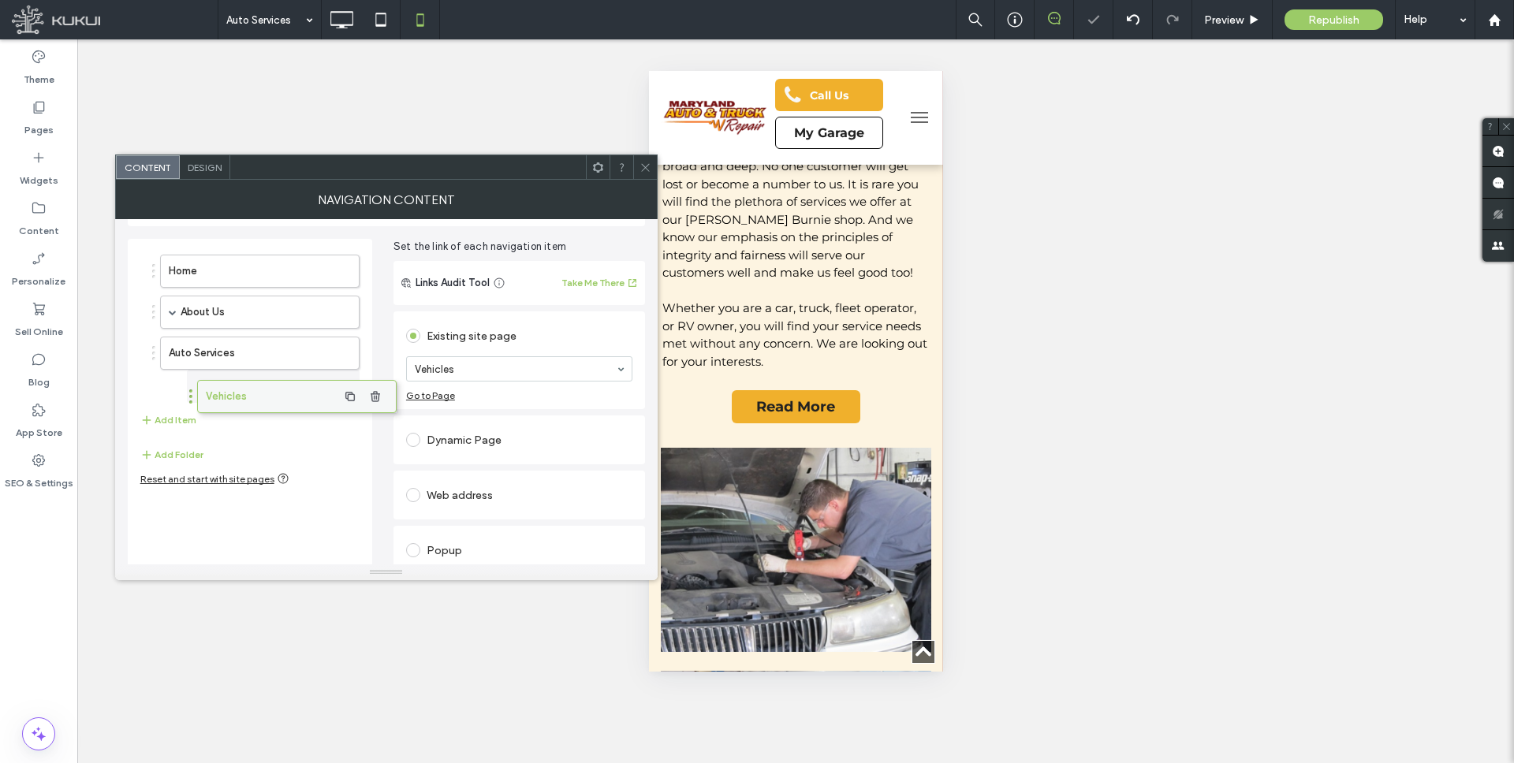
drag, startPoint x: 212, startPoint y: 390, endPoint x: 248, endPoint y: 393, distance: 36.3
click at [172, 352] on span at bounding box center [173, 351] width 8 height 8
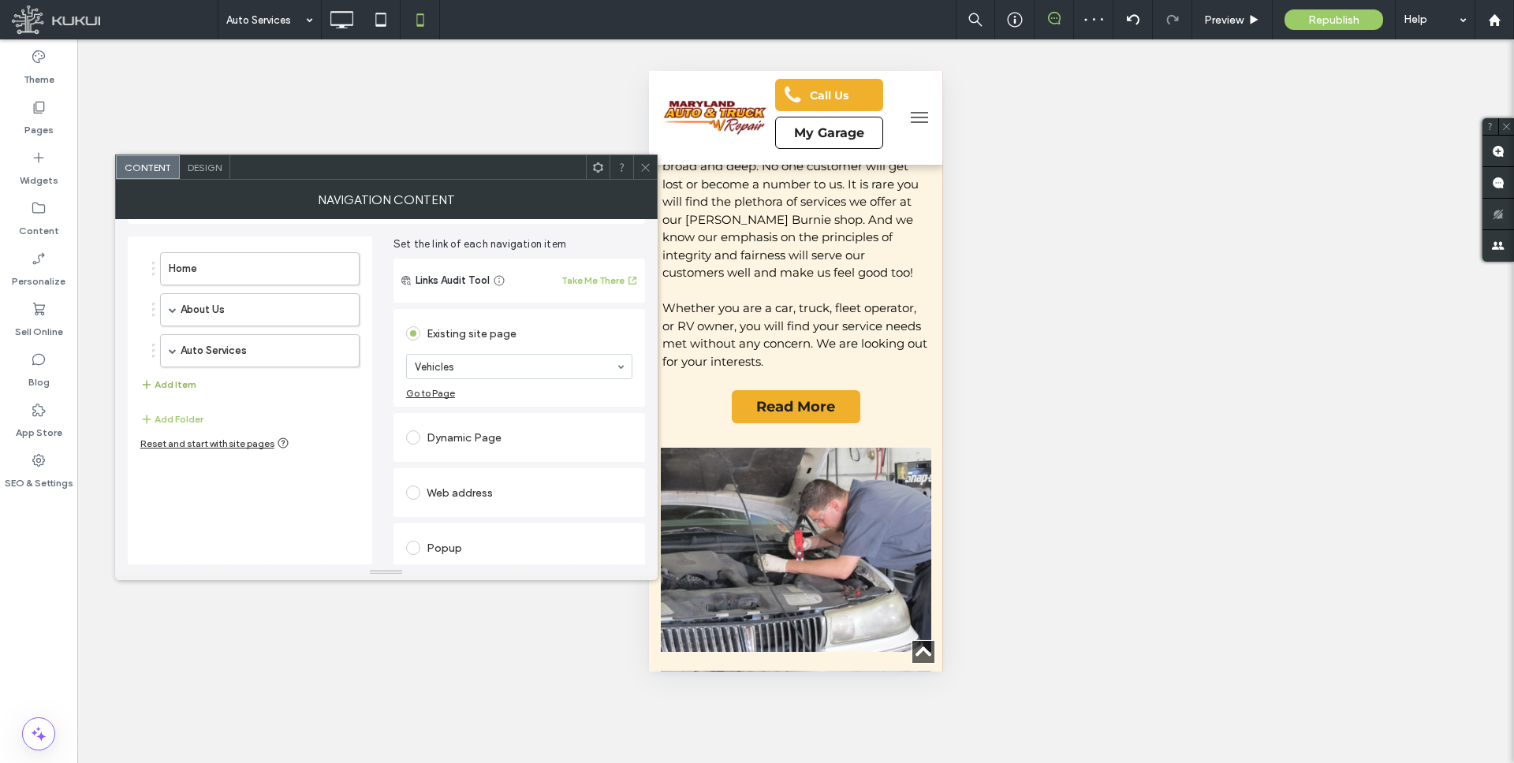
click at [177, 390] on button "Add Item" at bounding box center [168, 384] width 56 height 19
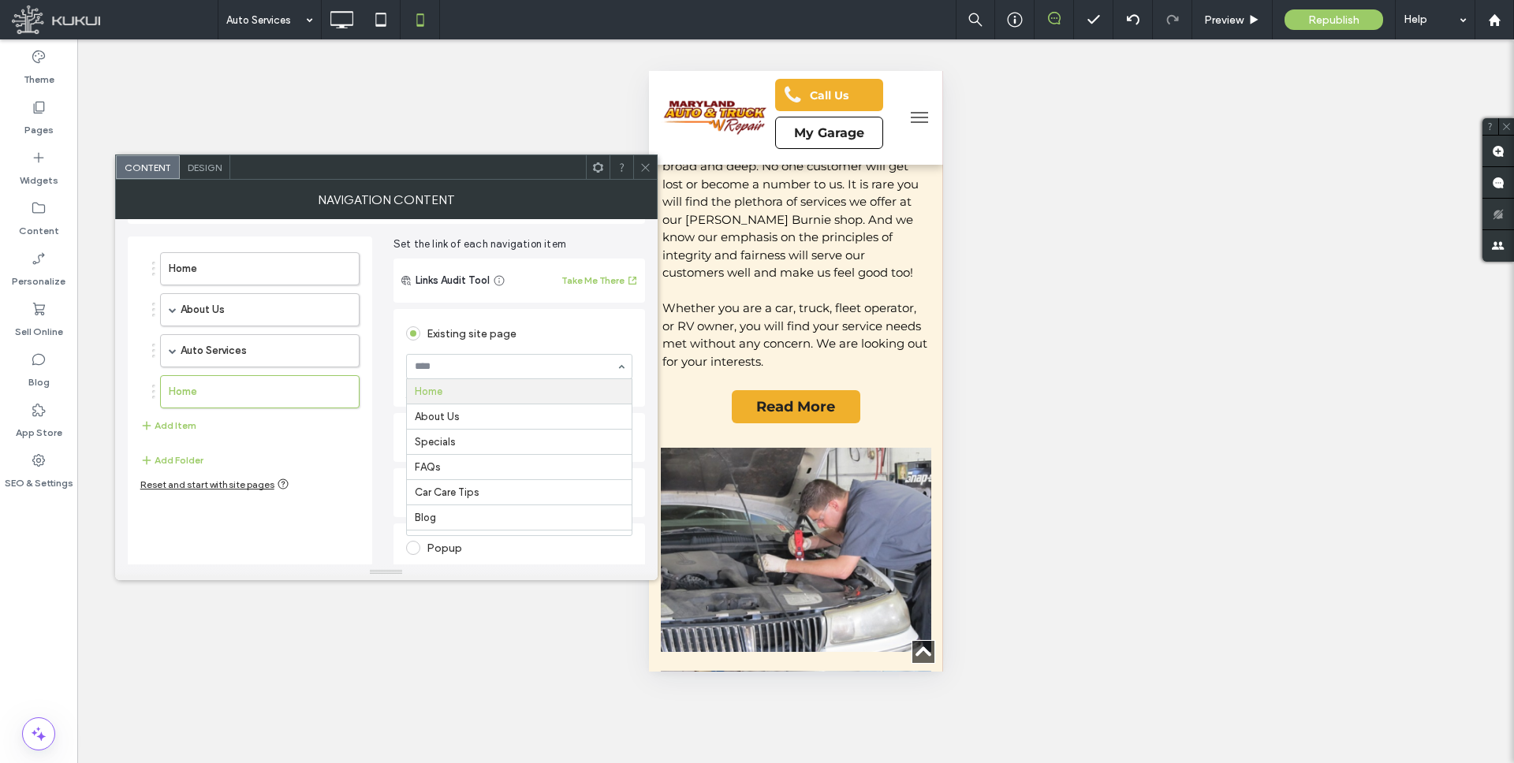
click at [474, 368] on input at bounding box center [515, 366] width 201 height 11
click at [620, 364] on div "Home About Us Specials FAQs Car Care Tips Blog Contact Us Directions Careers Au…" at bounding box center [519, 366] width 226 height 25
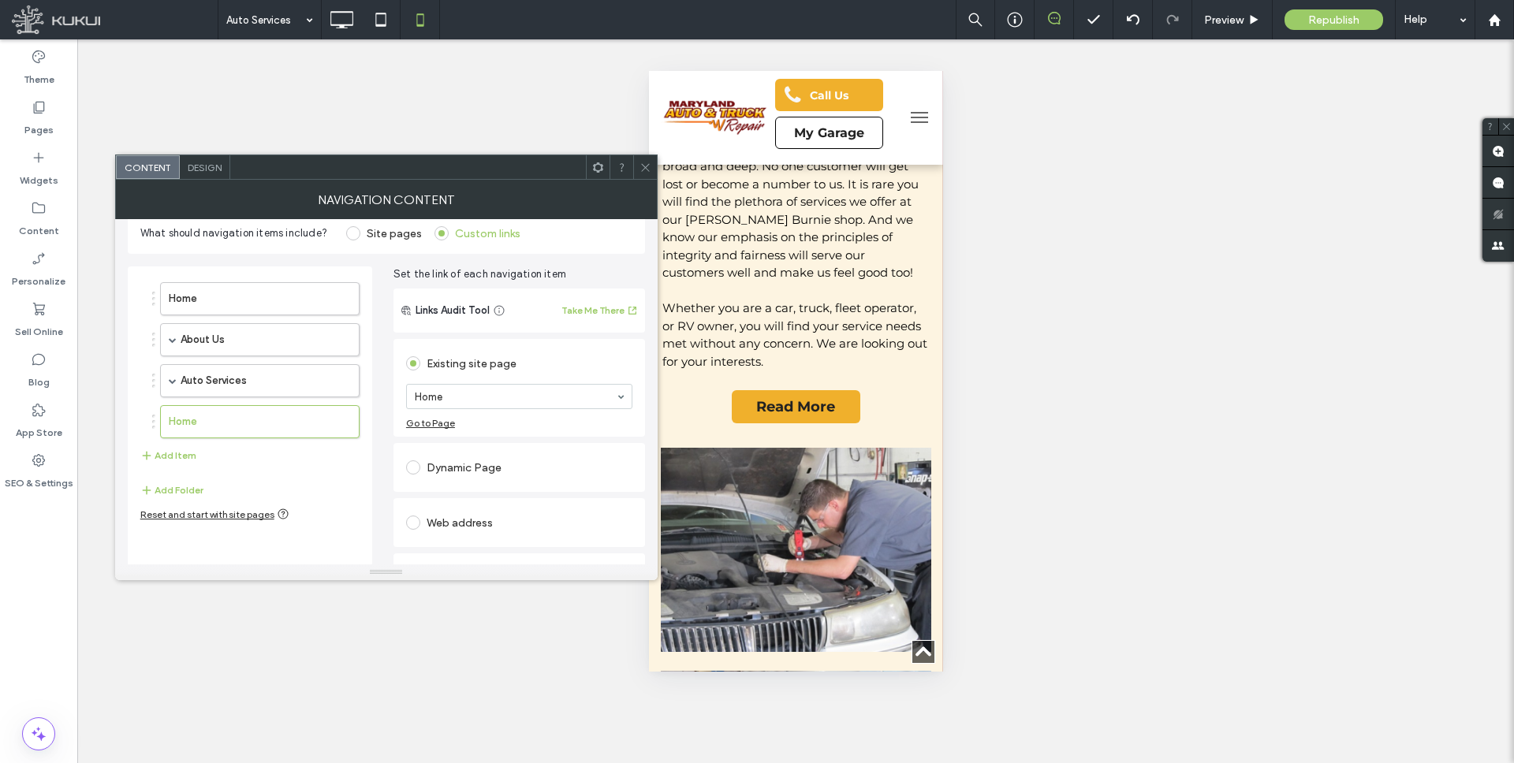
scroll to position [26, 0]
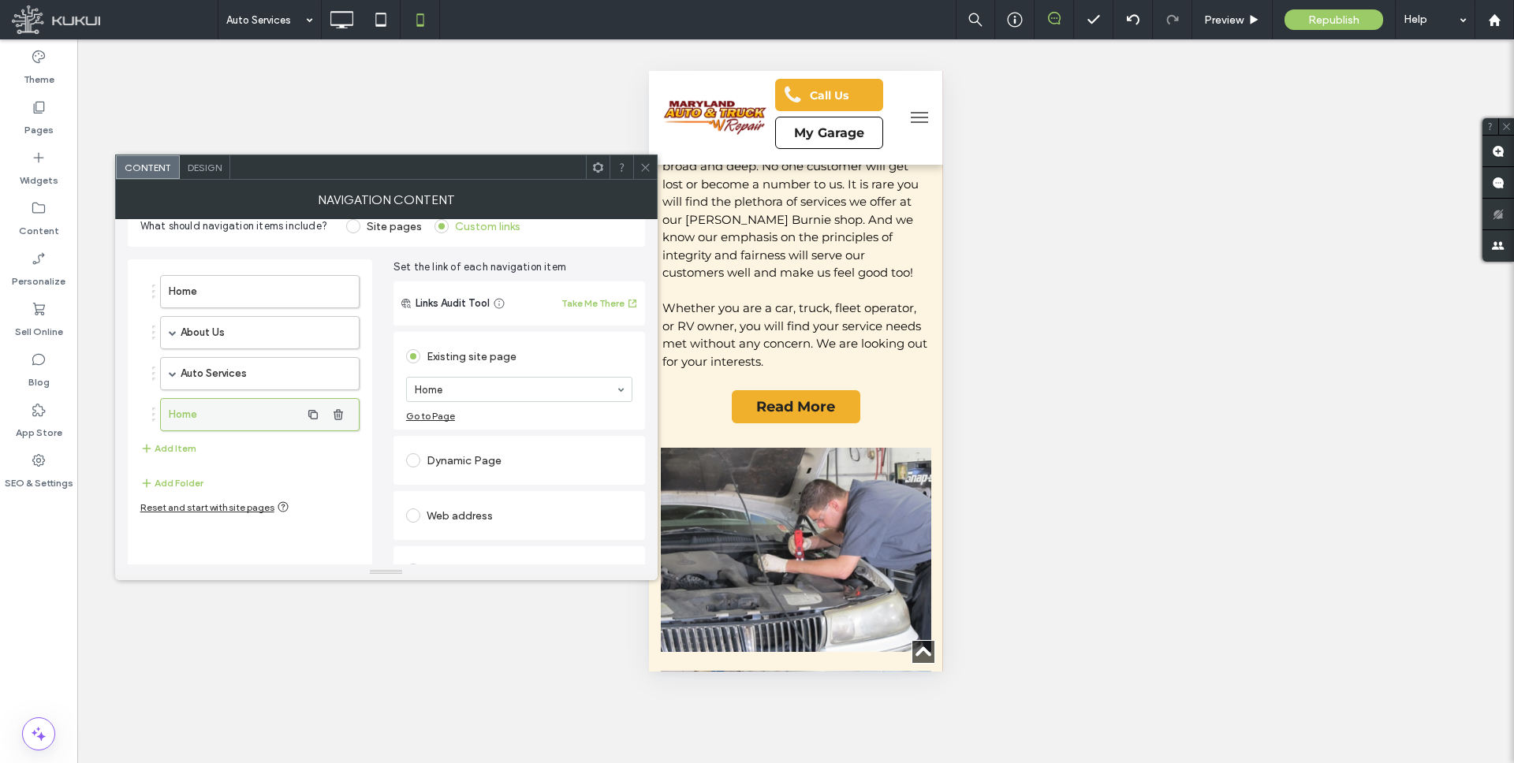
click at [235, 422] on label "Home" at bounding box center [235, 415] width 132 height 32
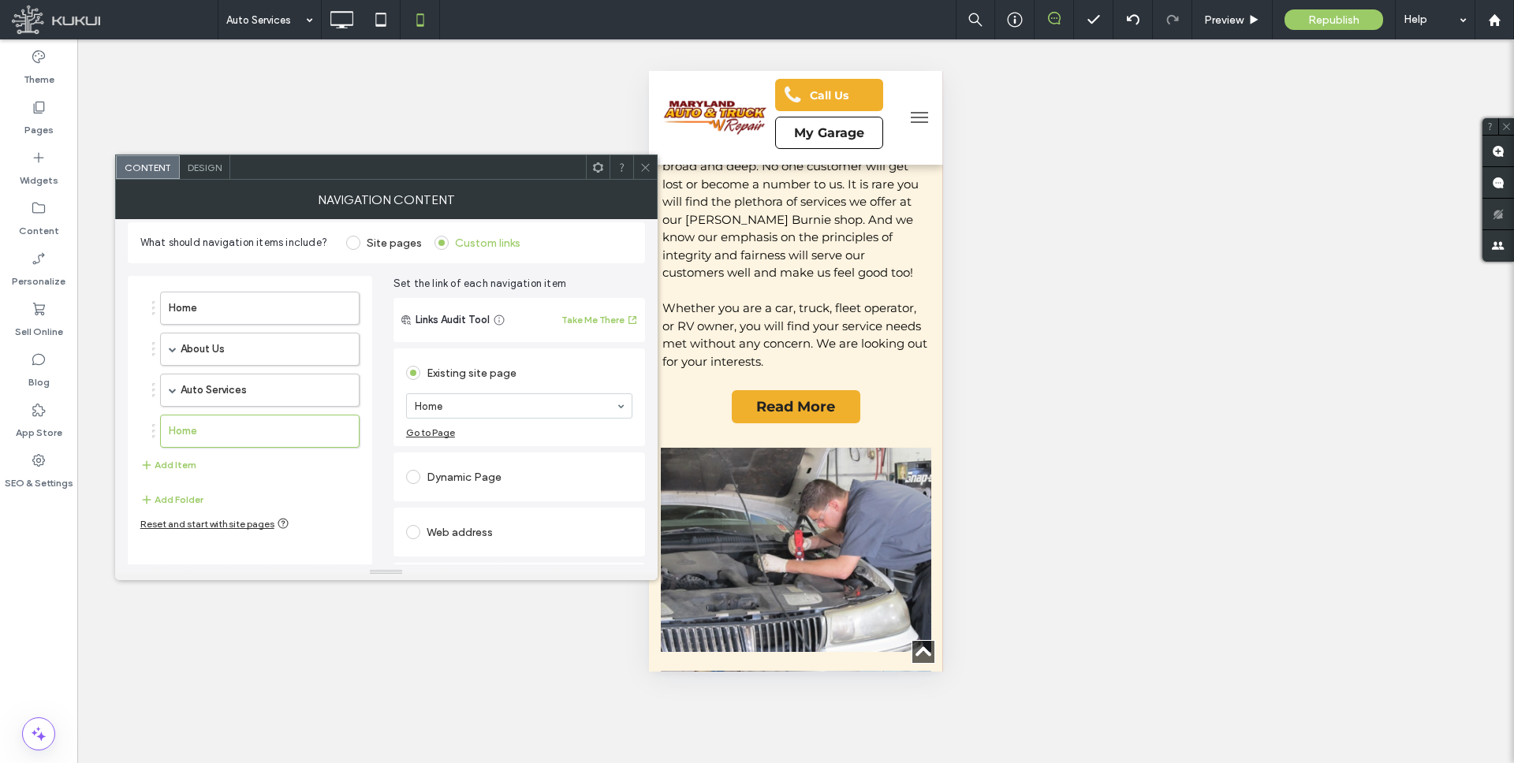
scroll to position [6, 0]
click at [416, 477] on span at bounding box center [413, 480] width 14 height 14
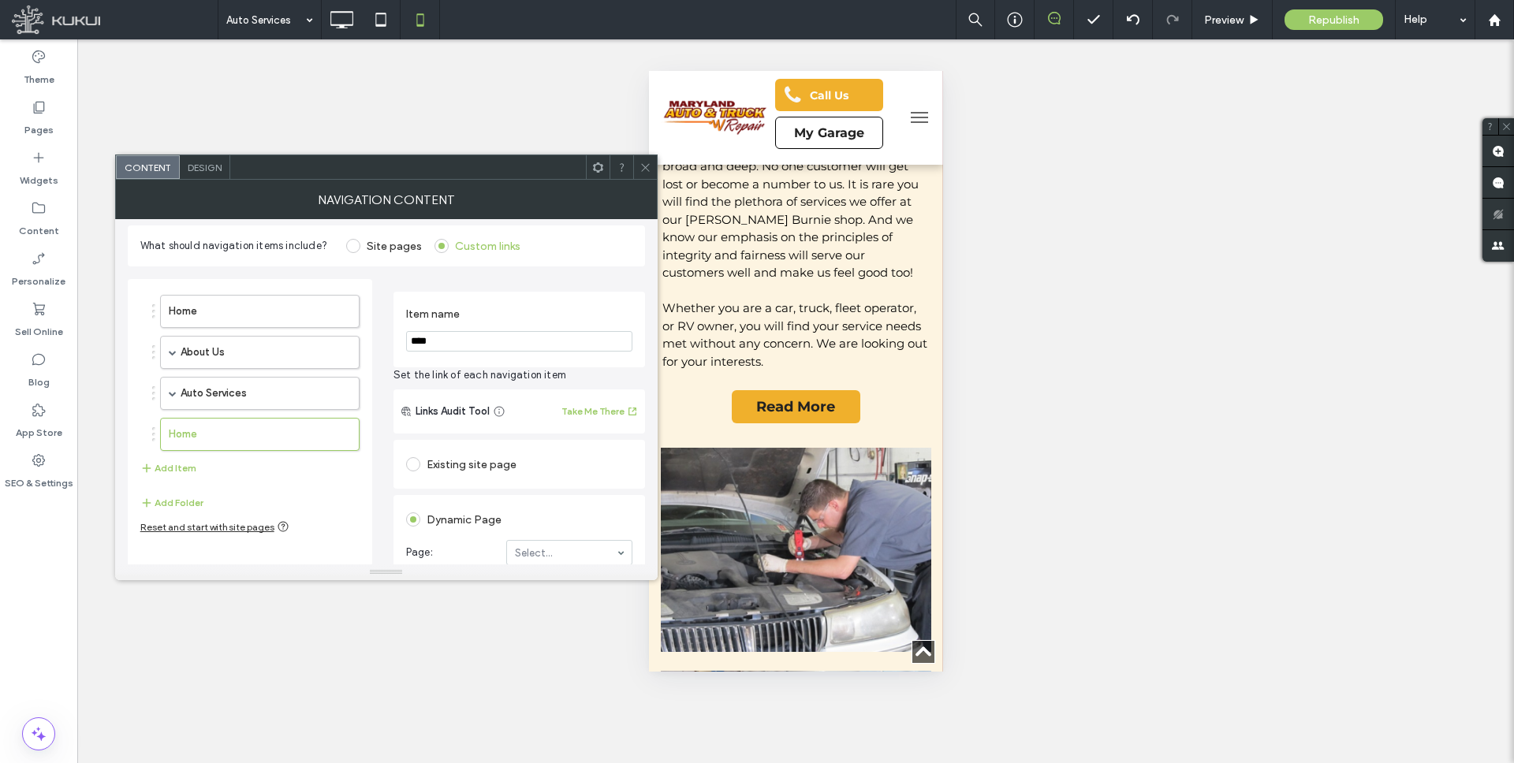
click at [463, 347] on input "****" at bounding box center [519, 341] width 226 height 21
click at [463, 346] on input "****" at bounding box center [519, 341] width 226 height 21
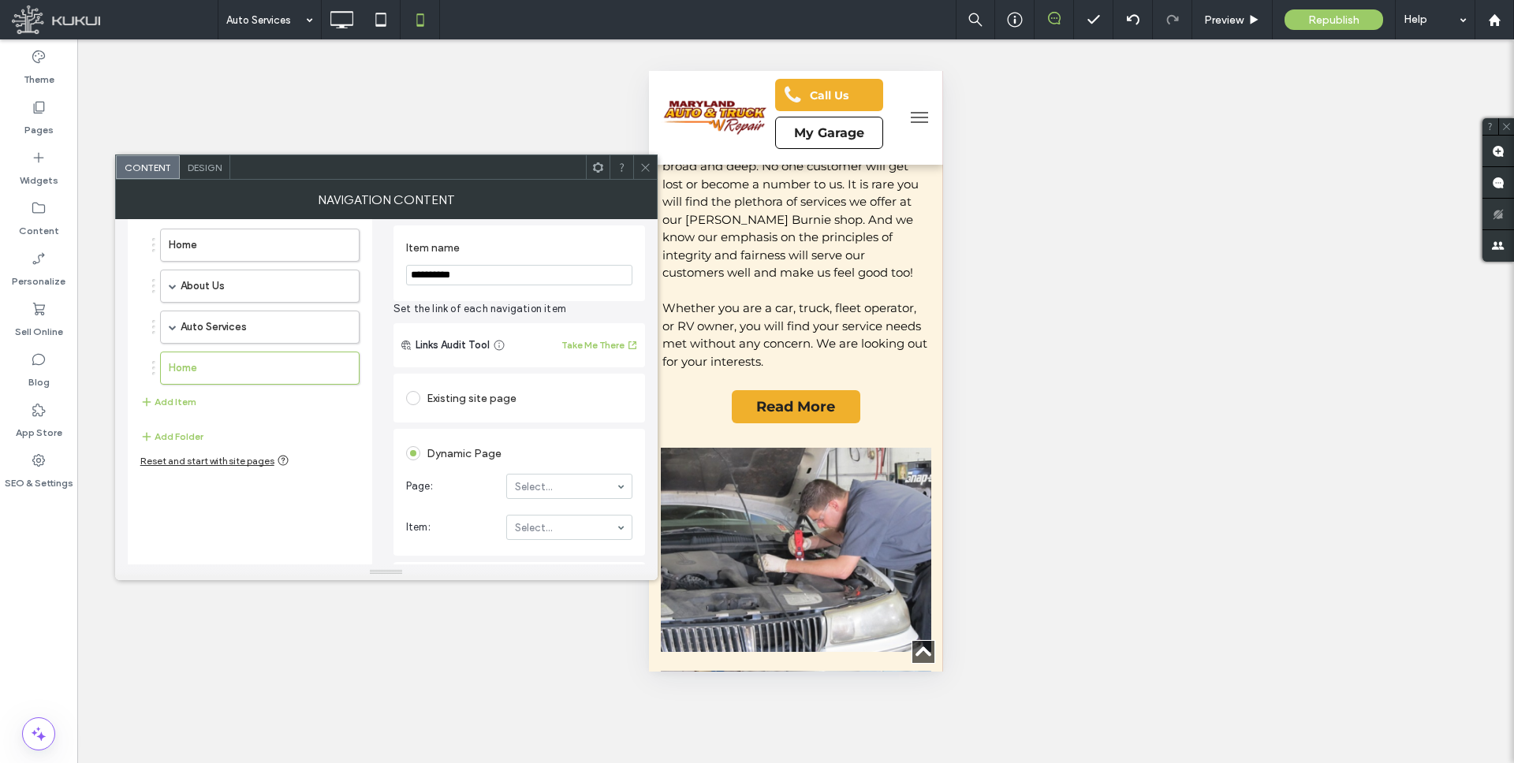
scroll to position [74, 0]
type input "**********"
type input "*****"
click at [171, 399] on button "Add Item" at bounding box center [168, 400] width 56 height 19
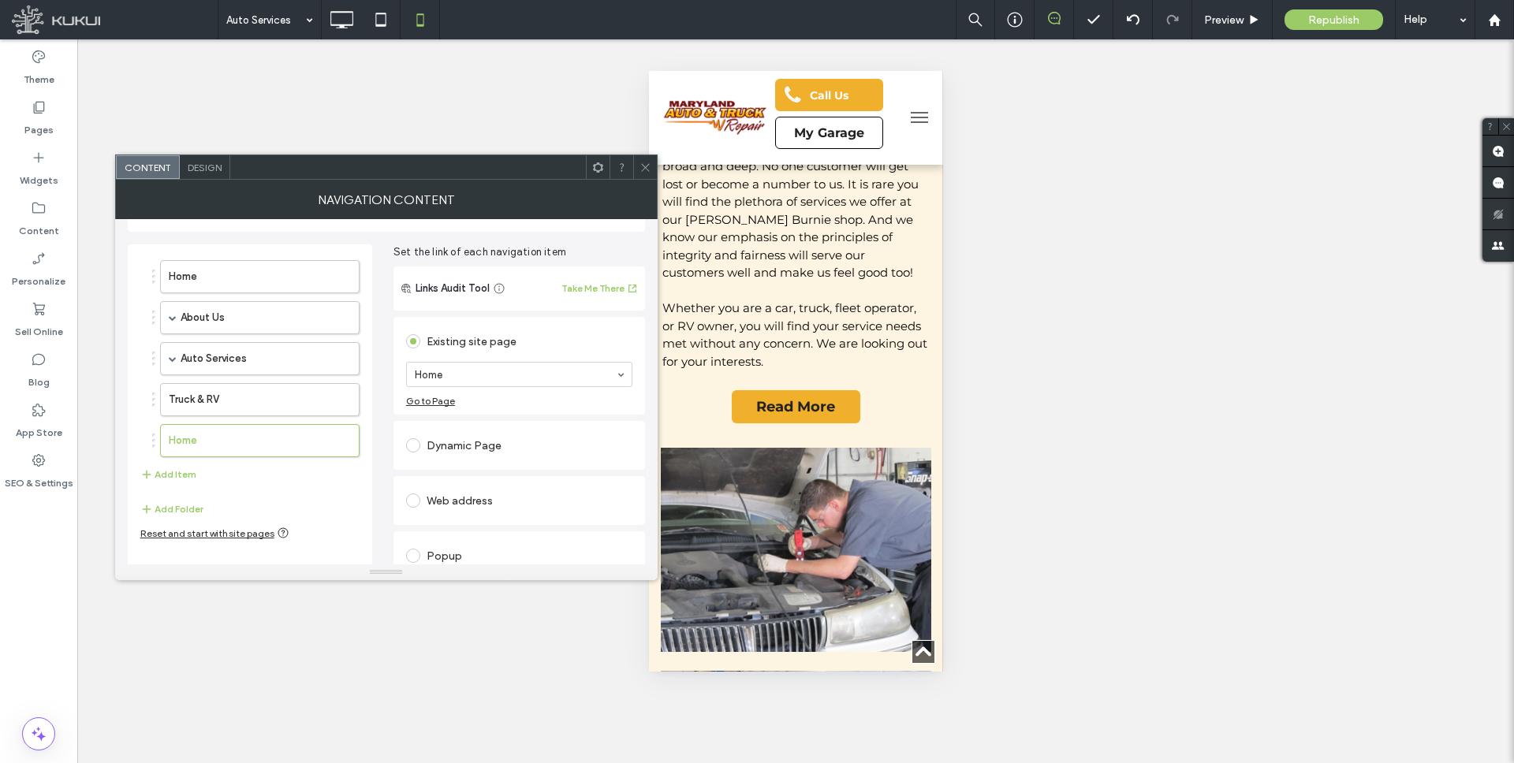
scroll to position [0, 0]
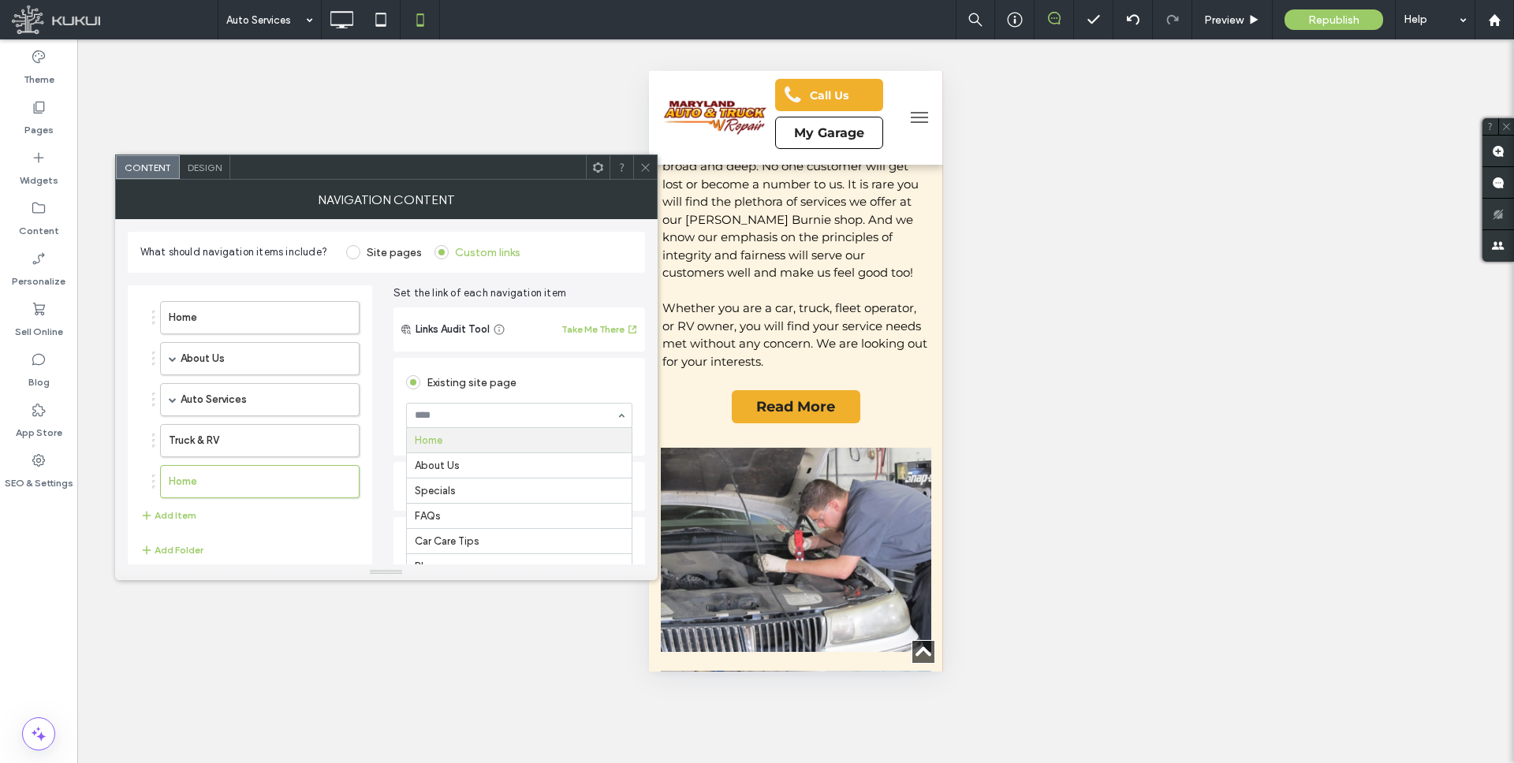
click at [475, 416] on input at bounding box center [515, 415] width 201 height 11
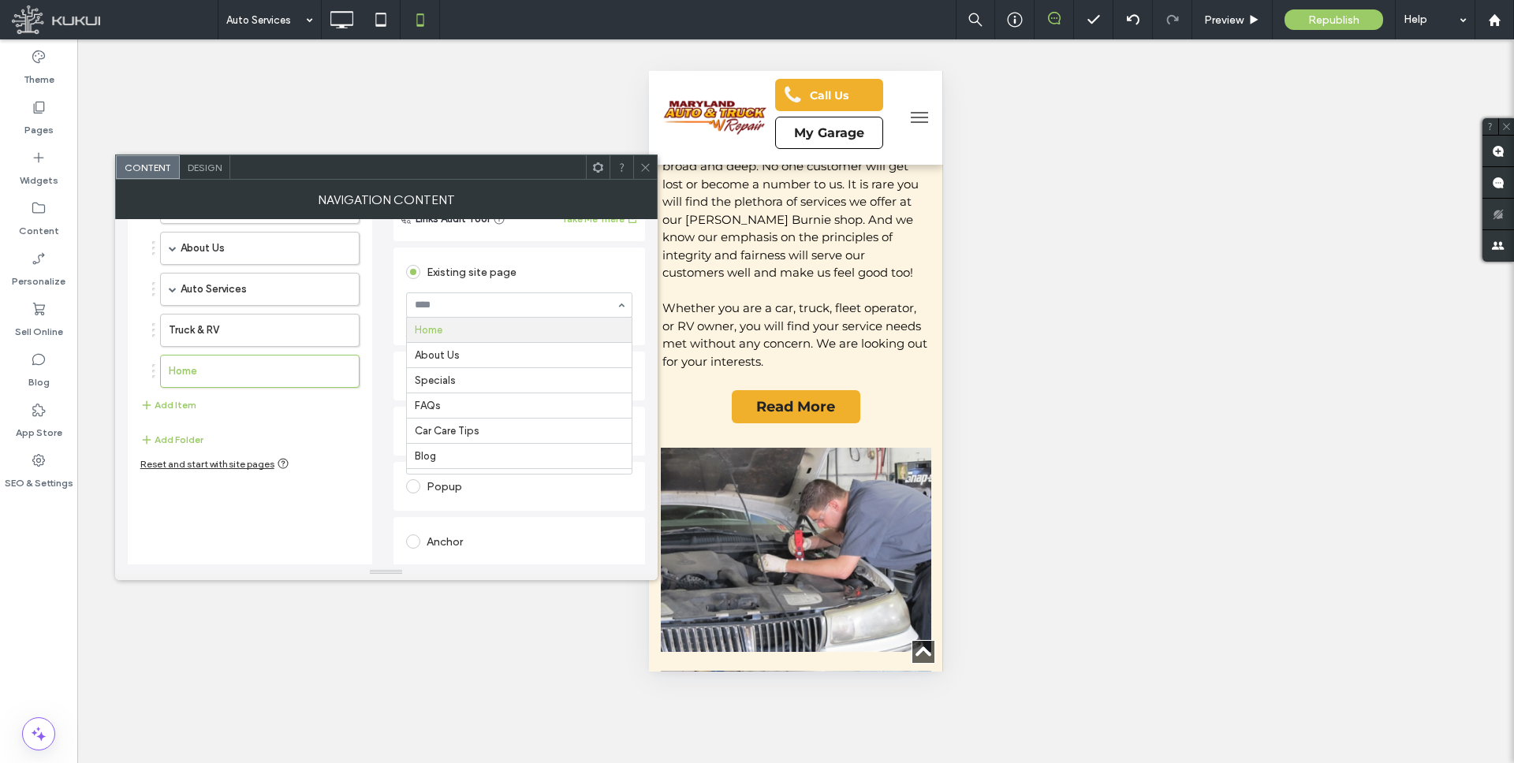
scroll to position [112, 0]
click at [541, 265] on div "Existing site page" at bounding box center [519, 270] width 226 height 25
click at [457, 374] on div "Dynamic Page" at bounding box center [519, 374] width 226 height 25
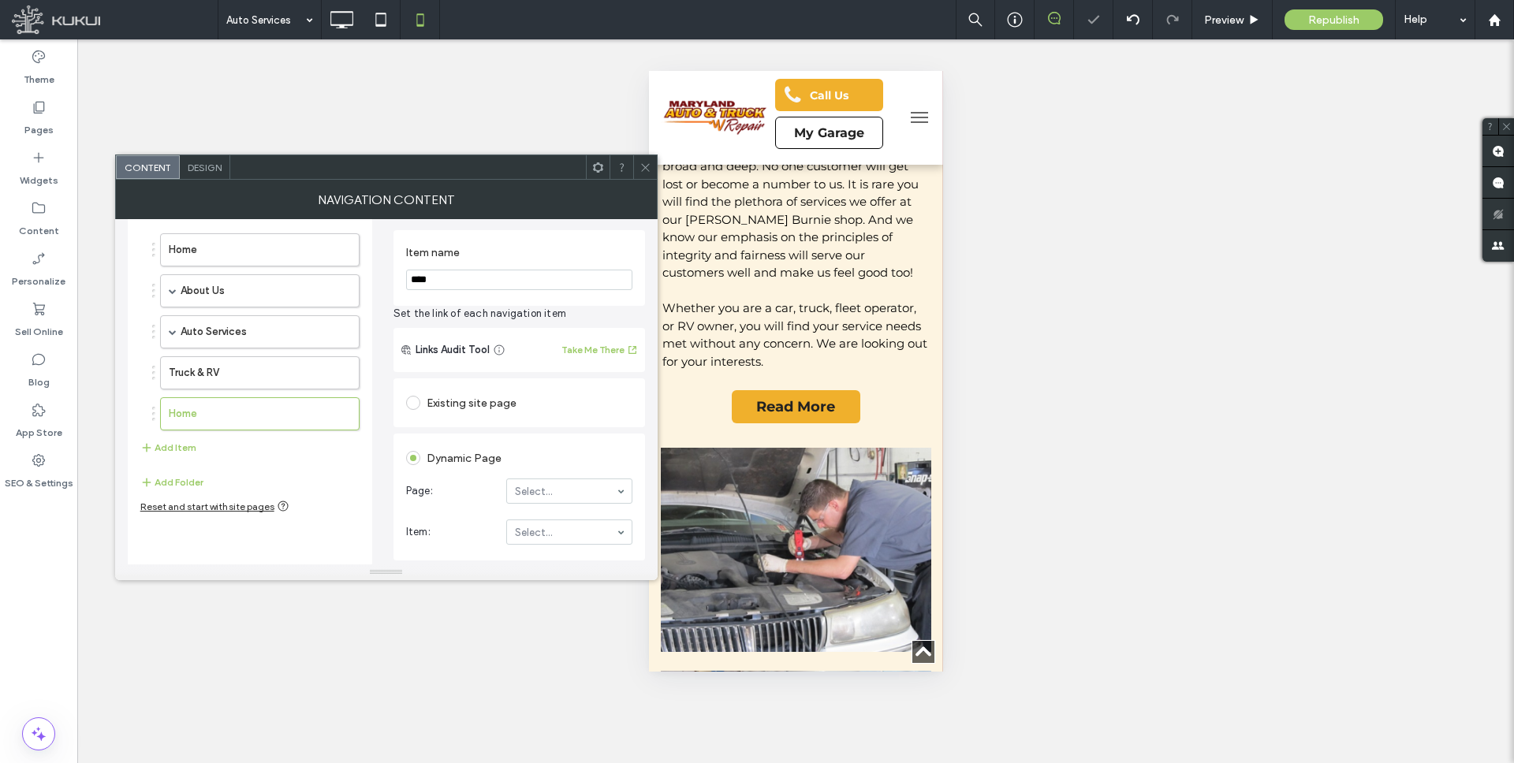
scroll to position [55, 0]
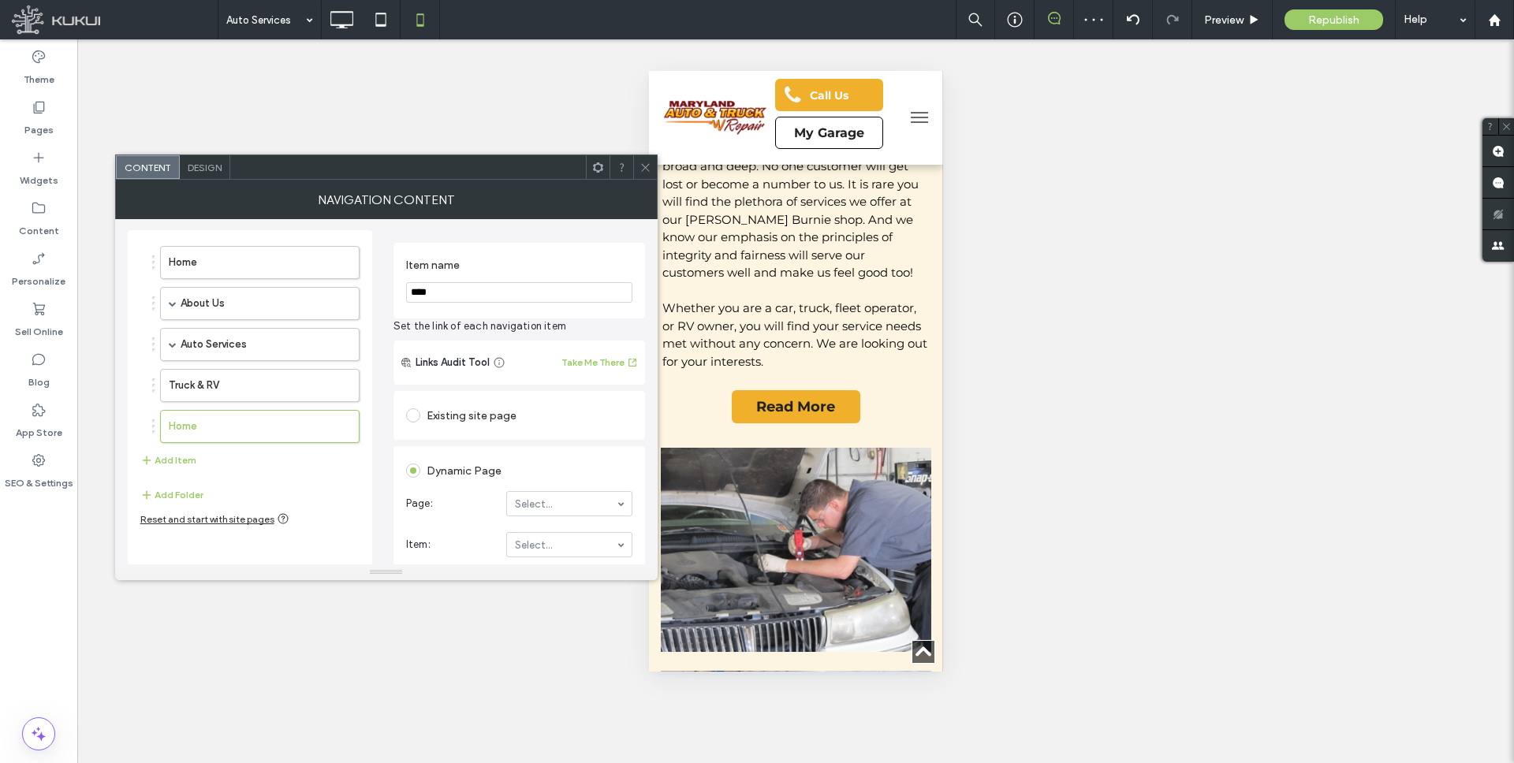
click at [423, 293] on input "****" at bounding box center [519, 292] width 226 height 21
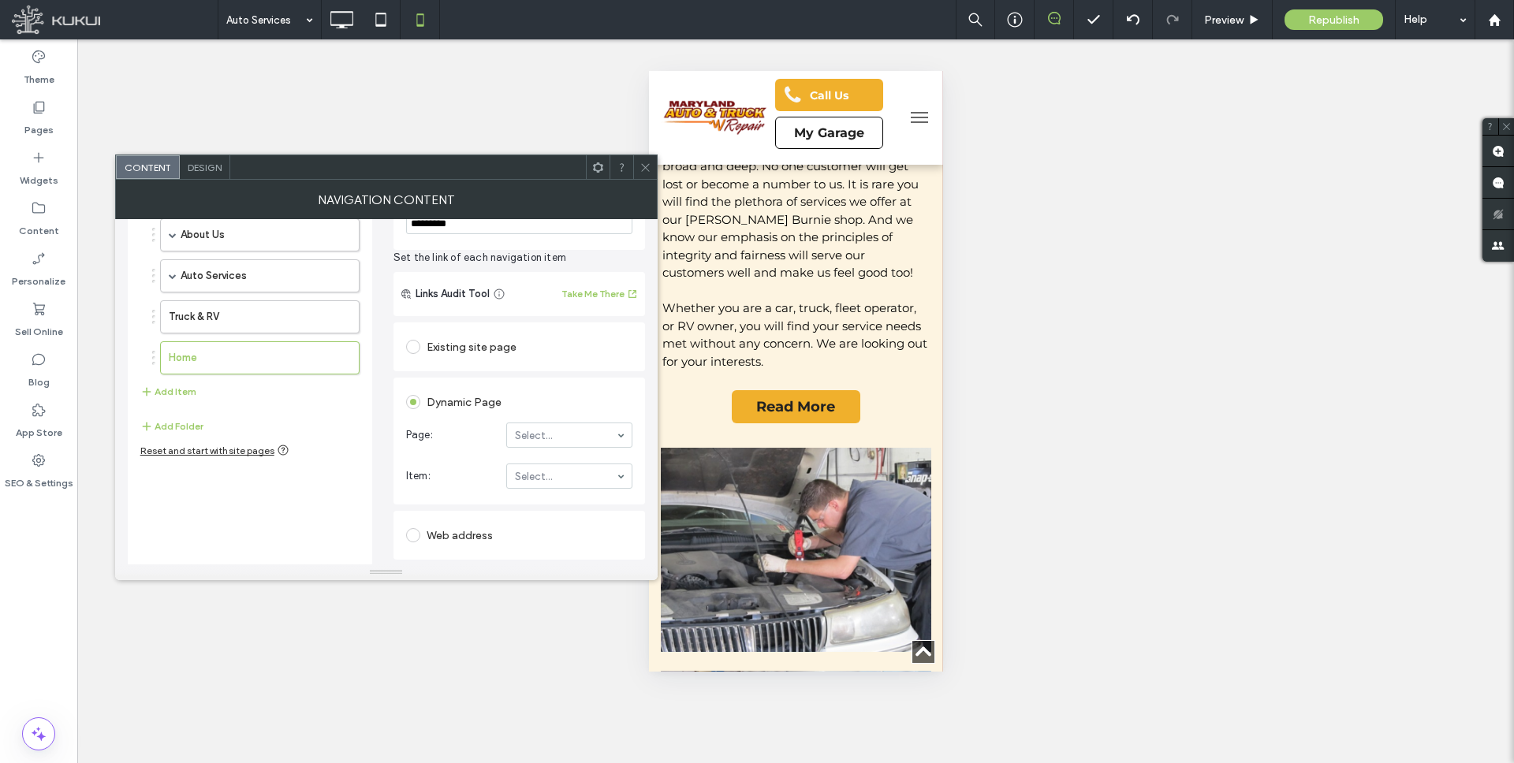
scroll to position [144, 0]
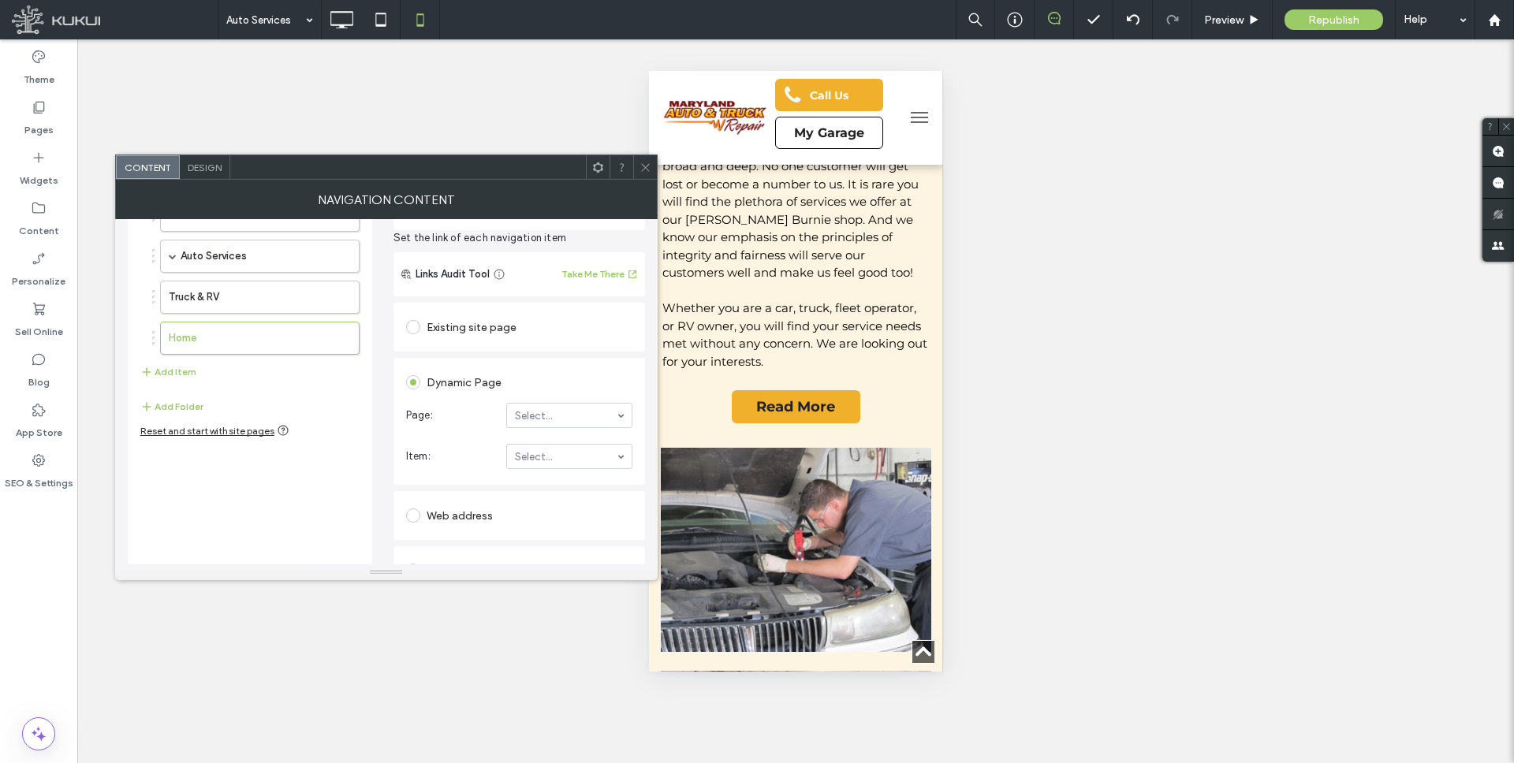
type input "*********"
type input "***"
drag, startPoint x: 187, startPoint y: 337, endPoint x: 226, endPoint y: 334, distance: 38.8
click at [162, 359] on button "Add Item" at bounding box center [168, 363] width 56 height 19
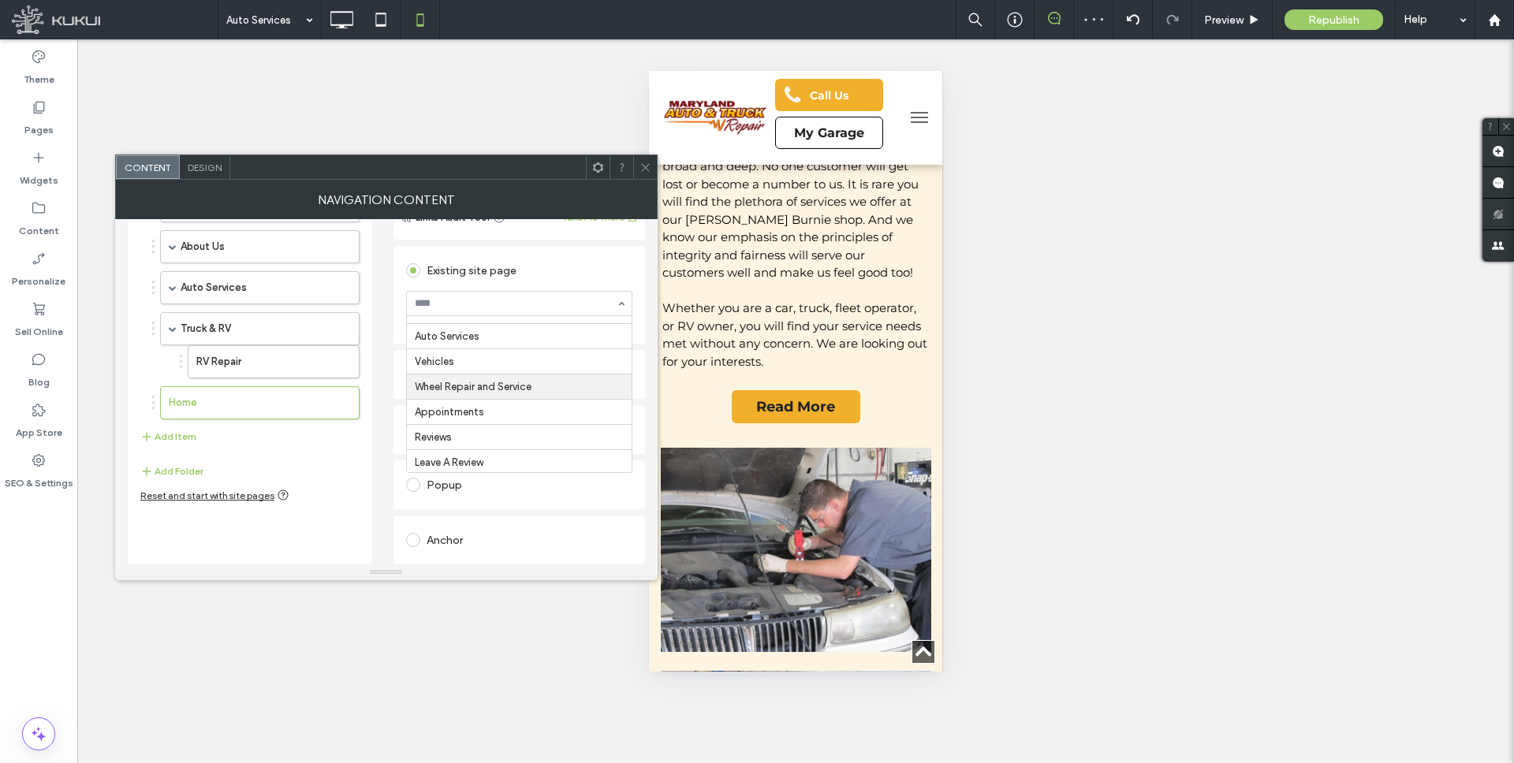
scroll to position [222, 0]
click at [162, 438] on button "Add Item" at bounding box center [168, 436] width 56 height 19
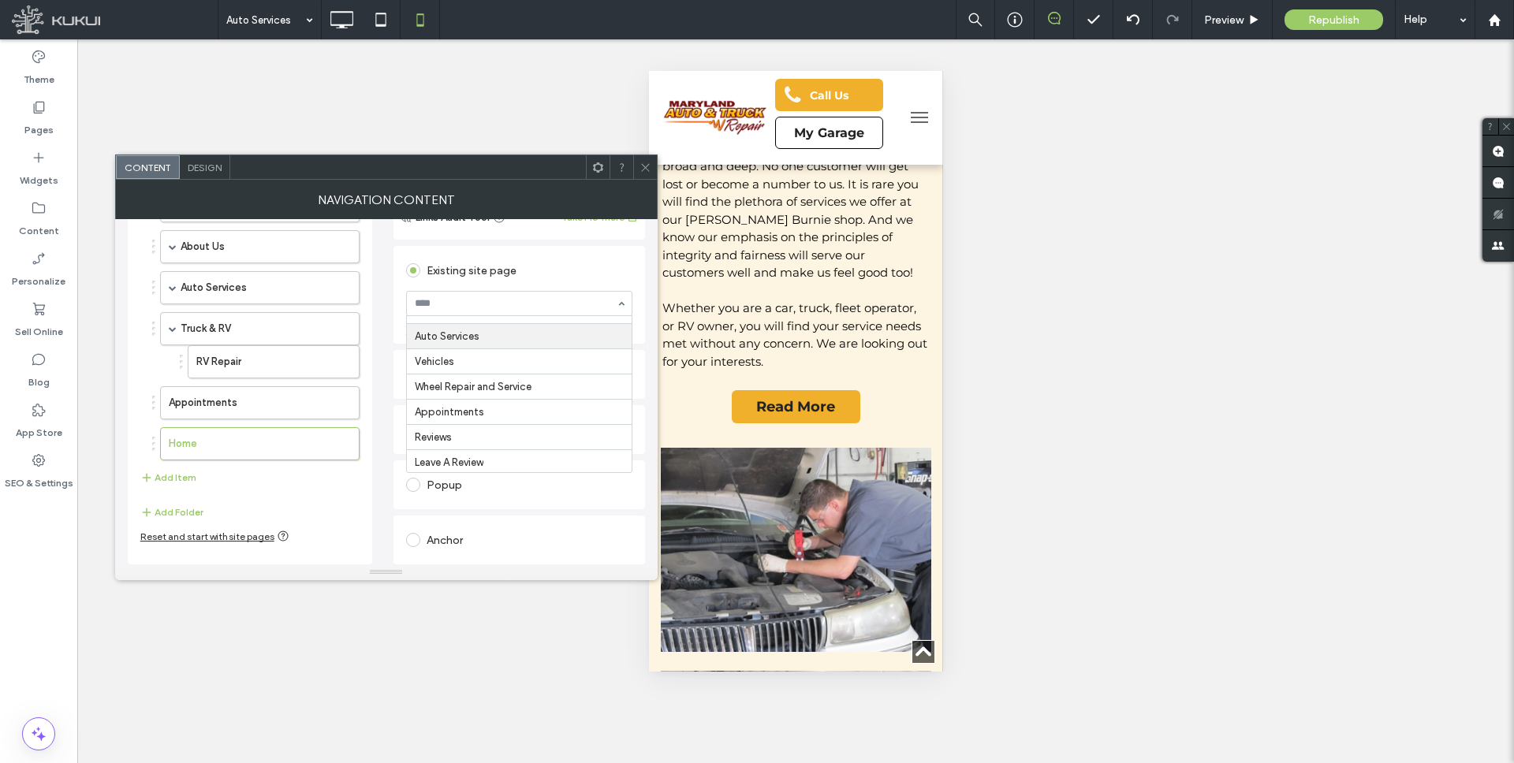
scroll to position [235, 0]
click at [169, 475] on button "Add Item" at bounding box center [168, 477] width 56 height 19
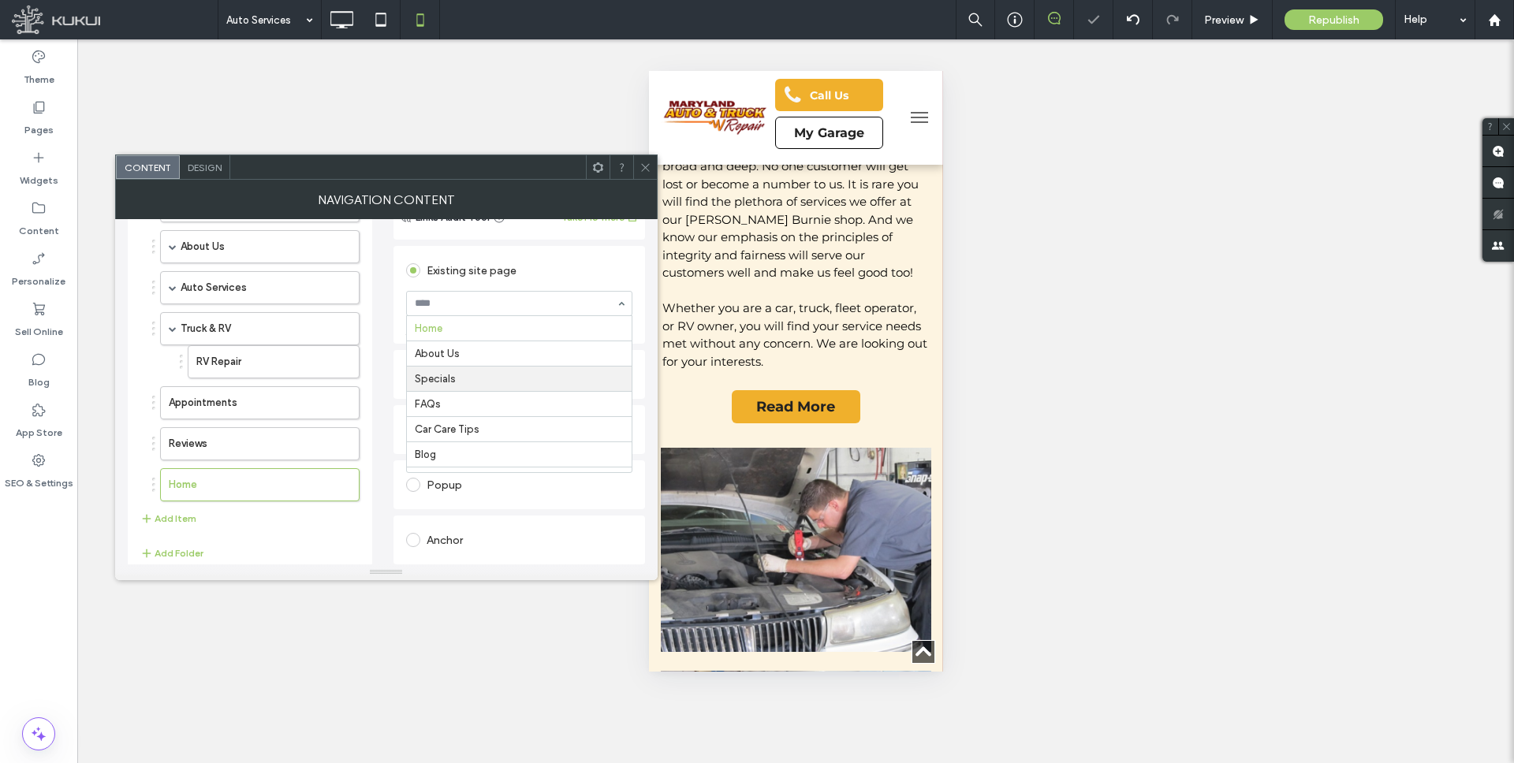
scroll to position [247, 0]
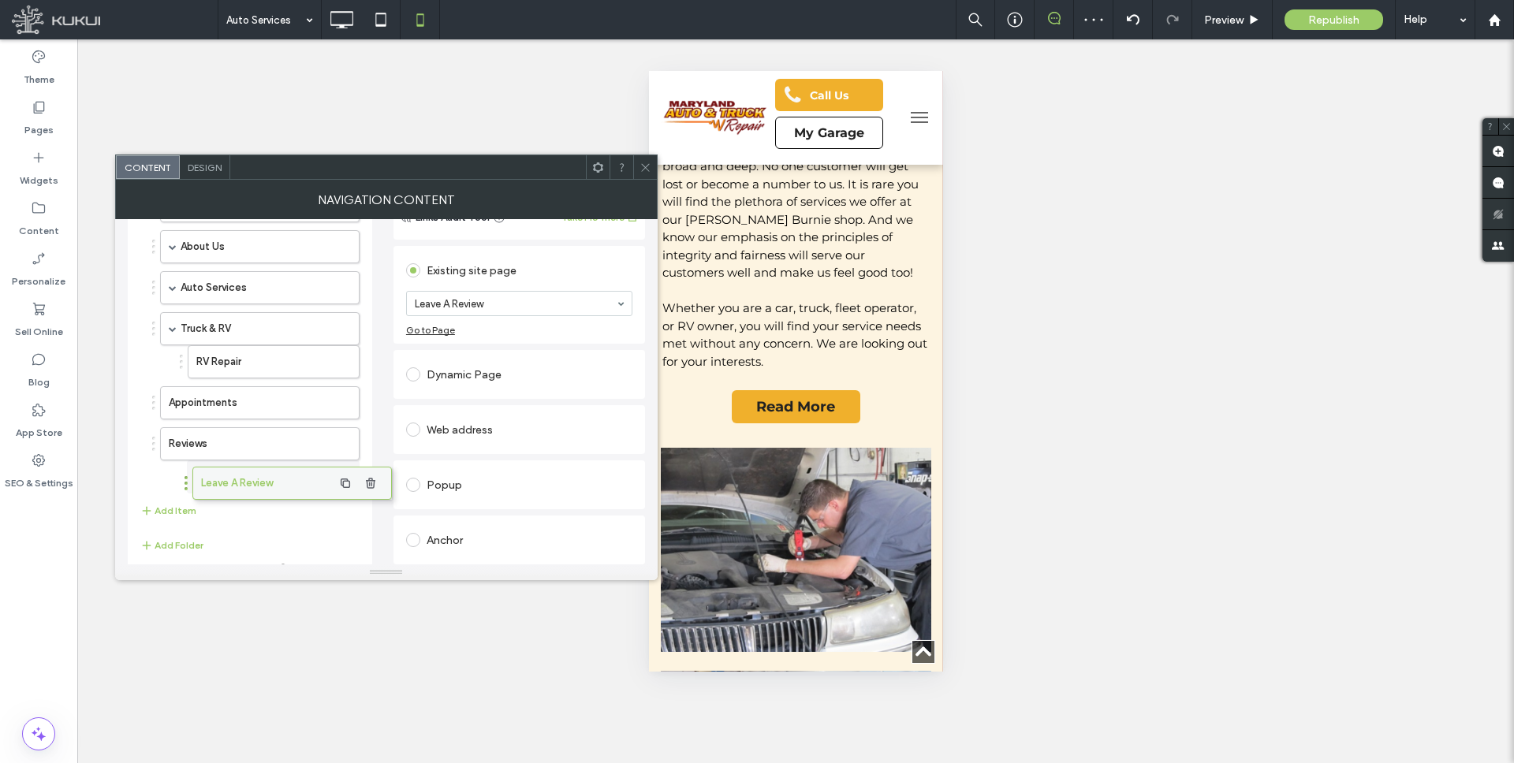
drag, startPoint x: 219, startPoint y: 485, endPoint x: 250, endPoint y: 483, distance: 30.8
drag, startPoint x: 174, startPoint y: 444, endPoint x: 177, endPoint y: 402, distance: 41.9
click at [174, 444] on span at bounding box center [173, 444] width 8 height 8
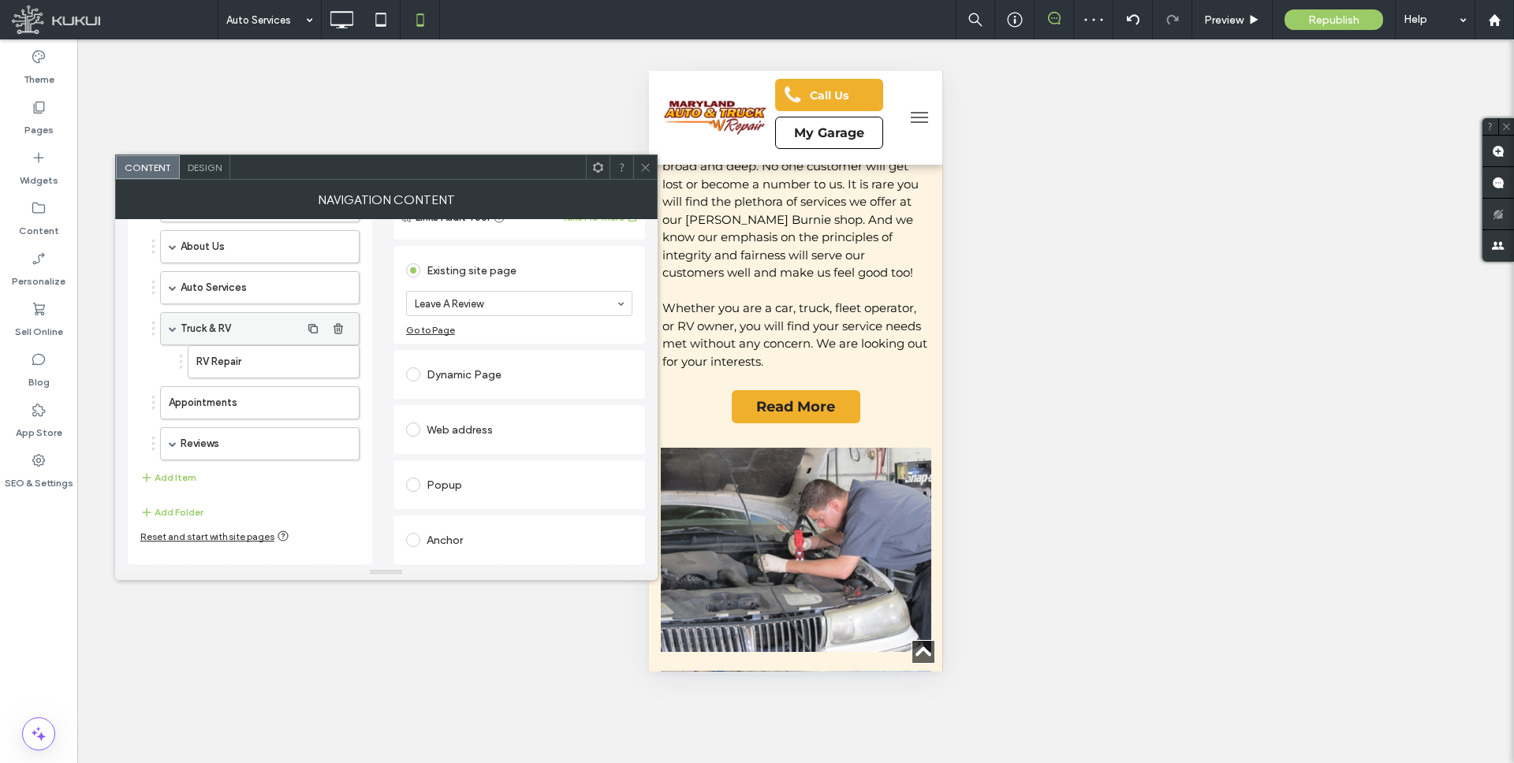
click at [173, 330] on span at bounding box center [173, 329] width 8 height 8
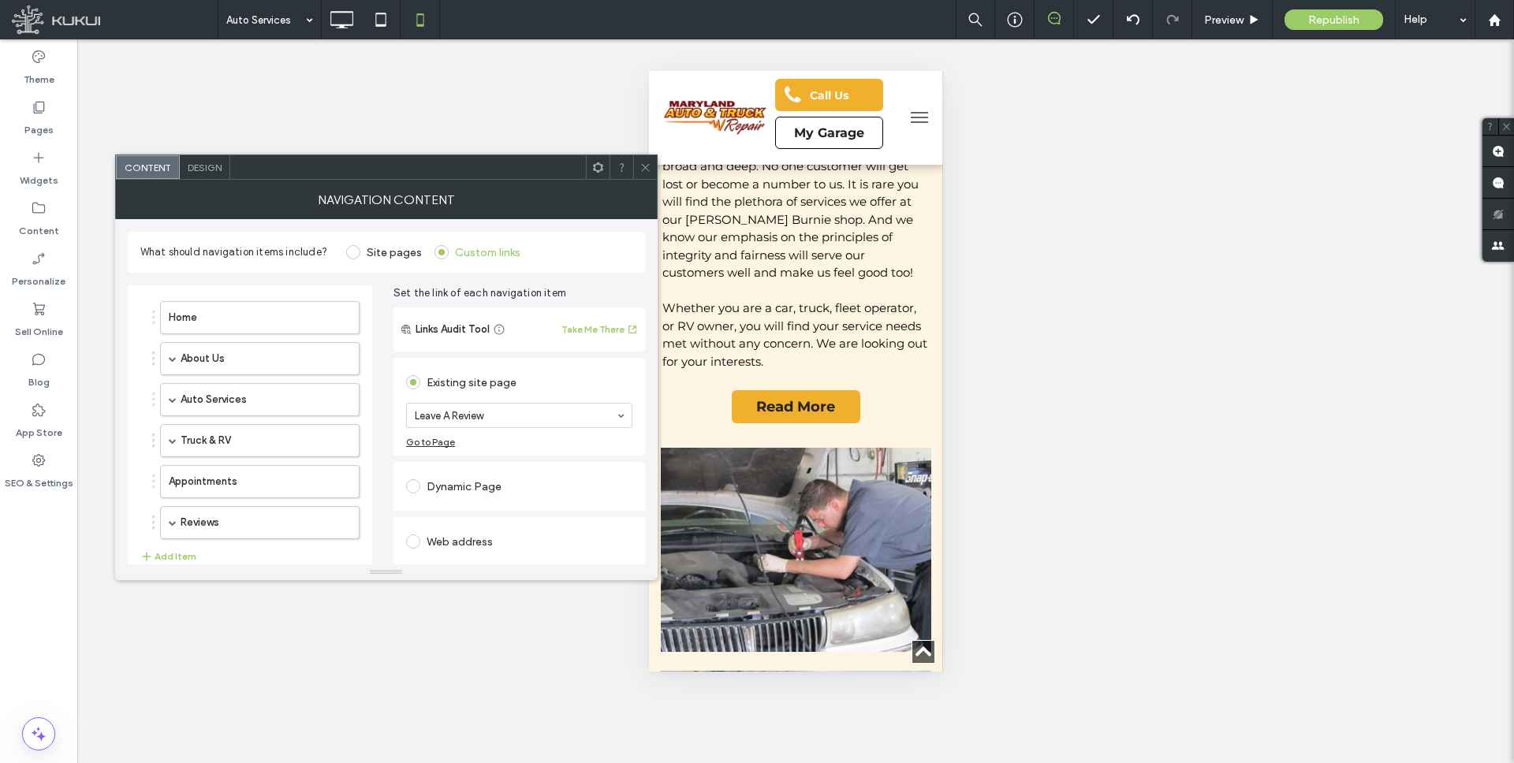
click at [643, 169] on icon at bounding box center [645, 168] width 12 height 12
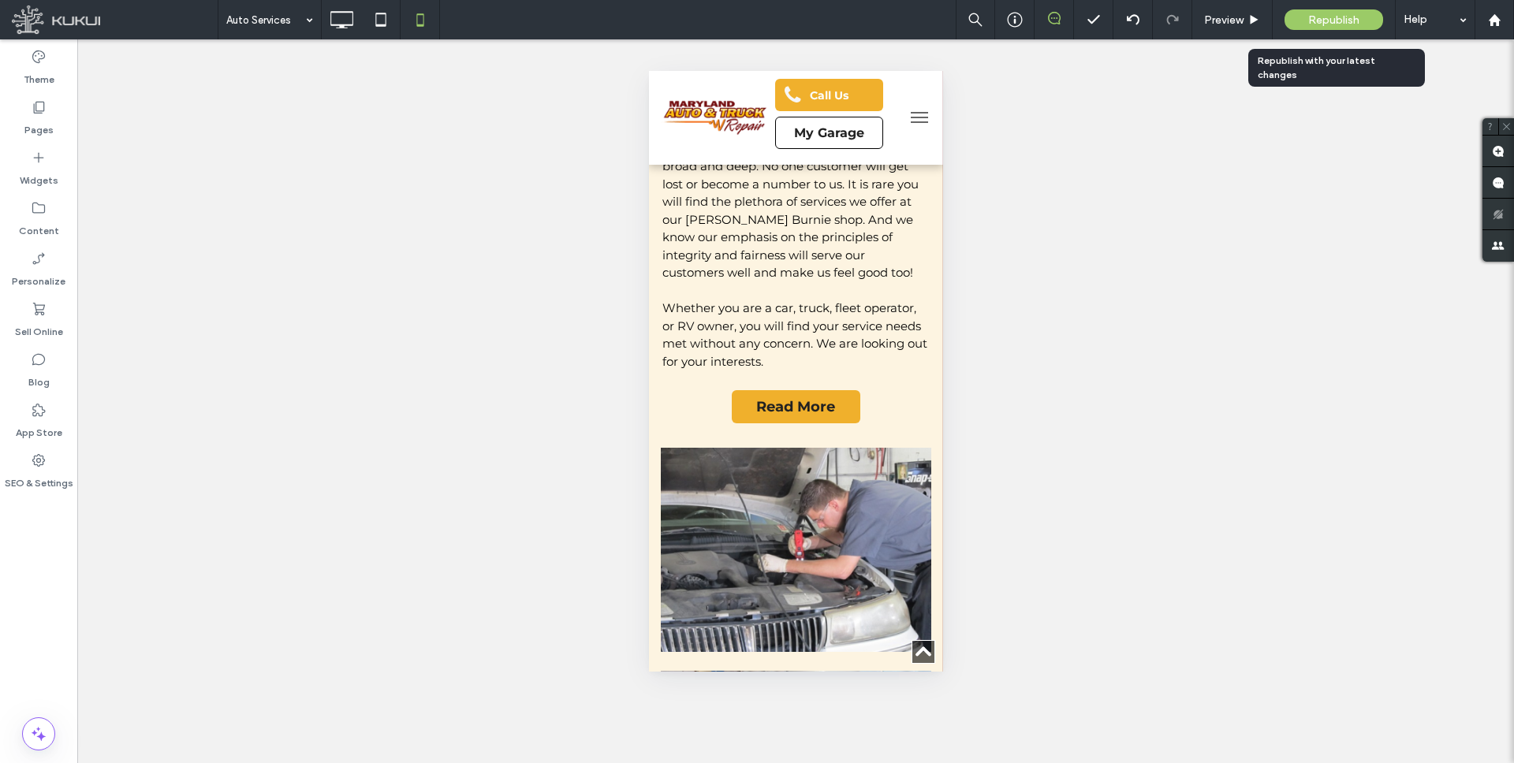
drag, startPoint x: 1327, startPoint y: 16, endPoint x: 1279, endPoint y: 3, distance: 49.7
click at [1327, 16] on span "Republish" at bounding box center [1333, 19] width 51 height 13
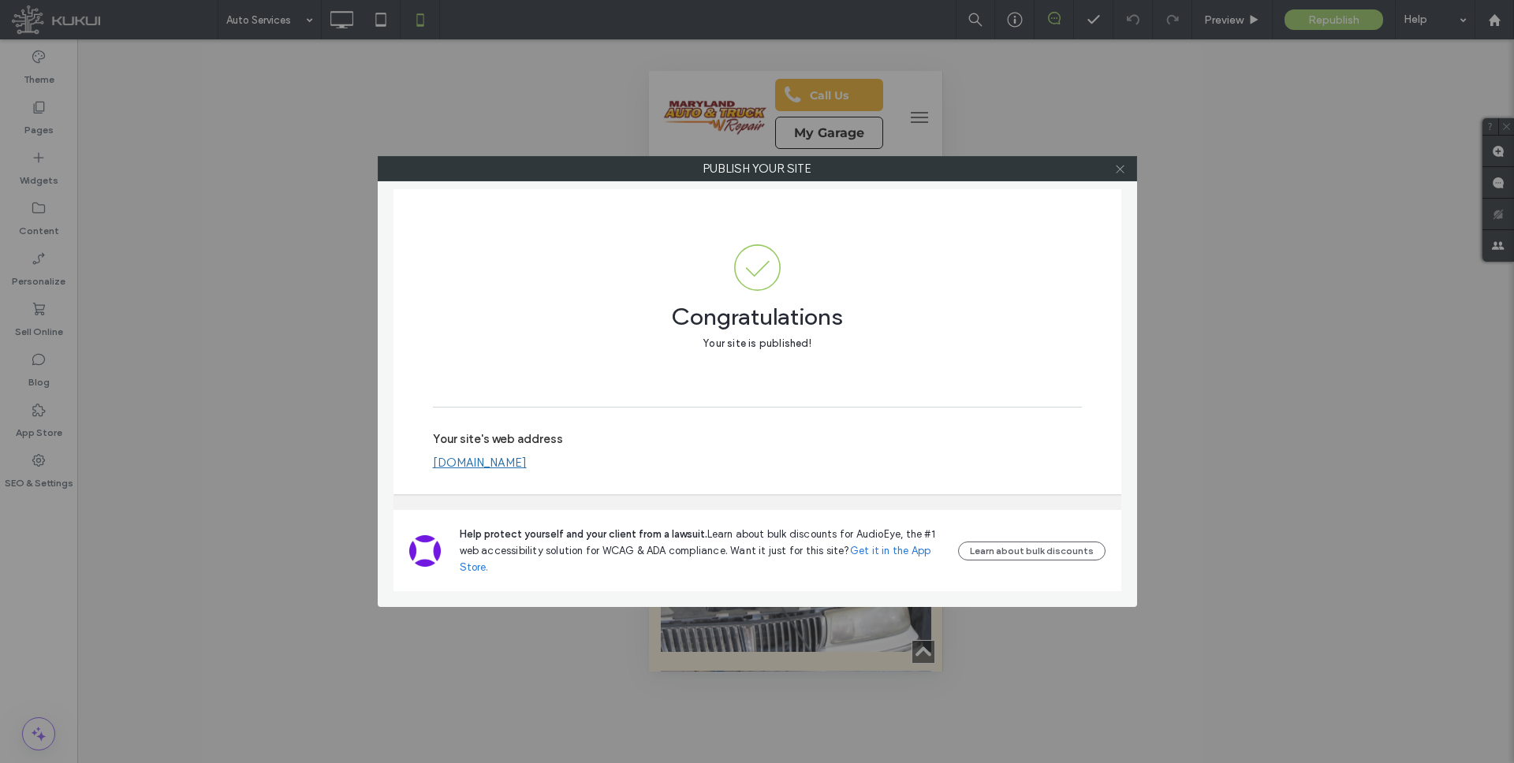
click at [1122, 167] on icon at bounding box center [1120, 169] width 12 height 12
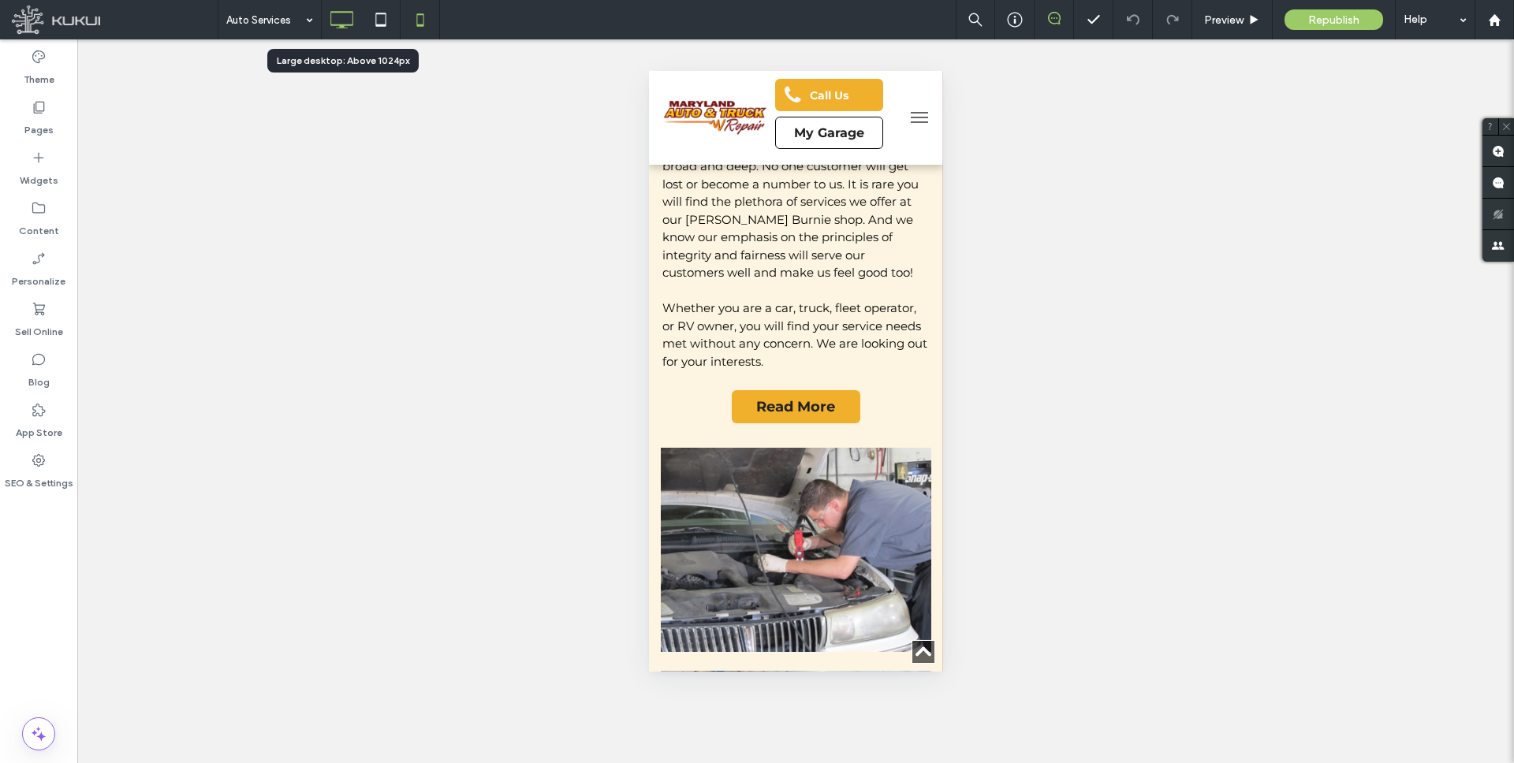
click at [352, 26] on icon at bounding box center [342, 20] width 32 height 32
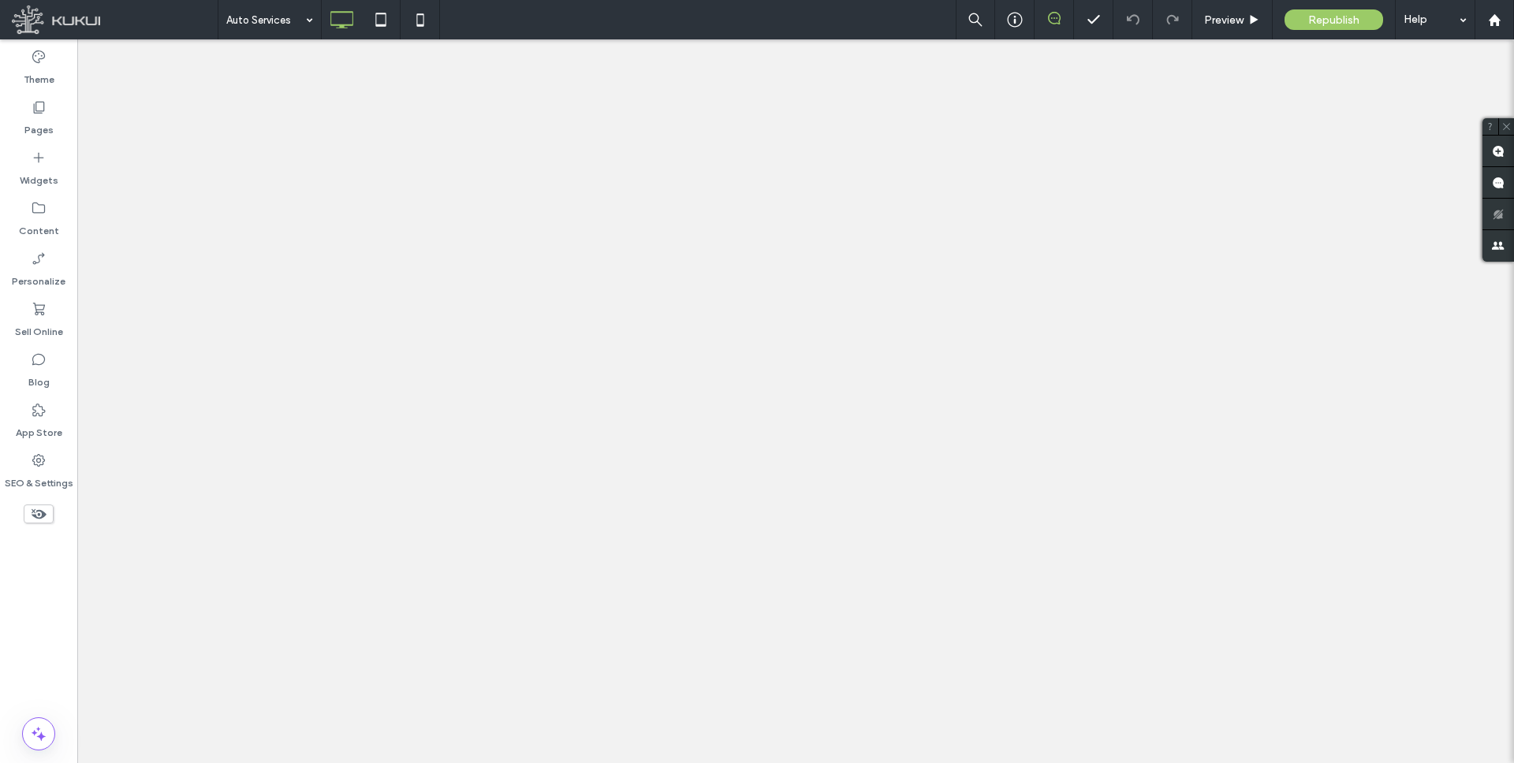
click at [382, 22] on div at bounding box center [757, 381] width 1514 height 763
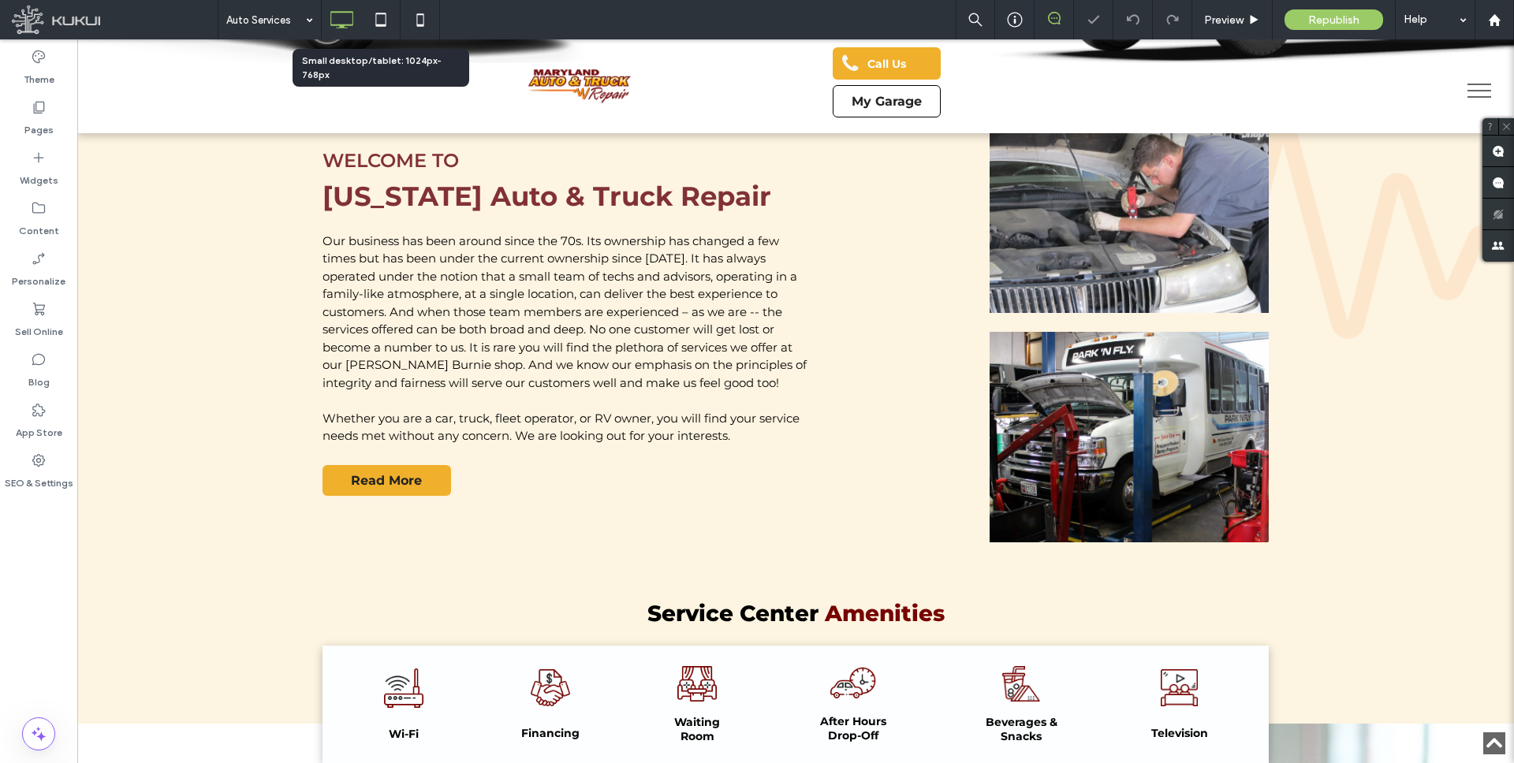
click at [382, 22] on icon at bounding box center [381, 20] width 32 height 32
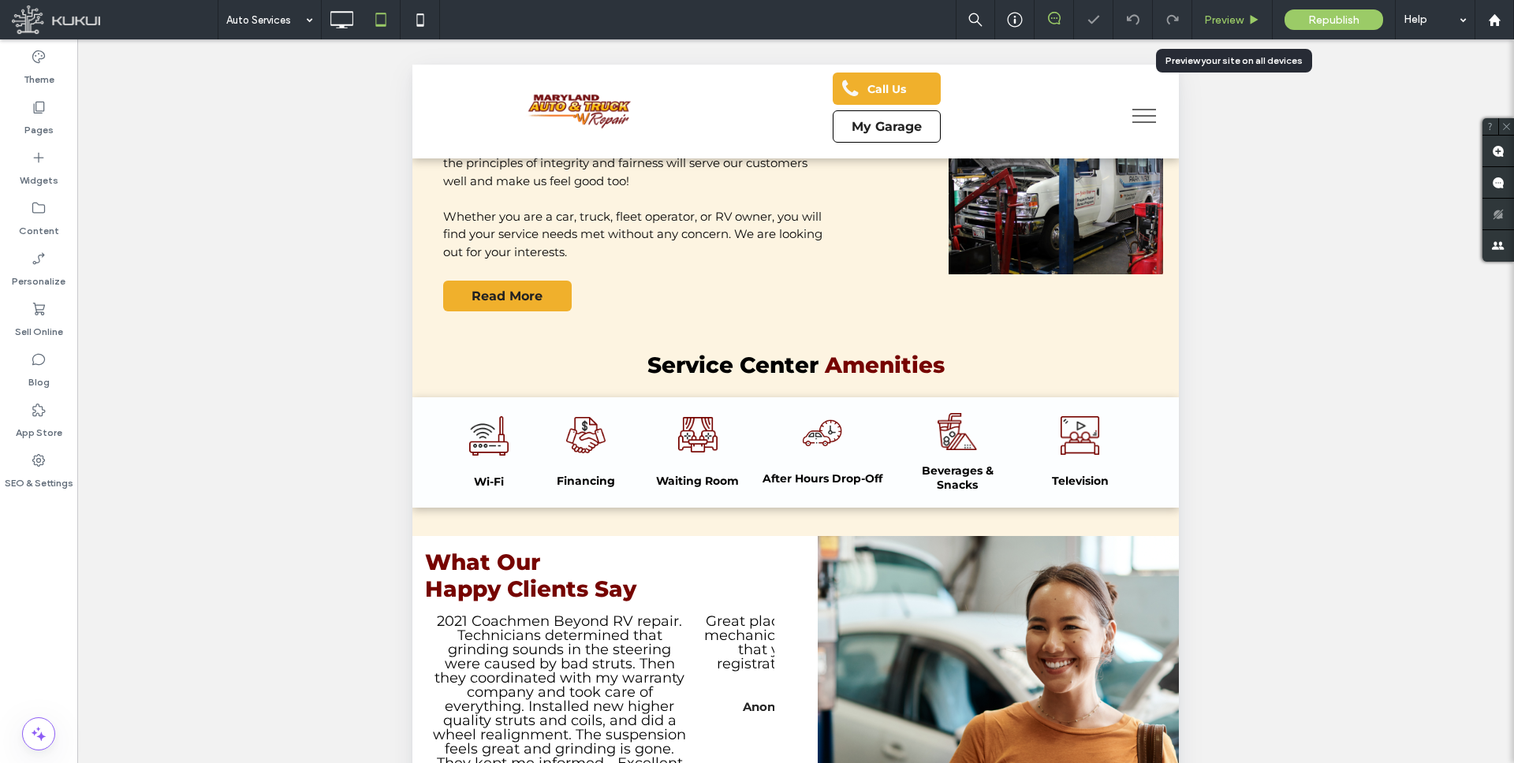
click at [1244, 20] on div "Preview" at bounding box center [1232, 19] width 80 height 13
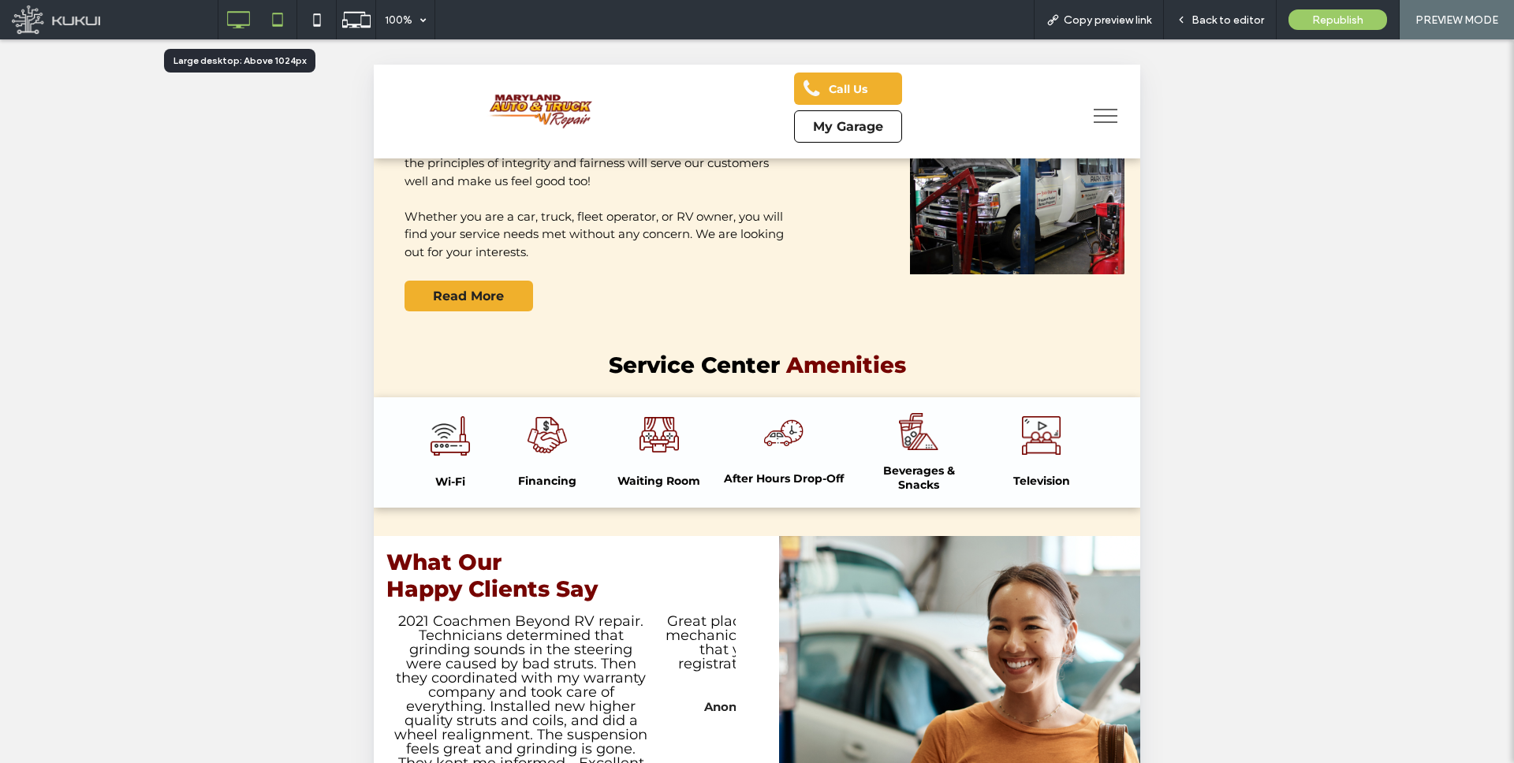
click at [250, 16] on icon at bounding box center [238, 20] width 32 height 32
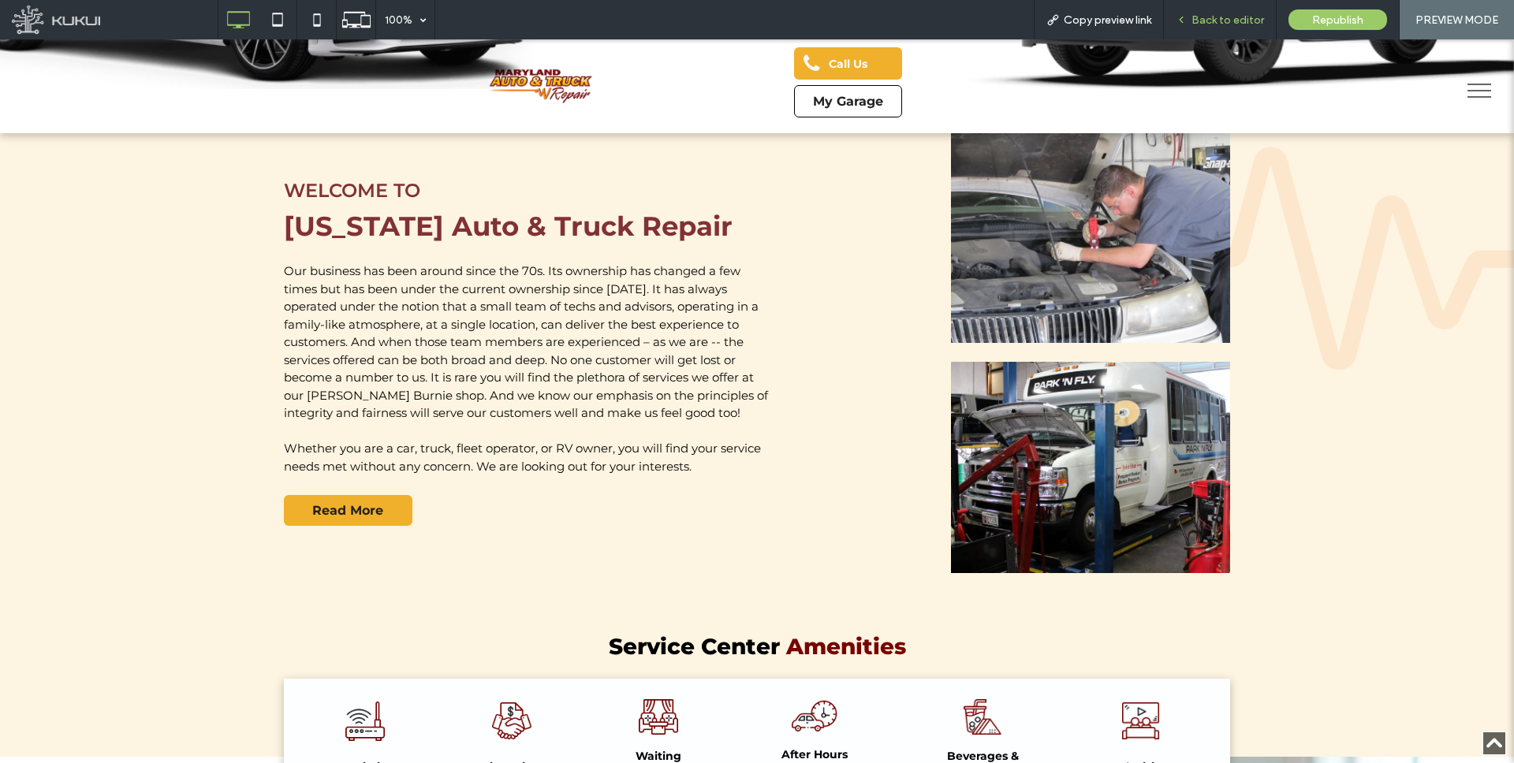
click at [1232, 20] on span "Back to editor" at bounding box center [1227, 19] width 73 height 13
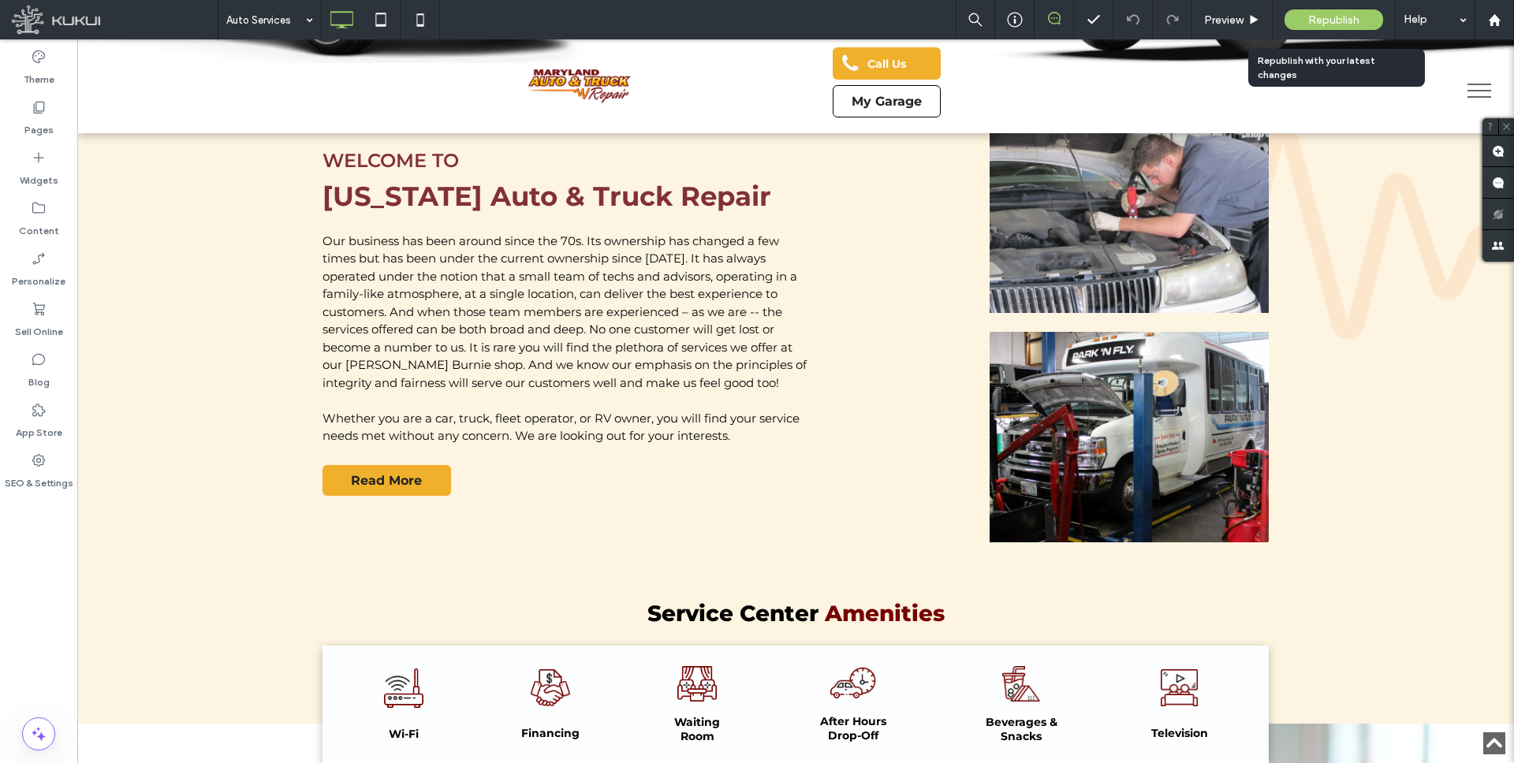
click at [1341, 22] on span "Republish" at bounding box center [1333, 19] width 51 height 13
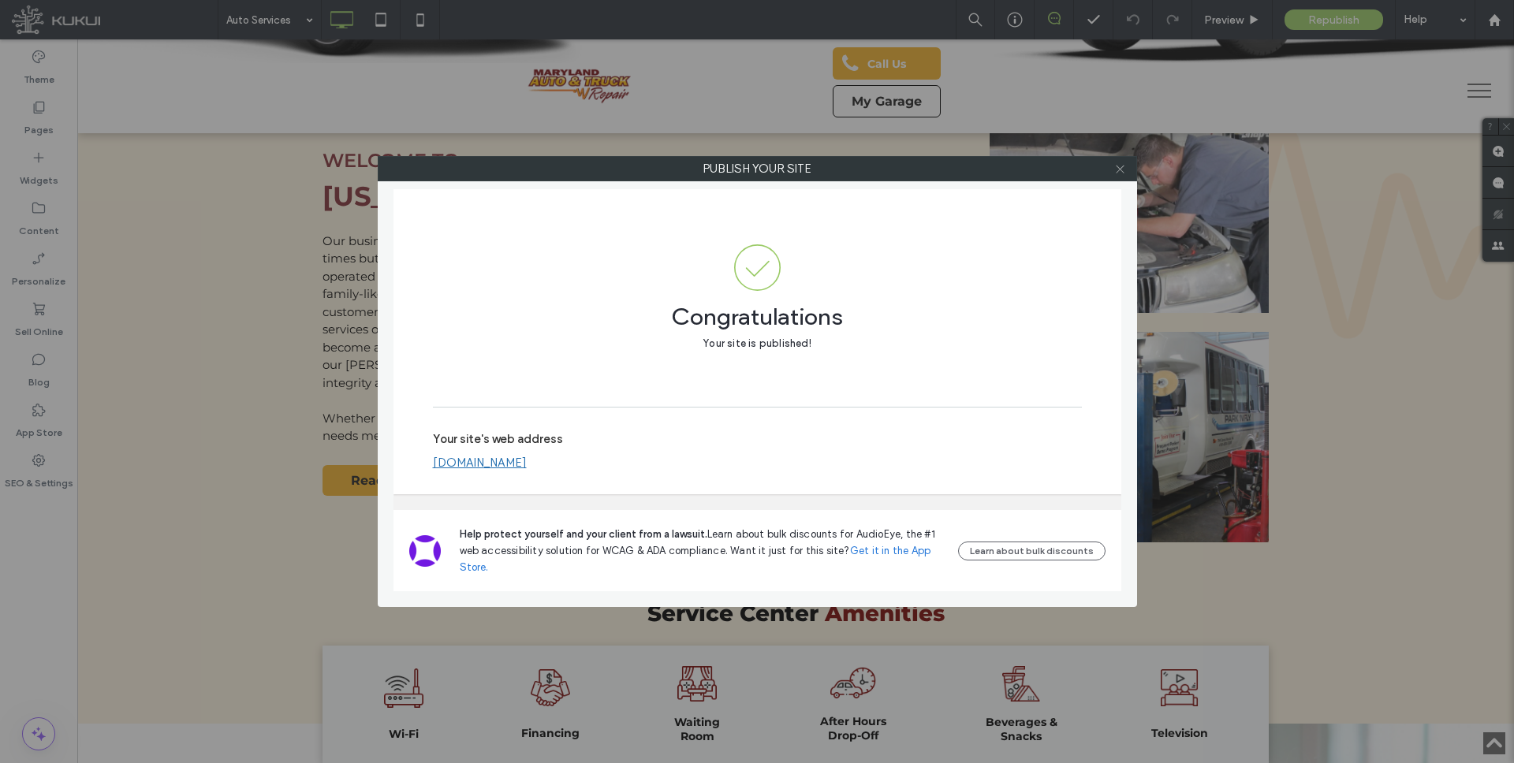
click at [1119, 168] on use at bounding box center [1120, 169] width 8 height 8
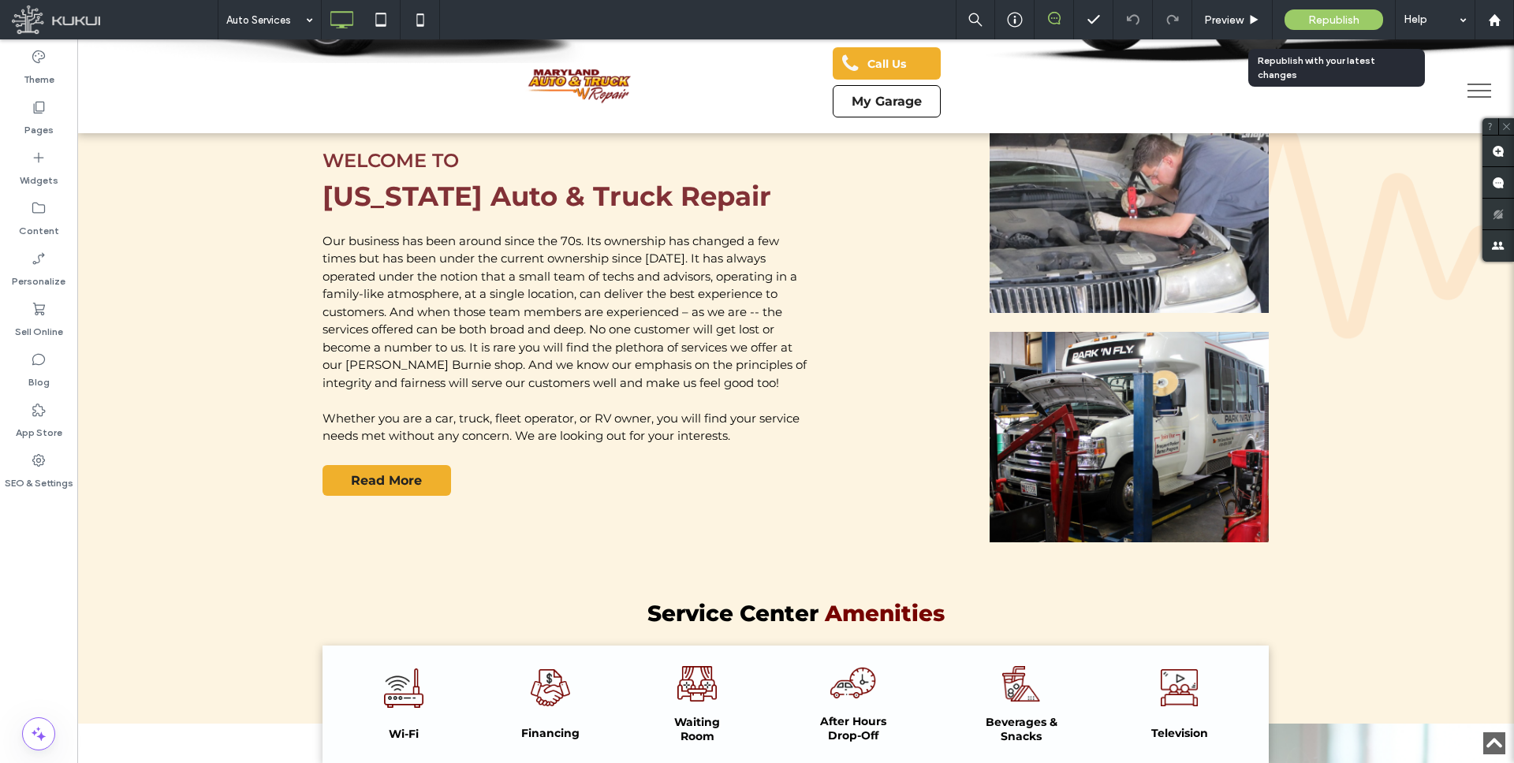
click at [1329, 13] on span "Republish" at bounding box center [1333, 19] width 51 height 13
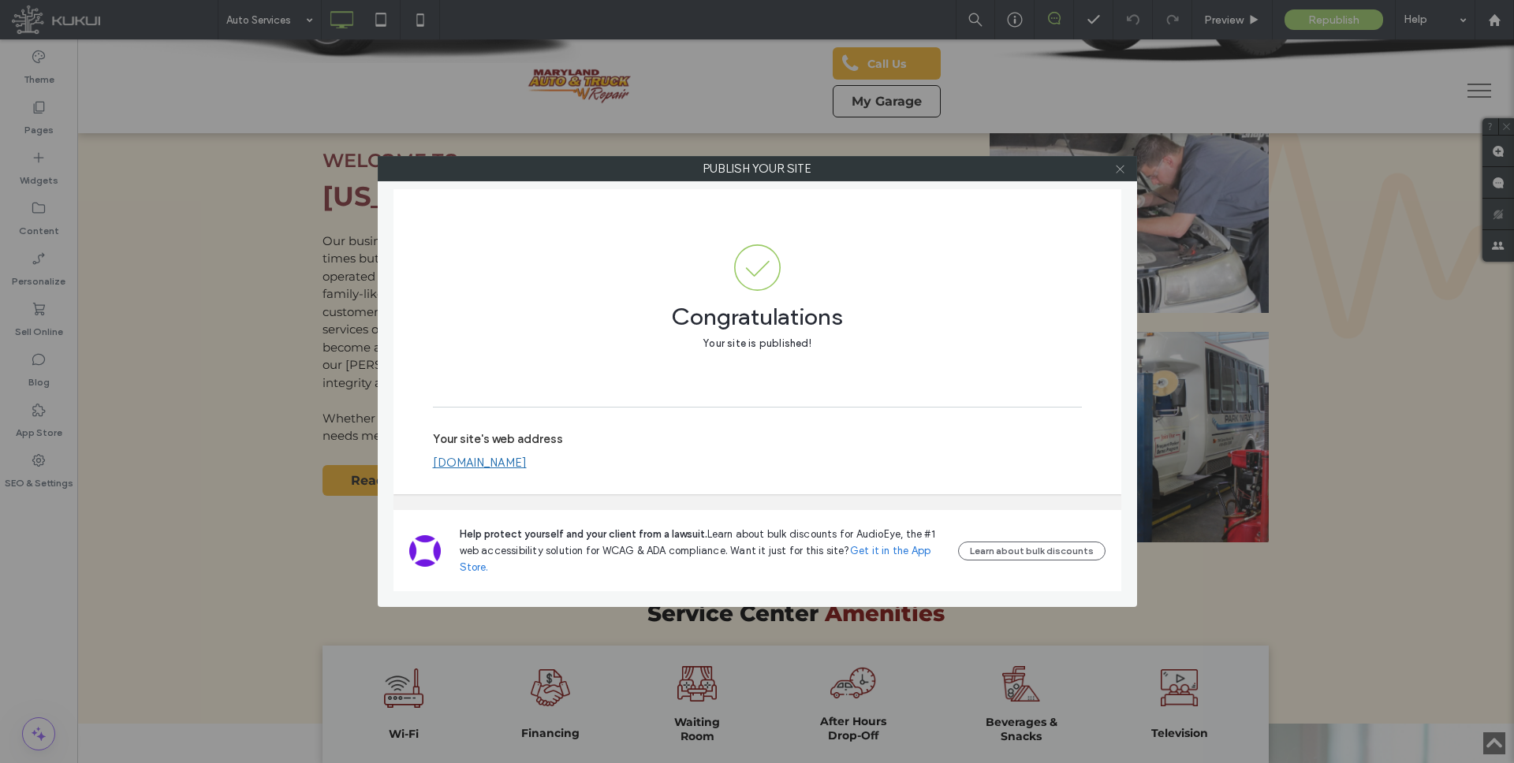
click at [1117, 171] on use at bounding box center [1120, 169] width 8 height 8
